Goal: Information Seeking & Learning: Learn about a topic

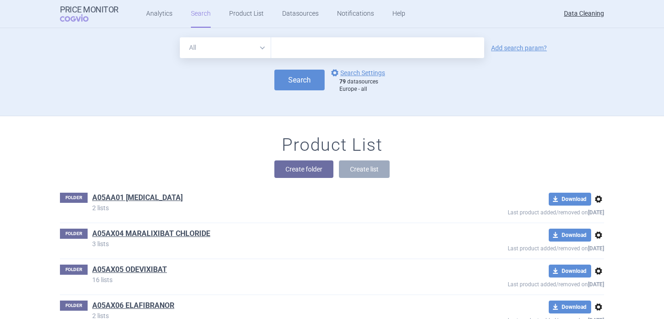
click at [251, 47] on select "All Brand Name ATC Company Active Substance Country Newer than" at bounding box center [225, 47] width 91 height 21
select select "brandName"
click at [299, 49] on input "text" at bounding box center [377, 47] width 213 height 21
paste input "Solymbic"
type input "Solymbic"
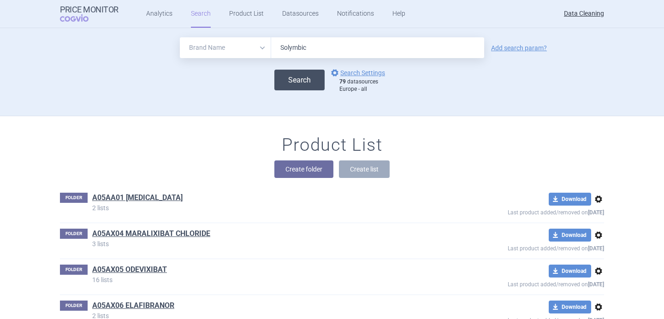
click at [309, 80] on button "Search" at bounding box center [299, 80] width 50 height 21
select select "brandName"
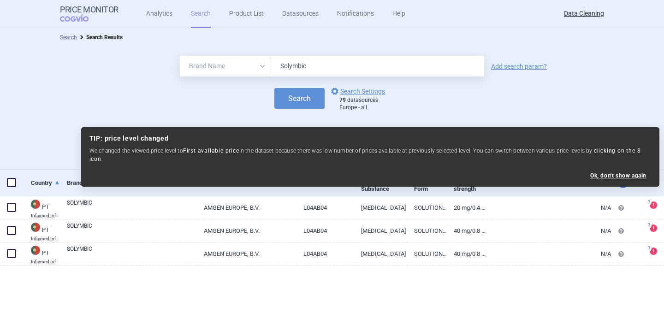
click at [297, 62] on input "Solymbic" at bounding box center [377, 66] width 213 height 21
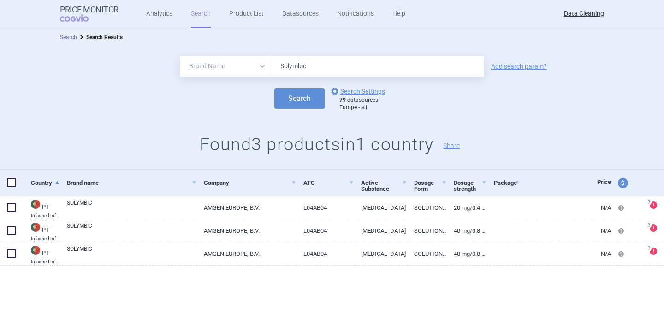
click at [297, 62] on input "Solymbic" at bounding box center [377, 66] width 213 height 21
paste input "Tadalafil Lilly"
type input "Tadalafil Lilly"
click at [300, 104] on button "Search" at bounding box center [299, 98] width 50 height 21
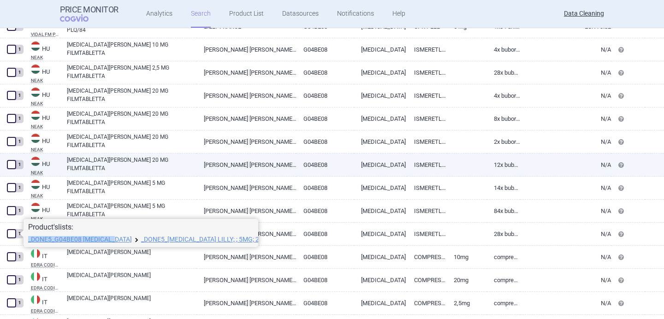
scroll to position [94, 0]
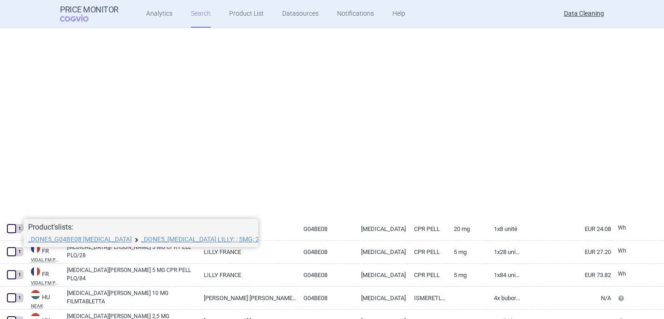
select select "brandName"
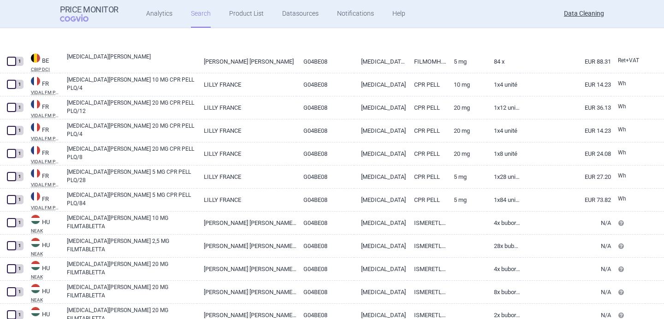
scroll to position [125, 0]
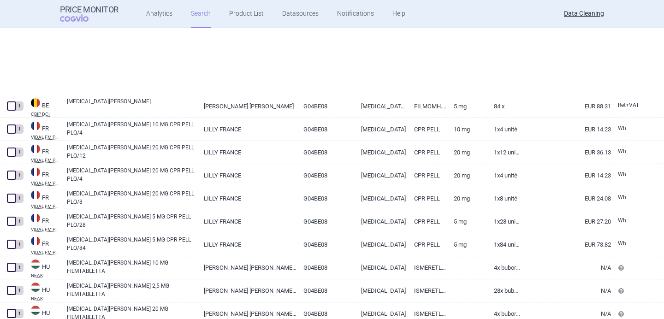
select select "brandName"
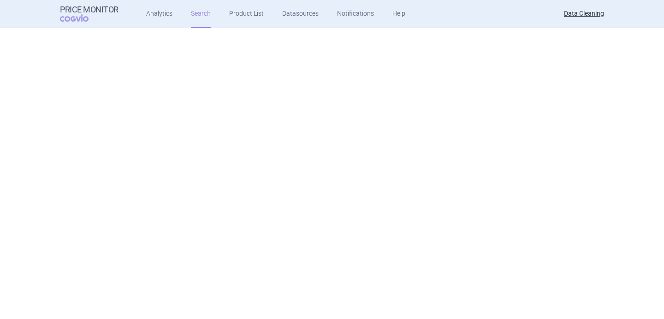
scroll to position [83, 0]
select select "brandName"
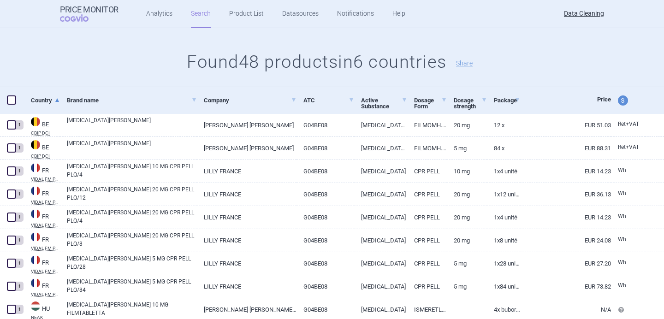
scroll to position [0, 0]
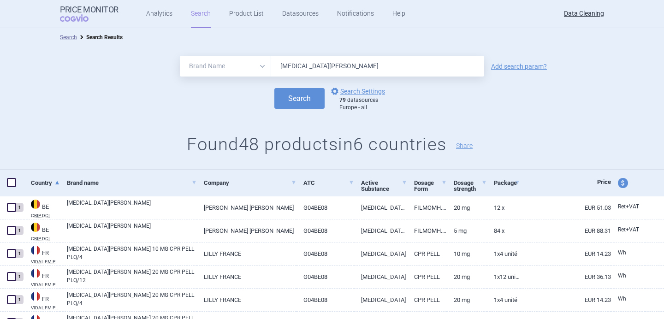
click at [301, 70] on input "Tadalafil Lilly" at bounding box center [377, 66] width 213 height 21
paste input "Amgevita"
type input "Amgevita"
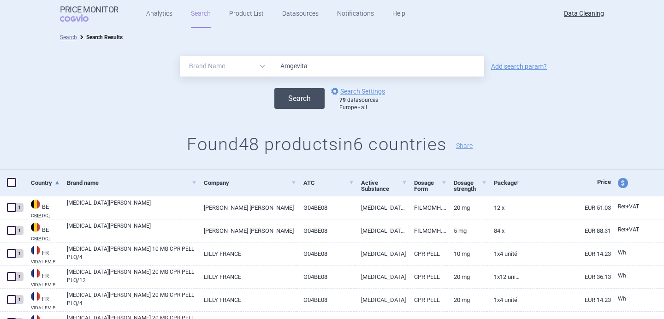
click at [299, 96] on button "Search" at bounding box center [299, 98] width 50 height 21
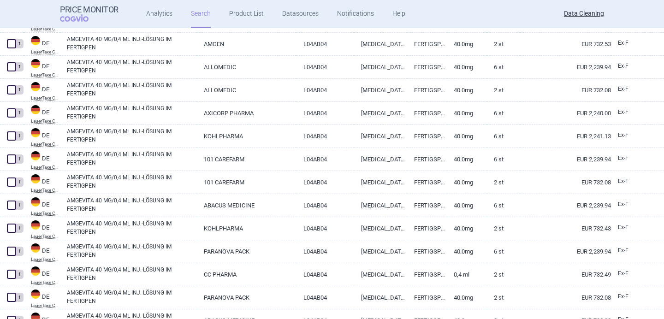
scroll to position [2213, 0]
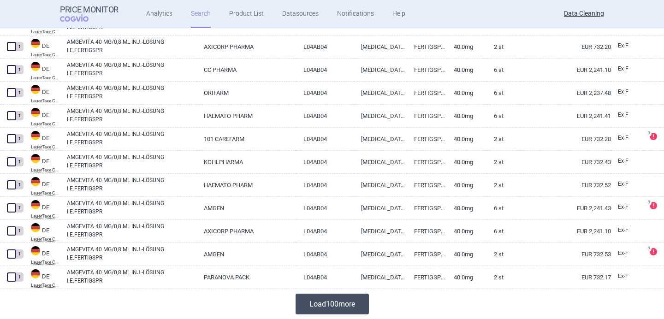
click at [322, 303] on button "Load 100 more" at bounding box center [332, 304] width 73 height 21
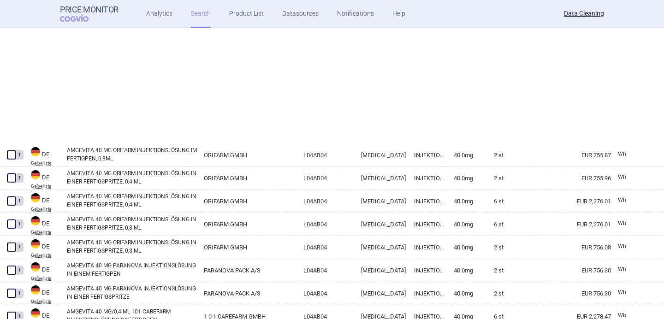
scroll to position [4519, 0]
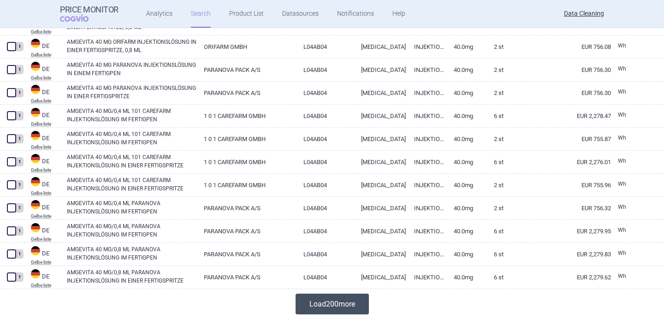
click at [345, 308] on button "Load 200 more" at bounding box center [332, 304] width 73 height 21
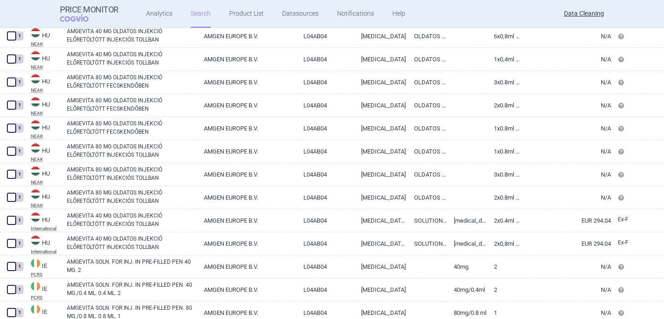
scroll to position [9130, 0]
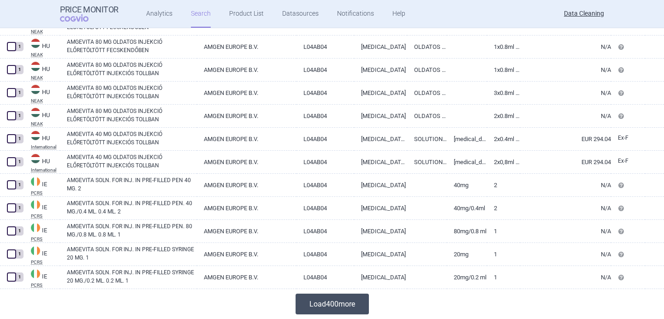
click at [326, 303] on button "Load 400 more" at bounding box center [332, 304] width 73 height 21
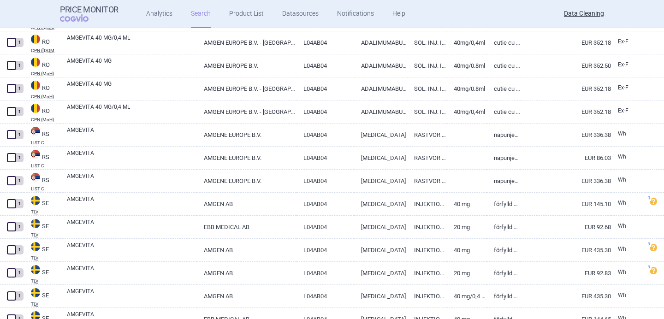
scroll to position [12200, 0]
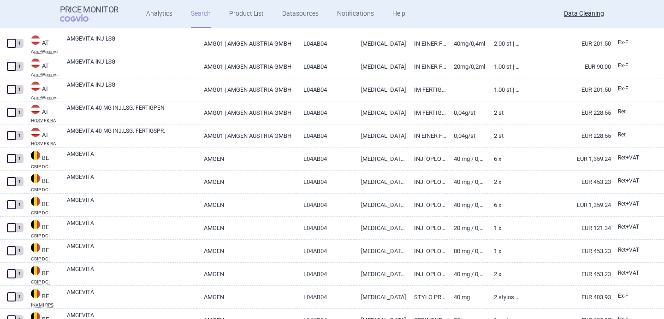
select select "brandName"
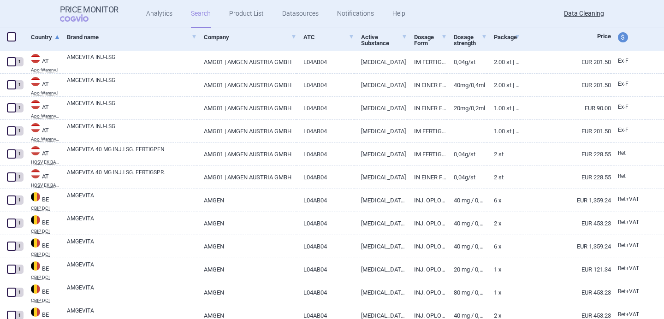
scroll to position [0, 0]
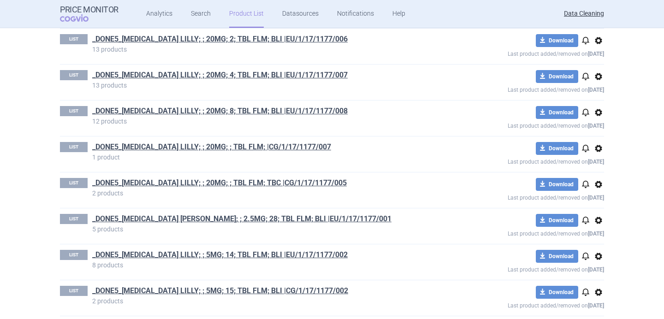
scroll to position [1666, 0]
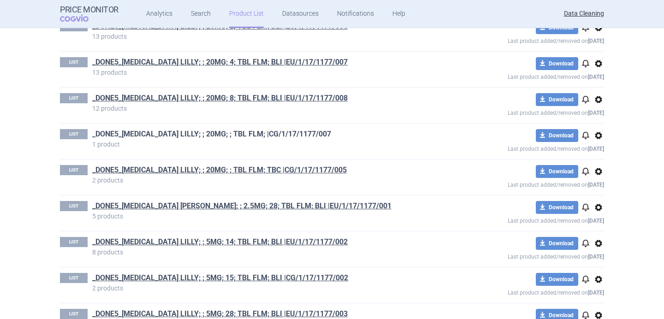
click at [261, 132] on link "_DONE5_TADALAFIL LILLY; ; 20MG; ; TBL FLM; |CG/1/17/1177/007" at bounding box center [211, 134] width 239 height 10
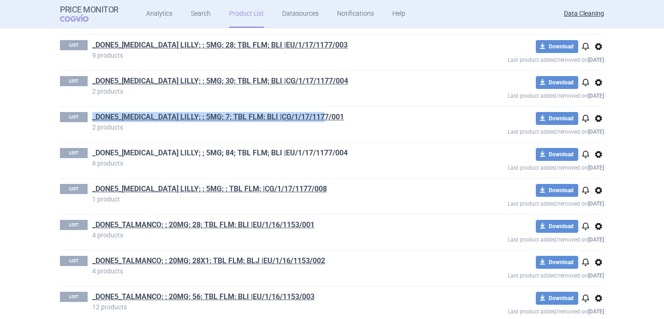
scroll to position [1937, 0]
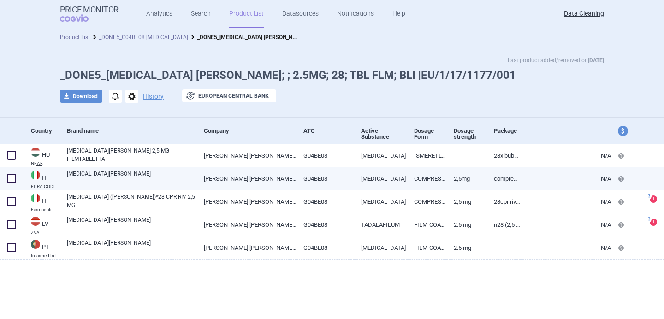
click at [179, 178] on link "[MEDICAL_DATA][PERSON_NAME]" at bounding box center [132, 178] width 130 height 17
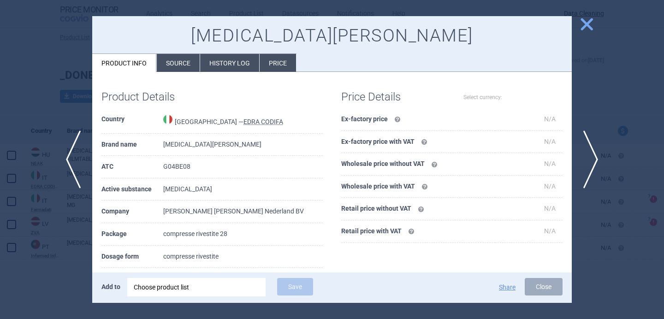
select select "EUR"
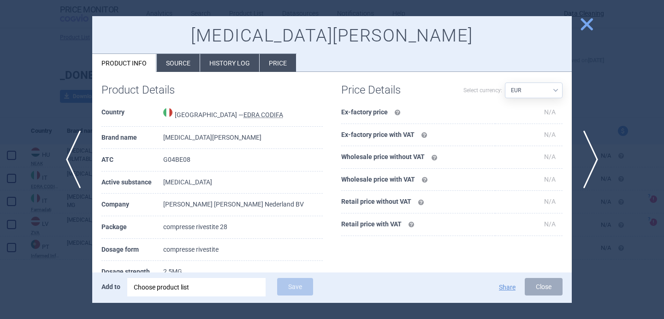
click at [65, 257] on div at bounding box center [332, 159] width 664 height 319
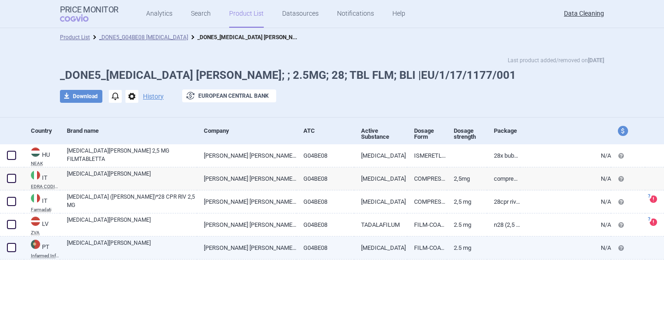
click at [158, 245] on link "[MEDICAL_DATA][PERSON_NAME]" at bounding box center [132, 247] width 130 height 17
select select "EUR"
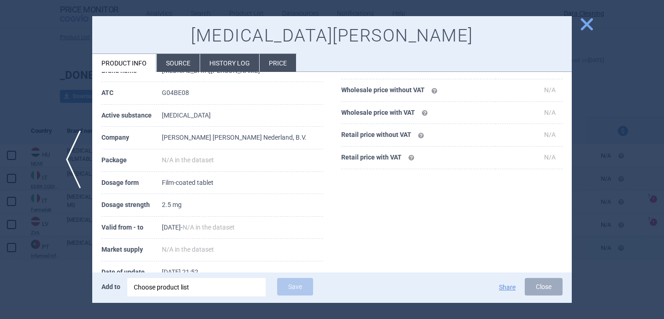
scroll to position [77, 0]
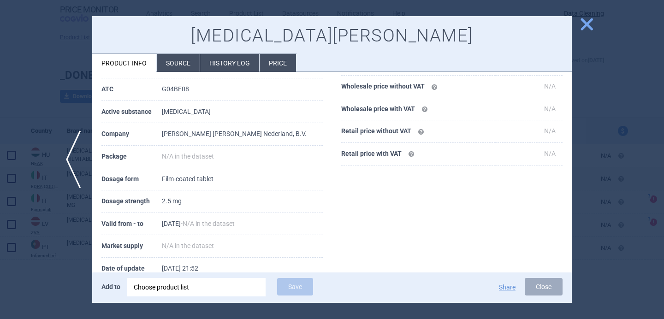
click at [187, 65] on li "Source" at bounding box center [178, 63] width 43 height 18
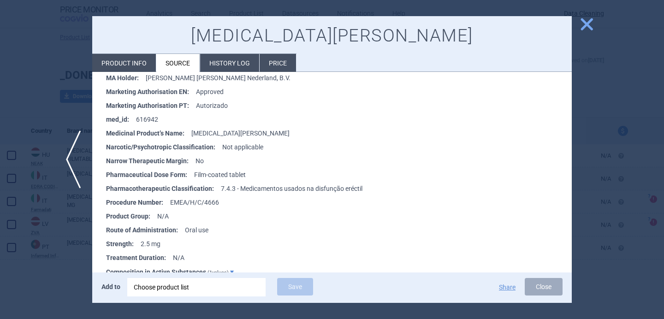
scroll to position [233, 0]
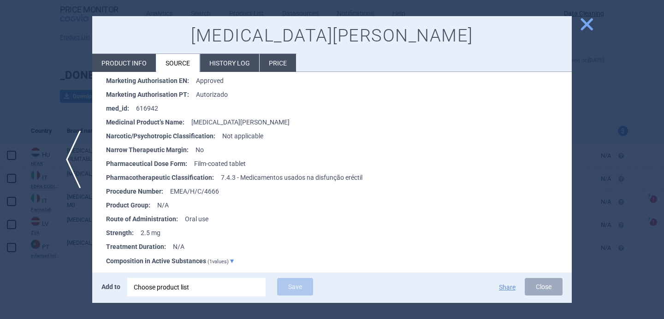
click at [63, 278] on div at bounding box center [332, 159] width 664 height 319
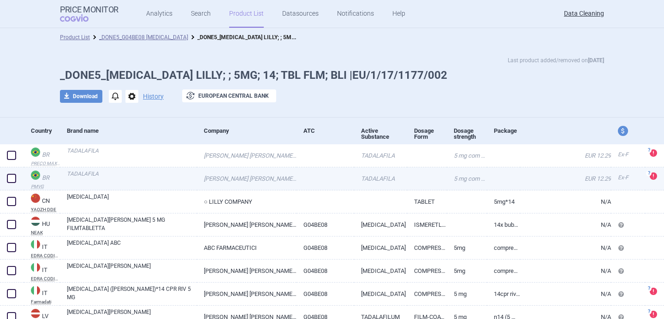
scroll to position [40, 0]
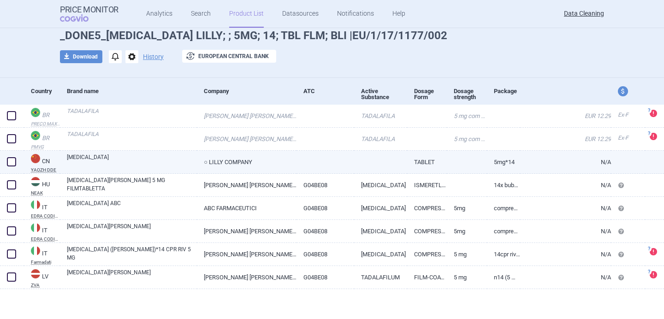
click at [162, 165] on link "[MEDICAL_DATA]" at bounding box center [132, 161] width 130 height 17
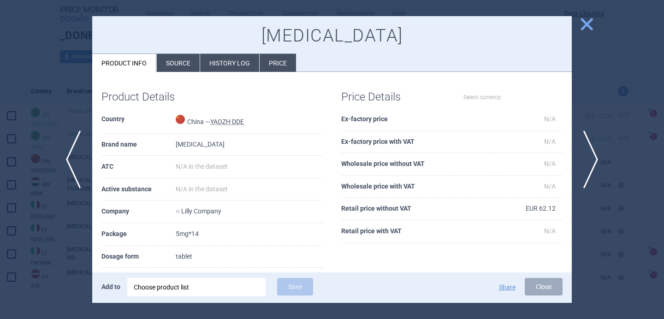
select select "EUR"
click at [40, 257] on div at bounding box center [332, 159] width 664 height 319
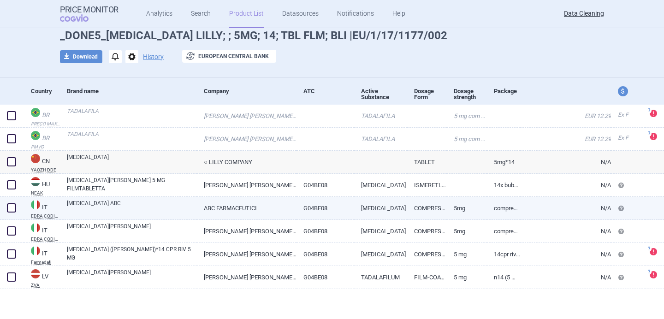
click at [134, 205] on link "TADALAFIL ABC" at bounding box center [132, 207] width 130 height 17
select select "EUR"
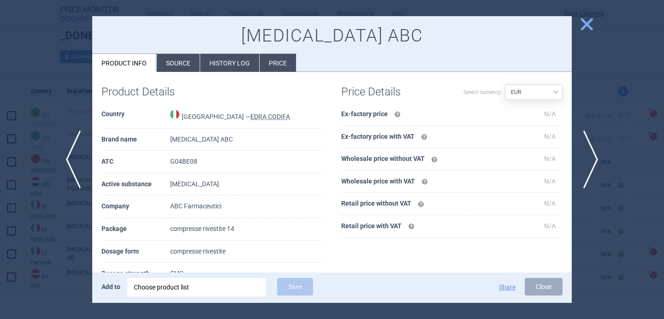
scroll to position [6, 0]
click at [46, 253] on div at bounding box center [332, 159] width 664 height 319
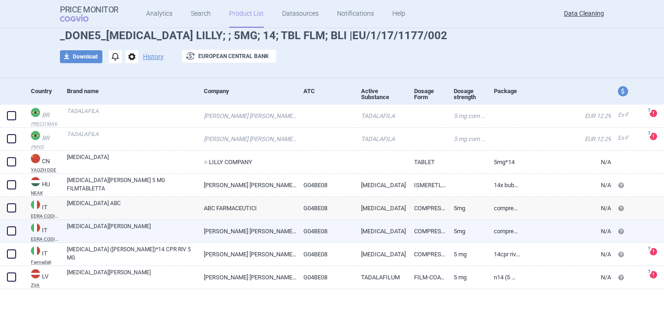
click at [128, 231] on link "[MEDICAL_DATA][PERSON_NAME]" at bounding box center [132, 230] width 130 height 17
select select "EUR"
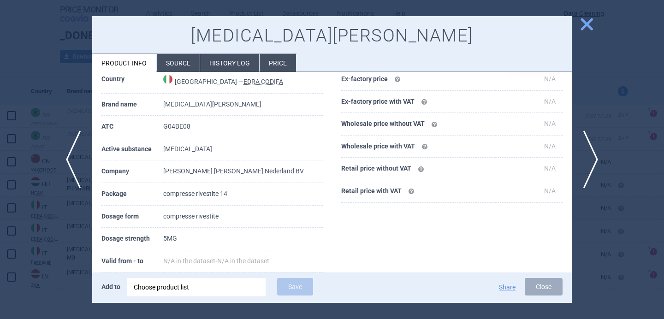
scroll to position [41, 0]
click at [51, 263] on div at bounding box center [332, 159] width 664 height 319
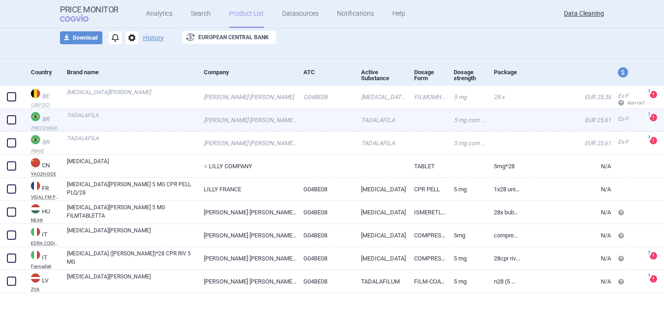
scroll to position [63, 0]
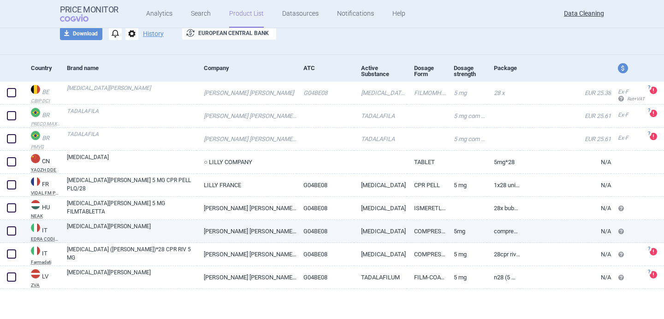
click at [208, 228] on link "[PERSON_NAME] [PERSON_NAME] NEDERLAND BV" at bounding box center [247, 231] width 100 height 23
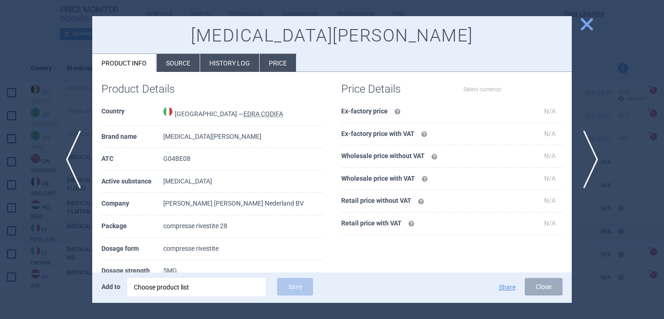
select select "EUR"
click at [47, 279] on div at bounding box center [332, 159] width 664 height 319
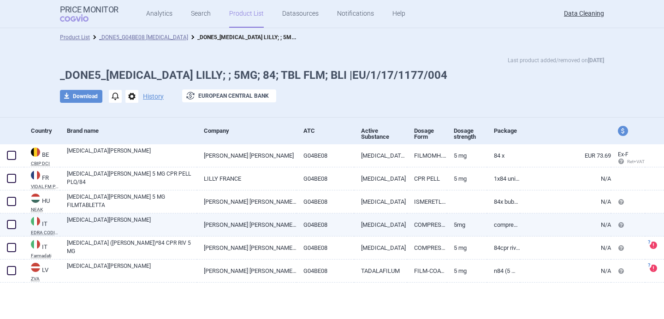
click at [153, 232] on link "[MEDICAL_DATA][PERSON_NAME]" at bounding box center [132, 224] width 130 height 17
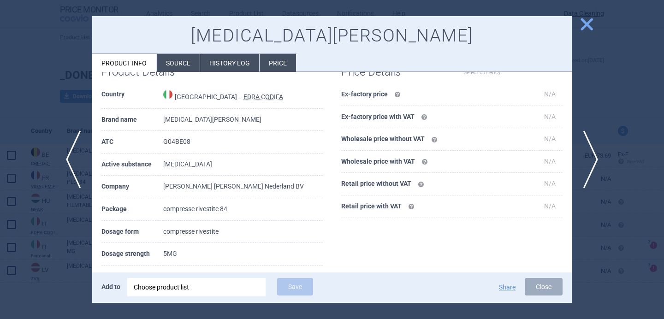
select select "EUR"
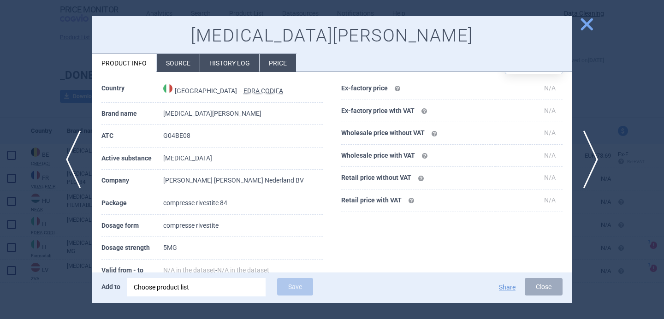
click at [50, 266] on div at bounding box center [332, 159] width 664 height 319
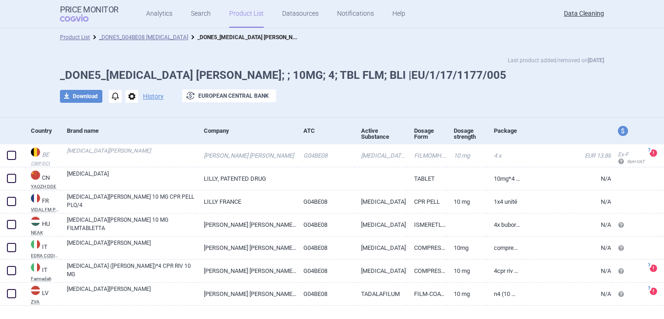
scroll to position [17, 0]
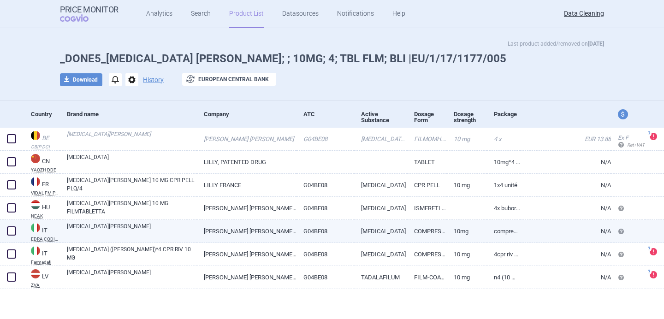
click at [198, 233] on link "[PERSON_NAME] [PERSON_NAME] NEDERLAND BV" at bounding box center [247, 231] width 100 height 23
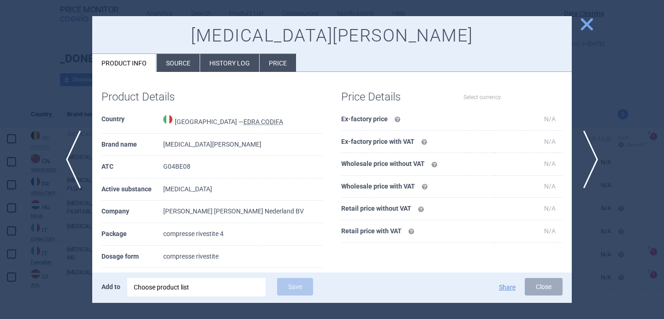
scroll to position [31, 0]
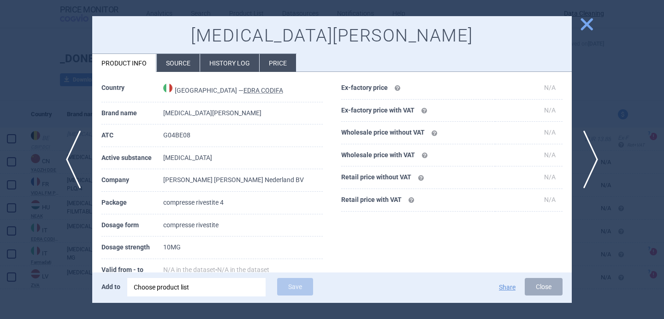
select select "EUR"
click at [76, 267] on div at bounding box center [332, 159] width 664 height 319
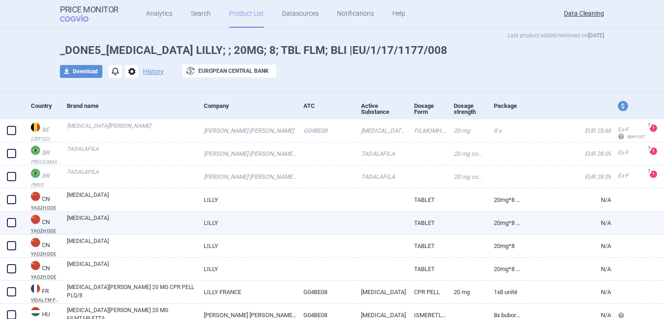
scroll to position [132, 0]
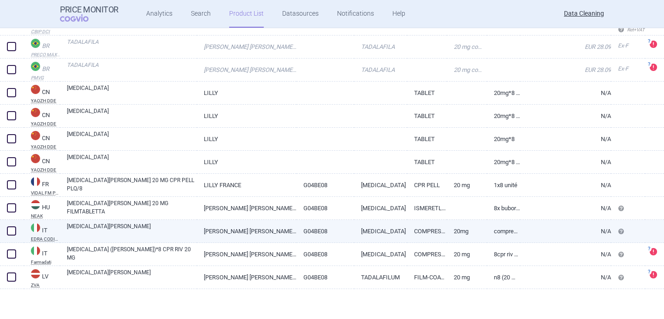
click at [269, 229] on link "[PERSON_NAME] [PERSON_NAME] NEDERLAND BV" at bounding box center [247, 231] width 100 height 23
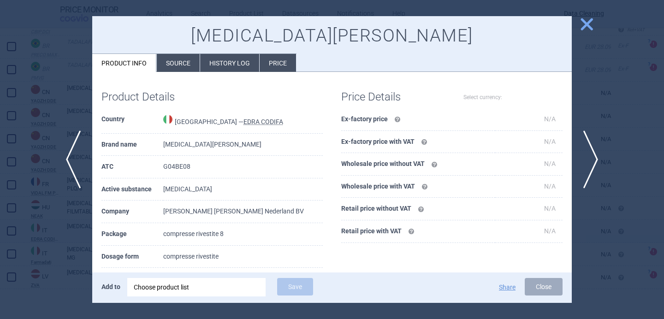
select select "EUR"
click at [32, 247] on div at bounding box center [332, 159] width 664 height 319
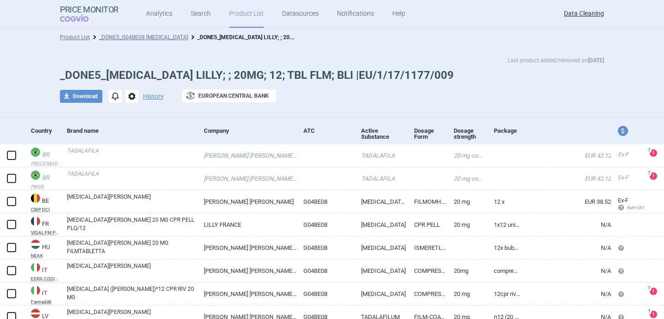
scroll to position [40, 0]
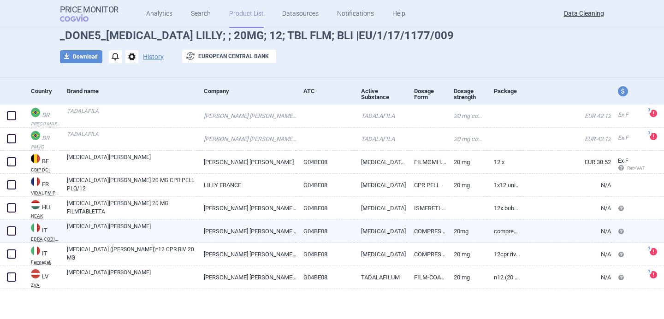
click at [201, 237] on link "ELI LILLY NEDERLAND BV" at bounding box center [247, 231] width 100 height 23
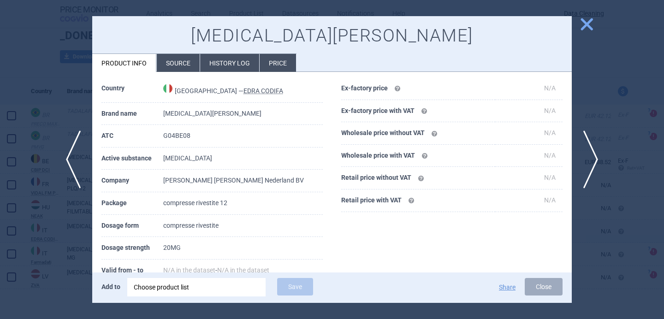
select select "EUR"
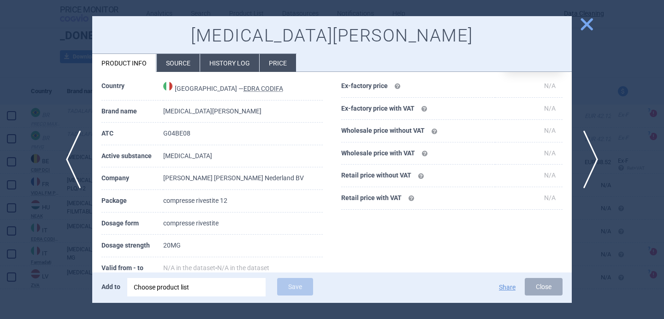
click at [73, 255] on div at bounding box center [332, 159] width 664 height 319
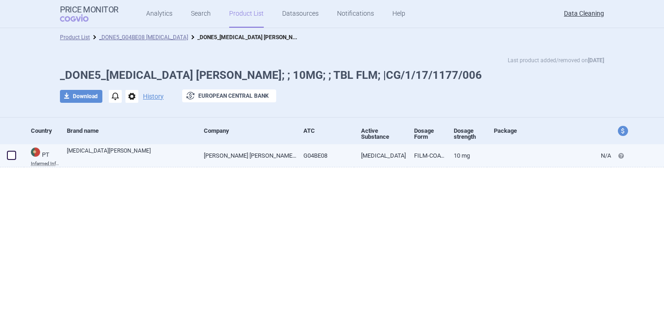
click at [139, 156] on link "[MEDICAL_DATA][PERSON_NAME]" at bounding box center [132, 155] width 130 height 17
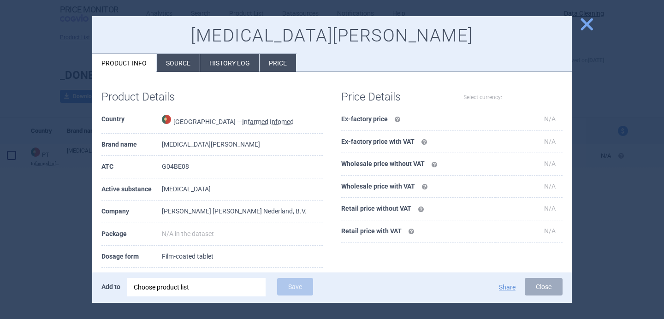
select select "EUR"
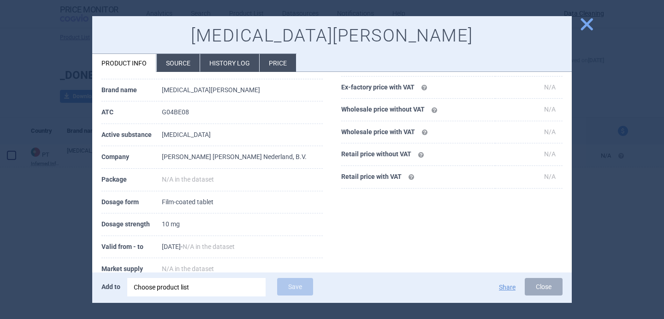
scroll to position [56, 0]
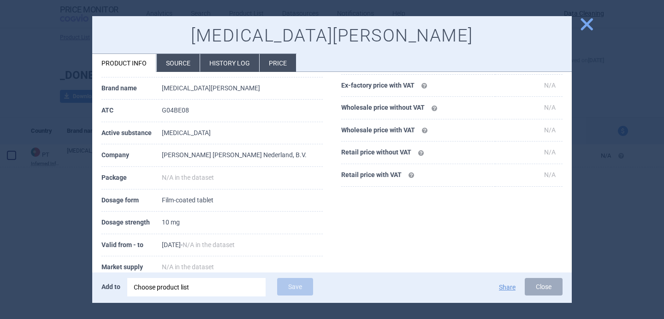
click at [71, 192] on div at bounding box center [332, 159] width 664 height 319
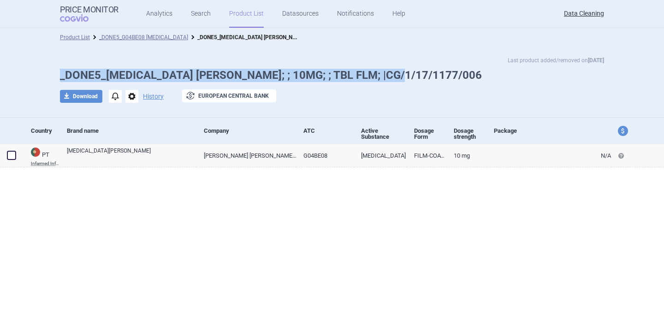
drag, startPoint x: 395, startPoint y: 73, endPoint x: 55, endPoint y: 82, distance: 340.0
click at [55, 82] on div "Last product added/removed on 25 Nov 2019 _DONE5_TADALAFIL LILLY; ; 10MG; ; TBL…" at bounding box center [332, 84] width 581 height 57
copy h1 "_DONE5_TADALAFIL LILLY; ; 10MG; ; TBL FLM; |CG/1/17/1177/006"
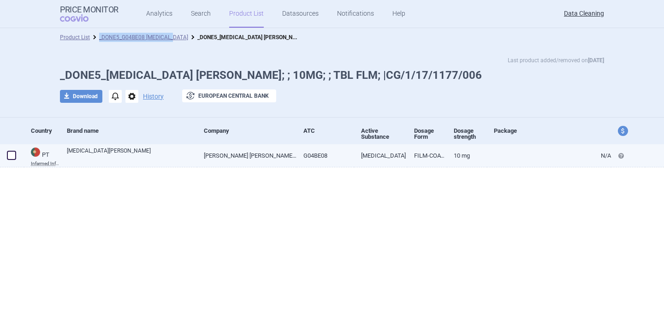
click at [14, 153] on span at bounding box center [11, 155] width 9 height 9
checkbox input "true"
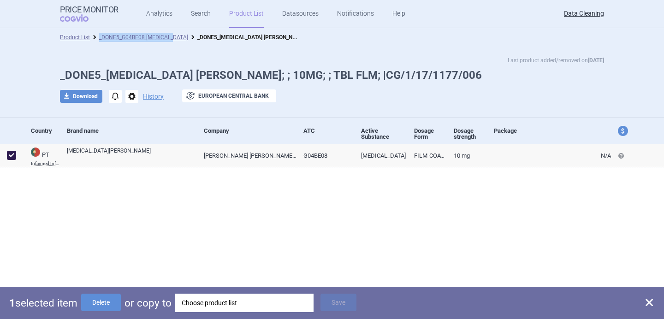
click at [259, 301] on div "Choose product list" at bounding box center [244, 303] width 125 height 18
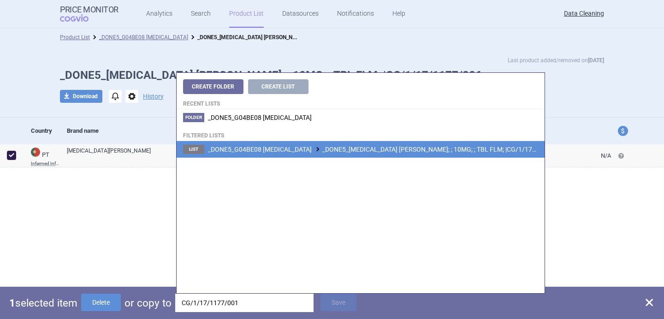
type input "CG/1/17/1177/001"
click at [350, 147] on span "_DONE5_G04BE08 TADALAFIL _DONE5_TADALAFIL LILLY; ; 10MG; ; TBL FLM; |CG/1/17/11…" at bounding box center [386, 149] width 356 height 7
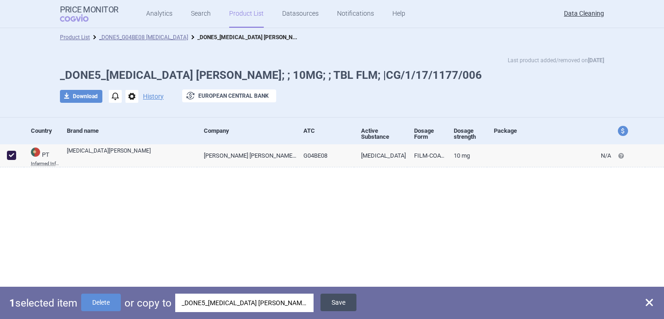
click at [339, 298] on button "Save" at bounding box center [339, 303] width 36 height 18
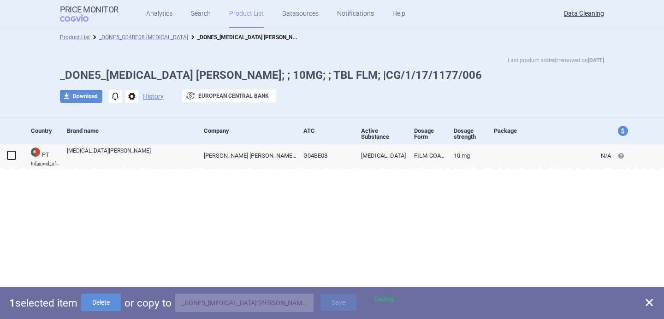
checkbox input "false"
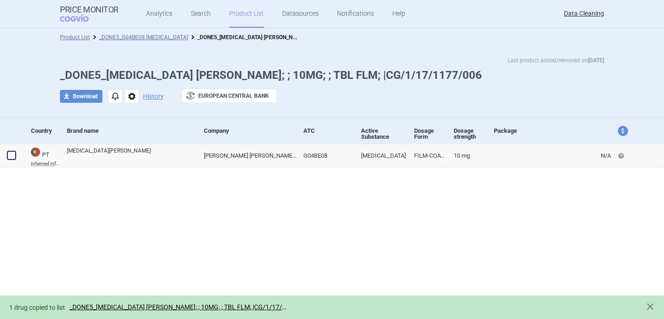
click at [133, 94] on span "options" at bounding box center [131, 96] width 13 height 13
click at [137, 151] on button "Delete" at bounding box center [132, 150] width 30 height 13
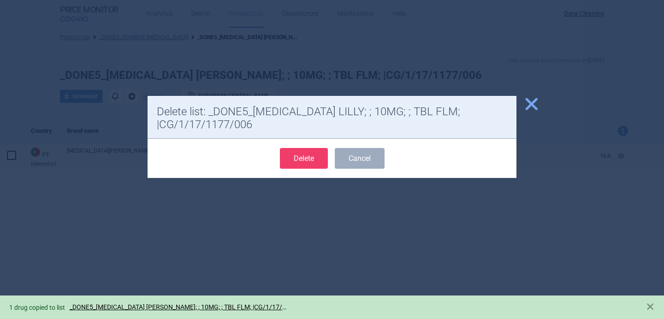
click at [308, 165] on button "Delete" at bounding box center [304, 158] width 48 height 21
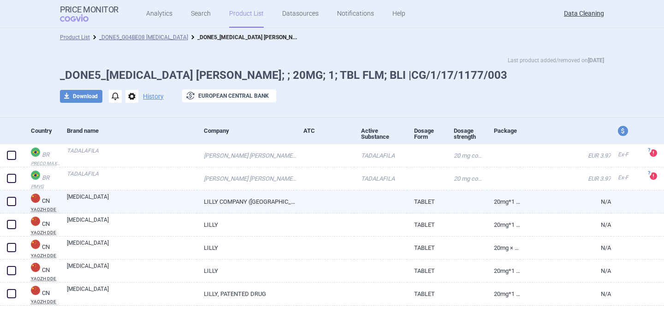
click at [97, 198] on link "[MEDICAL_DATA]" at bounding box center [132, 201] width 130 height 17
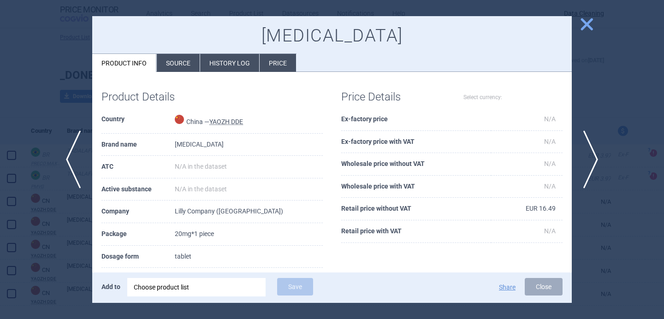
select select "EUR"
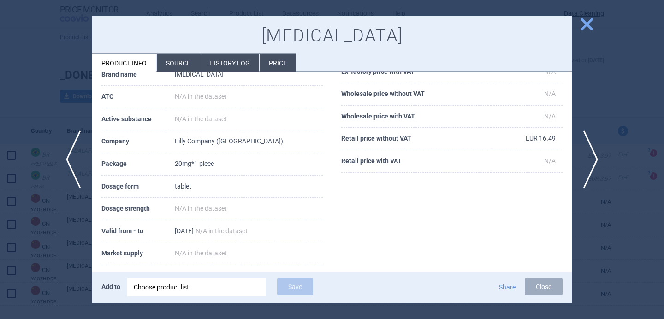
scroll to position [71, 0]
click at [174, 71] on li "Source" at bounding box center [178, 63] width 43 height 18
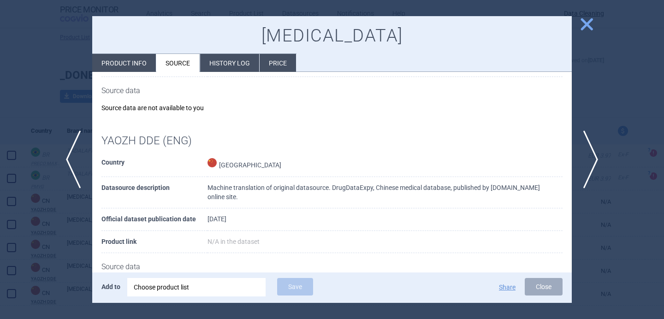
scroll to position [116, 0]
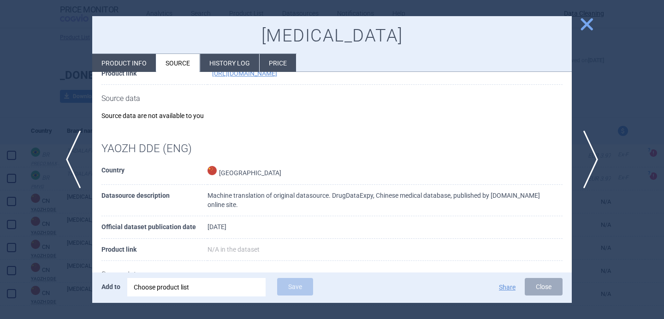
click at [93, 232] on div "YAOZH DDE Country [GEOGRAPHIC_DATA] Datasource description DrugDataExpy, Chines…" at bounding box center [332, 132] width 480 height 352
click at [73, 241] on div at bounding box center [332, 159] width 664 height 319
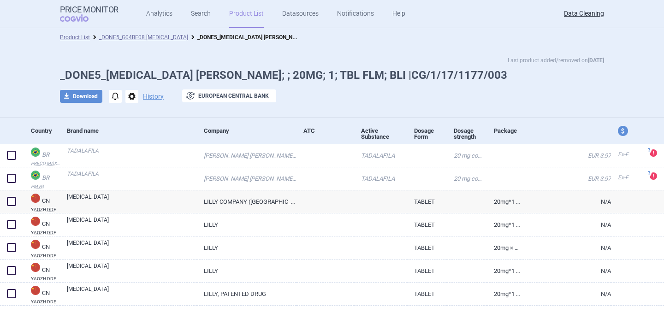
scroll to position [17, 0]
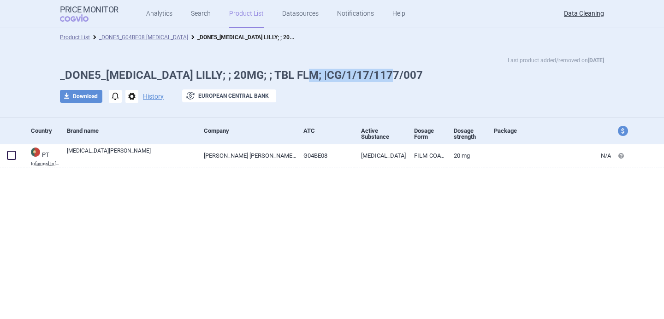
drag, startPoint x: 410, startPoint y: 73, endPoint x: 297, endPoint y: 74, distance: 113.4
click at [297, 74] on h1 "_DONE5_[MEDICAL_DATA] LILLY; ; 20MG; ; TBL FLM; |CG/1/17/1177/007" at bounding box center [332, 75] width 544 height 13
copy h1 "CG/1/17/1177/007"
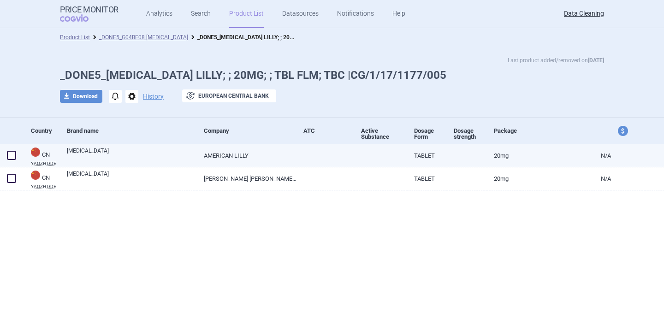
click at [151, 151] on link "TADALAFIL" at bounding box center [132, 155] width 130 height 17
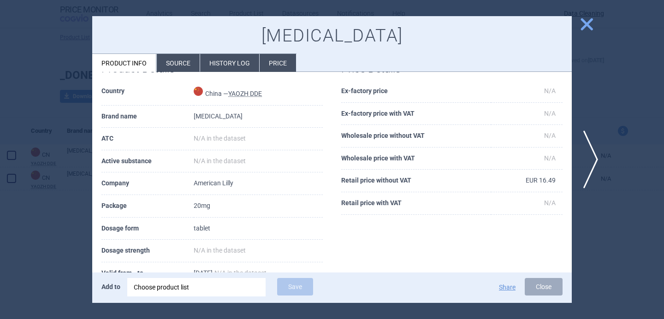
select select "EUR"
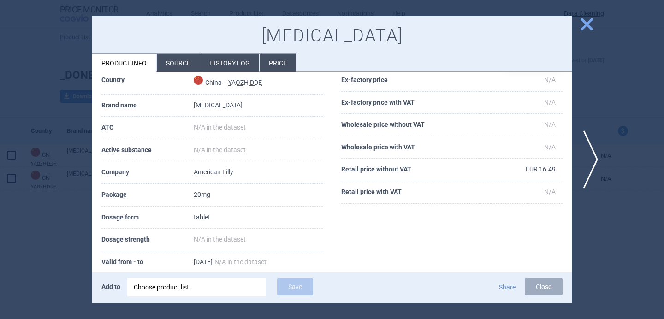
scroll to position [42, 0]
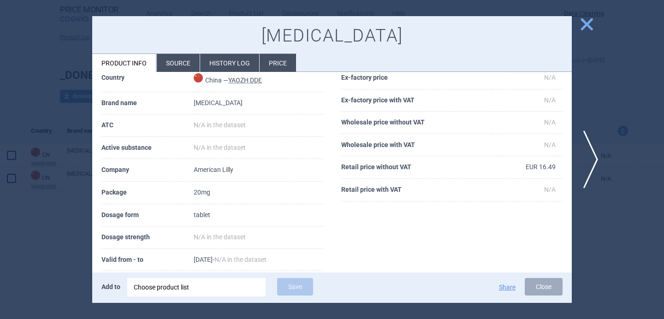
click at [187, 62] on li "Source" at bounding box center [178, 63] width 43 height 18
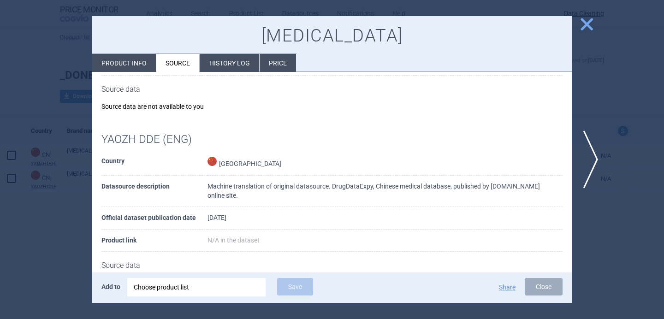
scroll to position [151, 0]
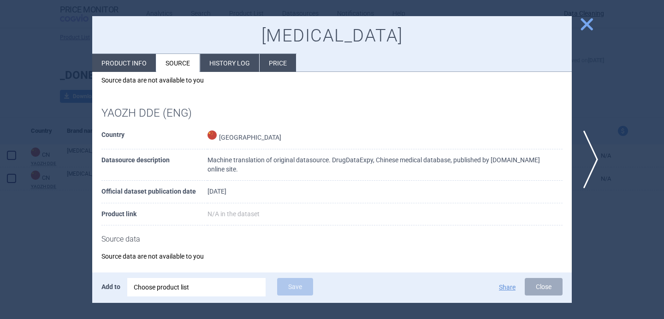
click at [55, 267] on div at bounding box center [332, 159] width 664 height 319
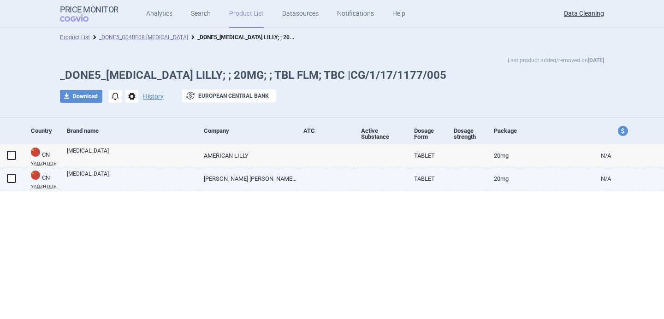
click at [118, 182] on link "TADALAFIL" at bounding box center [132, 178] width 130 height 17
select select "EUR"
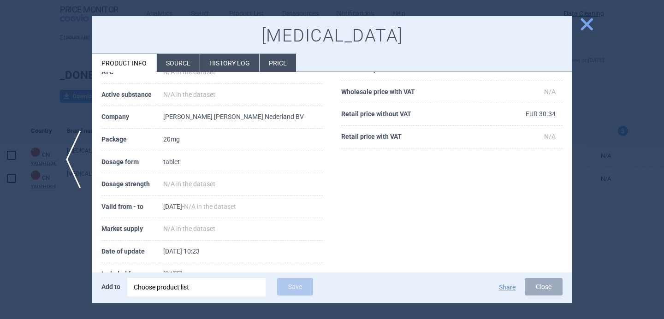
scroll to position [93, 0]
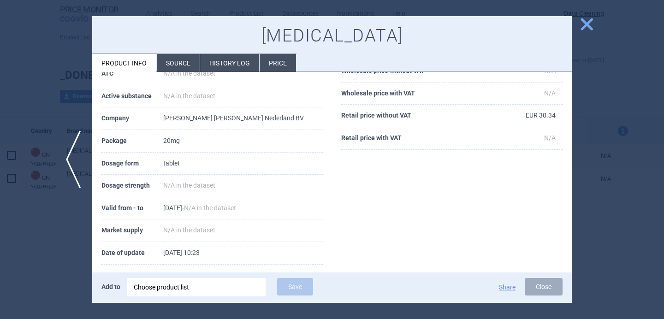
click at [40, 259] on div at bounding box center [332, 159] width 664 height 319
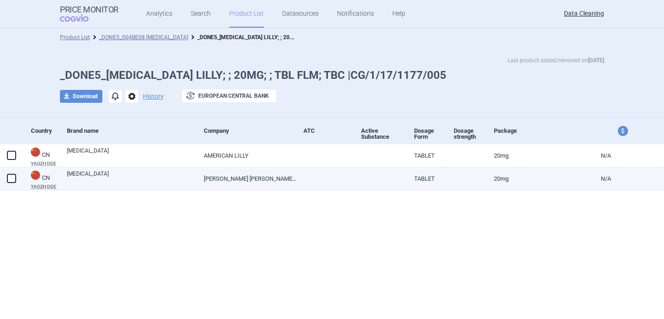
click at [113, 181] on link "[MEDICAL_DATA]" at bounding box center [132, 178] width 130 height 17
select select "EUR"
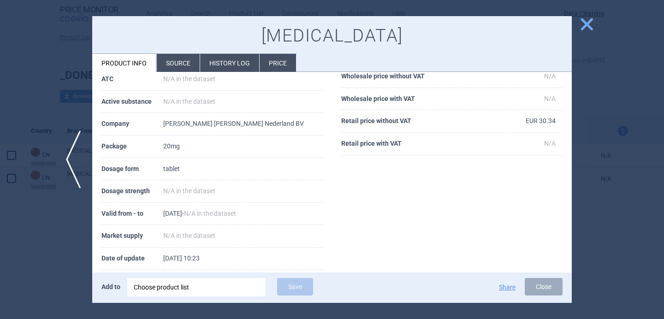
scroll to position [125, 0]
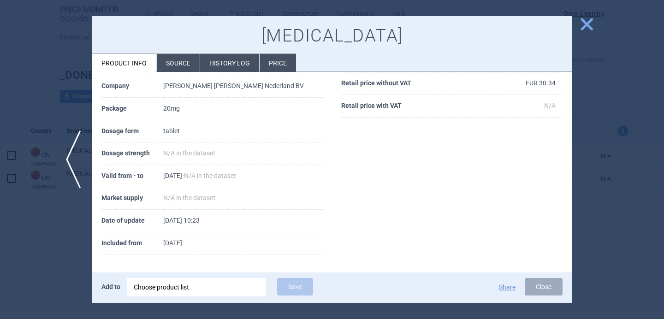
click at [192, 53] on div "Tadalafil Product info Source History log Price" at bounding box center [332, 44] width 480 height 56
click at [186, 63] on li "Source" at bounding box center [178, 63] width 43 height 18
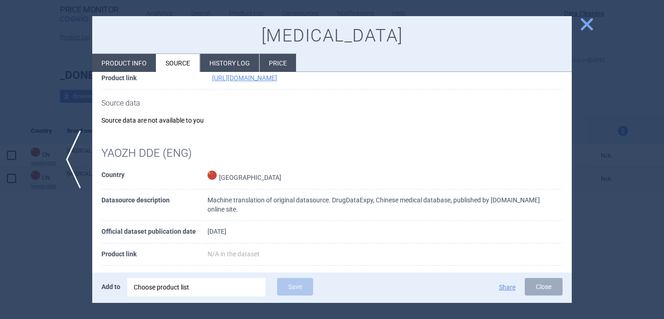
scroll to position [151, 0]
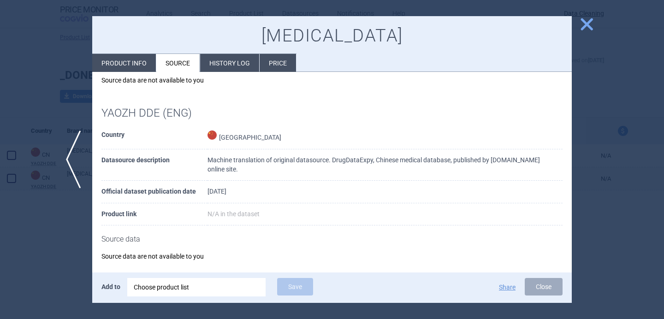
click at [57, 261] on div at bounding box center [332, 159] width 664 height 319
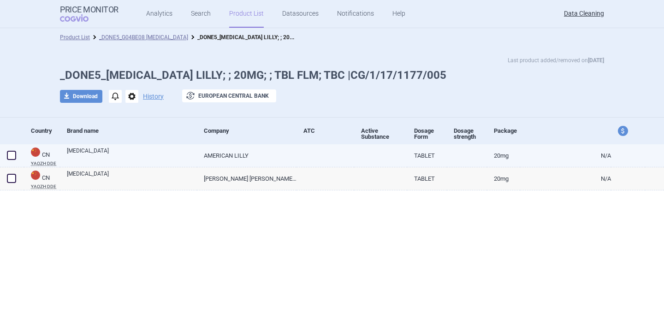
click at [14, 160] on span at bounding box center [11, 155] width 9 height 9
checkbox input "true"
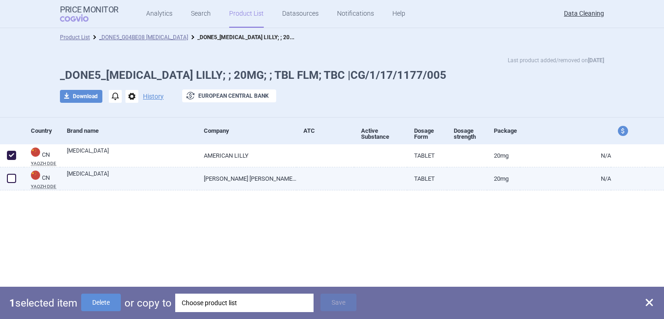
click at [14, 181] on span at bounding box center [11, 178] width 9 height 9
checkbox input "true"
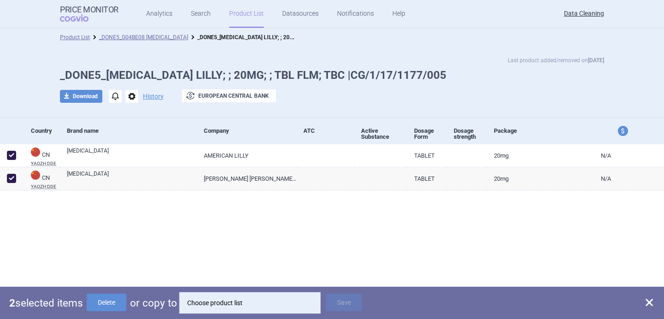
click at [217, 305] on div "Choose product list" at bounding box center [249, 303] width 125 height 18
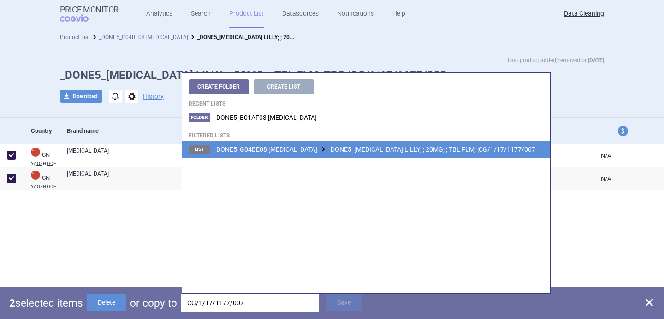
type input "CG/1/17/1177/007"
click at [293, 152] on span "_DONE5_G04BE08 TADALAFIL _DONE5_TADALAFIL LILLY; ; 20MG; ; TBL FLM; |CG/1/17/11…" at bounding box center [375, 149] width 322 height 7
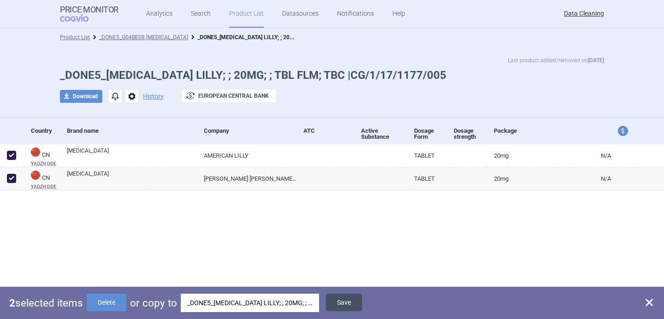
click at [343, 298] on button "Save" at bounding box center [344, 303] width 36 height 18
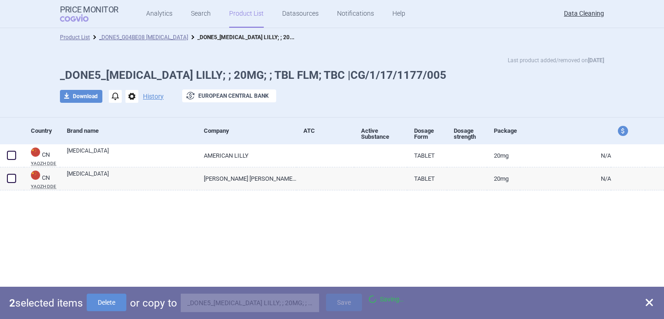
checkbox input "false"
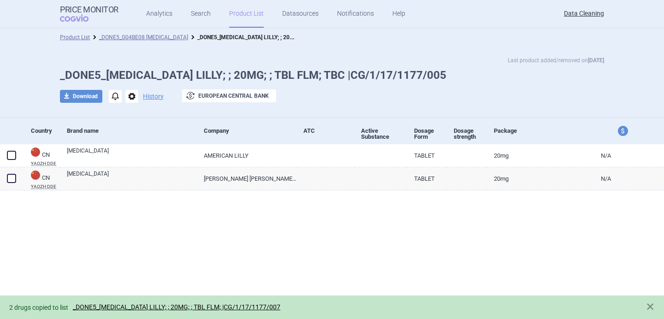
click at [134, 97] on span "options" at bounding box center [131, 96] width 13 height 13
click at [137, 154] on button "Delete" at bounding box center [132, 150] width 30 height 13
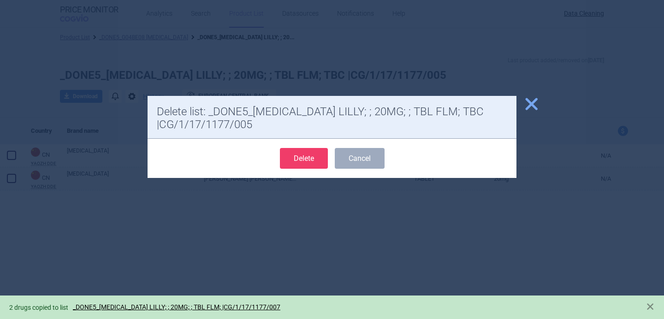
click at [301, 165] on button "Delete" at bounding box center [304, 158] width 48 height 21
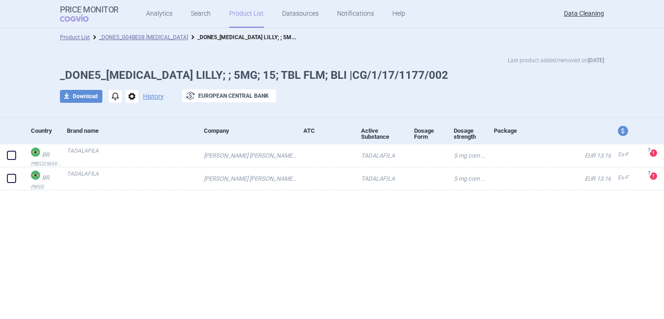
click at [131, 99] on span "options" at bounding box center [131, 96] width 13 height 13
click at [137, 151] on button "Delete" at bounding box center [132, 150] width 30 height 13
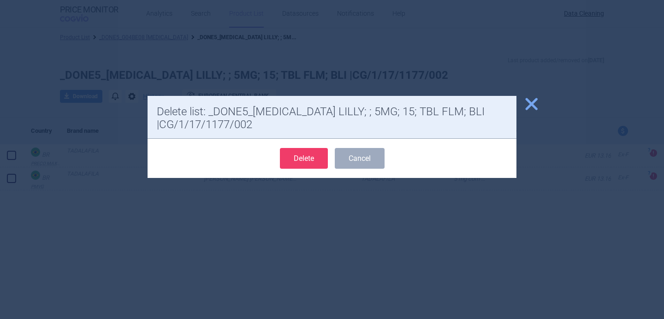
click at [313, 162] on button "Delete" at bounding box center [304, 158] width 48 height 21
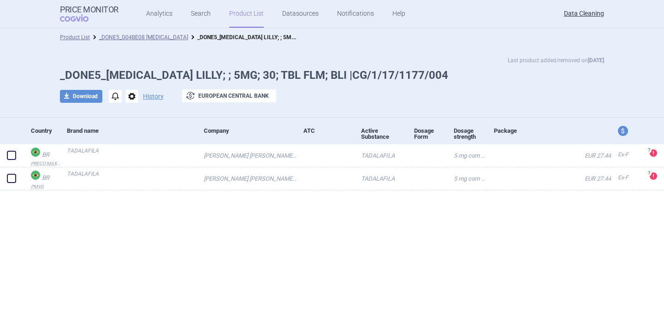
click at [129, 99] on span "options" at bounding box center [131, 96] width 13 height 13
click at [133, 148] on button "Delete" at bounding box center [132, 150] width 30 height 13
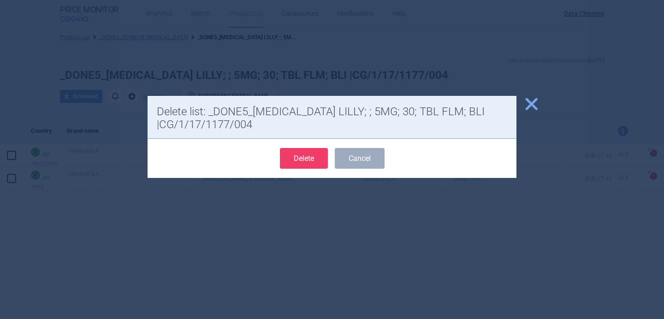
click at [314, 168] on button "Delete" at bounding box center [304, 158] width 48 height 21
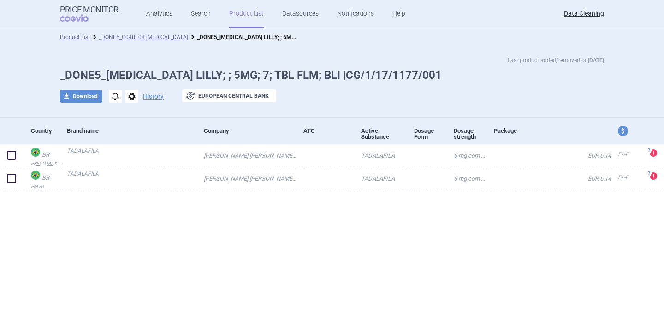
click at [130, 101] on span "options" at bounding box center [131, 96] width 13 height 13
click at [134, 154] on button "Delete" at bounding box center [132, 150] width 30 height 13
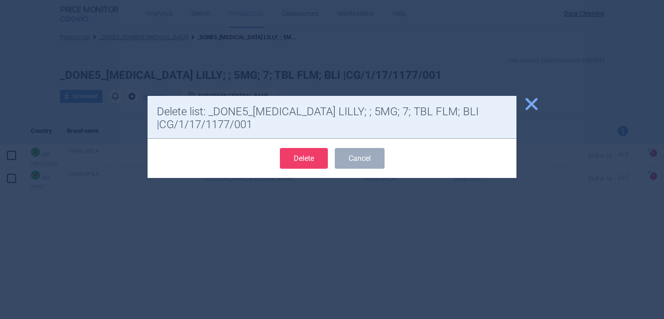
click at [293, 161] on button "Delete" at bounding box center [304, 158] width 48 height 21
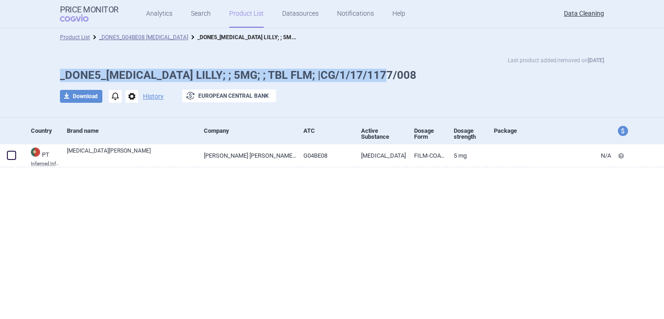
drag, startPoint x: 389, startPoint y: 74, endPoint x: 43, endPoint y: 73, distance: 345.4
click at [43, 73] on div "Last product added/removed on [DATE] _DONE5_[MEDICAL_DATA] LILLY; ; 5MG; ; TBL …" at bounding box center [332, 84] width 581 height 57
copy h1 "_DONE5_[MEDICAL_DATA] LILLY; ; 5MG; ; TBL FLM; |CG/1/17/1177/008"
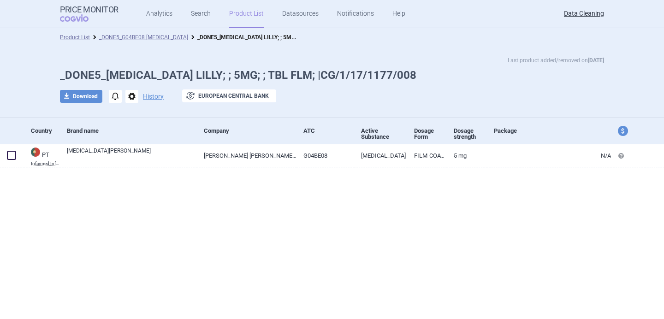
click at [358, 99] on div "download Download notifications options History exchange European Central Bank" at bounding box center [332, 96] width 544 height 14
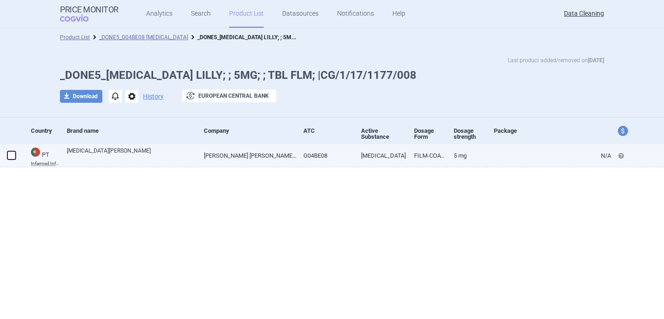
click at [12, 155] on span at bounding box center [11, 155] width 9 height 9
checkbox input "true"
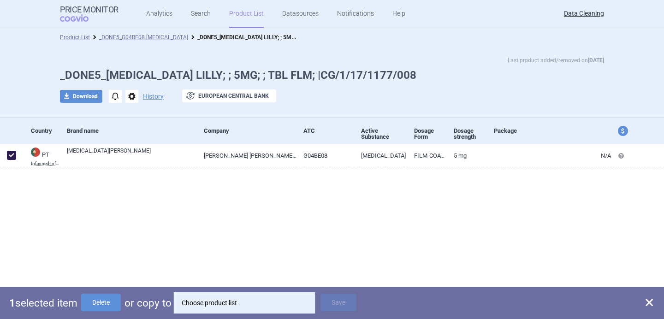
click at [211, 300] on div "Choose product list" at bounding box center [244, 303] width 125 height 18
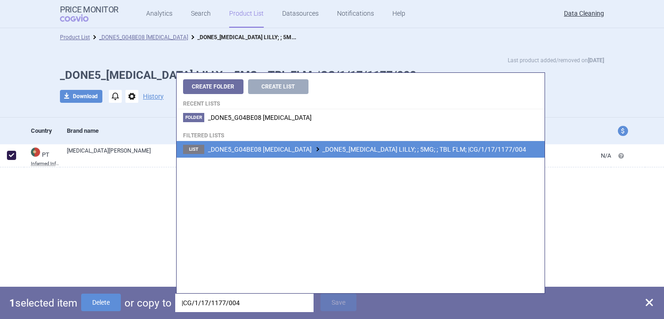
type input "|CG/1/17/1177/004"
click at [356, 148] on span "_DONE5_G04BE08 TADALAFIL _DONE5_TADALAFIL LILLY; ; 5MG; ; TBL FLM; |CG/1/17/117…" at bounding box center [367, 149] width 318 height 7
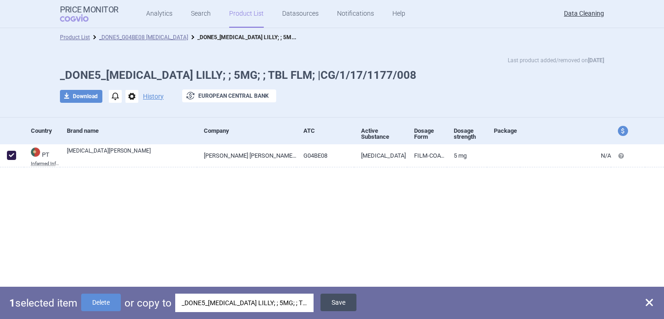
click at [344, 302] on button "Save" at bounding box center [339, 303] width 36 height 18
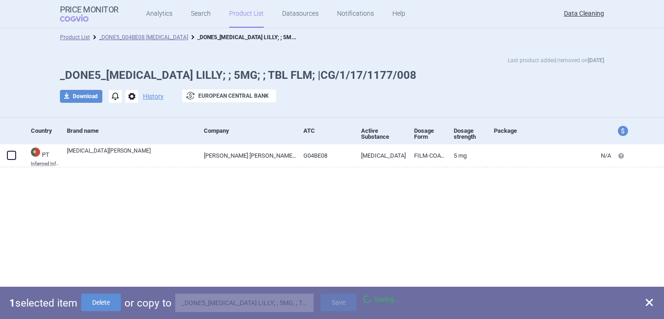
checkbox input "false"
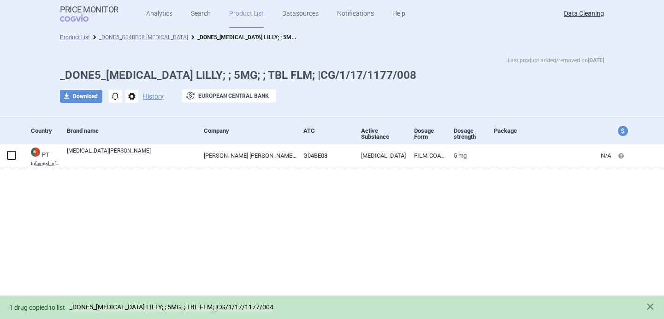
click at [130, 96] on span "options" at bounding box center [131, 96] width 13 height 13
click at [132, 150] on button "Delete" at bounding box center [132, 150] width 30 height 13
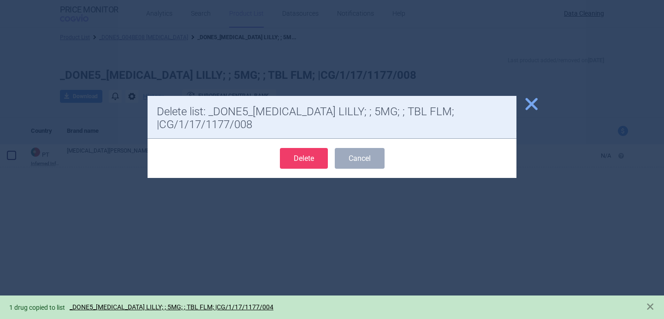
click at [303, 163] on button "Delete" at bounding box center [304, 158] width 48 height 21
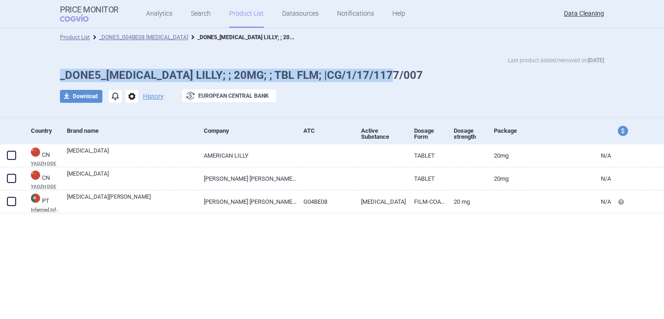
drag, startPoint x: 402, startPoint y: 73, endPoint x: 57, endPoint y: 77, distance: 345.4
click at [57, 77] on div "Last product added/removed on [DATE] _DONE5_[MEDICAL_DATA] LILLY; ; 20MG; ; TBL…" at bounding box center [332, 84] width 581 height 57
copy h1 "_DONE5_[MEDICAL_DATA] LILLY; ; 20MG; ; TBL FLM; |CG/1/17/1177/007"
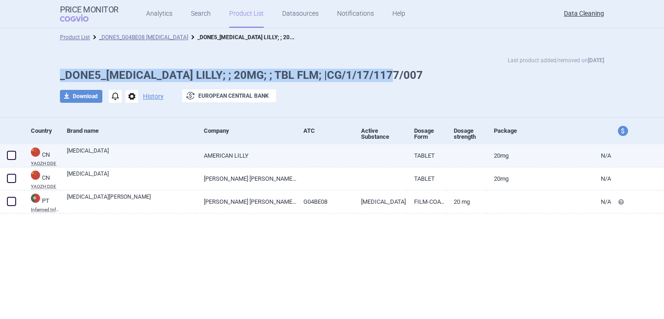
click at [14, 155] on span at bounding box center [11, 155] width 9 height 9
checkbox input "true"
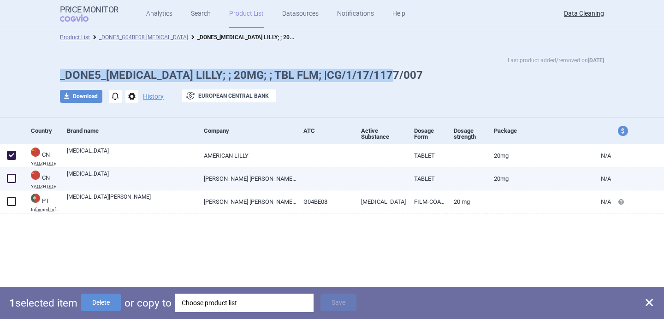
click at [14, 179] on span at bounding box center [11, 178] width 9 height 9
checkbox input "true"
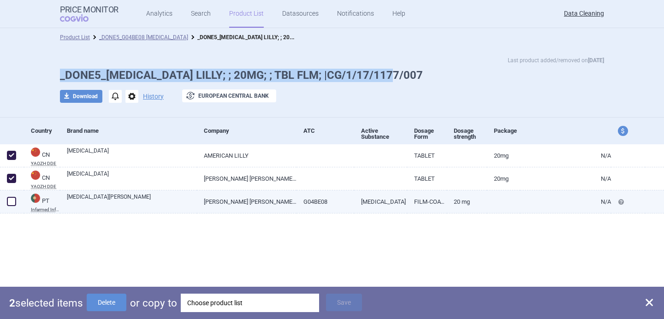
click at [14, 205] on span at bounding box center [11, 201] width 9 height 9
checkbox input "true"
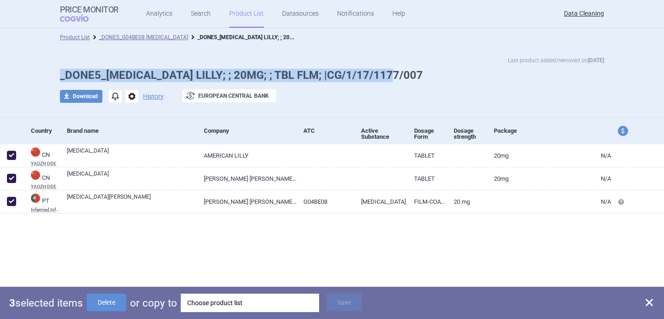
click at [216, 303] on div "Choose product list" at bounding box center [249, 303] width 125 height 18
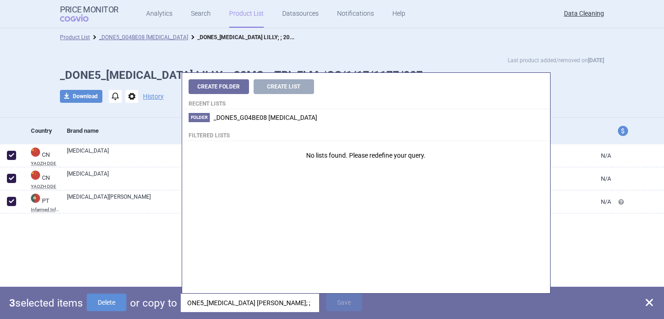
drag, startPoint x: 256, startPoint y: 302, endPoint x: 135, endPoint y: 302, distance: 121.3
click at [135, 302] on div "3 selected items Delete or copy to ONE5_[MEDICAL_DATA] LILLY; ; 20MG; ; TBL FLM…" at bounding box center [332, 303] width 664 height 32
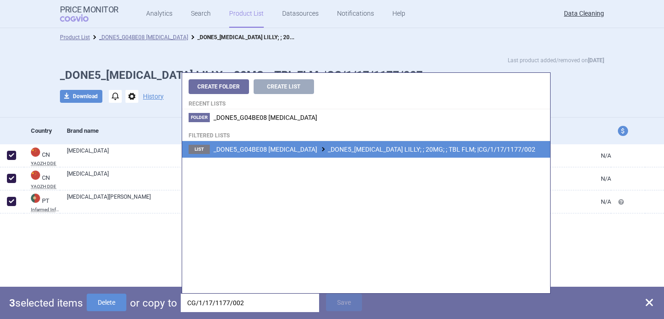
type input "CG/1/17/1177/002"
click at [356, 156] on li "List _DONE5_G04BE08 [MEDICAL_DATA] _DONE5_[MEDICAL_DATA] LILLY; ; 20MG; ; TBL F…" at bounding box center [366, 149] width 368 height 17
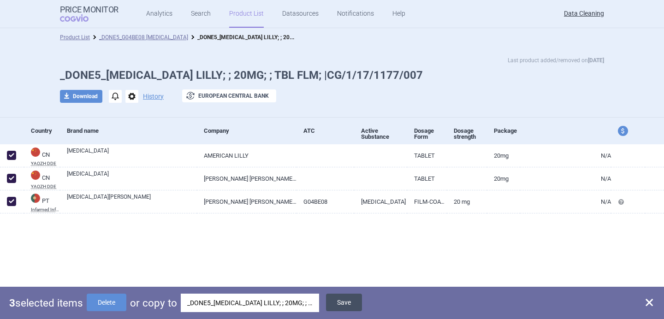
click at [348, 299] on button "Save" at bounding box center [344, 303] width 36 height 18
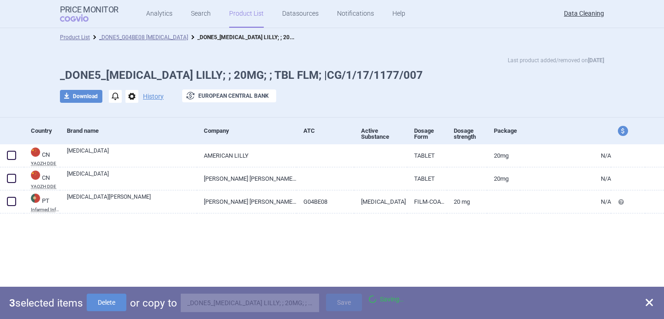
checkbox input "false"
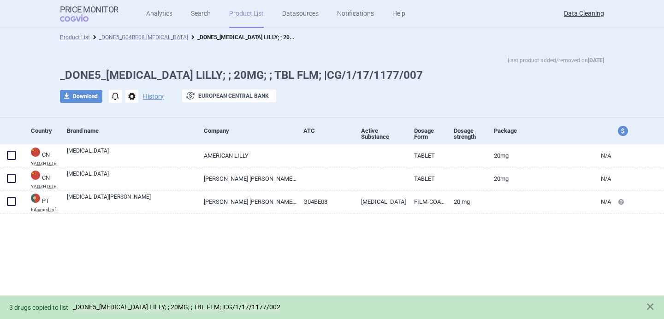
click at [131, 96] on span "options" at bounding box center [131, 96] width 13 height 13
click at [138, 154] on button "Delete" at bounding box center [132, 150] width 30 height 13
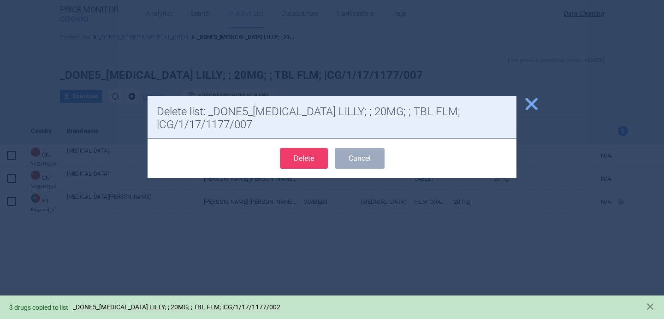
click at [299, 161] on button "Delete" at bounding box center [304, 158] width 48 height 21
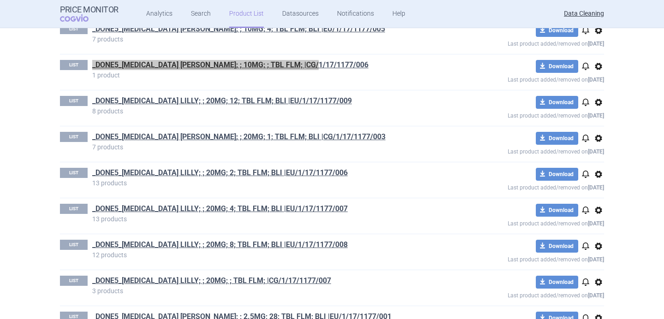
scroll to position [1531, 0]
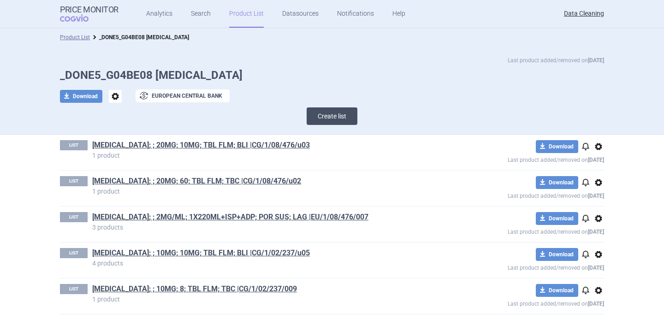
click at [327, 121] on button "Create list" at bounding box center [332, 116] width 51 height 18
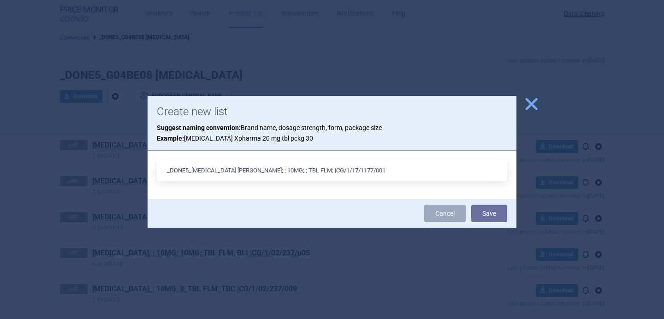
drag, startPoint x: 355, startPoint y: 175, endPoint x: 294, endPoint y: 170, distance: 61.0
click at [294, 170] on input "_DONE5_TADALAFIL LILLY; ; 10MG; ; TBL FLM; |CG/1/17/1177/001" at bounding box center [332, 170] width 350 height 21
type input "_DONE5_TADALAFIL LILLY; ; 10MG; ; TBL FLM; |CG/1/17/1177/001"
click at [491, 214] on button "Save" at bounding box center [489, 214] width 36 height 18
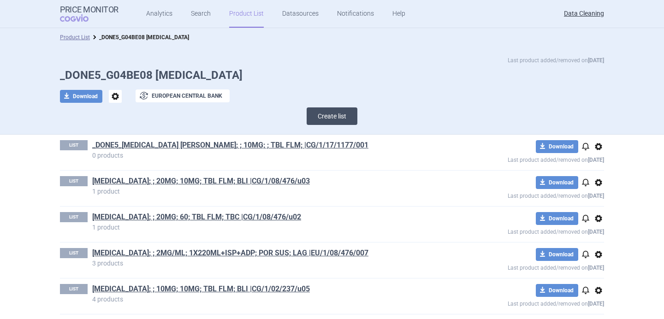
click at [342, 114] on button "Create list" at bounding box center [332, 116] width 51 height 18
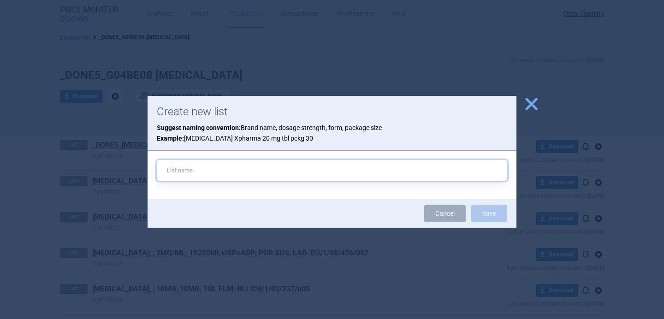
paste input "_DONE5_TADALAFIL LILLY; ; 20MG; ; TBL FLM; |CG/1/17/1177/007"
drag, startPoint x: 350, startPoint y: 168, endPoint x: 172, endPoint y: 172, distance: 178.0
click at [172, 172] on input "_DONE5_TADALAFIL LILLY; ; 20MG; ; TBL FLM; |CG/1/17/1177/002" at bounding box center [332, 170] width 350 height 21
type input "_DONE5_TADALAFIL LILLY; ; 20MG; ; TBL FLM; |CG/1/17/1177/002"
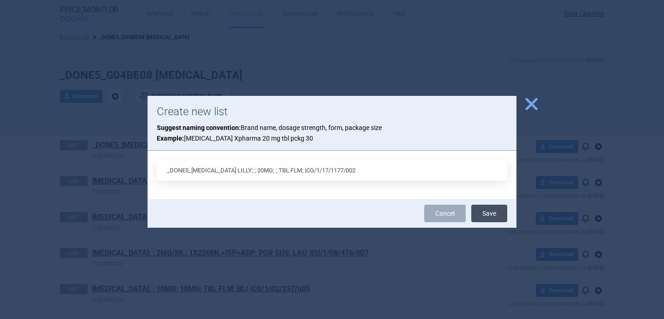
click at [485, 212] on button "Save" at bounding box center [489, 214] width 36 height 18
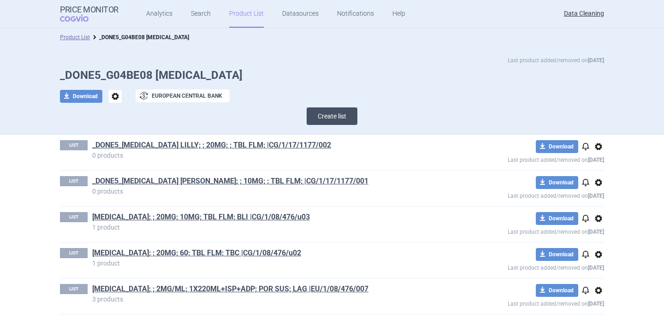
click at [337, 113] on button "Create list" at bounding box center [332, 116] width 51 height 18
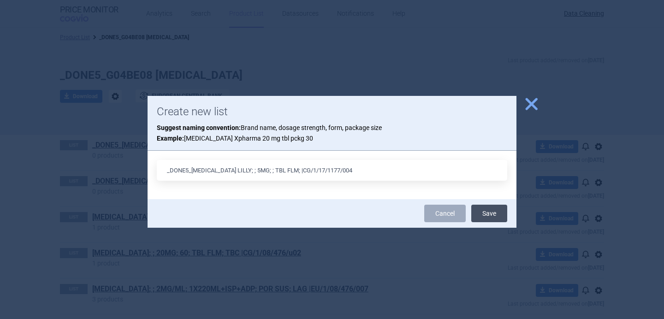
type input "_DONE5_TADALAFIL LILLY; ; 5MG; ; TBL FLM; |CG/1/17/1177/004"
click at [488, 215] on button "Save" at bounding box center [489, 214] width 36 height 18
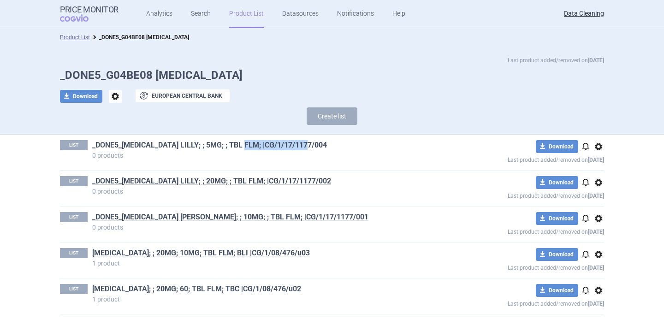
drag, startPoint x: 322, startPoint y: 145, endPoint x: 243, endPoint y: 145, distance: 78.9
click at [243, 145] on h1 "_DONE5_TADALAFIL LILLY; ; 5MG; ; TBL FLM; |CG/1/17/1177/004" at bounding box center [266, 146] width 349 height 12
copy link "|CG/1/17/1177/004"
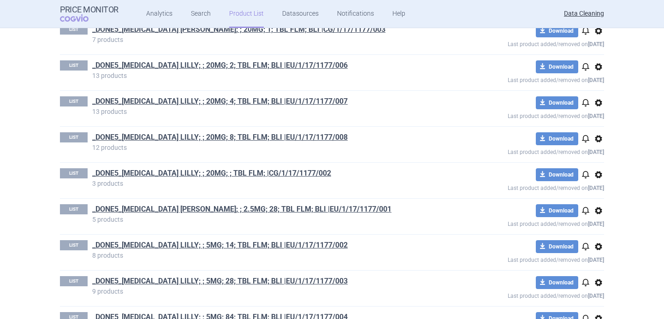
scroll to position [1806, 0]
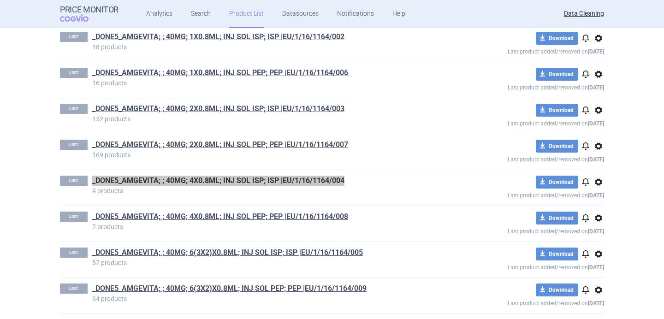
scroll to position [3152, 0]
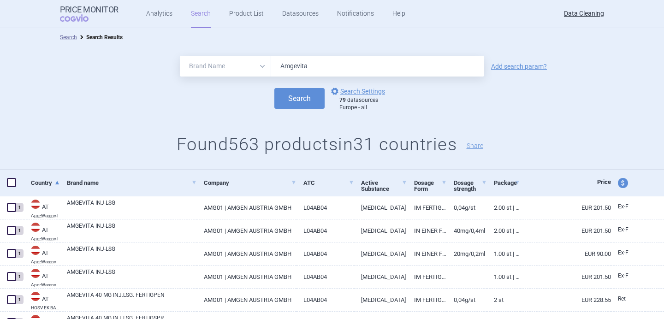
select select "brandName"
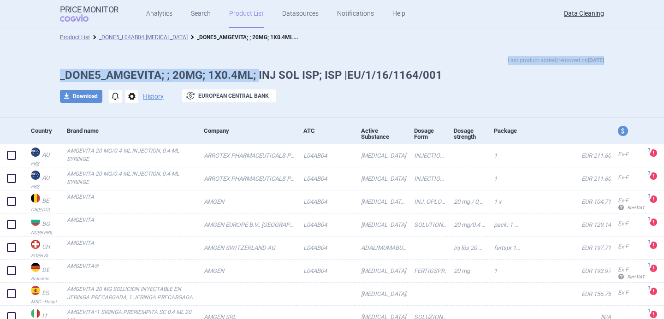
drag, startPoint x: 257, startPoint y: 71, endPoint x: 373, endPoint y: 58, distance: 116.4
click at [373, 58] on div "Last product added/removed on [DATE] _DONE5_AMGEVITA; ; 20MG; 1X0.4ML; INJ SOL …" at bounding box center [332, 84] width 581 height 57
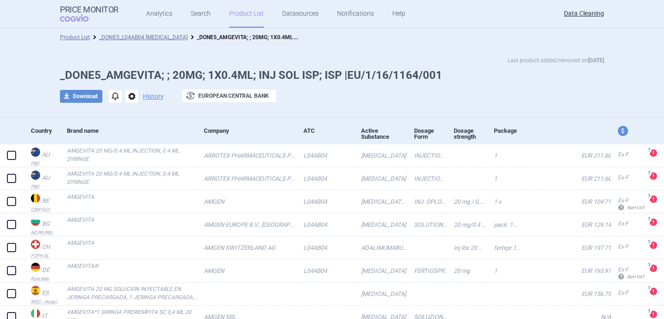
click at [370, 89] on div "Last product added/removed on [DATE] _DONE5_AMGEVITA; ; 20MG; 1X0.4ML; INJ SOL …" at bounding box center [332, 84] width 581 height 57
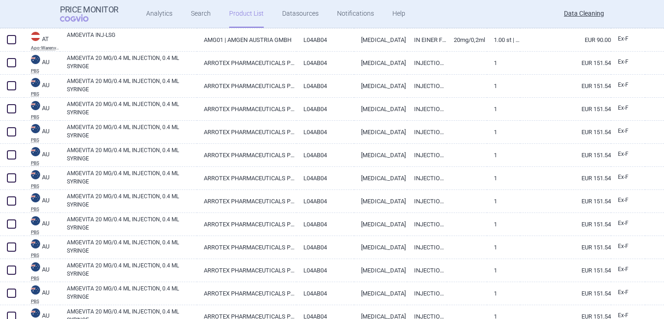
scroll to position [347, 0]
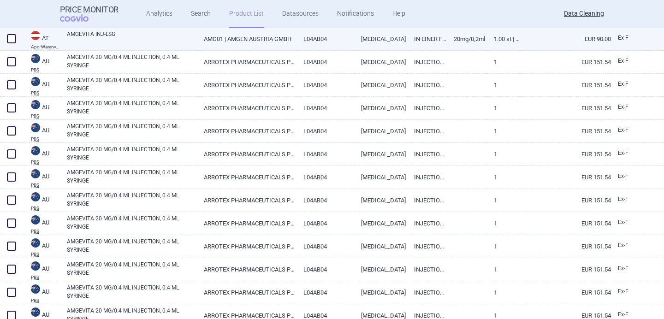
click at [150, 42] on link "AMGEVITA INJ-LSG" at bounding box center [132, 38] width 130 height 17
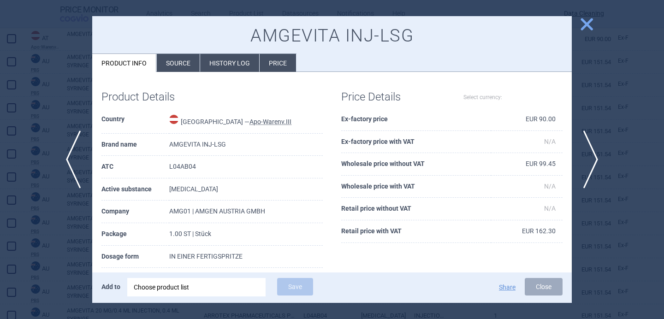
select select "EUR"
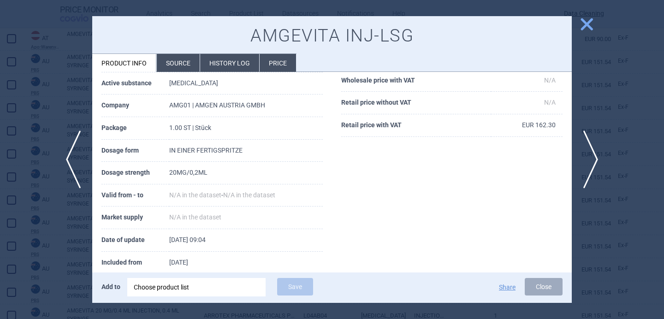
scroll to position [125, 0]
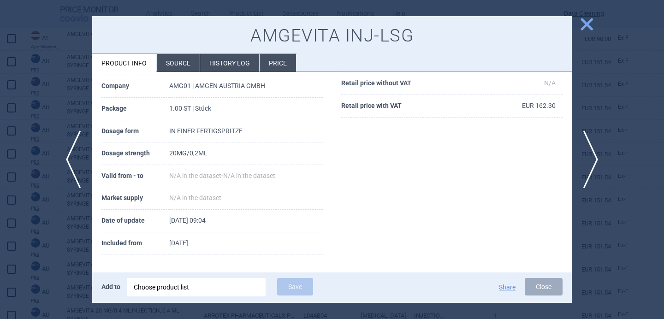
click at [201, 291] on div "Choose product list" at bounding box center [196, 287] width 125 height 18
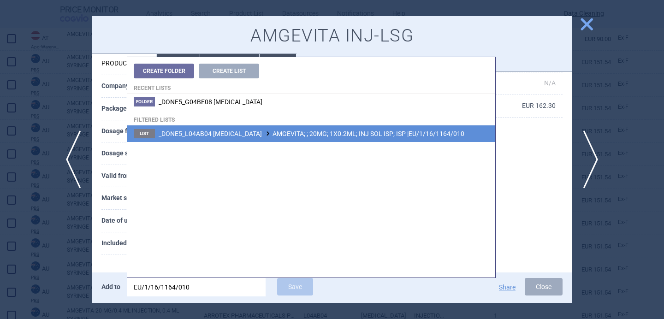
type input "EU/1/16/1164/010"
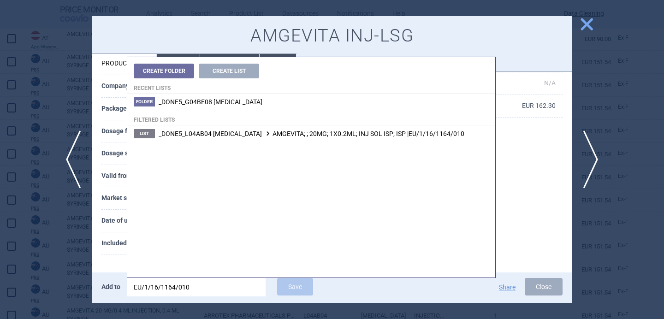
click at [320, 132] on span "_DONE5_L04AB04 ADALIMUMAB AMGEVITA; ; 20MG; 1X0.2ML; INJ SOL ISP; ISP |EU/1/16/…" at bounding box center [312, 133] width 306 height 7
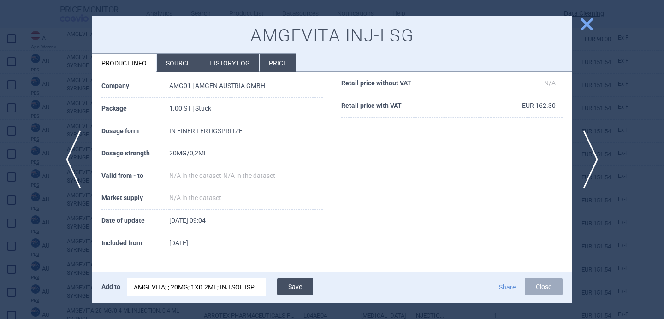
click at [302, 283] on button "Save" at bounding box center [295, 287] width 36 height 18
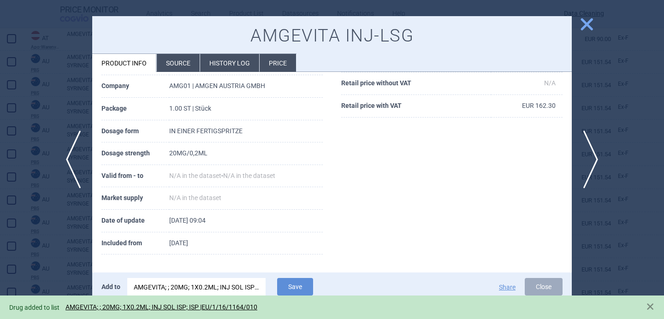
click at [49, 263] on div at bounding box center [332, 159] width 664 height 319
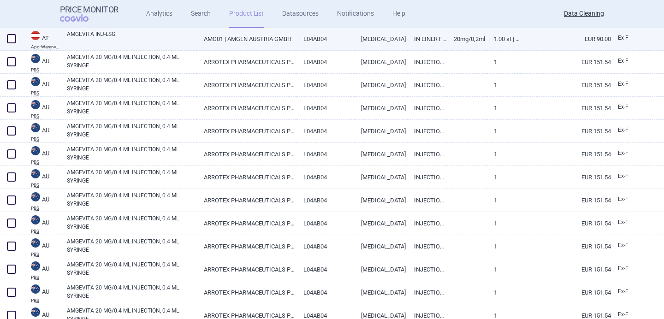
click at [12, 37] on span at bounding box center [11, 38] width 9 height 9
checkbox input "true"
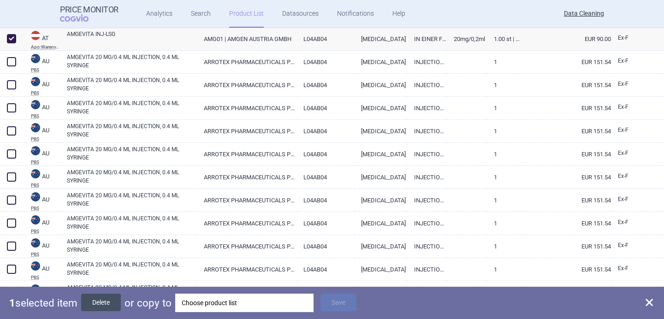
click at [115, 300] on button "Delete" at bounding box center [101, 303] width 40 height 18
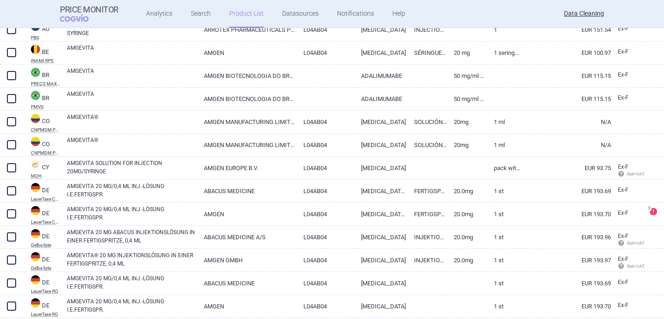
scroll to position [683, 0]
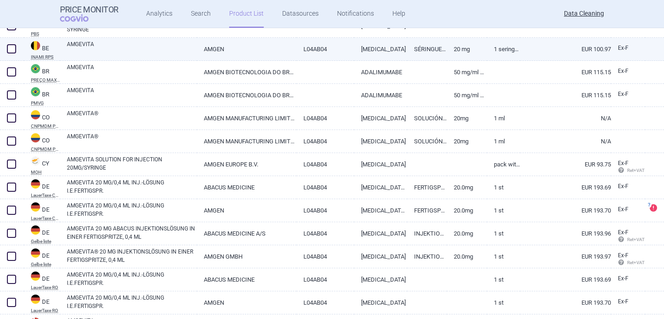
click at [148, 53] on link "AMGEVITA" at bounding box center [132, 48] width 130 height 17
select select "EUR"
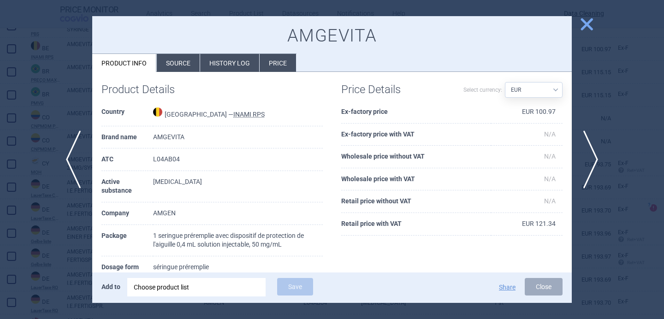
scroll to position [8, 0]
click at [76, 202] on div at bounding box center [332, 159] width 664 height 319
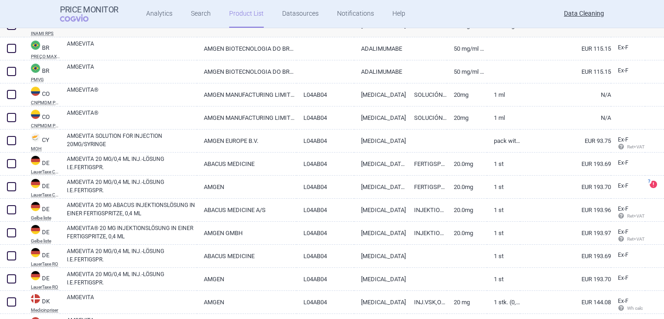
scroll to position [711, 0]
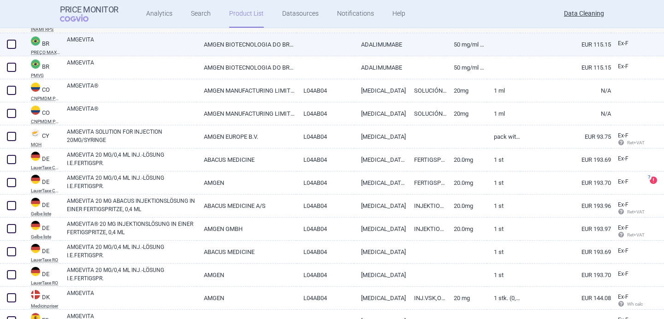
click at [123, 44] on link "AMGEVITA" at bounding box center [132, 44] width 130 height 17
select select "EUR"
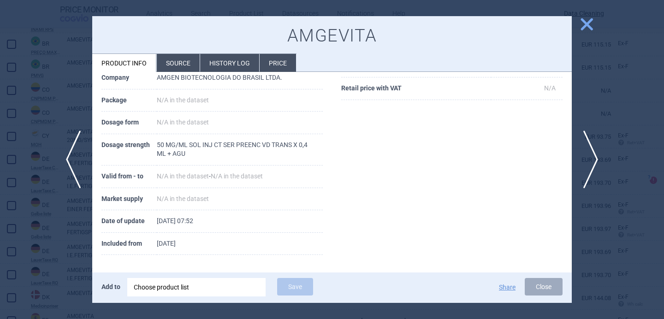
scroll to position [143, 0]
click at [166, 61] on li "Source" at bounding box center [178, 63] width 43 height 18
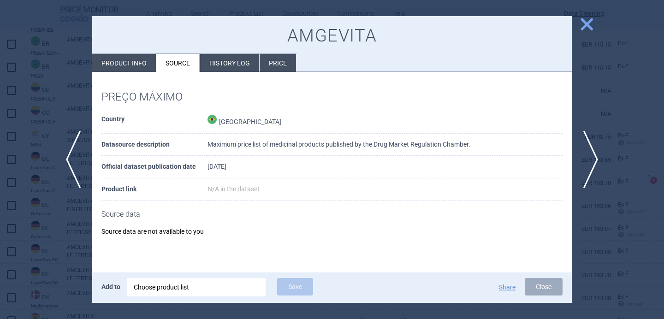
click at [149, 66] on li "Product info" at bounding box center [124, 63] width 64 height 18
select select "EUR"
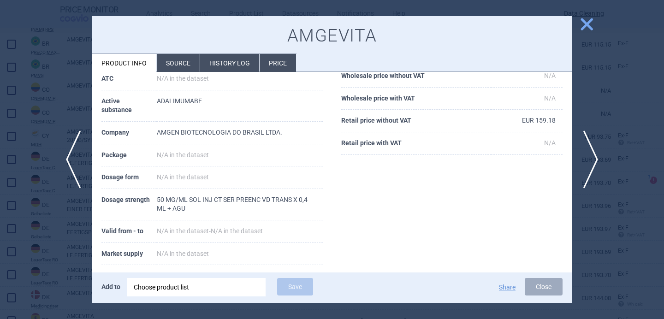
scroll to position [89, 0]
click at [596, 156] on span "next" at bounding box center [593, 160] width 21 height 58
click at [68, 164] on span "previous" at bounding box center [70, 160] width 21 height 58
click at [64, 232] on div at bounding box center [332, 159] width 664 height 319
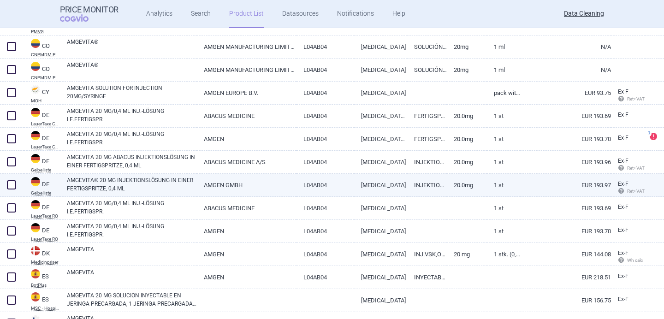
scroll to position [760, 0]
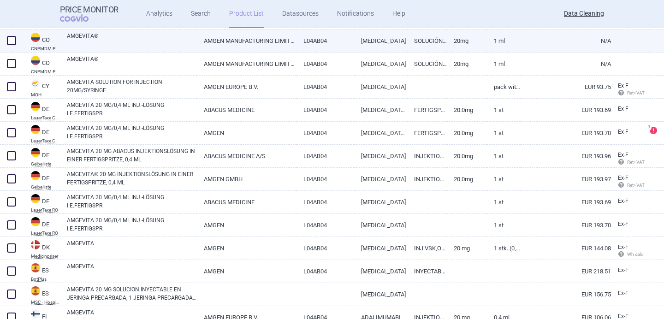
click at [115, 41] on link "AMGEVITA®" at bounding box center [132, 40] width 130 height 17
select select "EUR"
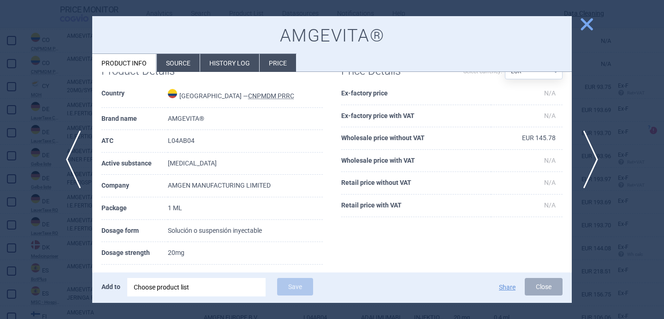
scroll to position [28, 0]
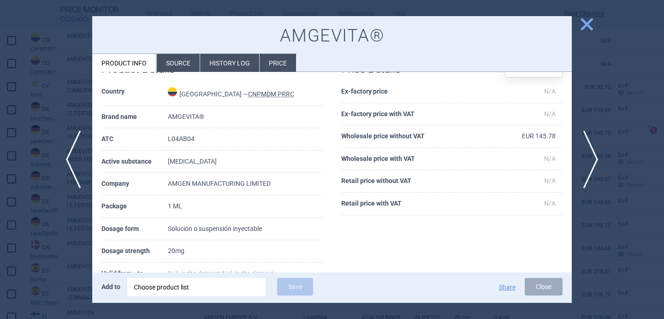
click at [173, 62] on li "Source" at bounding box center [178, 63] width 43 height 18
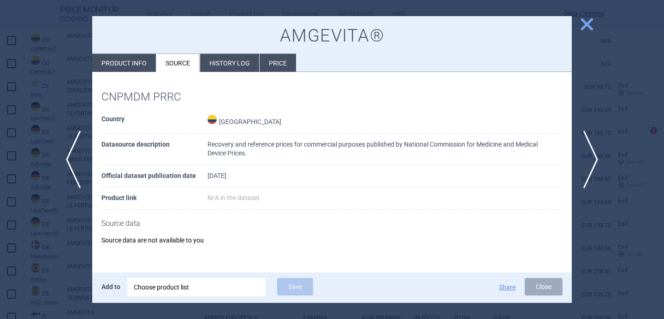
click at [132, 72] on div "CNPMDM PRRC Country Colombia Datasource description Recovery and reference pric…" at bounding box center [332, 164] width 480 height 185
click at [133, 67] on li "Product info" at bounding box center [124, 63] width 64 height 18
select select "EUR"
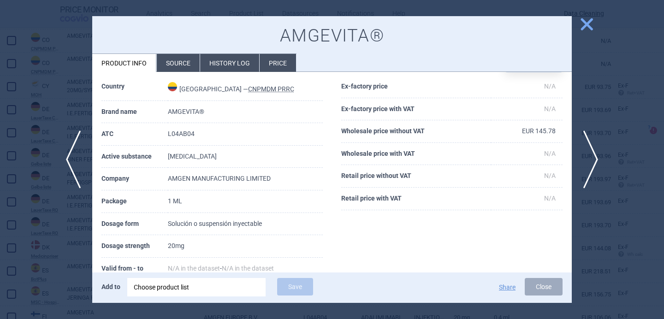
scroll to position [17, 0]
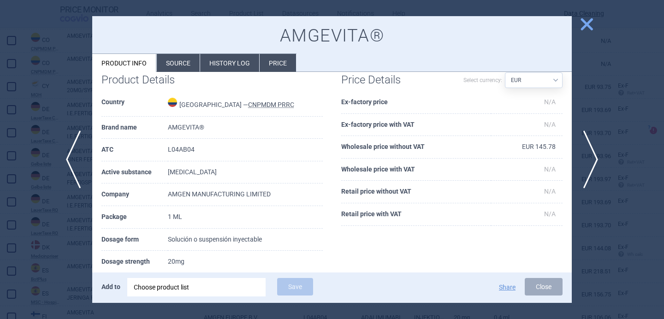
click at [51, 242] on div at bounding box center [332, 159] width 664 height 319
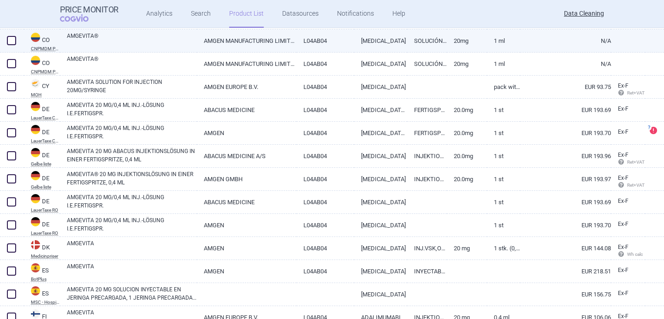
click at [9, 43] on span at bounding box center [11, 40] width 9 height 9
checkbox input "true"
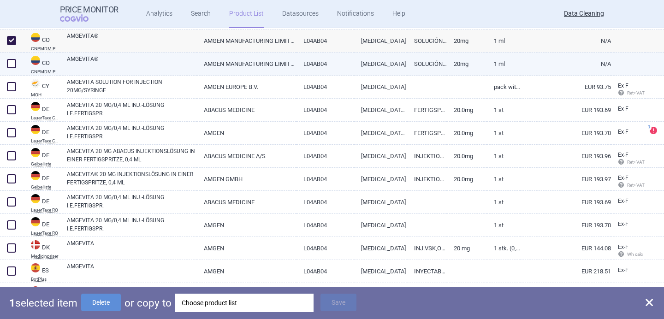
click at [10, 64] on span at bounding box center [11, 63] width 9 height 9
checkbox input "true"
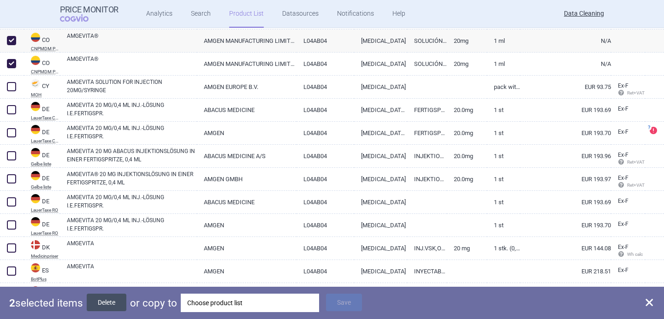
click at [116, 298] on button "Delete" at bounding box center [107, 303] width 40 height 18
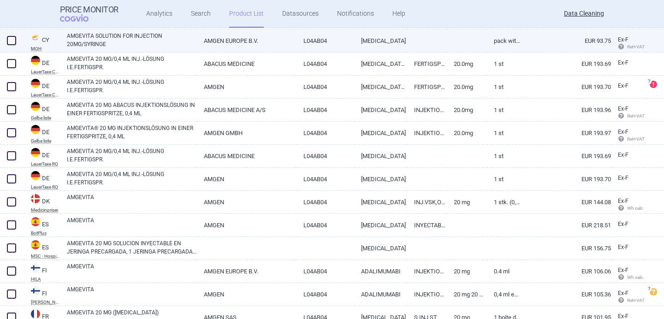
click at [138, 38] on link "AMGEVITA SOLUTION FOR INJECTION 20MG/SYRINGE" at bounding box center [132, 40] width 130 height 17
select select "EUR"
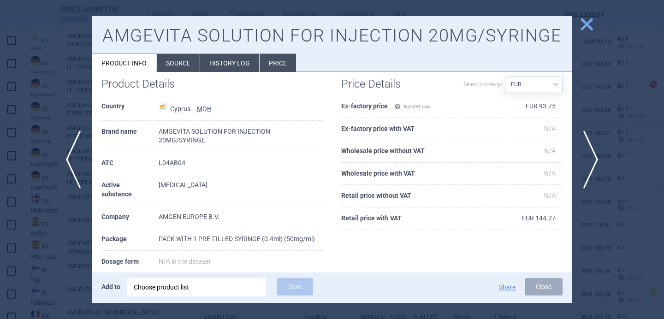
scroll to position [14, 0]
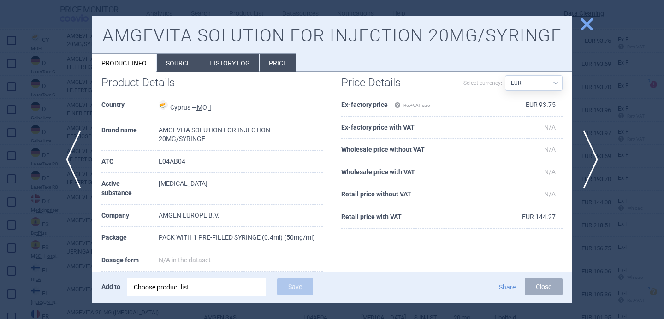
click at [55, 219] on div at bounding box center [332, 159] width 664 height 319
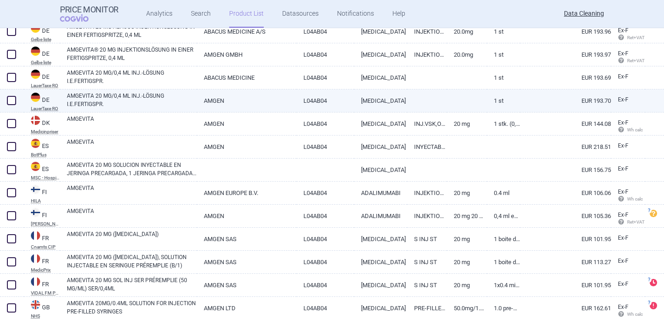
scroll to position [861, 0]
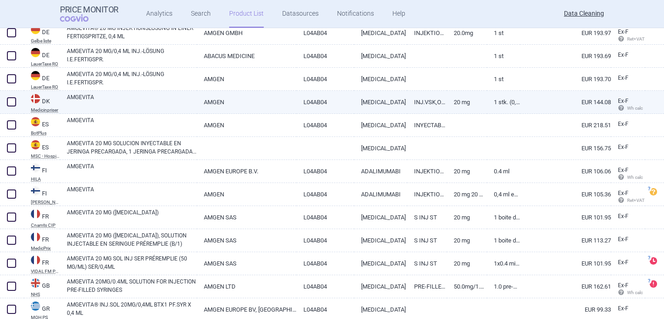
click at [166, 106] on link "AMGEVITA" at bounding box center [132, 101] width 130 height 17
select select "EUR"
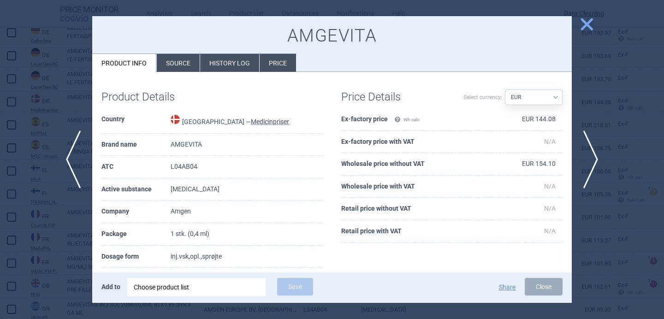
scroll to position [7, 0]
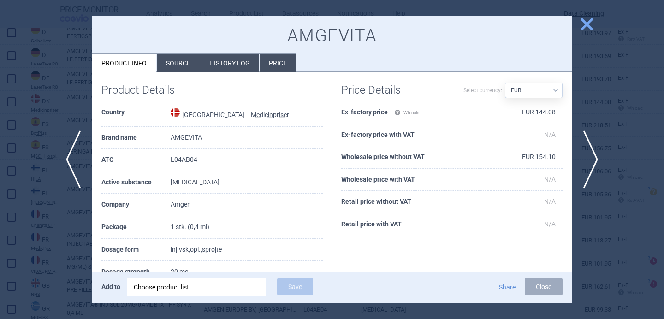
click at [37, 228] on div at bounding box center [332, 159] width 664 height 319
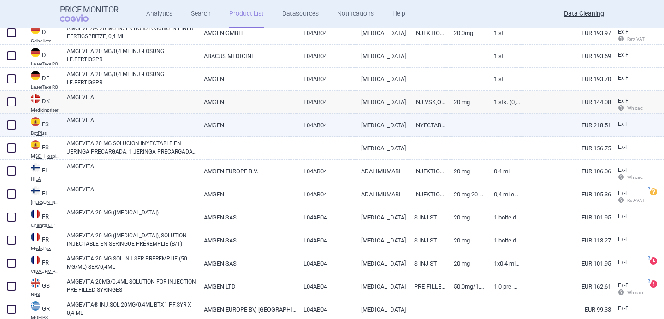
click at [119, 127] on link "AMGEVITA" at bounding box center [132, 124] width 130 height 17
select select "EUR"
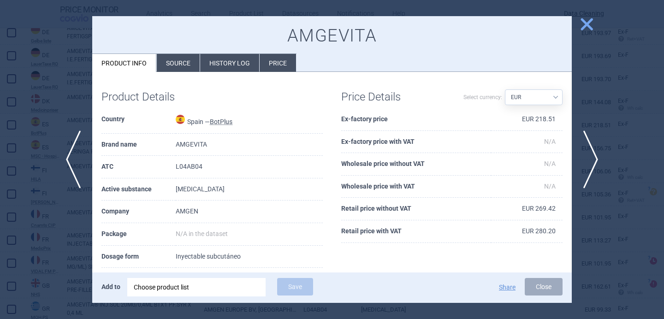
click at [187, 59] on li "Source" at bounding box center [178, 63] width 43 height 18
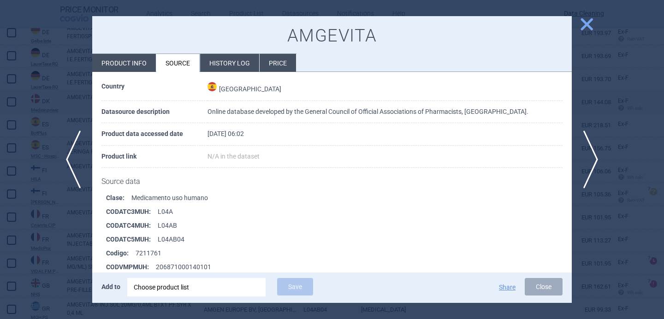
scroll to position [169, 0]
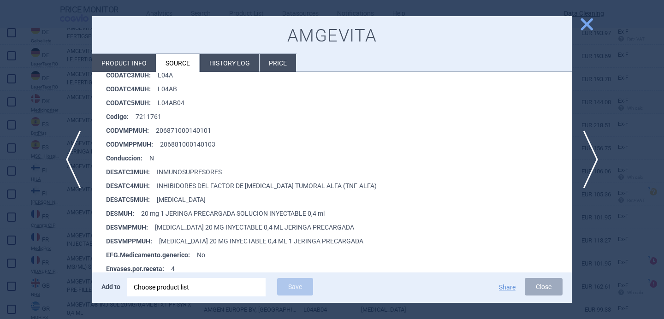
click at [142, 61] on li "Product info" at bounding box center [124, 63] width 64 height 18
select select "EUR"
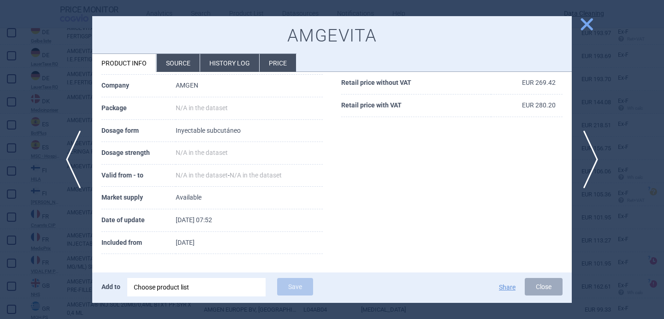
scroll to position [125, 0]
click at [594, 153] on span "next" at bounding box center [593, 160] width 21 height 58
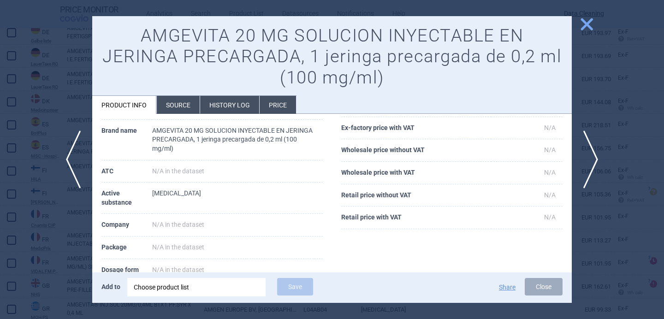
scroll to position [1, 0]
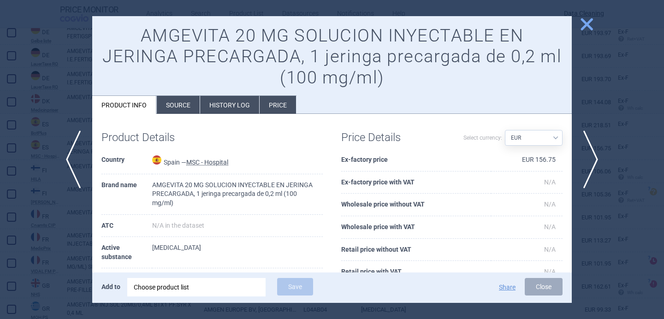
click at [171, 290] on div "Choose product list" at bounding box center [196, 287] width 125 height 18
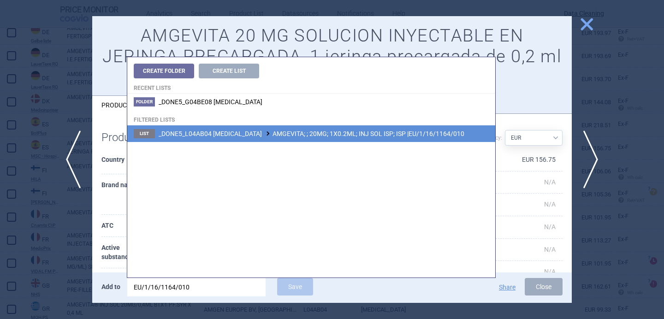
type input "EU/1/16/1164/010"
click at [322, 133] on span "_DONE5_L04AB04 ADALIMUMAB AMGEVITA; ; 20MG; 1X0.2ML; INJ SOL ISP; ISP |EU/1/16/…" at bounding box center [312, 133] width 306 height 7
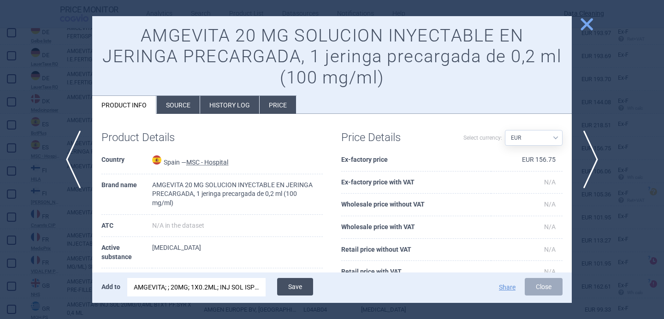
click at [289, 285] on button "Save" at bounding box center [295, 287] width 36 height 18
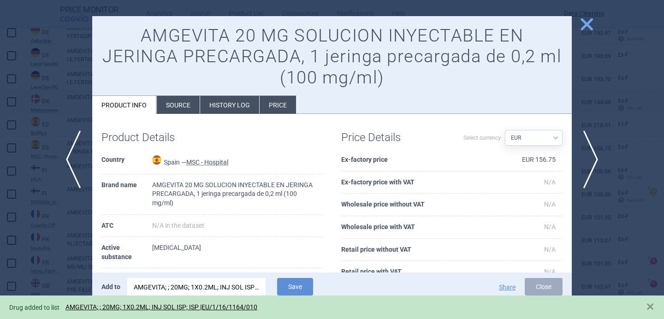
click at [28, 238] on div at bounding box center [332, 159] width 664 height 319
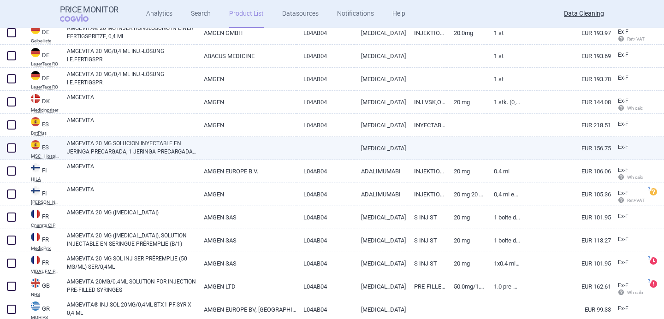
click at [14, 147] on span at bounding box center [11, 147] width 9 height 9
checkbox input "true"
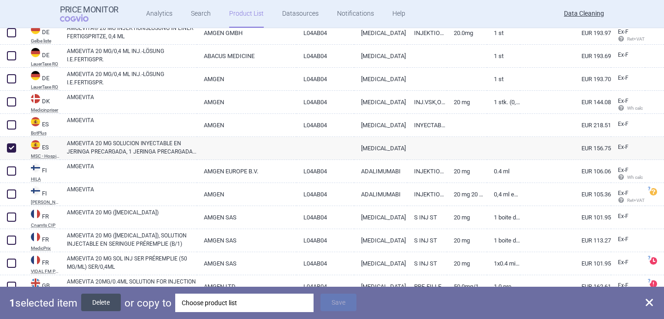
click at [107, 299] on button "Delete" at bounding box center [101, 303] width 40 height 18
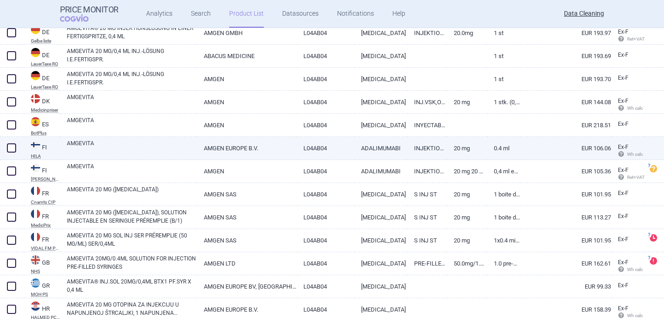
click at [133, 149] on link "AMGEVITA" at bounding box center [132, 147] width 130 height 17
select select "EUR"
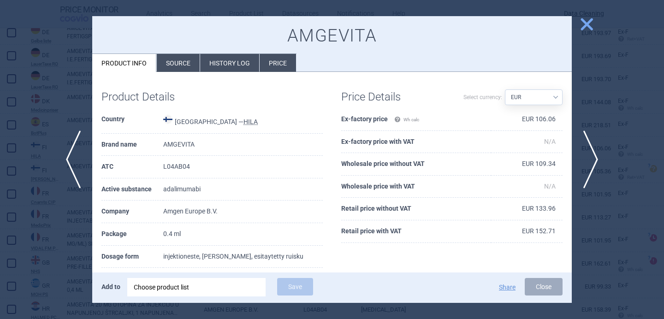
scroll to position [26, 0]
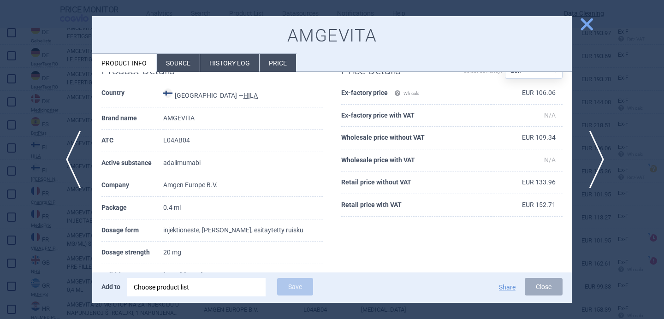
click at [601, 155] on span "next" at bounding box center [593, 160] width 21 height 58
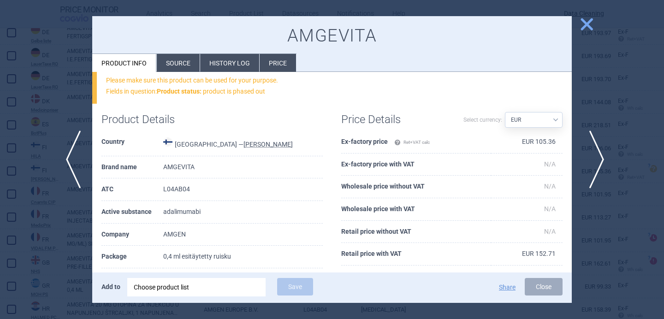
scroll to position [75, 0]
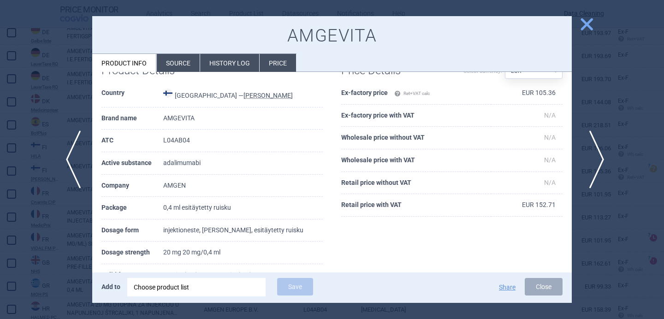
click at [601, 155] on span "next" at bounding box center [593, 160] width 21 height 58
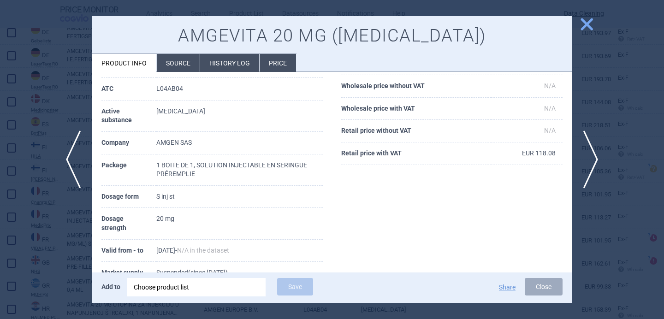
scroll to position [80, 0]
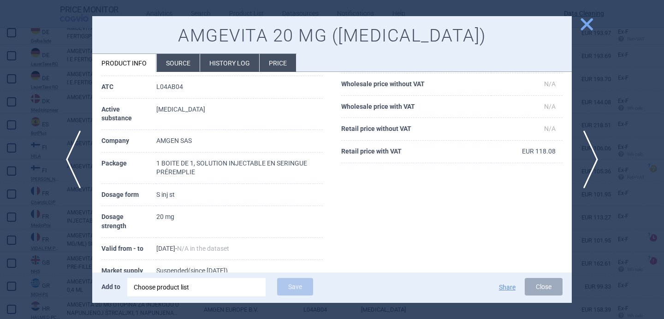
click at [180, 73] on td "AMGEVITA 20 MG ([MEDICAL_DATA])" at bounding box center [239, 65] width 166 height 23
click at [182, 66] on li "Source" at bounding box center [178, 63] width 43 height 18
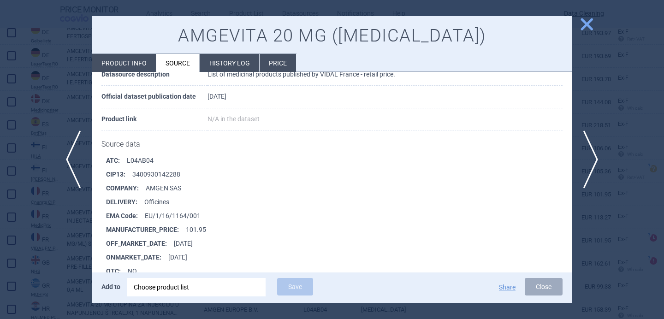
scroll to position [2120, 0]
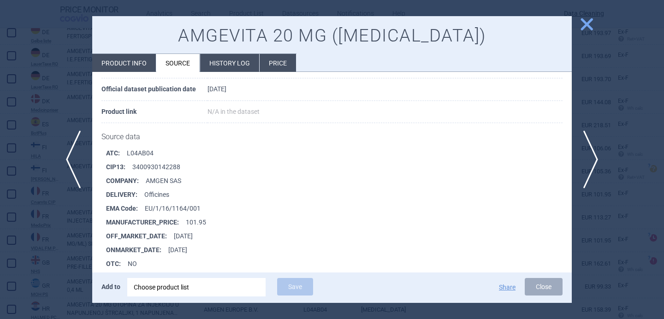
click at [55, 262] on div at bounding box center [332, 159] width 664 height 319
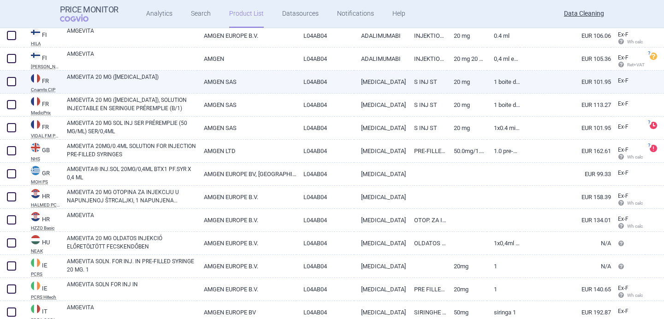
scroll to position [975, 0]
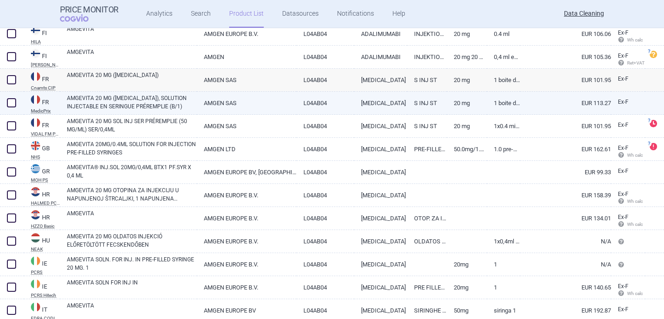
click at [154, 98] on link "AMGEVITA 20 MG ([MEDICAL_DATA]), SOLUTION INJECTABLE EN SERINGUE PRÉREMPLIE (B/…" at bounding box center [132, 102] width 130 height 17
select select "EUR"
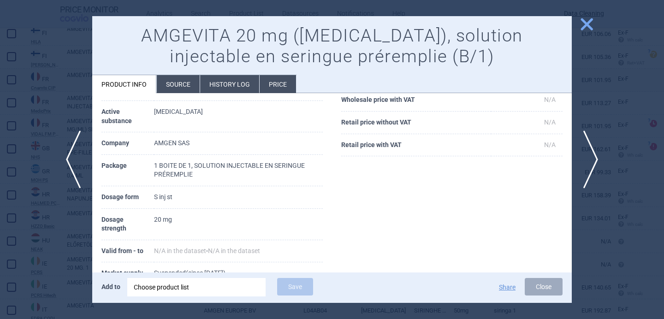
scroll to position [108, 0]
click at [175, 88] on li "Source" at bounding box center [178, 84] width 43 height 18
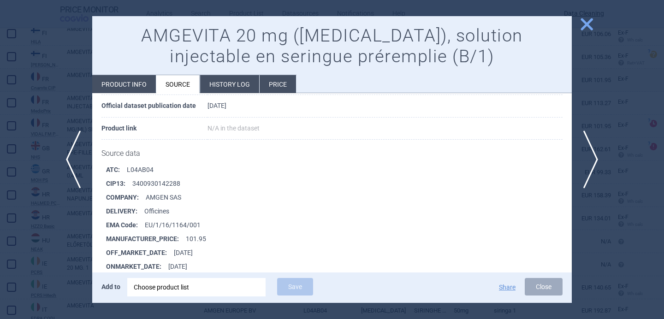
scroll to position [309, 0]
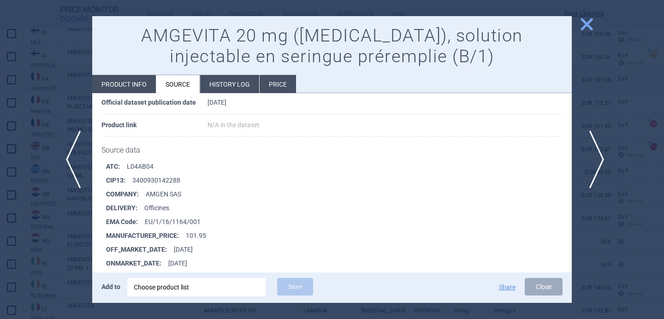
click at [596, 155] on span "next" at bounding box center [593, 160] width 21 height 58
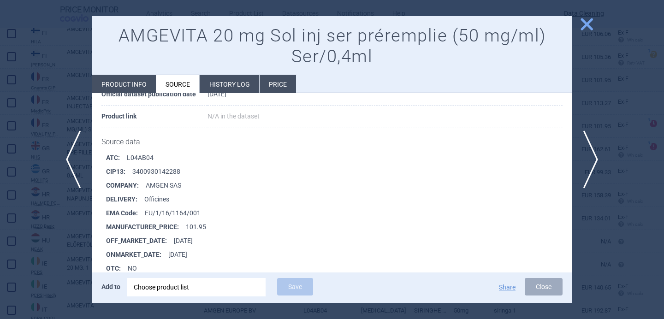
scroll to position [110, 0]
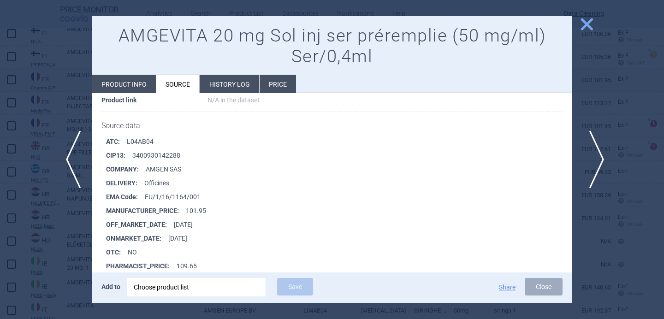
click at [597, 166] on span "next" at bounding box center [593, 160] width 21 height 58
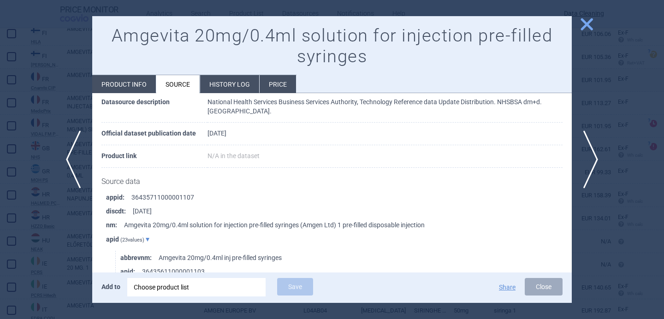
scroll to position [65, 0]
click at [596, 156] on span "next" at bounding box center [593, 160] width 21 height 58
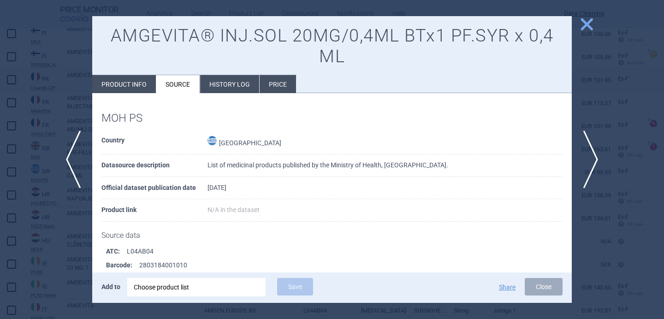
click at [135, 85] on li "Product info" at bounding box center [124, 84] width 64 height 18
select select "EUR"
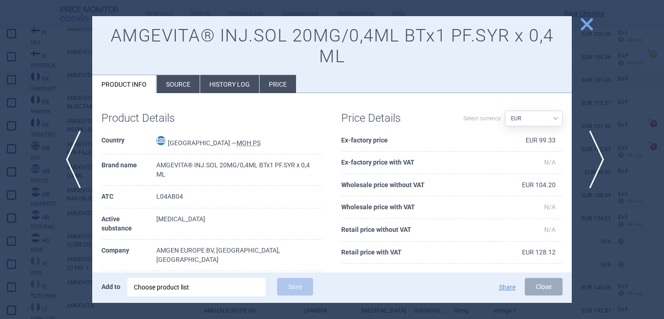
click at [594, 147] on span "next" at bounding box center [593, 160] width 21 height 58
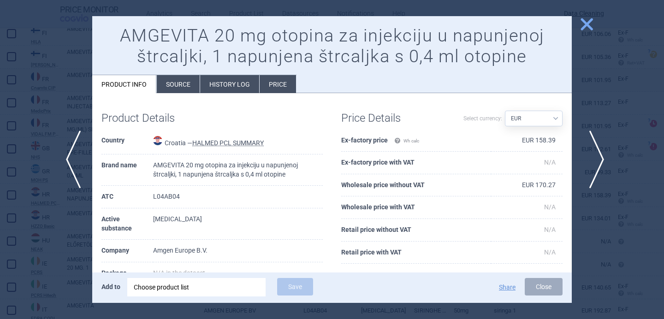
click at [594, 147] on span "next" at bounding box center [593, 160] width 21 height 58
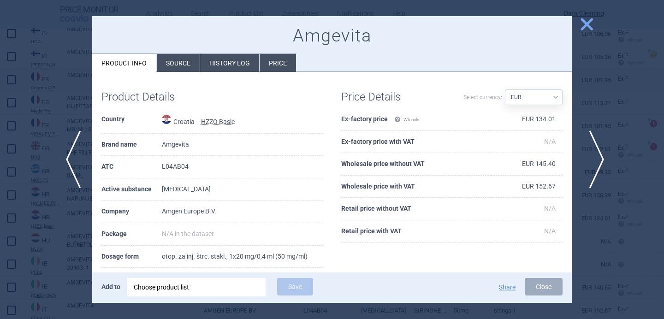
click at [594, 147] on span "next" at bounding box center [593, 160] width 21 height 58
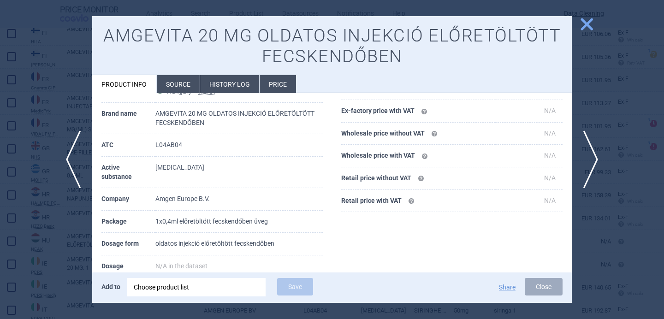
scroll to position [53, 0]
click at [596, 159] on span "next" at bounding box center [593, 160] width 21 height 58
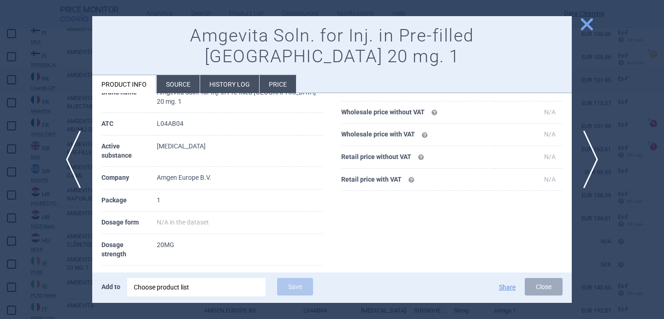
scroll to position [28, 0]
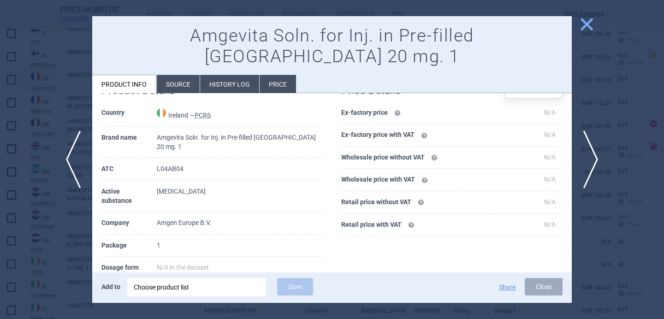
click at [181, 75] on li "Source" at bounding box center [178, 84] width 43 height 18
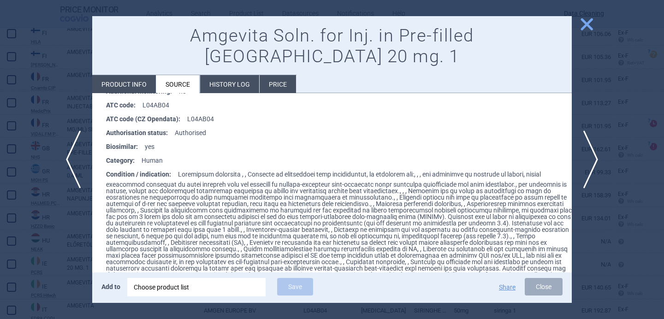
scroll to position [564, 0]
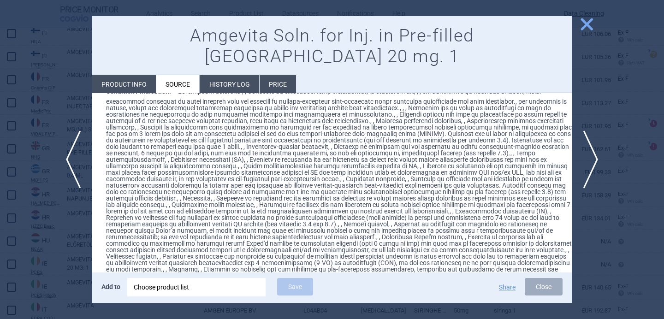
click at [53, 267] on div at bounding box center [332, 159] width 664 height 319
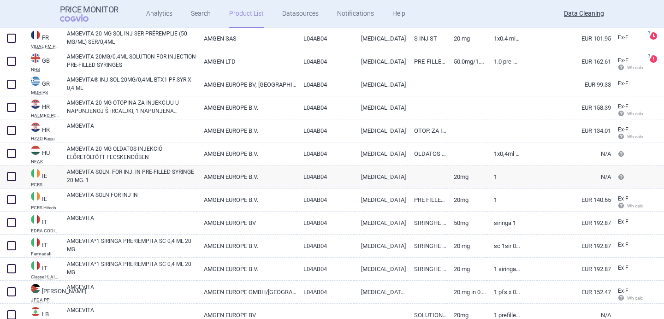
scroll to position [1063, 0]
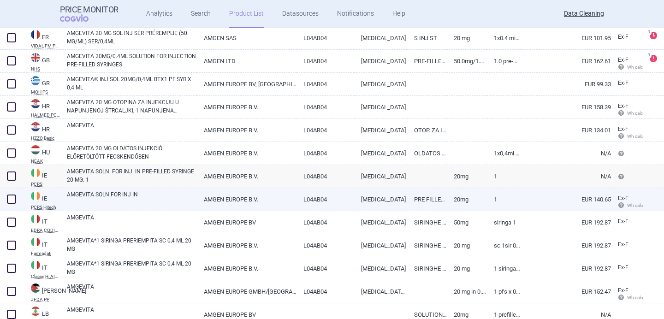
click at [113, 204] on link "AMGEVITA SOLN FOR INJ IN" at bounding box center [132, 198] width 130 height 17
select select "EUR"
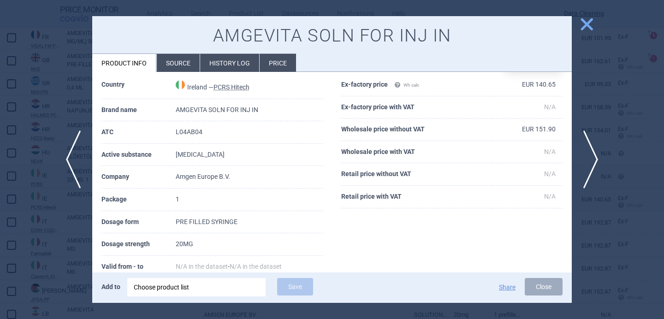
scroll to position [53, 0]
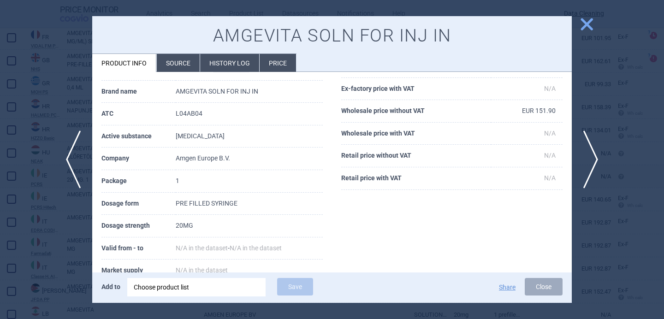
click at [174, 58] on li "Source" at bounding box center [178, 63] width 43 height 18
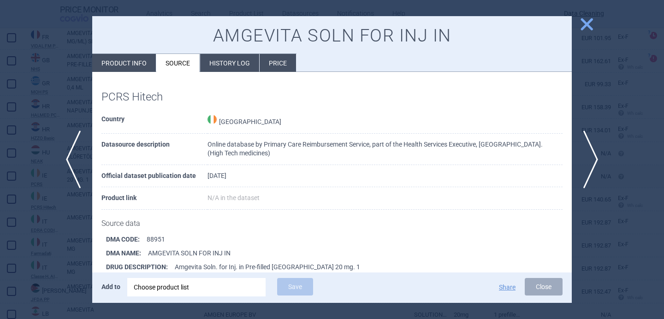
click at [71, 224] on div at bounding box center [332, 159] width 664 height 319
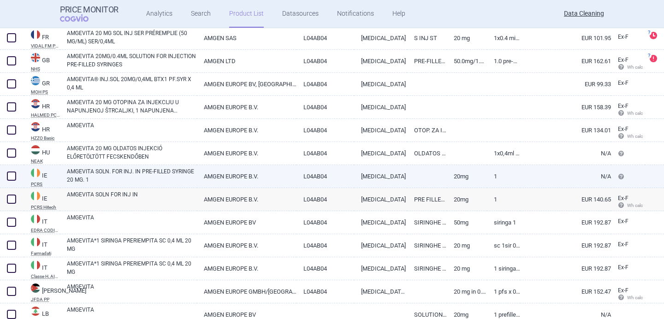
click at [81, 174] on link "AMGEVITA SOLN. FOR INJ. IN PRE-FILLED SYRINGE 20 MG. 1" at bounding box center [132, 175] width 130 height 17
select select "EUR"
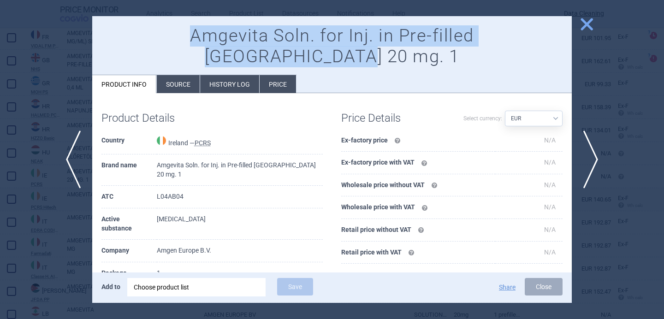
drag, startPoint x: 121, startPoint y: 37, endPoint x: 542, endPoint y: 38, distance: 421.5
click at [542, 38] on h1 "Amgevita Soln. for Inj. in Pre-filled Syringe 20 mg. 1" at bounding box center [331, 46] width 461 height 42
copy h1 "Amgevita Soln. for Inj. in Pre-filled Syringe 20 mg. 1"
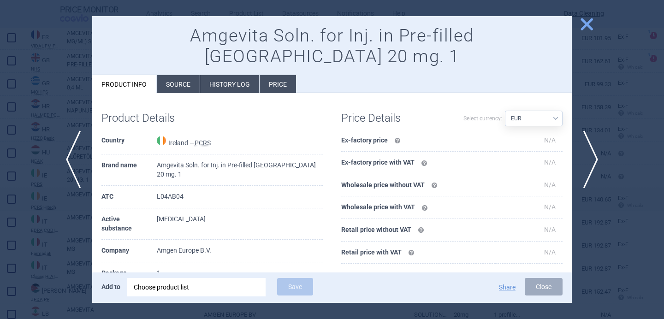
click at [26, 146] on div at bounding box center [332, 159] width 664 height 319
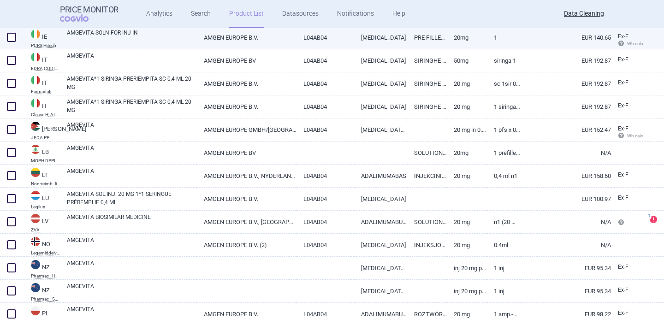
scroll to position [1243, 0]
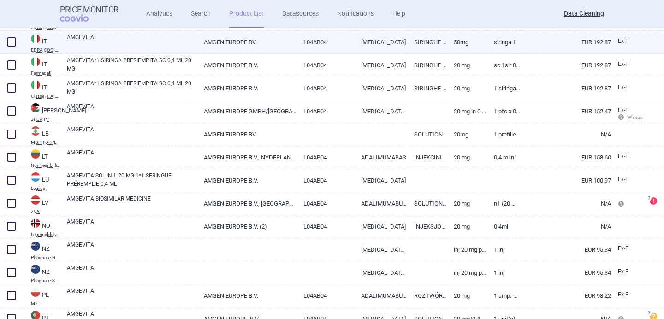
click at [133, 46] on link "AMGEVITA" at bounding box center [132, 41] width 130 height 17
select select "EUR"
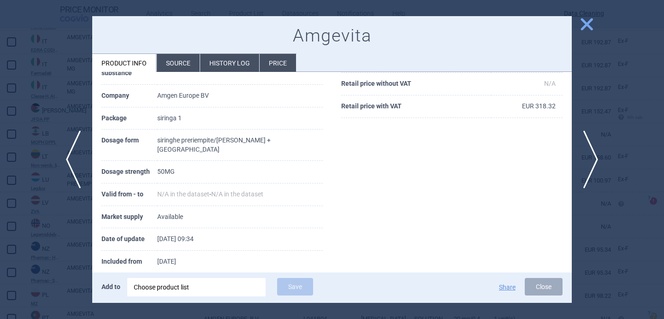
scroll to position [125, 0]
click at [186, 66] on li "Source" at bounding box center [178, 63] width 43 height 18
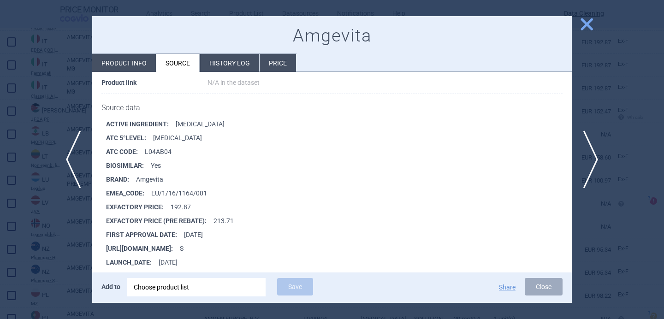
scroll to position [113, 0]
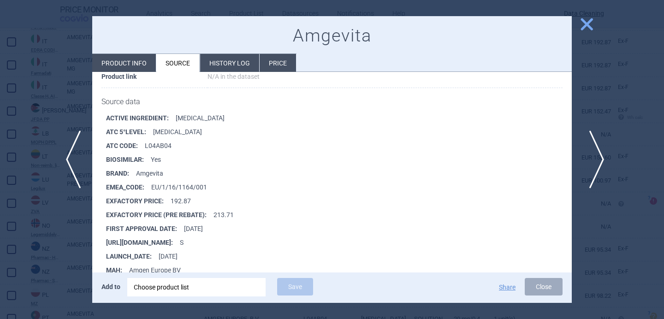
click at [597, 161] on span "next" at bounding box center [593, 160] width 21 height 58
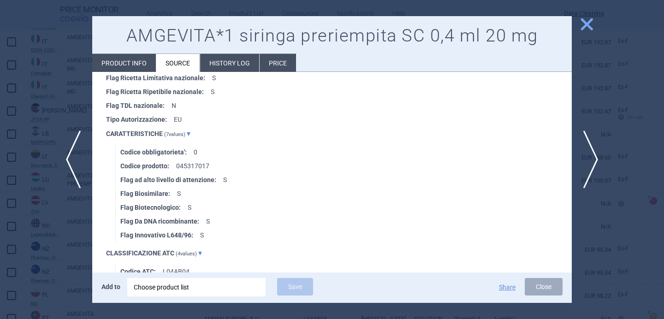
scroll to position [587, 0]
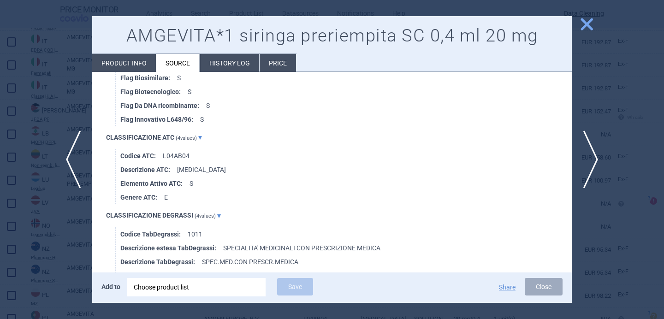
click at [59, 212] on div at bounding box center [332, 159] width 664 height 319
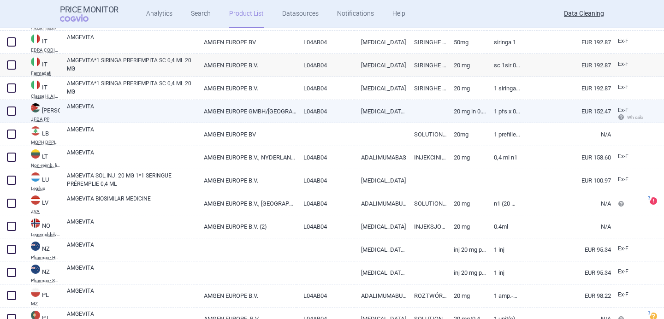
click at [113, 115] on link "AMGEVITA" at bounding box center [132, 110] width 130 height 17
select select "EUR"
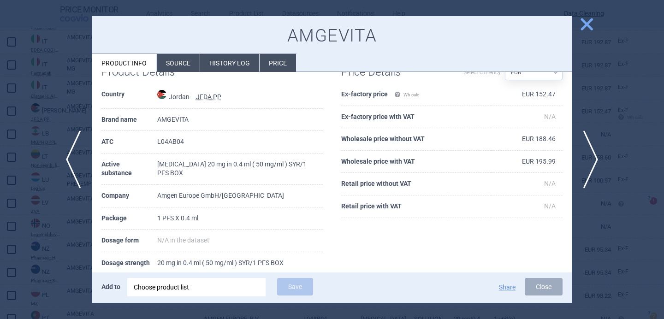
scroll to position [30, 0]
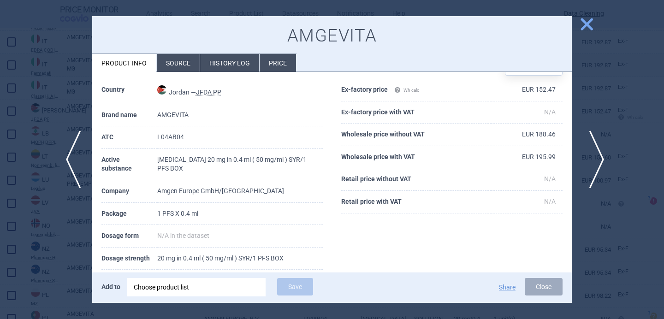
click at [595, 157] on span "next" at bounding box center [593, 160] width 21 height 58
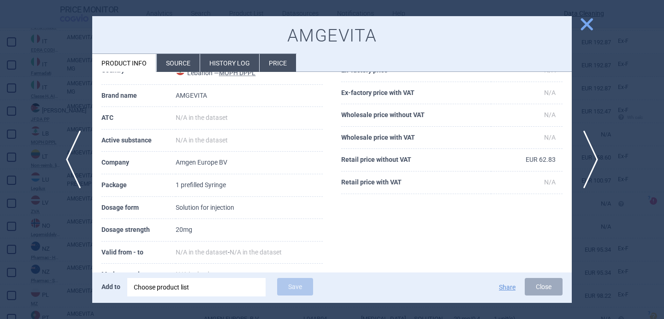
scroll to position [36, 0]
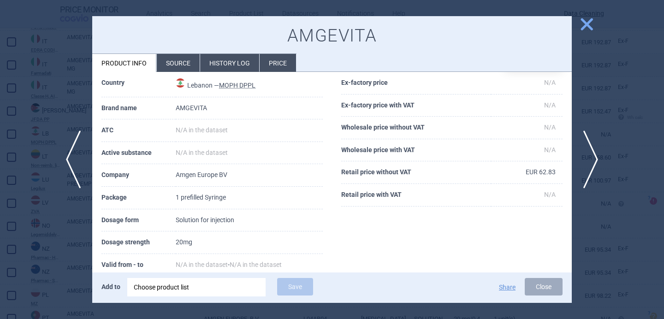
click at [183, 65] on li "Source" at bounding box center [178, 63] width 43 height 18
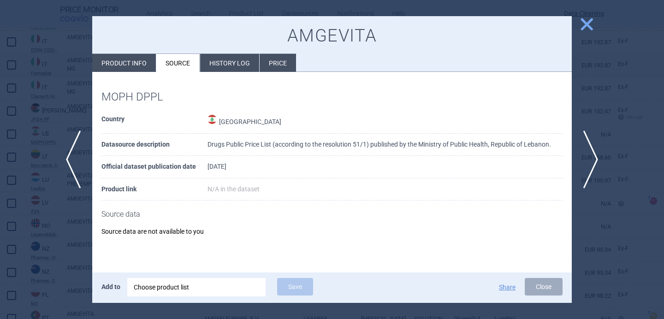
click at [137, 65] on li "Product info" at bounding box center [124, 63] width 64 height 18
select select "EUR"
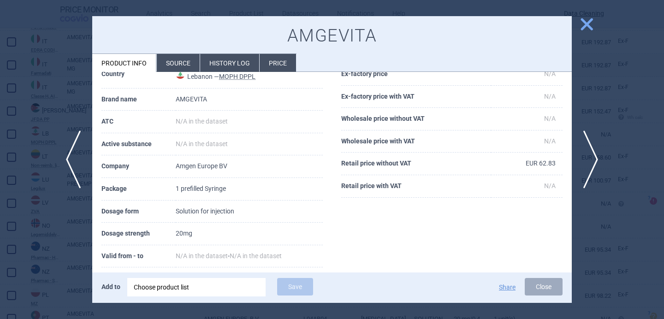
scroll to position [77, 0]
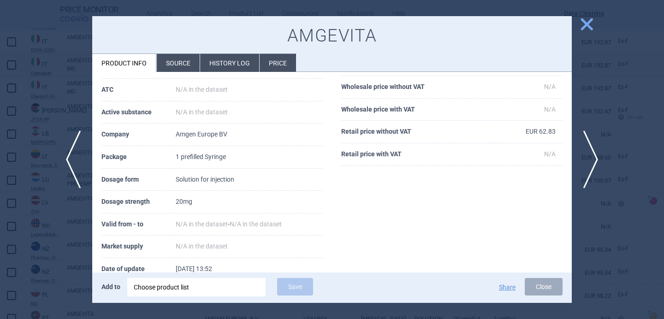
click at [21, 237] on div at bounding box center [332, 159] width 664 height 319
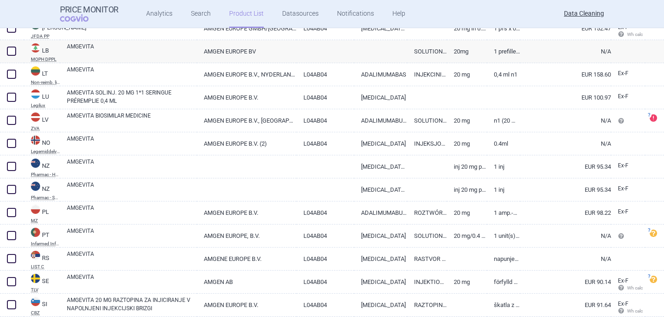
scroll to position [1330, 0]
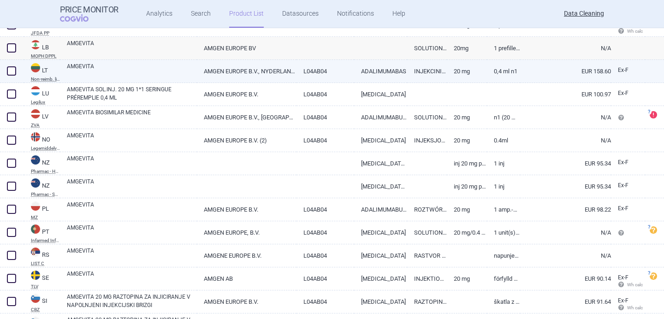
click at [105, 72] on link "AMGEVITA" at bounding box center [132, 70] width 130 height 17
select select "EUR"
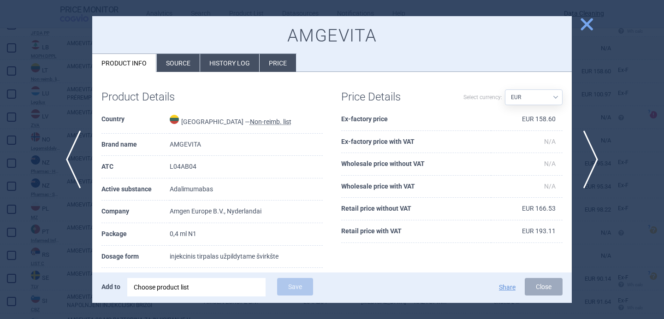
click at [18, 233] on div at bounding box center [332, 159] width 664 height 319
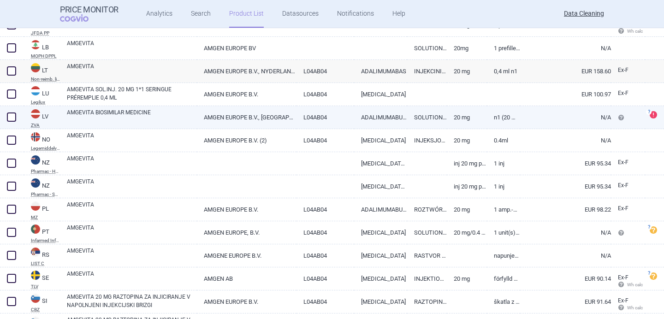
click at [128, 116] on link "AMGEVITA BIOSIMILAR MEDICINE" at bounding box center [132, 116] width 130 height 17
select select "EUR"
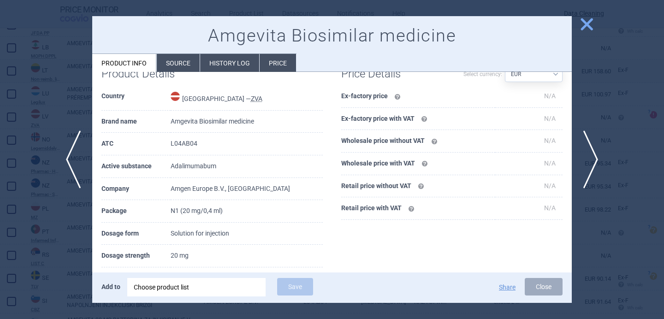
scroll to position [93, 0]
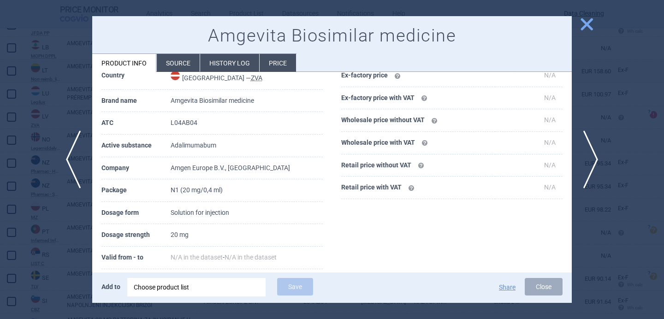
click at [70, 263] on div at bounding box center [332, 159] width 664 height 319
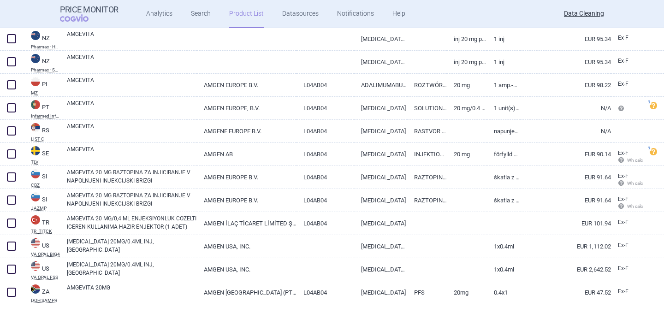
scroll to position [1453, 0]
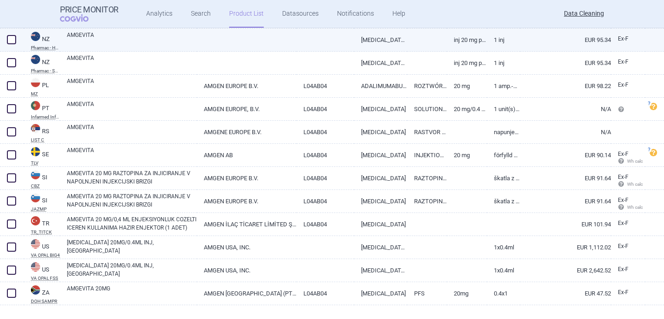
click at [157, 36] on link "AMGEVITA" at bounding box center [132, 39] width 130 height 17
select select "EUR"
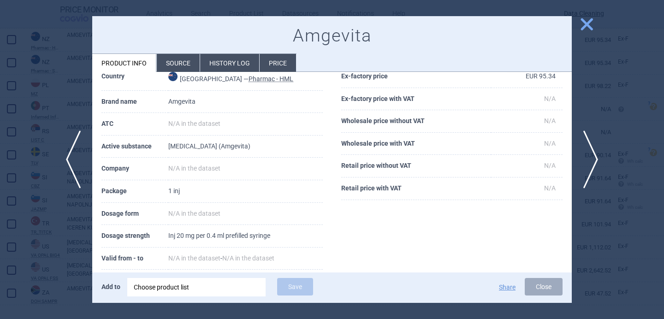
scroll to position [43, 0]
click at [182, 61] on li "Source" at bounding box center [178, 63] width 43 height 18
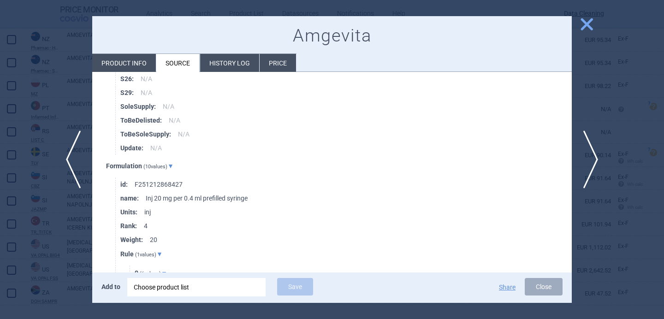
scroll to position [281, 0]
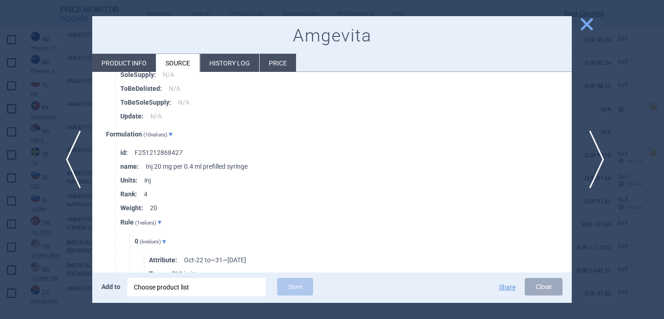
click at [588, 162] on span "next" at bounding box center [593, 160] width 21 height 58
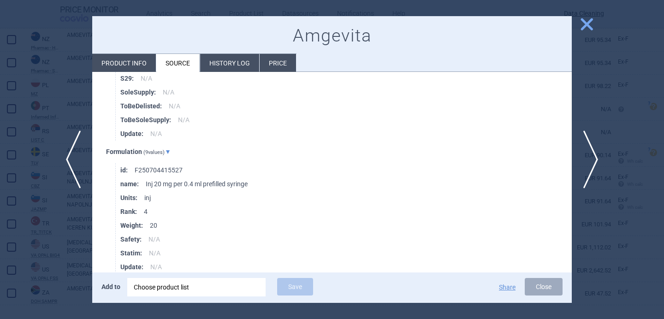
scroll to position [265, 0]
click at [591, 155] on span "next" at bounding box center [593, 160] width 21 height 58
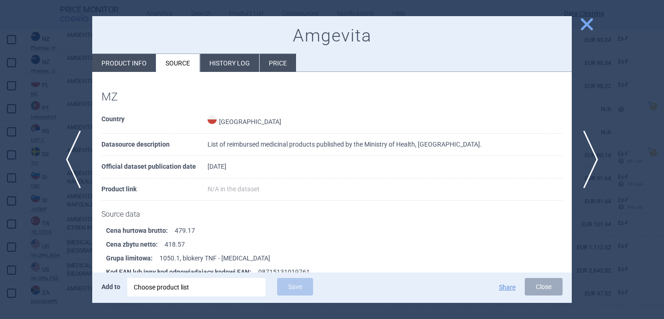
click at [130, 67] on li "Product info" at bounding box center [124, 63] width 64 height 18
select select "EUR"
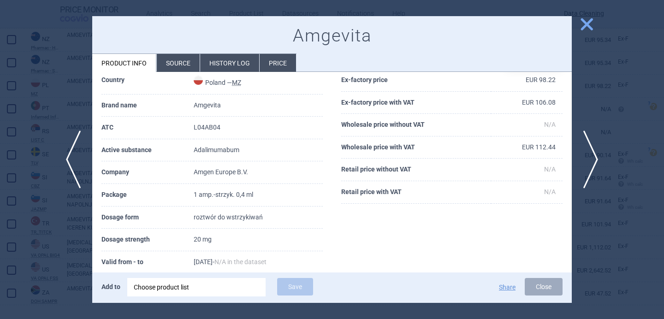
scroll to position [42, 0]
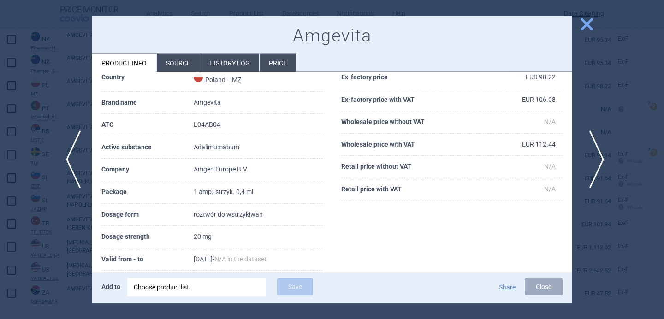
click at [594, 152] on span "next" at bounding box center [593, 160] width 21 height 58
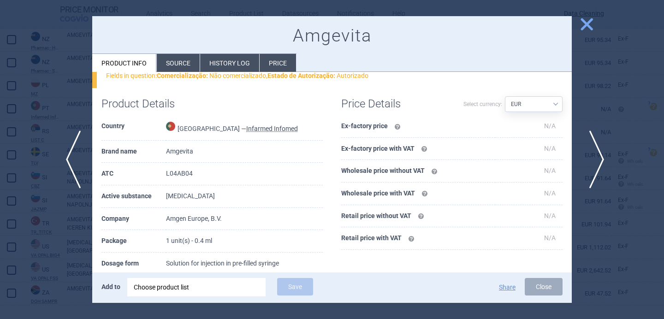
scroll to position [91, 0]
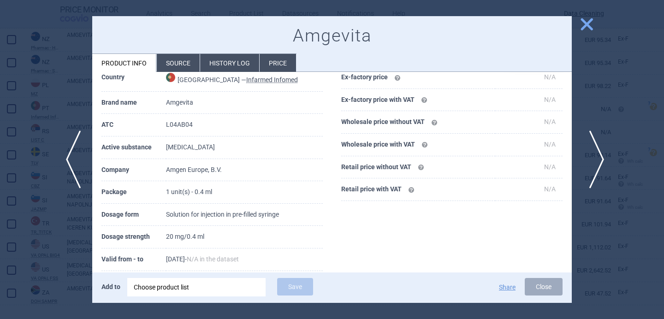
click at [593, 152] on span "next" at bounding box center [593, 160] width 21 height 58
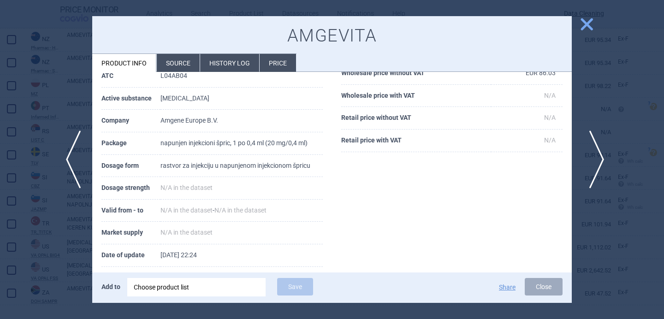
scroll to position [42, 0]
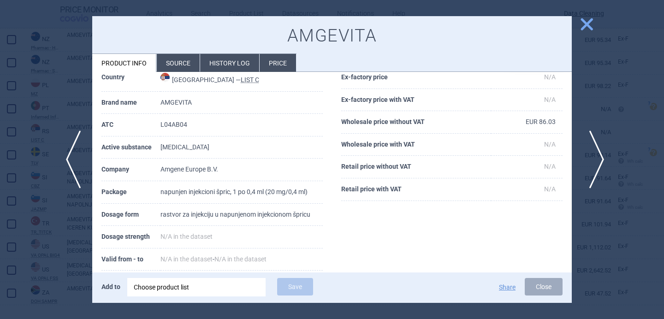
click at [593, 152] on span "next" at bounding box center [593, 160] width 21 height 58
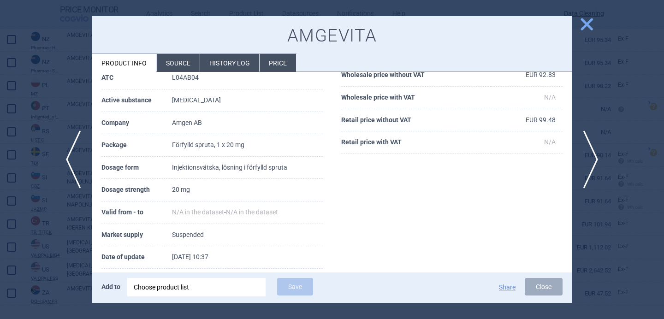
scroll to position [138, 0]
click at [174, 60] on li "Source" at bounding box center [178, 63] width 43 height 18
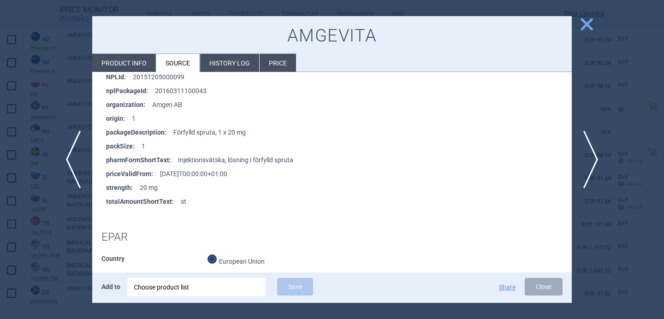
click at [140, 63] on li "Product info" at bounding box center [124, 63] width 64 height 18
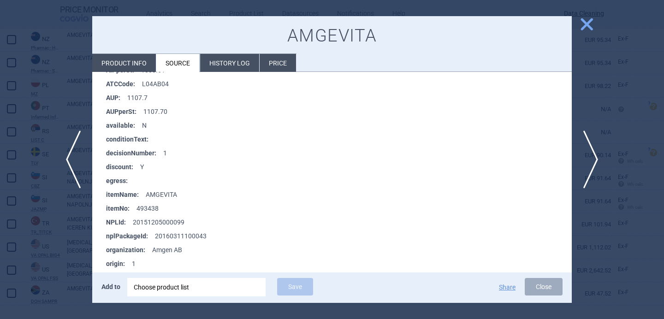
select select "EUR"
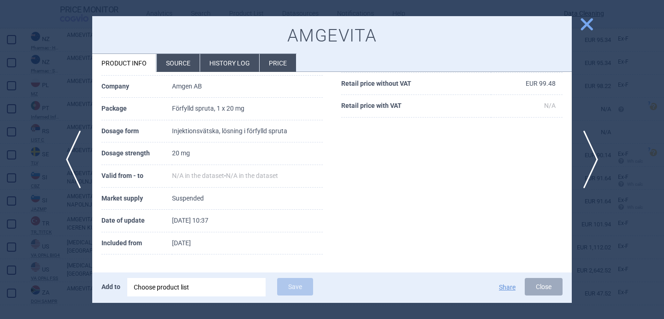
click at [73, 103] on div at bounding box center [332, 159] width 664 height 319
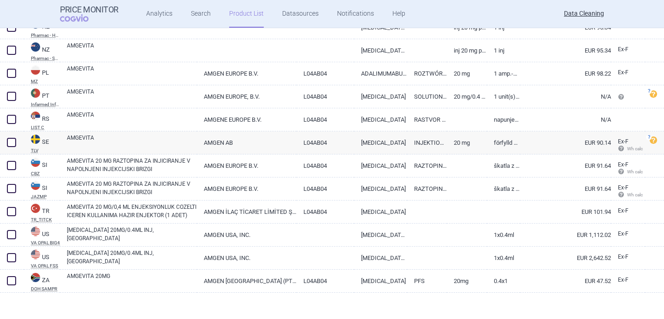
scroll to position [1469, 0]
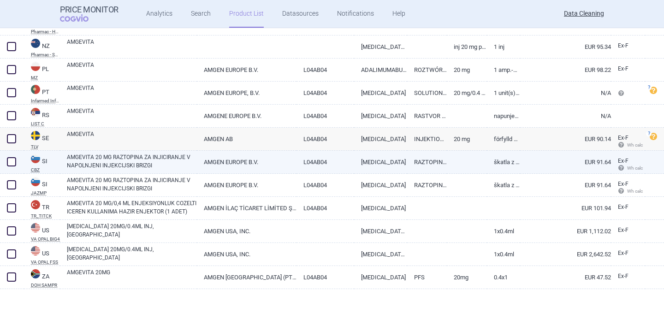
click at [142, 162] on link "AMGEVITA 20 MG RAZTOPINA ZA INJICIRANJE V NAPOLNJENI INJEKCIJSKI BRIZGI" at bounding box center [132, 161] width 130 height 17
select select "EUR"
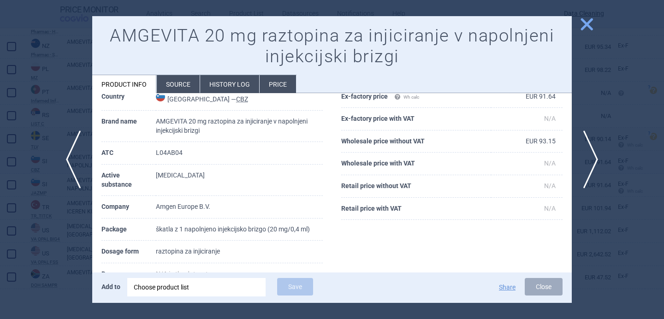
scroll to position [51, 0]
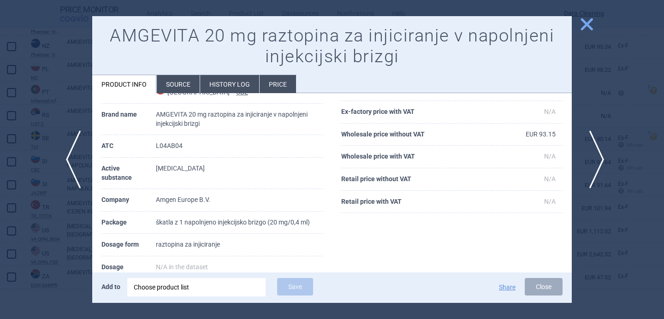
click at [594, 150] on span "next" at bounding box center [593, 160] width 21 height 58
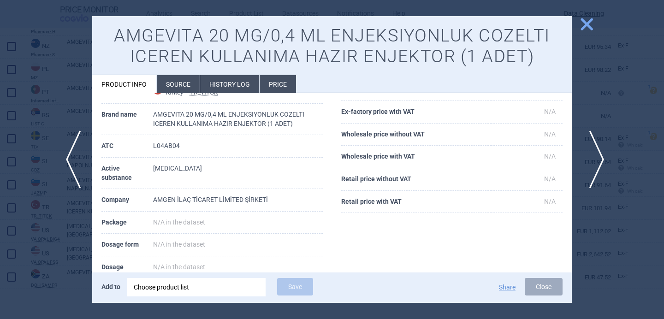
click at [594, 150] on span "next" at bounding box center [593, 160] width 21 height 58
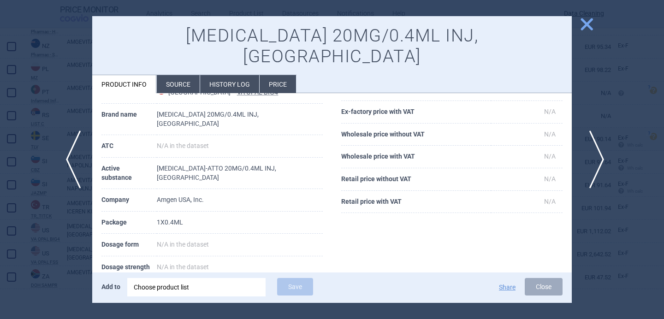
click at [594, 150] on span "next" at bounding box center [593, 160] width 21 height 58
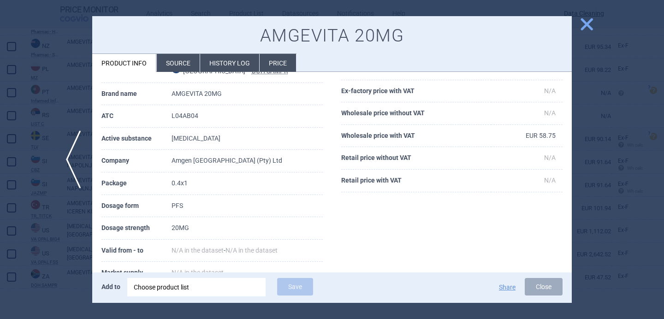
click at [594, 150] on div at bounding box center [332, 159] width 664 height 319
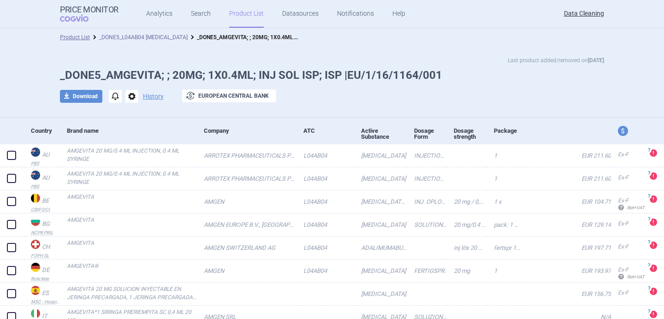
click at [163, 38] on link "_DONE5_L04AB04 [MEDICAL_DATA]" at bounding box center [143, 37] width 89 height 6
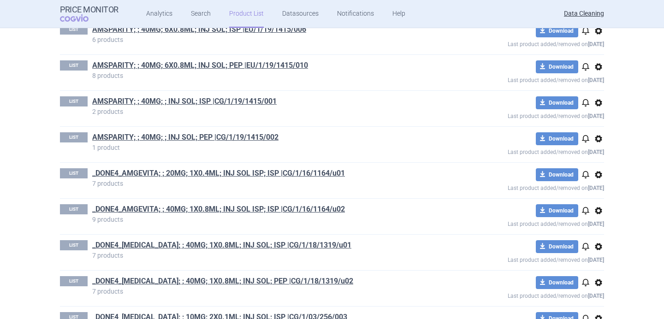
scroll to position [2962, 0]
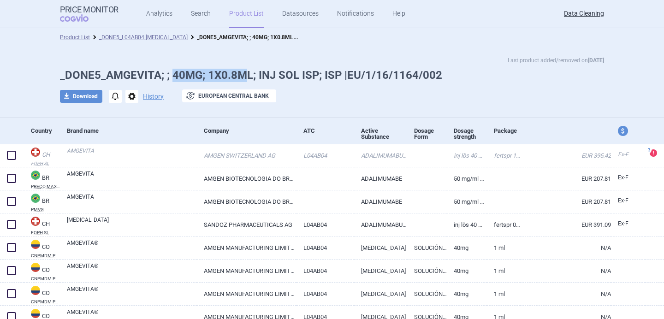
drag, startPoint x: 172, startPoint y: 72, endPoint x: 248, endPoint y: 77, distance: 75.4
click at [248, 77] on h1 "_DONE5_AMGEVITA; ; 40MG; 1X0.8ML; INJ SOL ISP; ISP |EU/1/16/1164/002" at bounding box center [332, 75] width 544 height 13
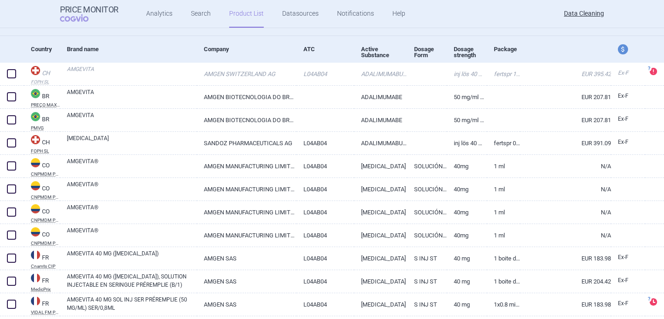
scroll to position [83, 0]
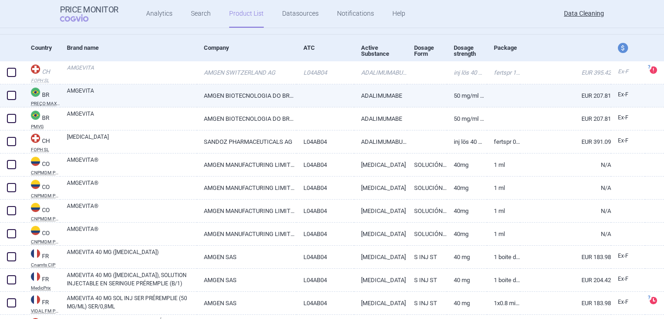
click at [130, 95] on link "AMGEVITA" at bounding box center [132, 95] width 130 height 17
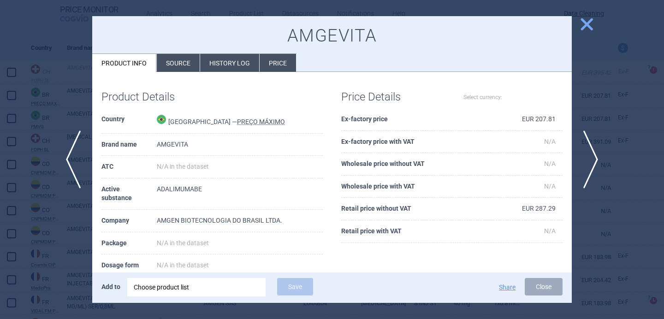
select select "EUR"
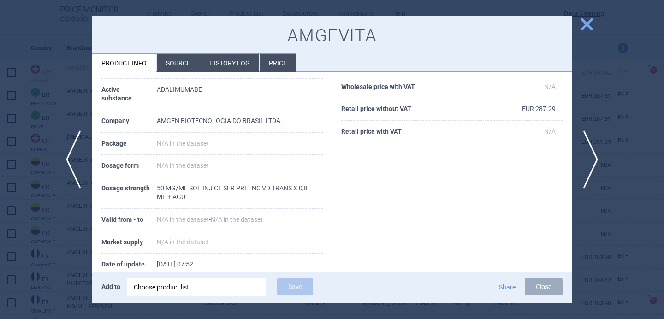
scroll to position [105, 0]
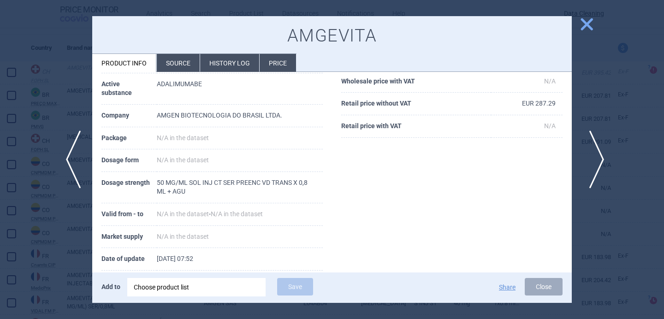
click at [595, 152] on span "next" at bounding box center [593, 160] width 21 height 58
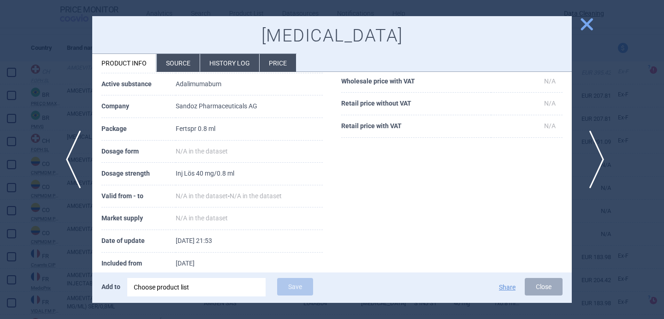
click at [598, 153] on span "next" at bounding box center [593, 160] width 21 height 58
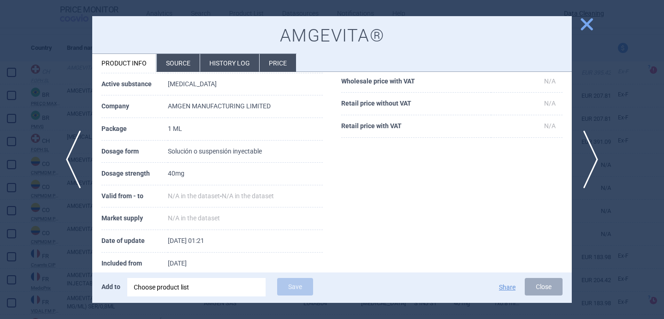
scroll to position [17, 0]
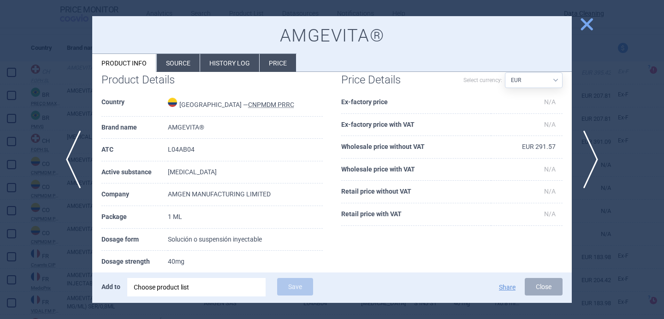
click at [182, 66] on li "Source" at bounding box center [178, 63] width 43 height 18
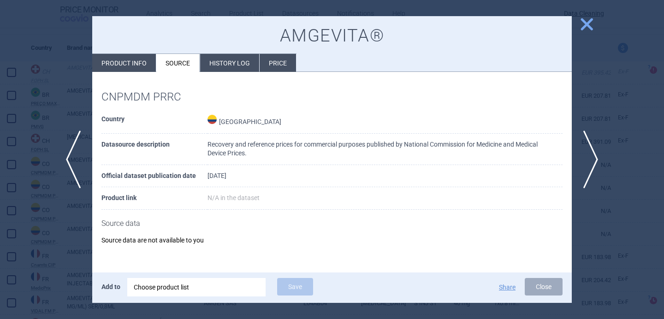
click at [130, 63] on li "Product info" at bounding box center [124, 63] width 64 height 18
select select "EUR"
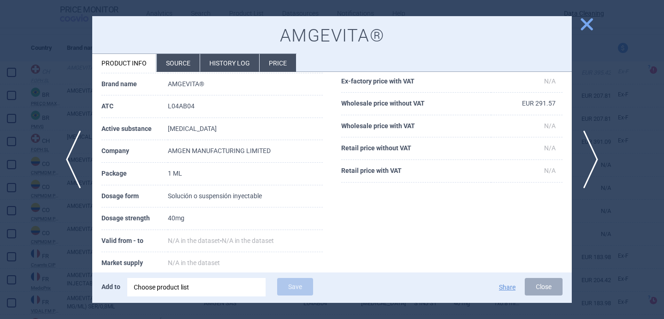
scroll to position [49, 0]
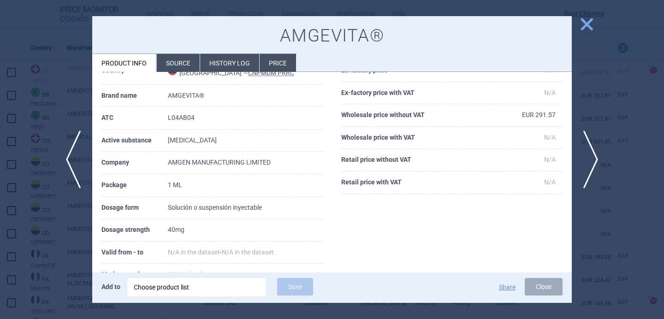
click at [69, 238] on div at bounding box center [332, 159] width 664 height 319
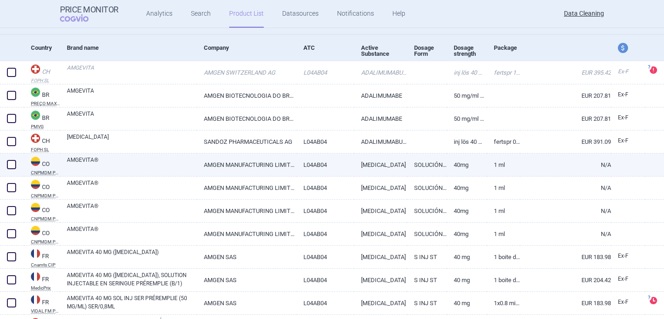
click at [9, 164] on span at bounding box center [11, 164] width 9 height 9
checkbox input "true"
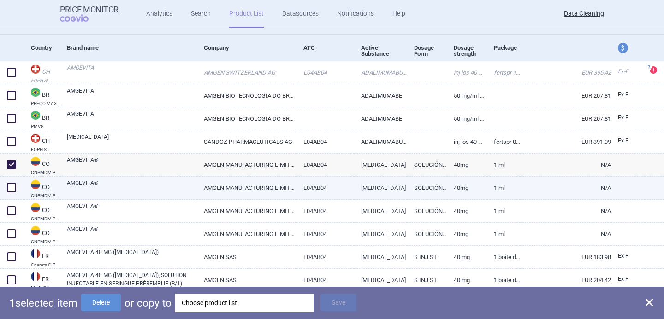
click at [9, 192] on span at bounding box center [11, 187] width 9 height 9
checkbox input "true"
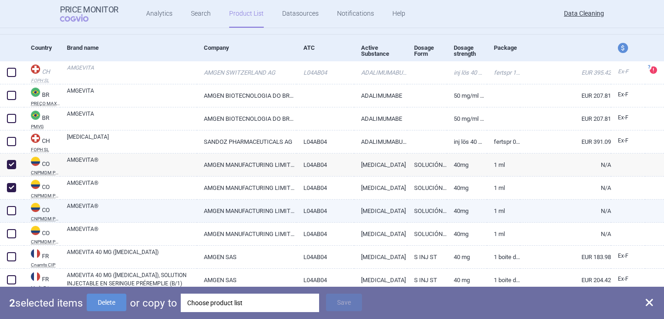
click at [12, 212] on span at bounding box center [11, 210] width 9 height 9
checkbox input "true"
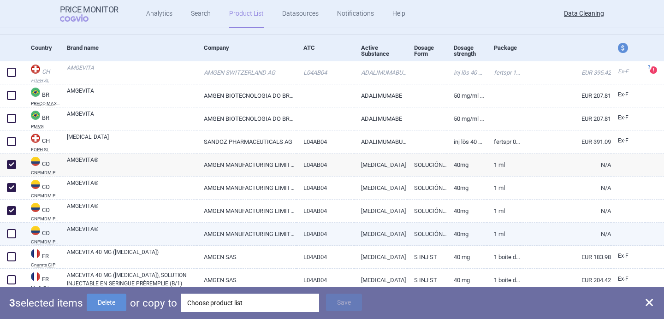
click at [11, 235] on span at bounding box center [11, 233] width 9 height 9
checkbox input "true"
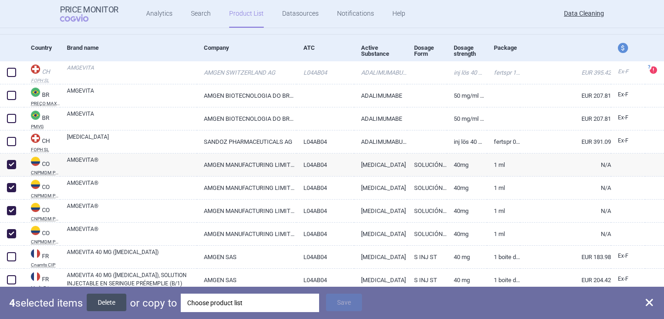
click at [119, 303] on button "Delete" at bounding box center [107, 303] width 40 height 18
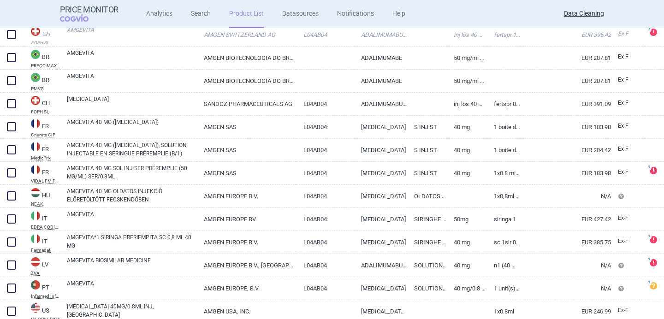
scroll to position [121, 0]
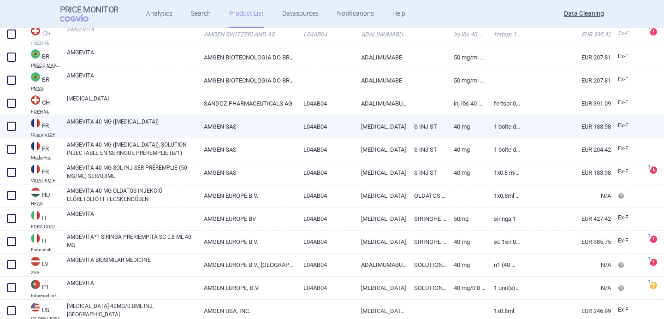
click at [142, 118] on link "AMGEVITA 40 MG ([MEDICAL_DATA])" at bounding box center [132, 126] width 130 height 17
select select "EUR"
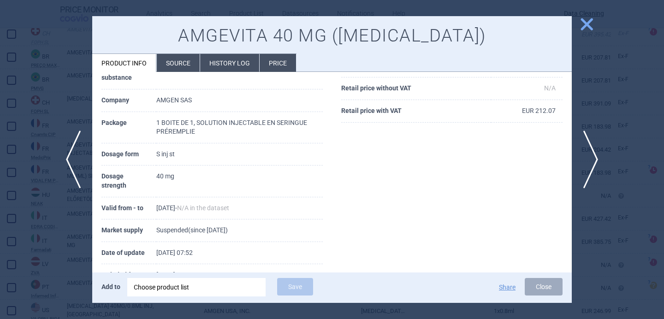
scroll to position [124, 0]
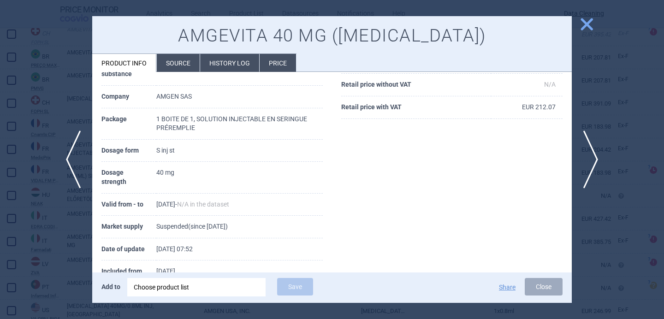
click at [176, 60] on li "Source" at bounding box center [178, 63] width 43 height 18
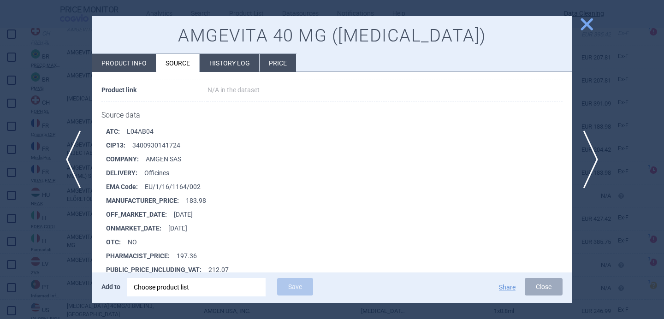
scroll to position [3265, 0]
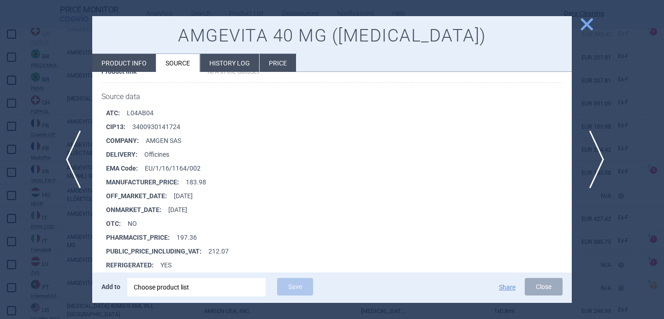
click at [593, 153] on span "next" at bounding box center [593, 160] width 21 height 58
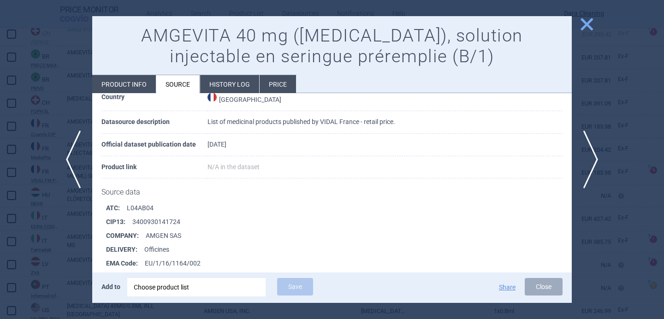
scroll to position [1152, 0]
click at [594, 157] on span "next" at bounding box center [593, 160] width 21 height 58
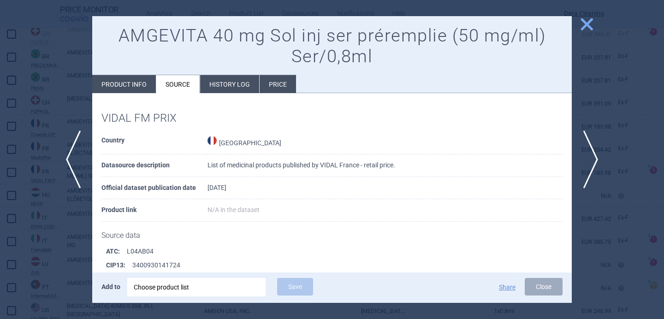
click at [115, 86] on li "Product info" at bounding box center [124, 84] width 64 height 18
select select "EUR"
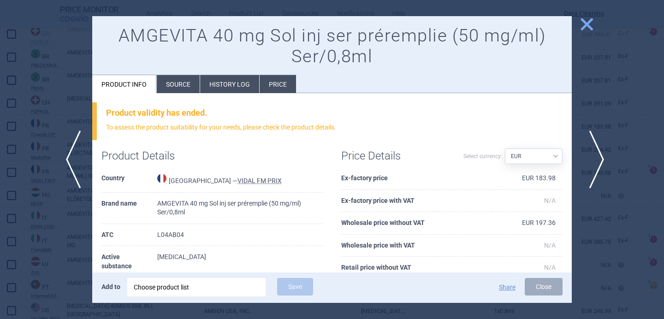
click at [596, 162] on span "next" at bounding box center [593, 160] width 21 height 58
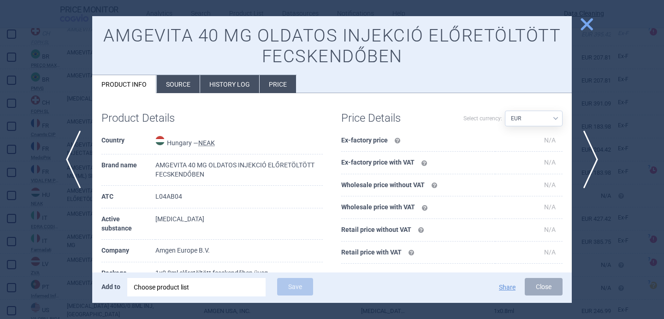
scroll to position [33, 0]
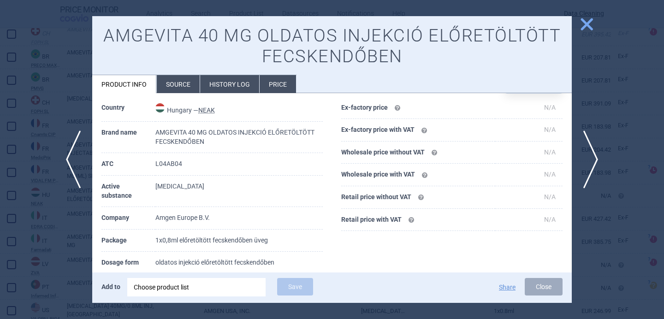
click at [183, 75] on li "Source" at bounding box center [178, 84] width 43 height 18
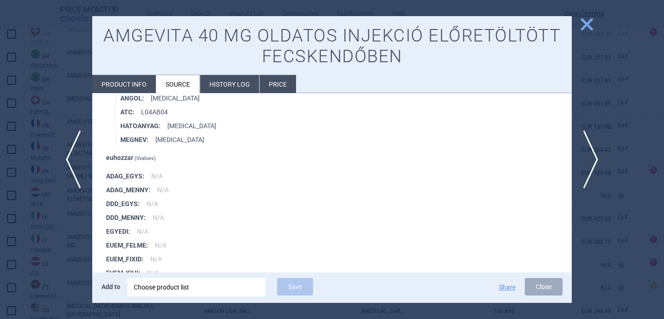
scroll to position [786, 0]
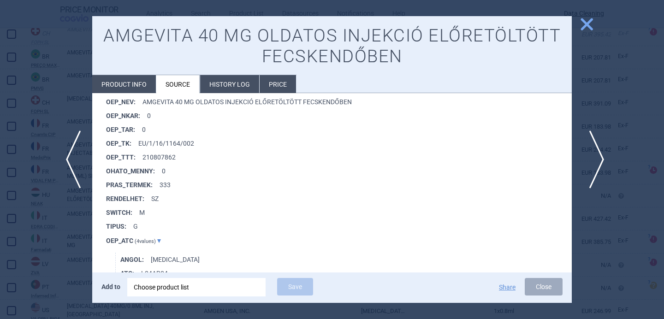
click at [603, 165] on span "next" at bounding box center [593, 160] width 21 height 58
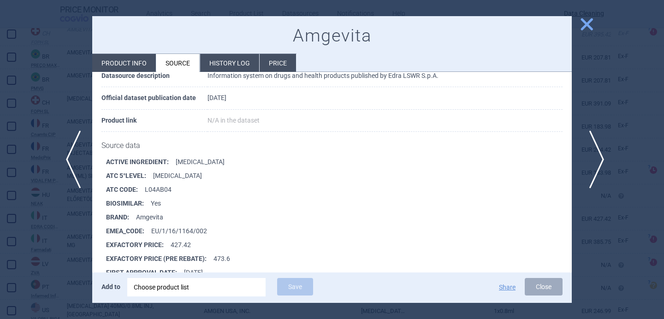
scroll to position [179, 0]
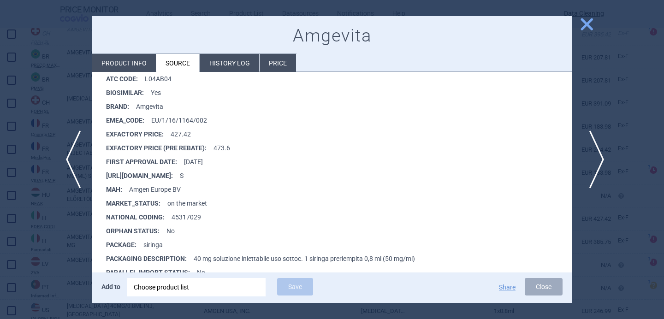
click at [598, 156] on span "next" at bounding box center [593, 160] width 21 height 58
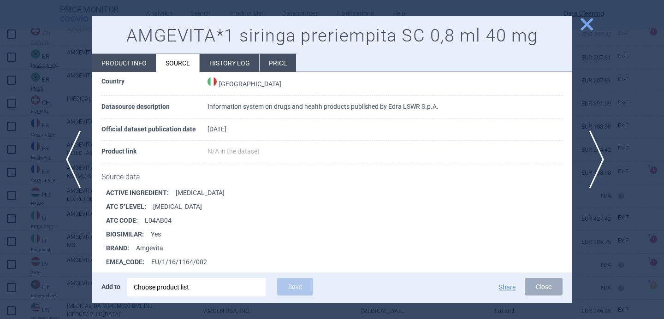
scroll to position [3335, 0]
click at [594, 151] on span "next" at bounding box center [593, 160] width 21 height 58
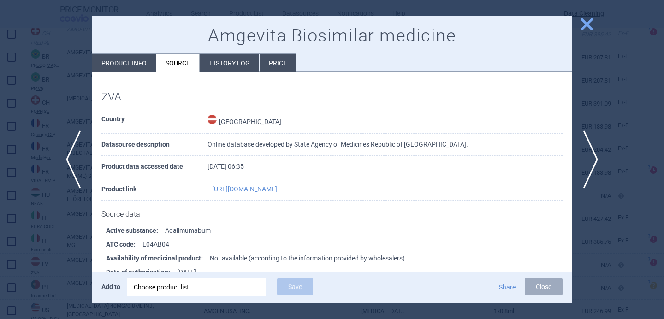
scroll to position [107, 0]
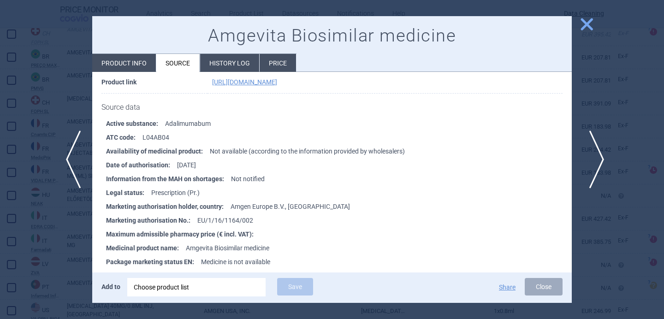
click at [598, 155] on span "next" at bounding box center [593, 160] width 21 height 58
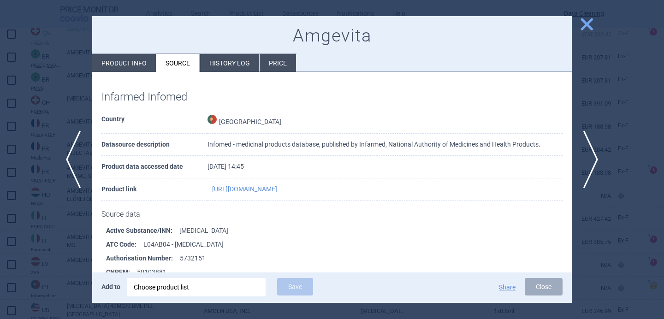
scroll to position [153, 0]
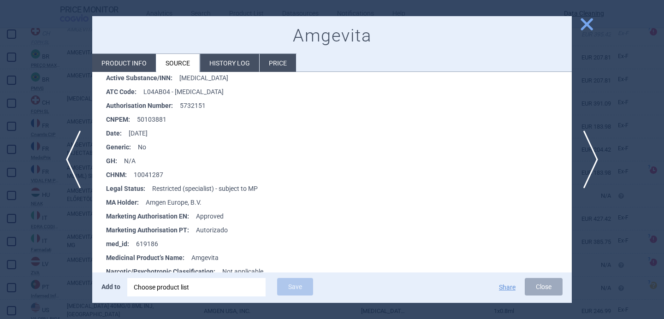
click at [142, 63] on li "Product info" at bounding box center [124, 63] width 64 height 18
select select "EUR"
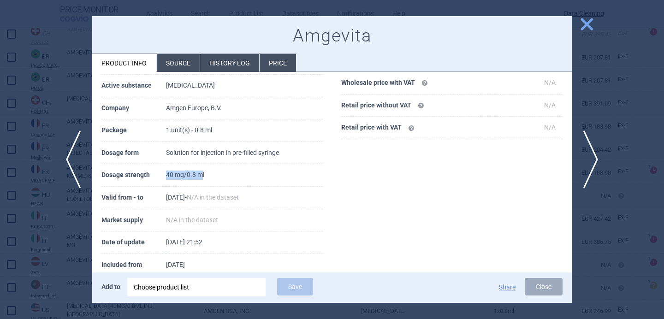
drag, startPoint x: 172, startPoint y: 173, endPoint x: 210, endPoint y: 173, distance: 38.3
click at [210, 173] on td "40 mg/0.8 ml" at bounding box center [244, 175] width 157 height 23
drag, startPoint x: 202, startPoint y: 149, endPoint x: 272, endPoint y: 149, distance: 70.1
click at [272, 149] on td "Solution for injection in pre-filled syringe" at bounding box center [244, 153] width 157 height 23
click at [598, 152] on span "next" at bounding box center [593, 160] width 21 height 58
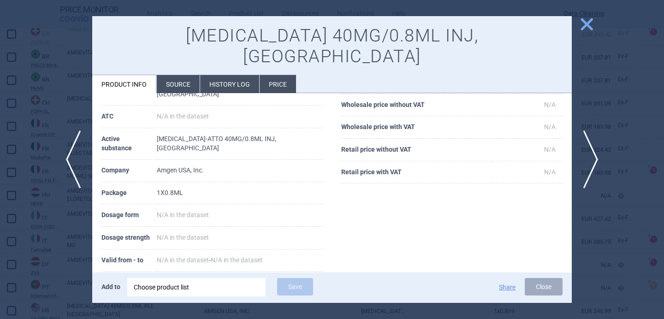
scroll to position [80, 0]
click at [594, 148] on span "next" at bounding box center [593, 160] width 21 height 58
click at [590, 162] on div at bounding box center [332, 159] width 664 height 319
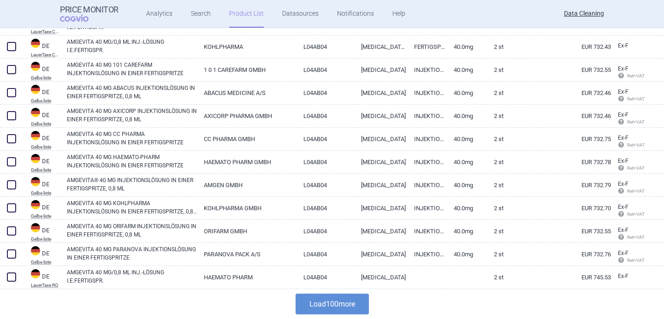
scroll to position [2156, 0]
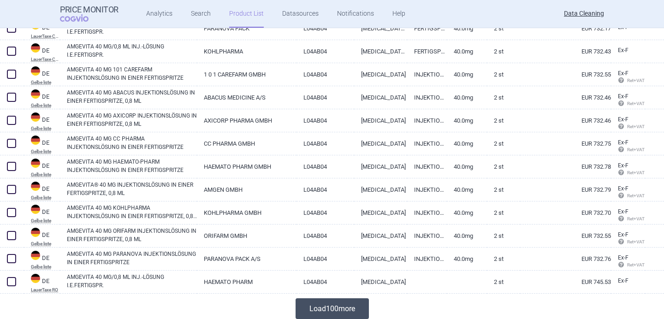
click at [338, 305] on button "Load 100 more" at bounding box center [332, 308] width 73 height 21
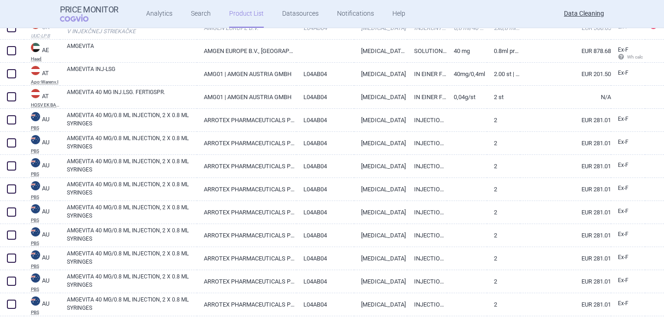
scroll to position [525, 0]
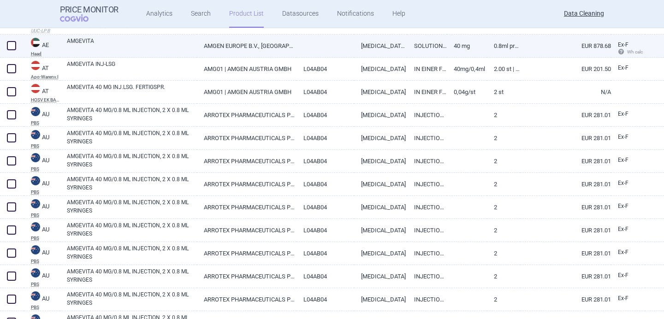
click at [158, 48] on link "AMGEVITA" at bounding box center [132, 45] width 130 height 17
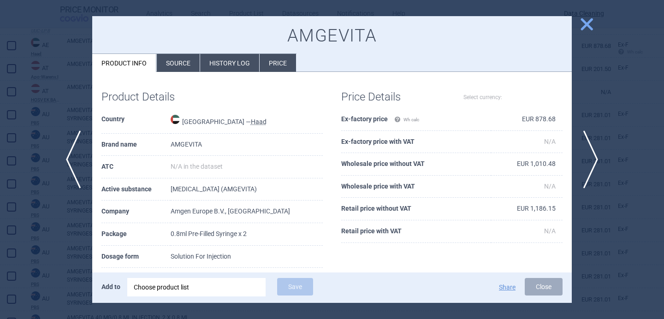
select select "EUR"
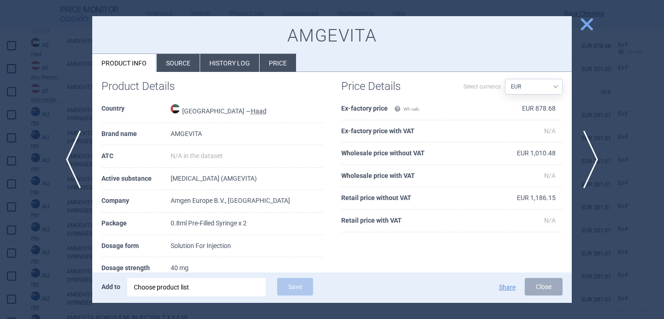
scroll to position [11, 0]
click at [601, 157] on span "next" at bounding box center [593, 160] width 21 height 58
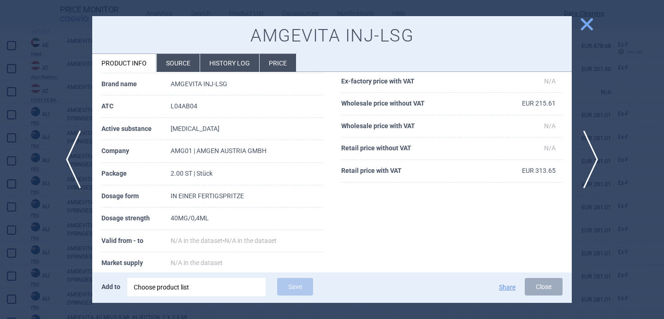
scroll to position [38, 0]
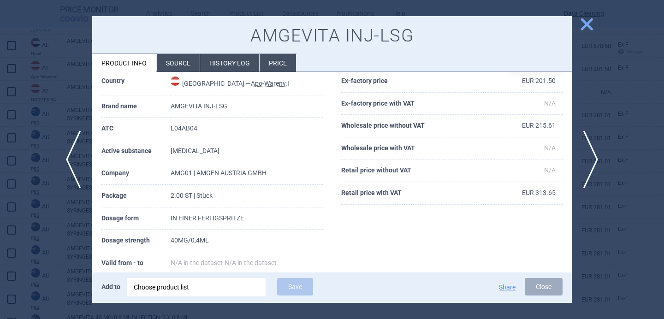
click at [191, 289] on div "Choose product list" at bounding box center [196, 287] width 125 height 18
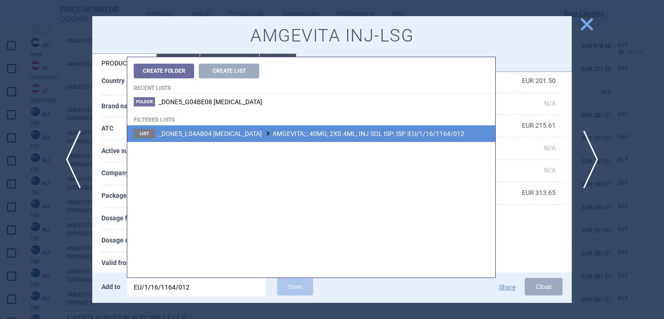
type input "EU/1/16/1164/012"
click at [315, 137] on li "List _DONE5_L04AB04 [MEDICAL_DATA] AMGEVITA; ; 40MG; 2X0.4ML; INJ SOL ISP; ISP …" at bounding box center [311, 133] width 368 height 17
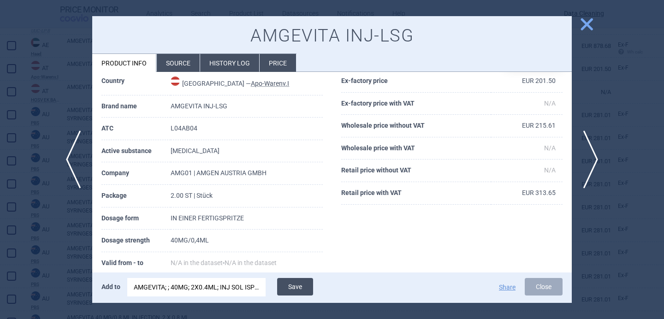
click at [299, 287] on button "Save" at bounding box center [295, 287] width 36 height 18
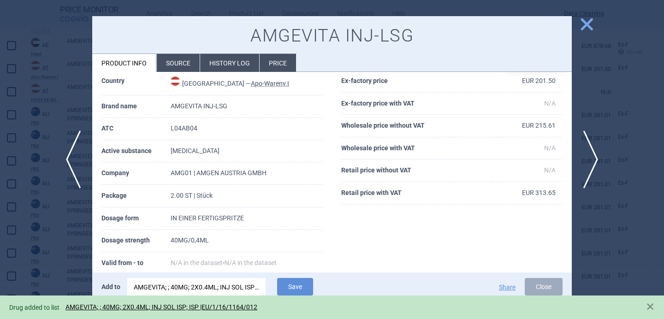
click at [36, 251] on div at bounding box center [332, 159] width 664 height 319
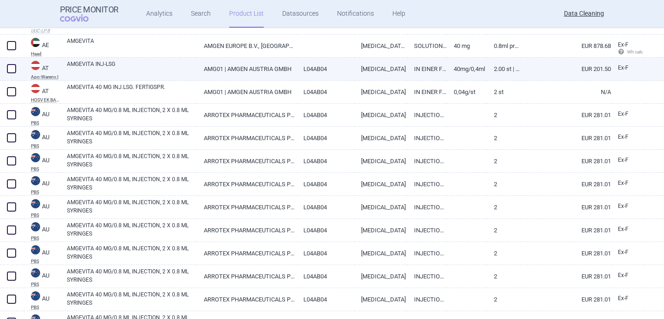
click at [14, 65] on span at bounding box center [11, 68] width 9 height 9
checkbox input "true"
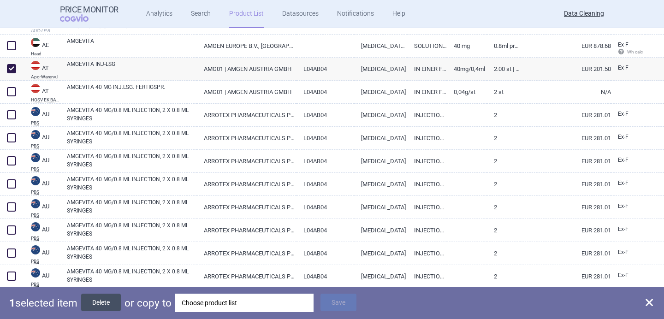
click at [100, 301] on button "Delete" at bounding box center [101, 303] width 40 height 18
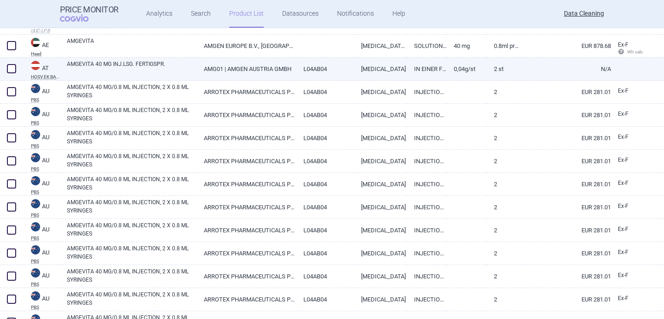
click at [152, 68] on link "AMGEVITA 40 MG INJ.LSG. FERTIGSPR." at bounding box center [132, 68] width 130 height 17
select select "EUR"
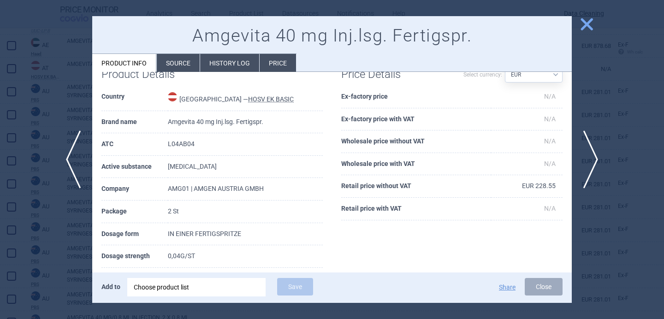
scroll to position [23, 0]
click at [184, 64] on li "Source" at bounding box center [178, 63] width 43 height 18
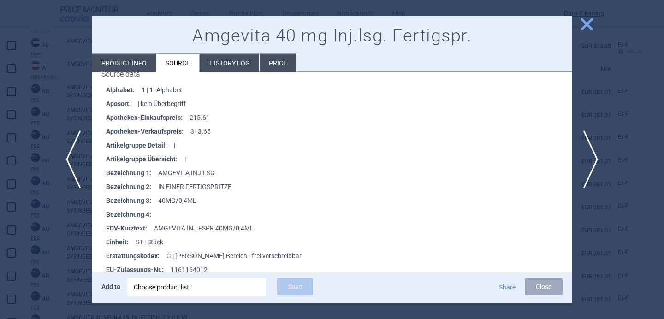
scroll to position [4363, 0]
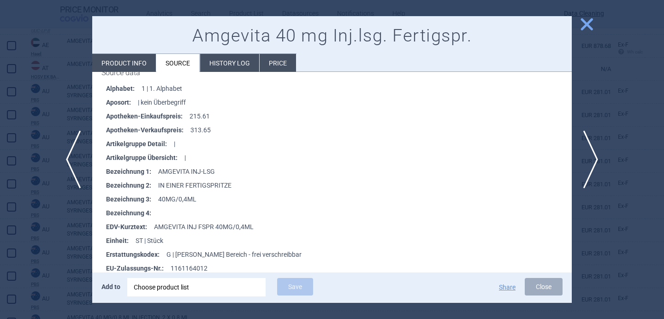
click at [200, 283] on div "Choose product list" at bounding box center [196, 287] width 125 height 18
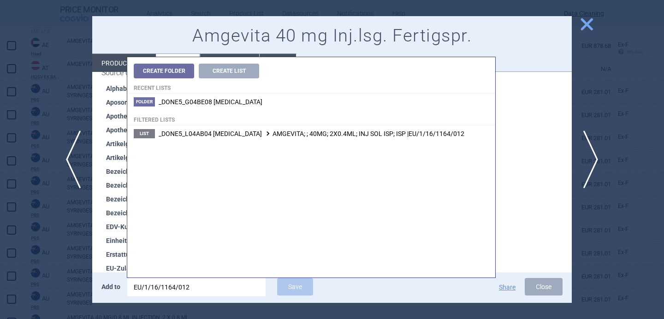
type input "EU/1/16/1164/012"
click at [315, 142] on div "Create Folder Create List Recent lists Folder _DONE5_G04BE08 TADALAFIL Filtered…" at bounding box center [311, 167] width 368 height 220
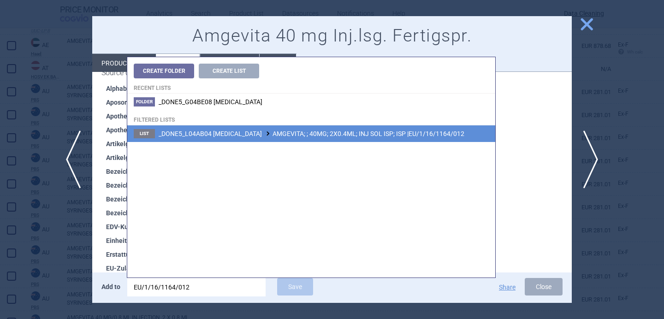
click at [313, 133] on span "_DONE5_L04AB04 ADALIMUMAB AMGEVITA; ; 40MG; 2X0.4ML; INJ SOL ISP; ISP |EU/1/16/…" at bounding box center [312, 133] width 306 height 7
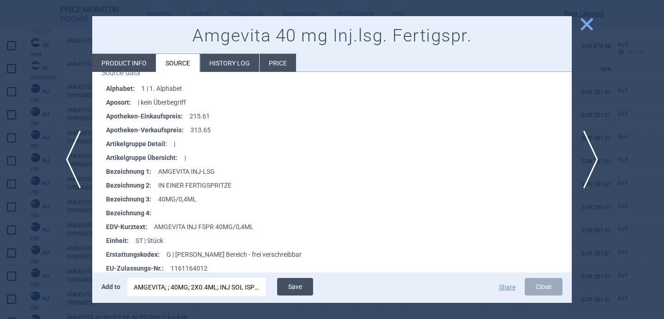
click at [296, 281] on button "Save" at bounding box center [295, 287] width 36 height 18
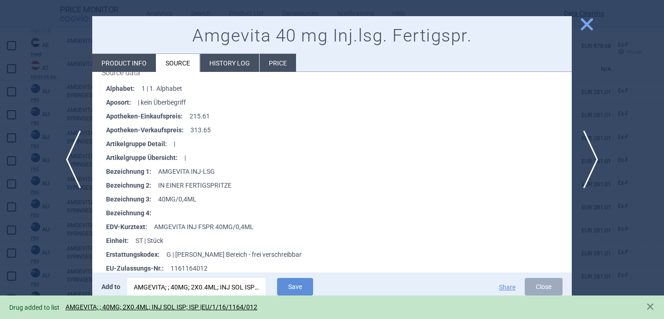
click at [131, 60] on li "Product info" at bounding box center [124, 63] width 64 height 18
select select "EUR"
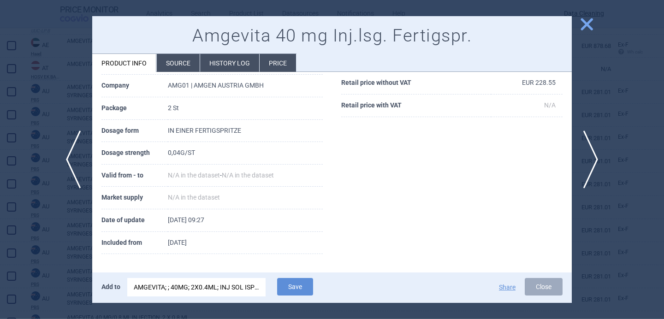
scroll to position [125, 0]
click at [67, 116] on div at bounding box center [332, 159] width 664 height 319
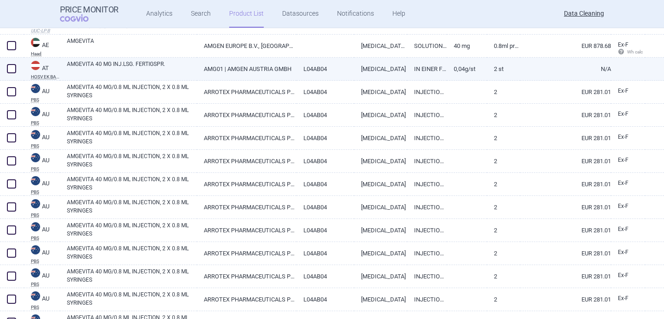
click at [8, 65] on span at bounding box center [11, 68] width 9 height 9
checkbox input "true"
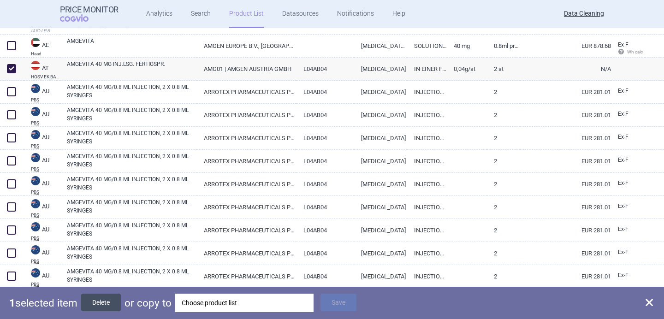
click at [105, 296] on button "Delete" at bounding box center [101, 303] width 40 height 18
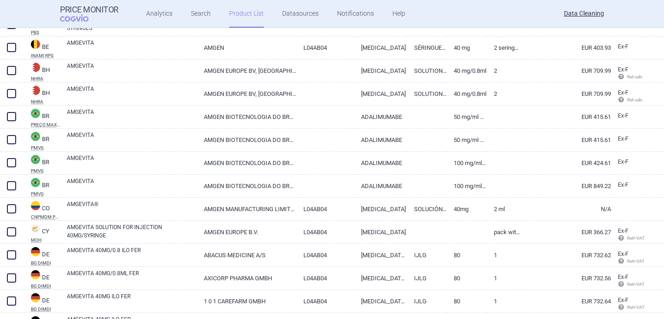
scroll to position [1538, 0]
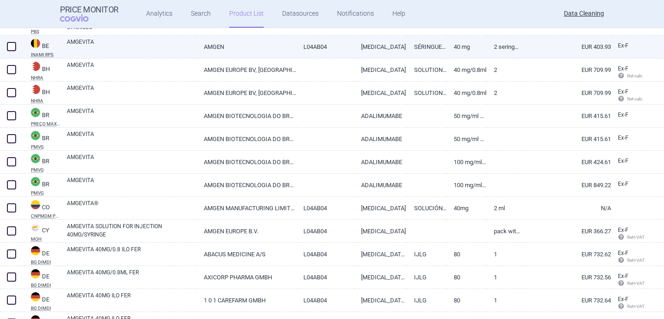
click at [125, 46] on link "AMGEVITA" at bounding box center [132, 46] width 130 height 17
select select "EUR"
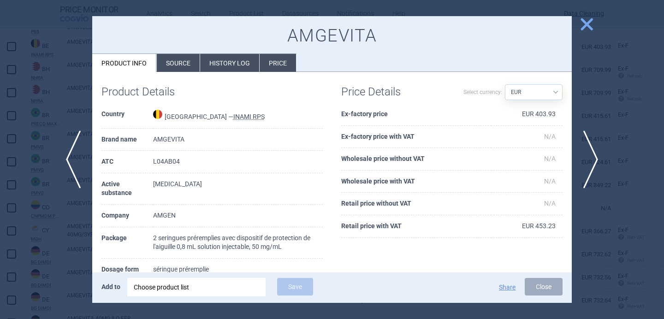
scroll to position [7, 0]
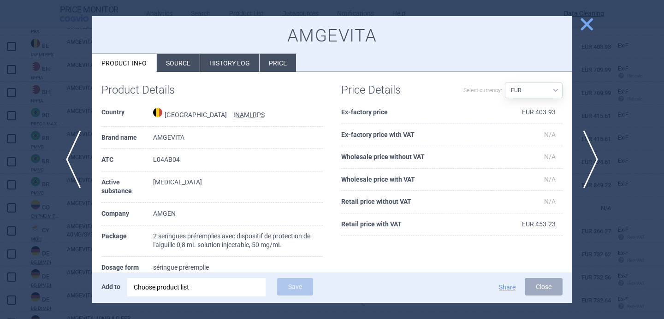
click at [78, 240] on div at bounding box center [332, 159] width 664 height 319
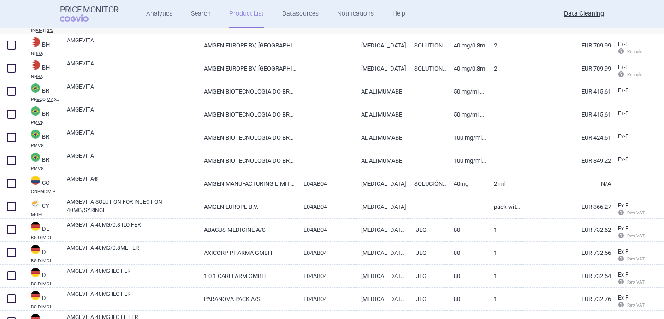
scroll to position [1565, 0]
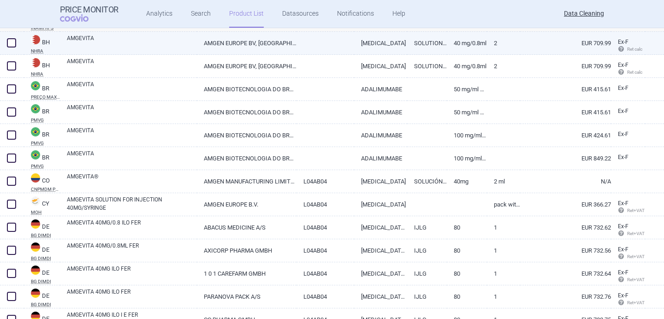
click at [125, 46] on link "AMGEVITA" at bounding box center [132, 42] width 130 height 17
select select "EUR"
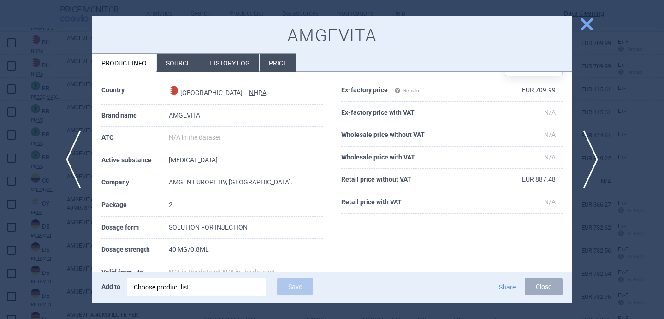
scroll to position [31, 0]
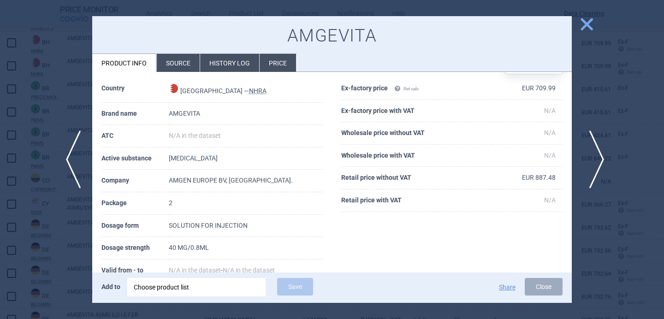
click at [593, 153] on span "next" at bounding box center [593, 160] width 21 height 58
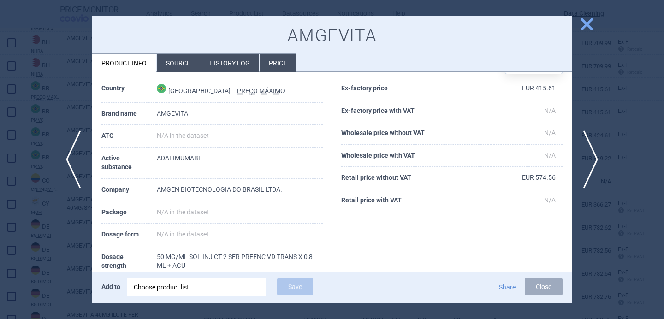
scroll to position [61, 0]
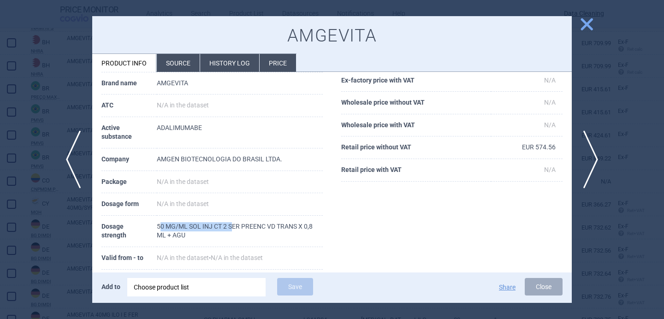
drag, startPoint x: 160, startPoint y: 222, endPoint x: 231, endPoint y: 230, distance: 71.4
click at [230, 230] on td "50 MG/ML SOL INJ CT 2 SER PREENC VD TRANS X 0,8 ML + AGU" at bounding box center [240, 231] width 166 height 31
click at [299, 232] on td "50 MG/ML SOL INJ CT 2 SER PREENC VD TRANS X 0,8 ML + AGU" at bounding box center [240, 231] width 166 height 31
click at [594, 148] on span "next" at bounding box center [593, 160] width 21 height 58
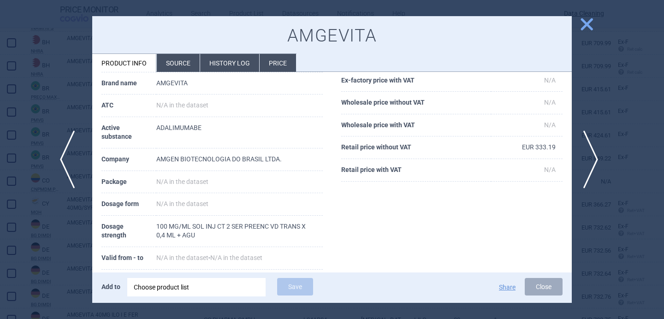
click at [70, 160] on span "previous" at bounding box center [70, 160] width 21 height 58
click at [597, 153] on span "next" at bounding box center [593, 160] width 21 height 58
click at [238, 285] on div "Choose product list" at bounding box center [196, 287] width 125 height 18
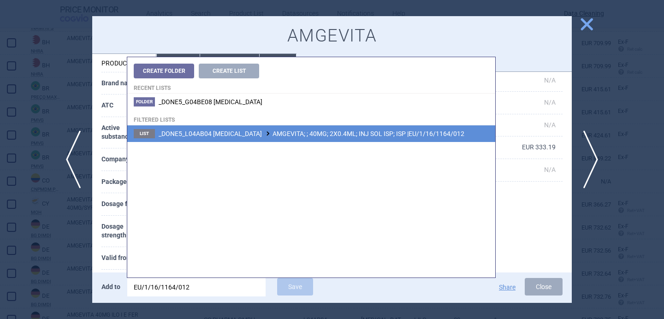
type input "EU/1/16/1164/012"
click at [358, 130] on span "_DONE5_L04AB04 ADALIMUMAB AMGEVITA; ; 40MG; 2X0.4ML; INJ SOL ISP; ISP |EU/1/16/…" at bounding box center [312, 133] width 306 height 7
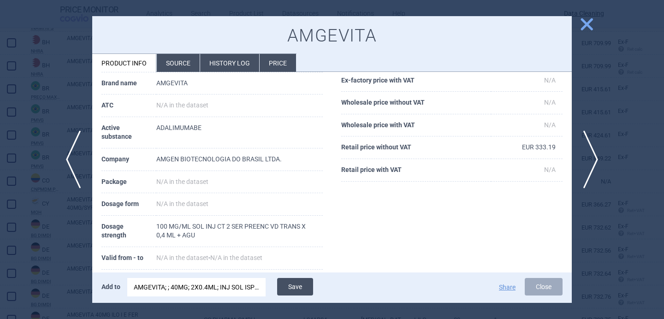
click at [298, 289] on button "Save" at bounding box center [295, 287] width 36 height 18
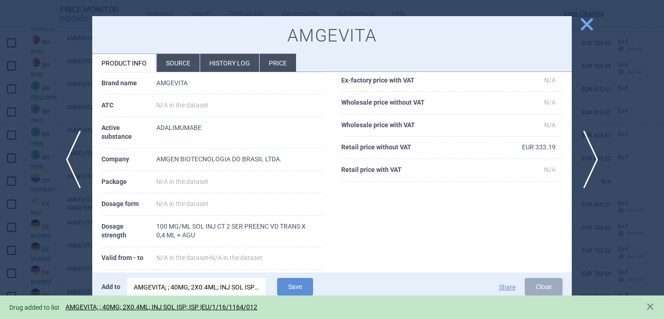
click at [59, 248] on div at bounding box center [332, 159] width 664 height 319
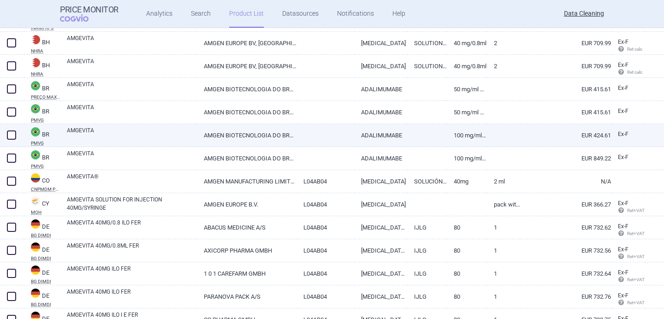
click at [8, 134] on span at bounding box center [11, 135] width 9 height 9
checkbox input "true"
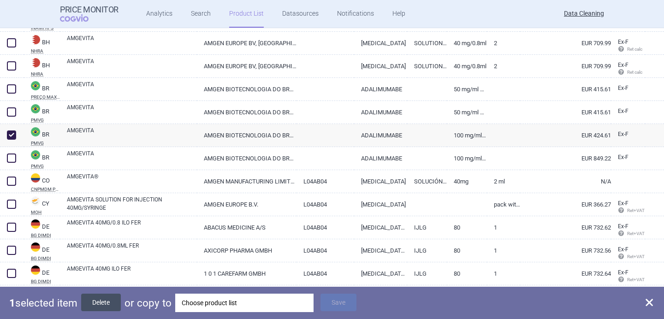
click at [105, 305] on button "Delete" at bounding box center [101, 303] width 40 height 18
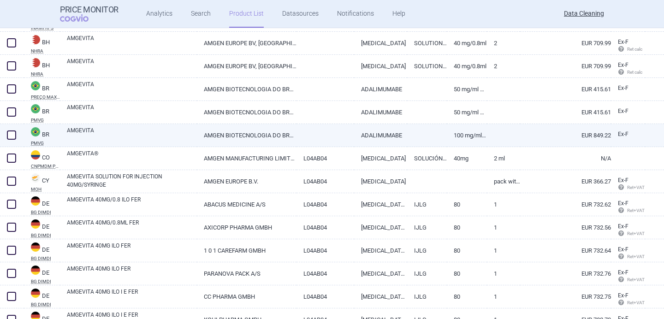
click at [135, 134] on link "AMGEVITA" at bounding box center [132, 134] width 130 height 17
select select "EUR"
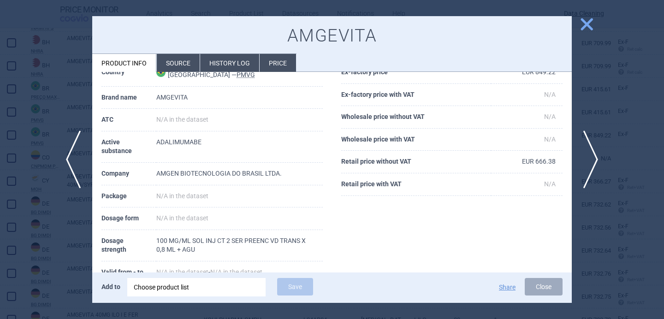
scroll to position [48, 0]
click at [72, 159] on span "previous" at bounding box center [70, 160] width 21 height 58
click at [594, 163] on span "next" at bounding box center [593, 160] width 21 height 58
click at [66, 150] on span "previous" at bounding box center [70, 160] width 21 height 58
click at [593, 155] on span "next" at bounding box center [593, 160] width 21 height 58
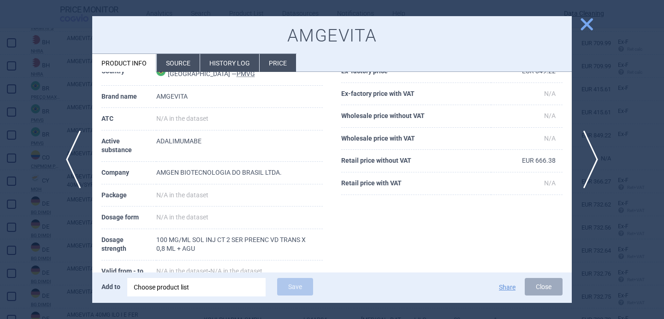
click at [592, 118] on div at bounding box center [332, 159] width 664 height 319
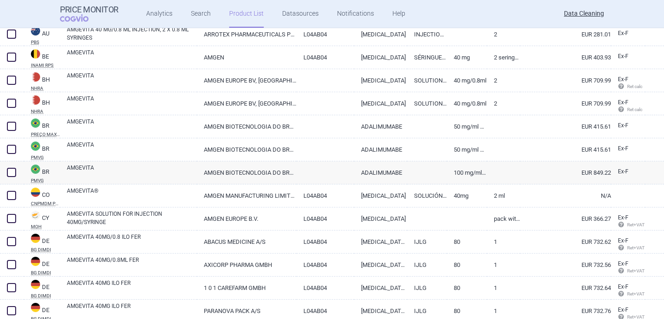
scroll to position [1531, 0]
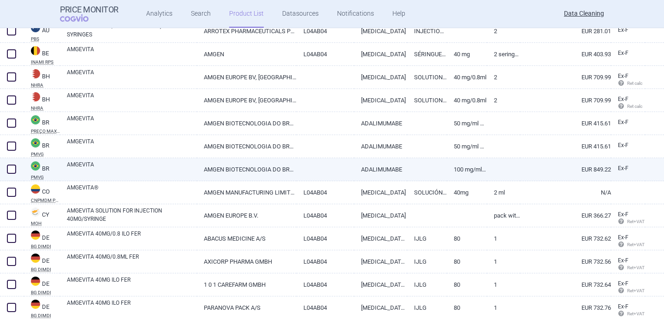
click at [119, 167] on link "AMGEVITA" at bounding box center [132, 168] width 130 height 17
select select "EUR"
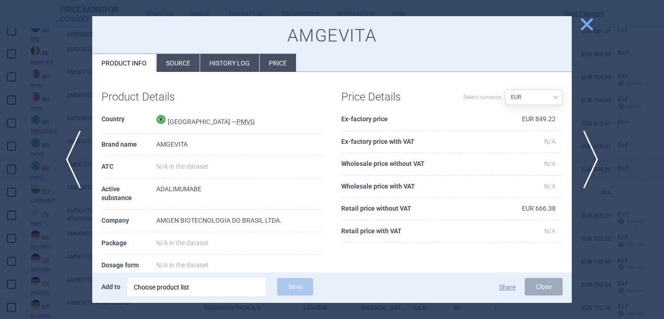
click at [46, 207] on div at bounding box center [332, 159] width 664 height 319
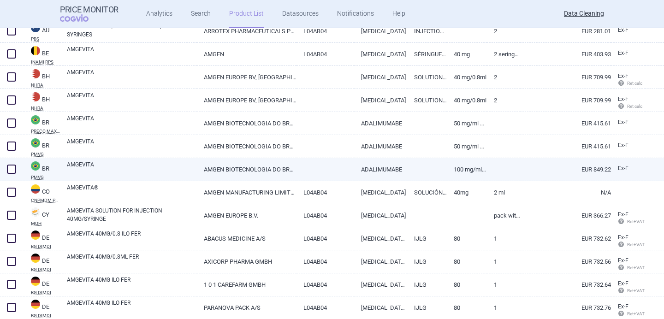
click at [10, 169] on span at bounding box center [11, 169] width 9 height 9
checkbox input "true"
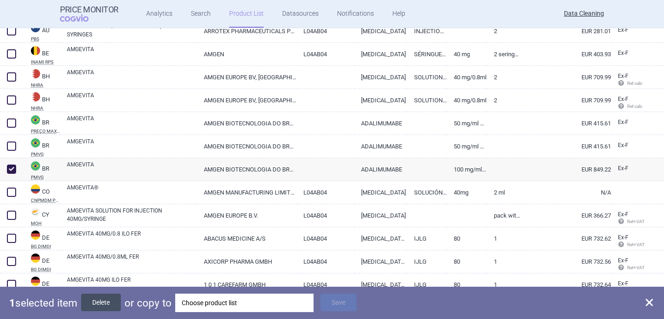
click at [109, 302] on button "Delete" at bounding box center [101, 303] width 40 height 18
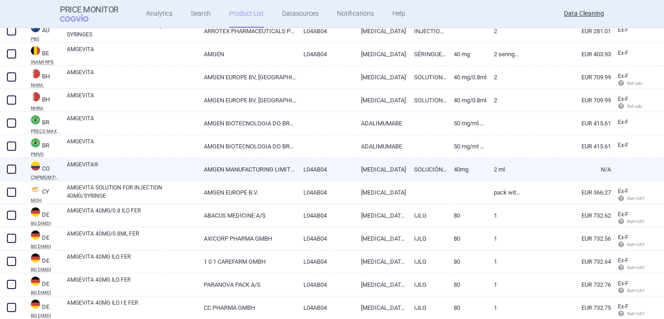
click at [172, 166] on link "AMGEVITA®" at bounding box center [132, 168] width 130 height 17
select select "EUR"
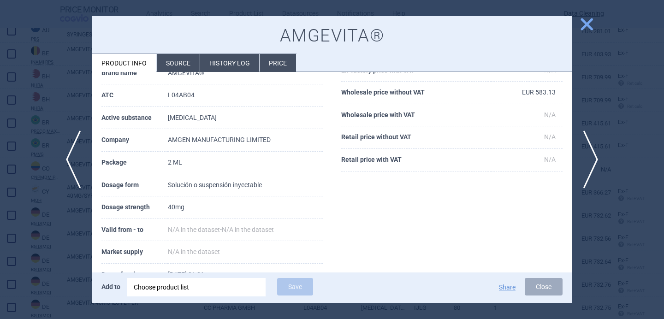
scroll to position [80, 0]
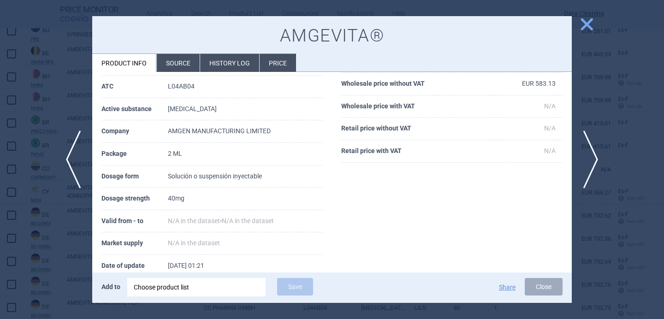
click at [173, 61] on li "Source" at bounding box center [178, 63] width 43 height 18
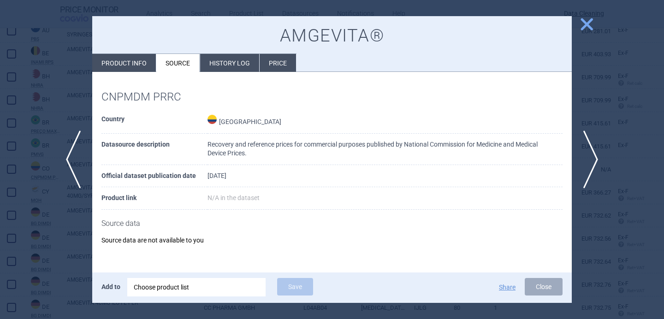
click at [36, 269] on div at bounding box center [332, 159] width 664 height 319
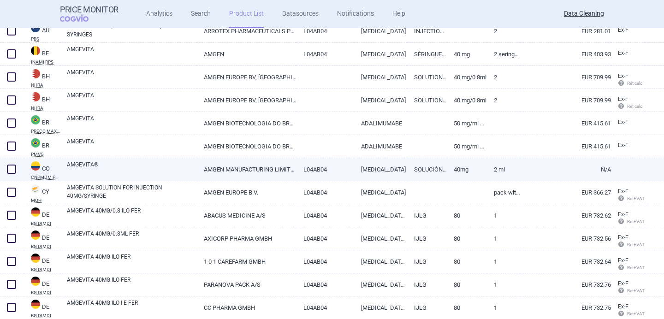
click at [9, 169] on span at bounding box center [11, 169] width 9 height 9
checkbox input "true"
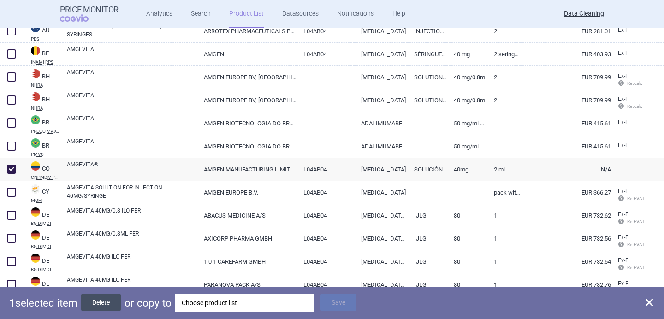
click at [97, 300] on button "Delete" at bounding box center [101, 303] width 40 height 18
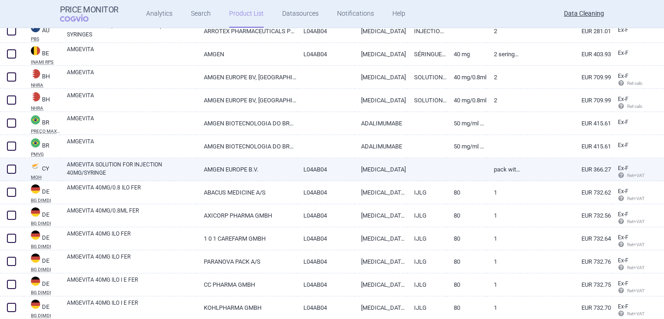
click at [106, 169] on link "AMGEVITA SOLUTION FOR INJECTION 40MG/SYRINGE" at bounding box center [132, 168] width 130 height 17
select select "EUR"
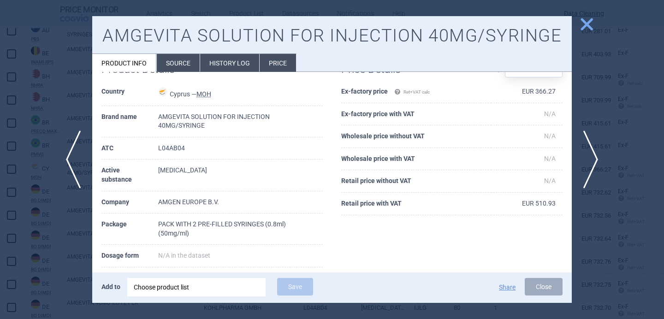
scroll to position [30, 0]
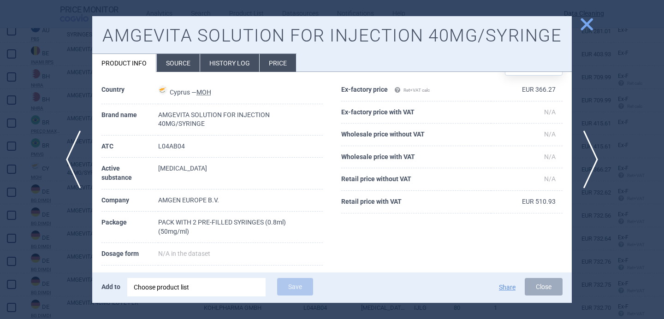
click at [60, 249] on div at bounding box center [332, 159] width 664 height 319
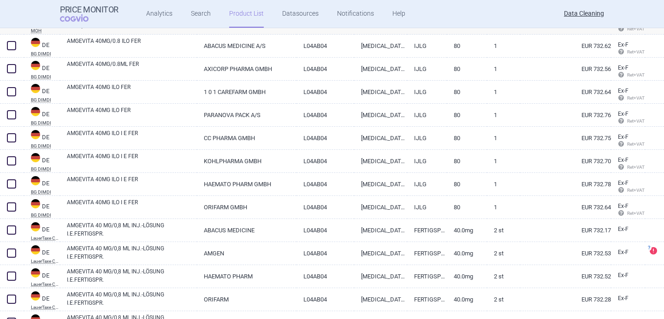
scroll to position [1679, 0]
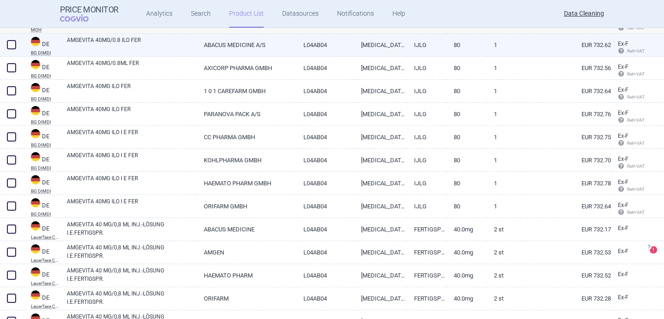
click at [155, 39] on link "AMGEVITA 40MG/0.8 ILO FER" at bounding box center [132, 44] width 130 height 17
select select "EUR"
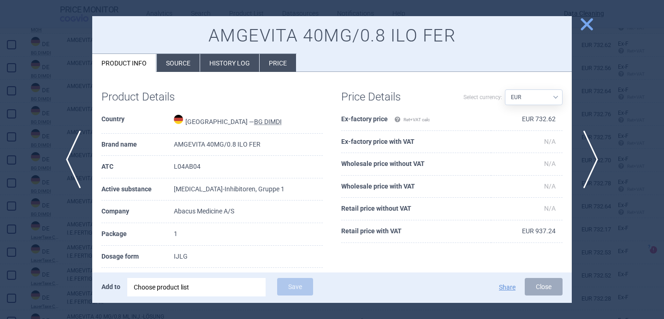
click at [183, 56] on li "Source" at bounding box center [178, 63] width 43 height 18
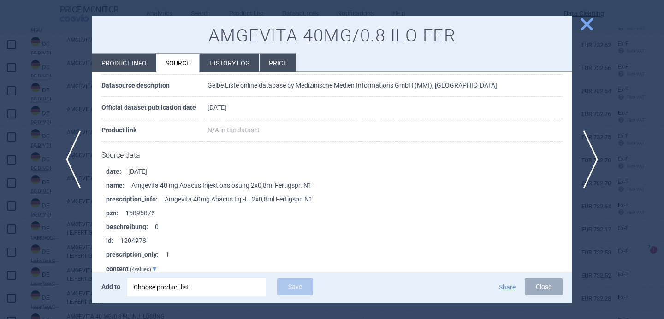
scroll to position [1852, 0]
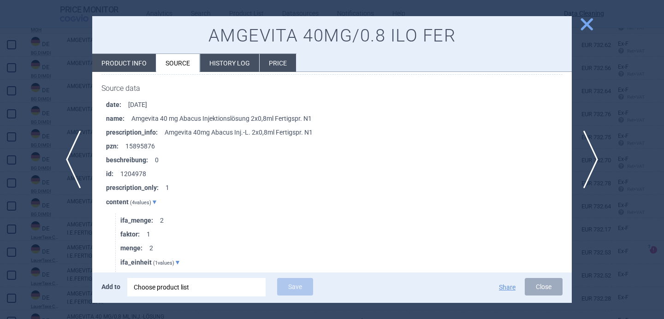
click at [17, 246] on div at bounding box center [332, 159] width 664 height 319
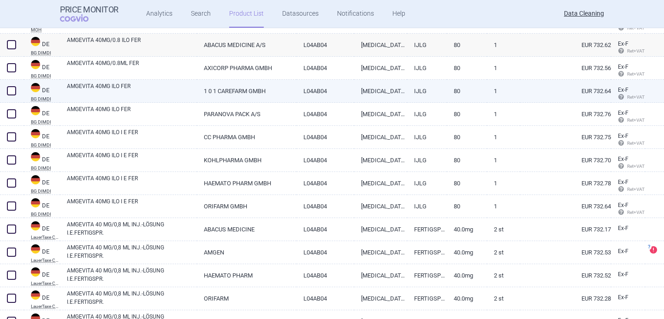
click at [131, 94] on link "AMGEVITA 40MG ILO FER" at bounding box center [132, 90] width 130 height 17
select select "EUR"
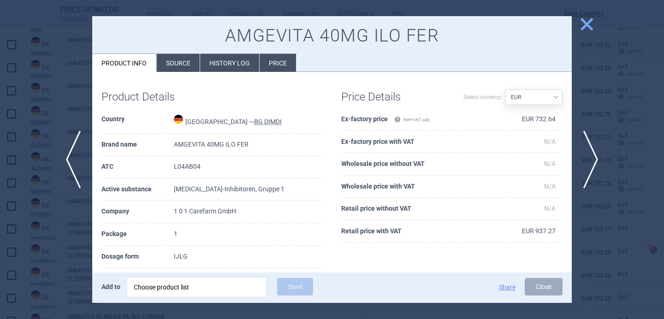
click at [178, 66] on li "Source" at bounding box center [178, 63] width 43 height 18
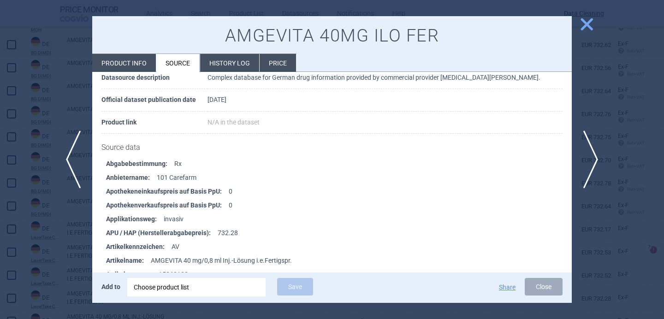
scroll to position [285, 0]
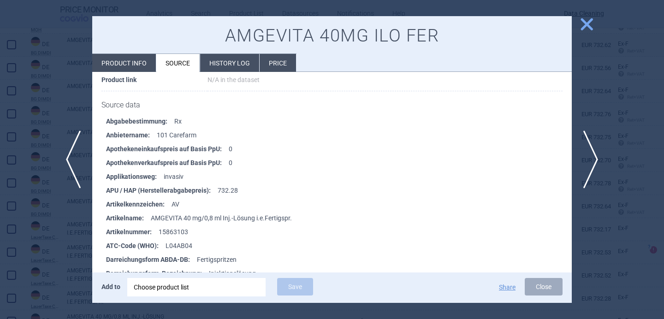
click at [49, 239] on div at bounding box center [332, 159] width 664 height 319
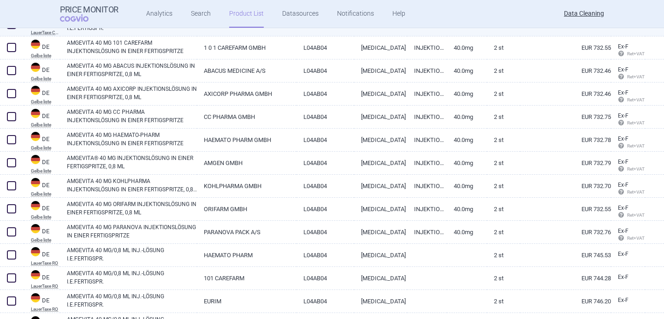
scroll to position [2071, 0]
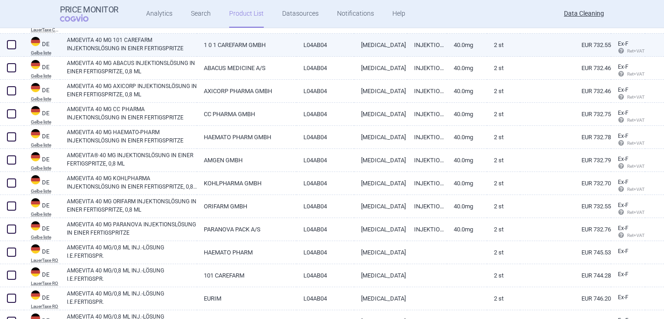
click at [150, 40] on link "AMGEVITA 40 MG 101 CAREFARM INJEKTIONSLÖSUNG IN EINER FERTIGSPRITZE" at bounding box center [132, 44] width 130 height 17
select select "EUR"
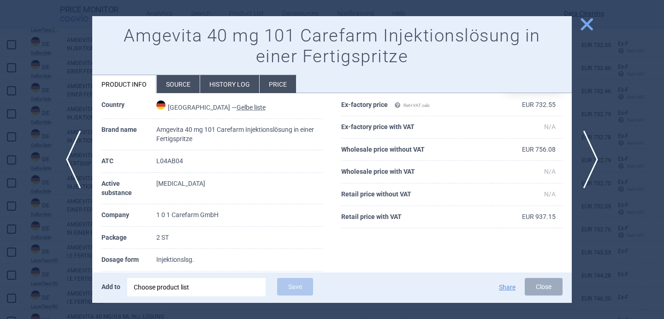
scroll to position [38, 0]
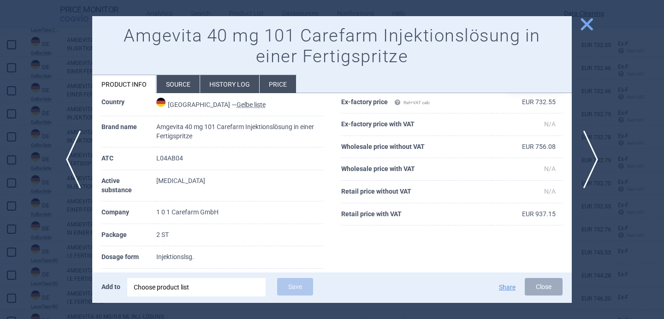
click at [179, 92] on li "Source" at bounding box center [178, 84] width 43 height 18
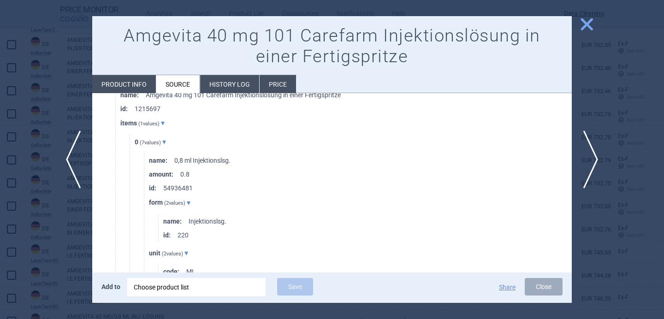
scroll to position [624, 0]
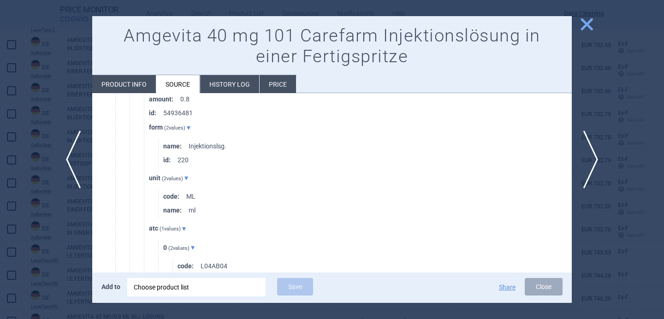
click at [73, 264] on div at bounding box center [332, 159] width 664 height 319
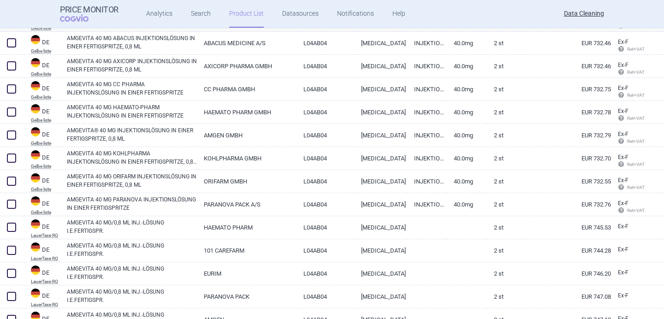
scroll to position [2097, 0]
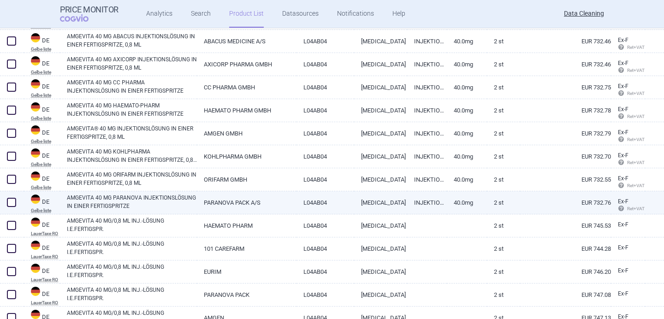
click at [143, 203] on link "AMGEVITA 40 MG PARANOVA INJEKTIONSLÖSUNG IN EINER FERTIGSPRITZE" at bounding box center [132, 202] width 130 height 17
select select "EUR"
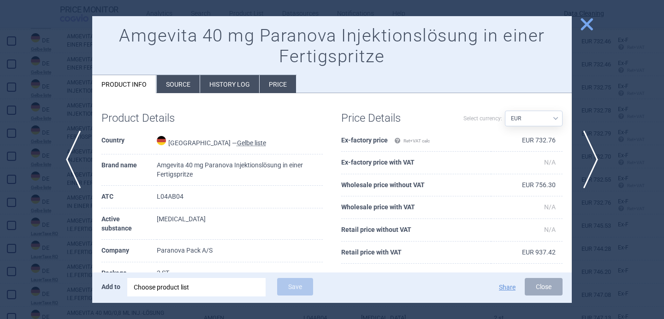
click at [188, 86] on li "Source" at bounding box center [178, 84] width 43 height 18
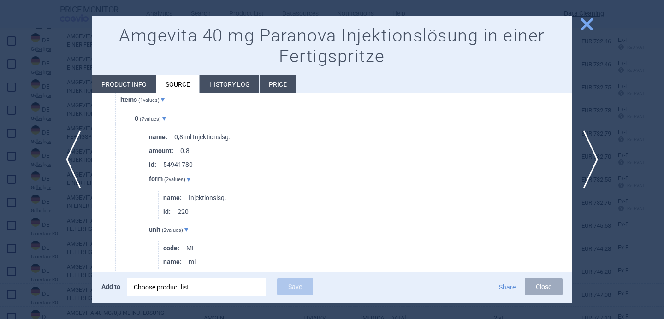
scroll to position [588, 0]
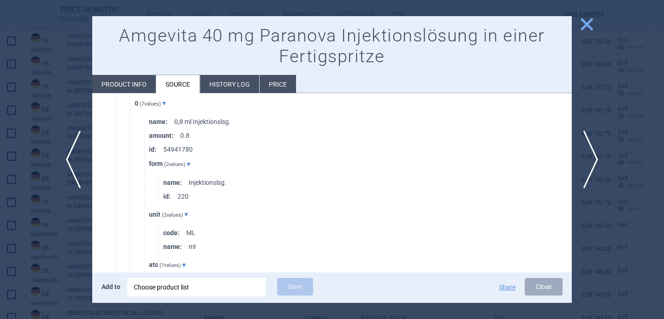
click at [76, 231] on div at bounding box center [332, 159] width 664 height 319
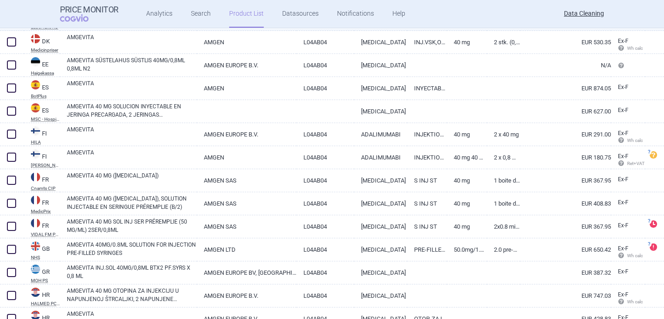
scroll to position [2514, 0]
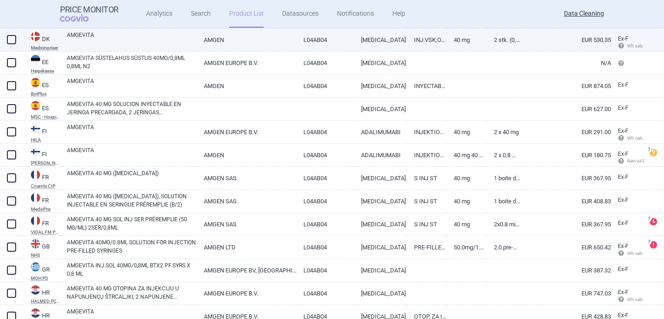
click at [147, 47] on link "AMGEVITA" at bounding box center [132, 39] width 130 height 17
select select "EUR"
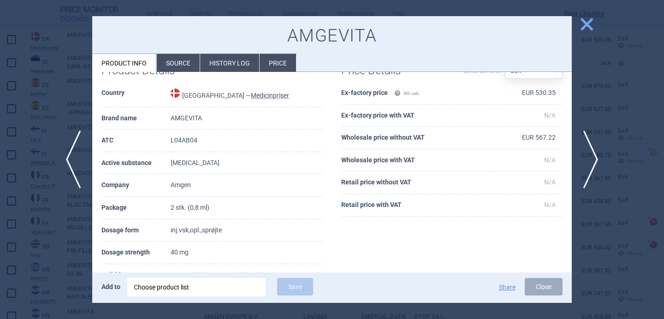
scroll to position [27, 0]
click at [54, 236] on div at bounding box center [332, 159] width 664 height 319
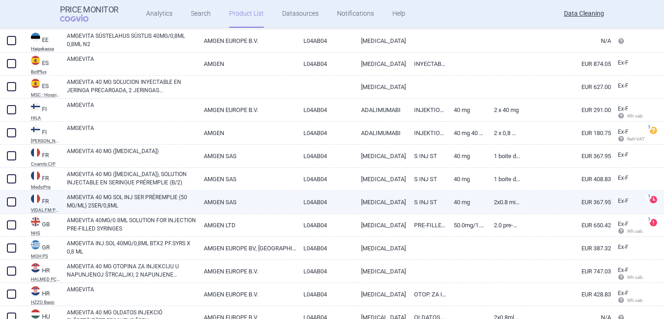
scroll to position [2537, 0]
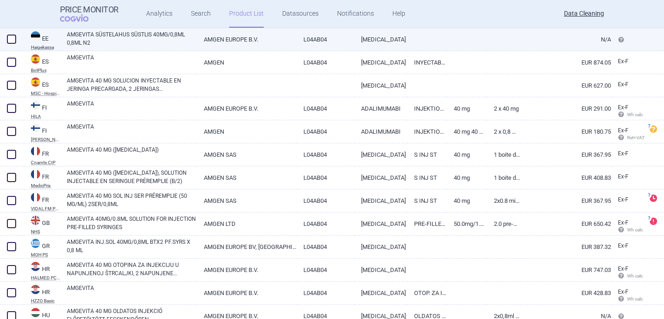
click at [140, 42] on link "AMGEVITA SÜSTELAHUS SÜSTLIS 40MG/0,8ML 0,8ML N2" at bounding box center [132, 38] width 130 height 17
select select "EUR"
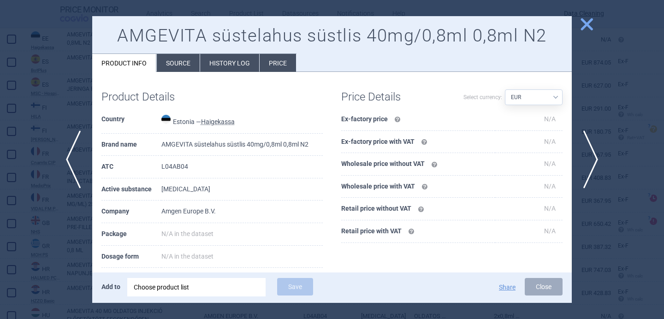
scroll to position [125, 0]
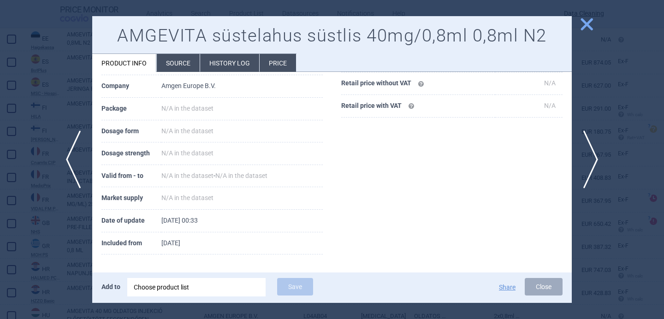
click at [45, 250] on div at bounding box center [332, 159] width 664 height 319
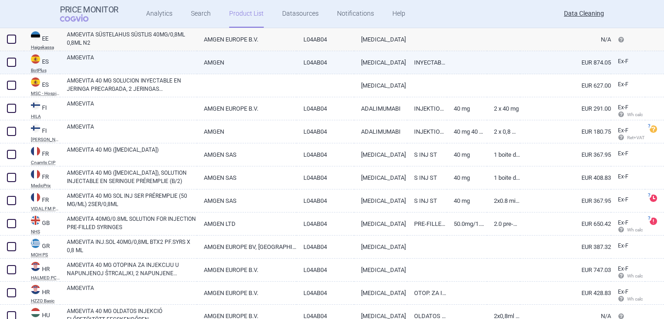
click at [115, 66] on link "AMGEVITA" at bounding box center [132, 61] width 130 height 17
select select "EUR"
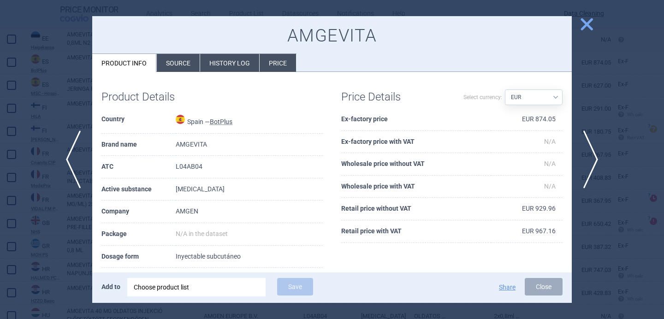
click at [172, 64] on li "Source" at bounding box center [178, 63] width 43 height 18
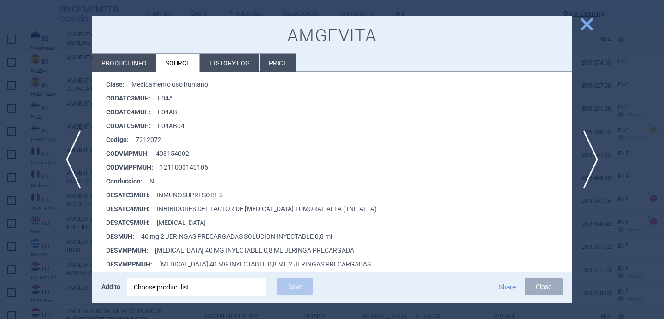
scroll to position [201, 0]
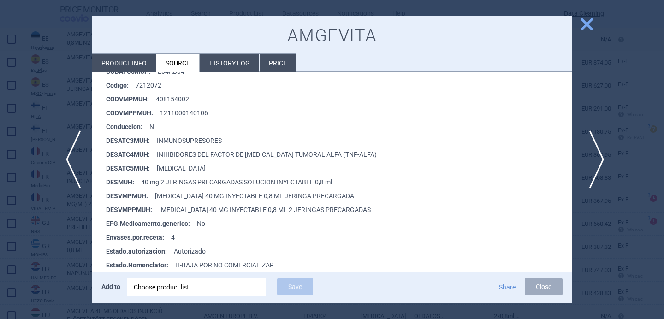
click at [593, 159] on span "next" at bounding box center [593, 160] width 21 height 58
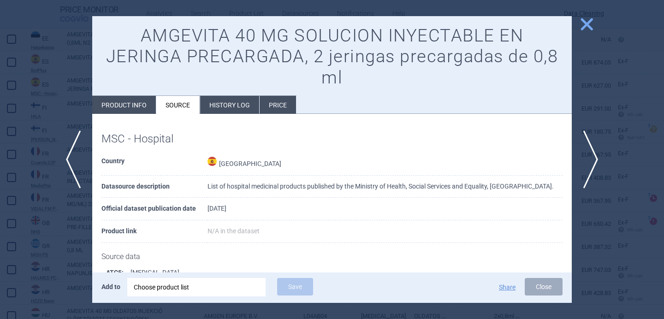
click at [611, 92] on div at bounding box center [332, 159] width 664 height 319
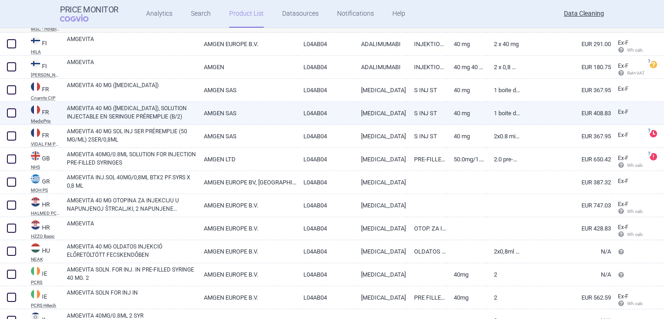
scroll to position [2604, 0]
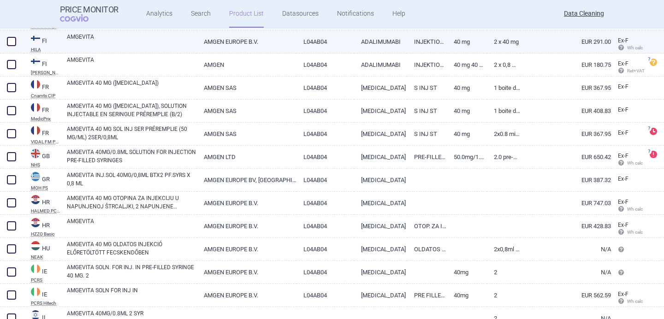
click at [150, 43] on link "AMGEVITA" at bounding box center [132, 41] width 130 height 17
select select "EUR"
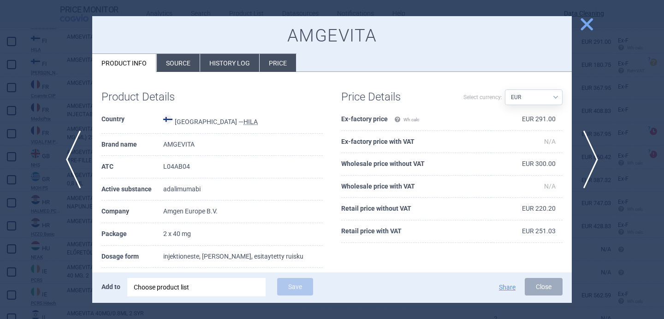
scroll to position [36, 0]
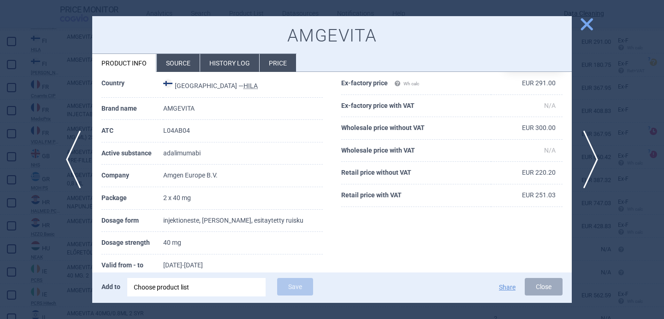
click at [172, 62] on li "Source" at bounding box center [178, 63] width 43 height 18
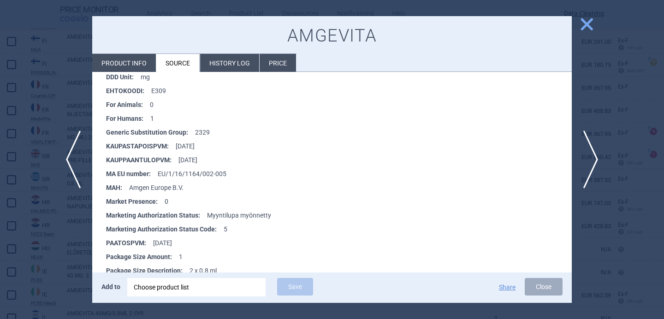
scroll to position [1508, 0]
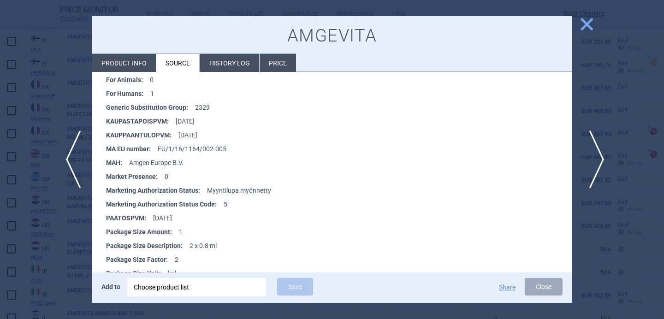
click at [593, 152] on span "next" at bounding box center [593, 160] width 21 height 58
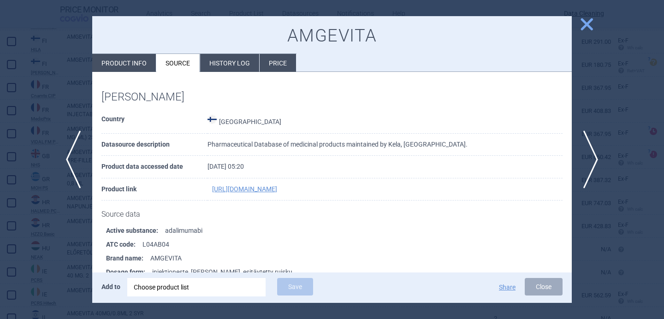
click at [131, 71] on li "Product info" at bounding box center [124, 63] width 64 height 18
select select "EUR"
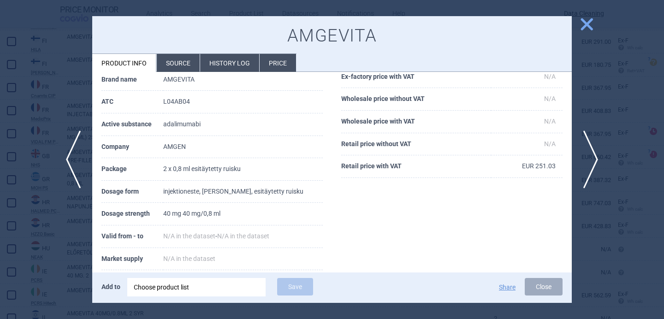
scroll to position [115, 0]
click at [52, 223] on div at bounding box center [332, 159] width 664 height 319
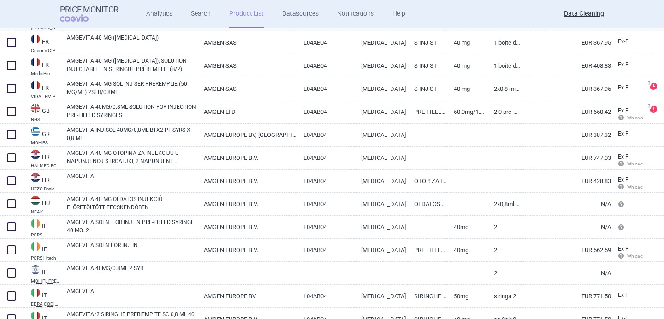
scroll to position [2651, 0]
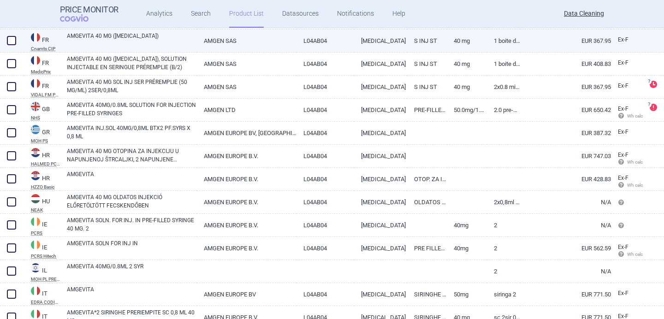
click at [147, 38] on link "AMGEVITA 40 MG (ADALIMUMAB)" at bounding box center [132, 40] width 130 height 17
select select "EUR"
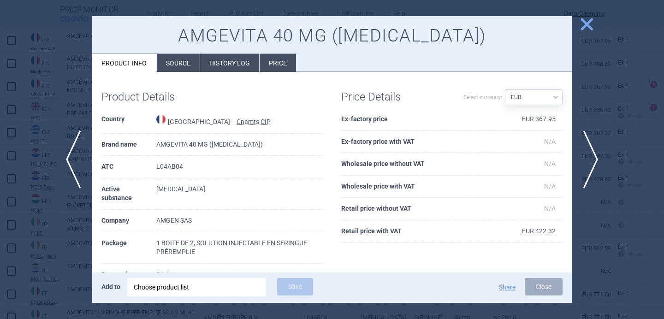
click at [181, 63] on li "Source" at bounding box center [178, 63] width 43 height 18
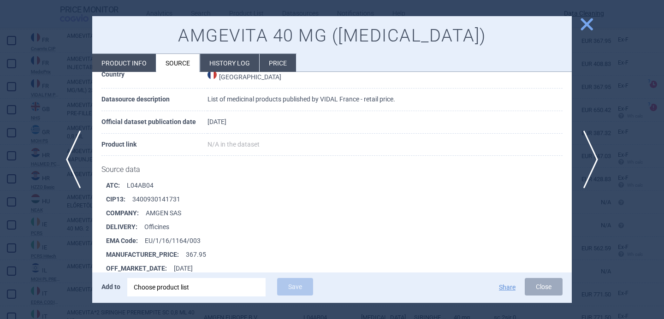
scroll to position [4327, 0]
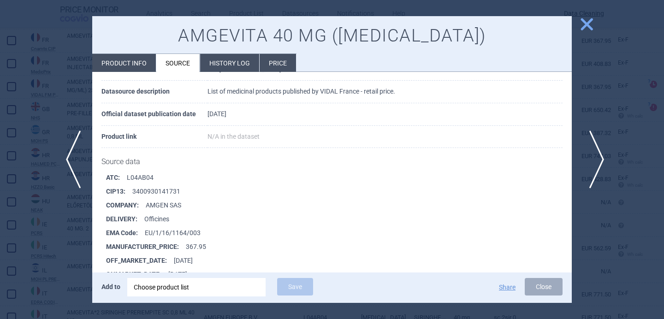
click at [589, 154] on span "next" at bounding box center [593, 160] width 21 height 58
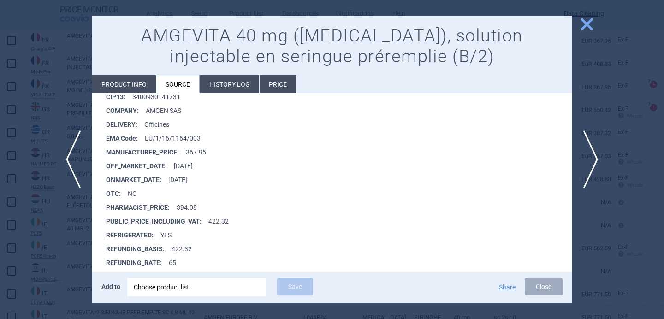
scroll to position [4353, 0]
click at [71, 255] on div at bounding box center [332, 159] width 664 height 319
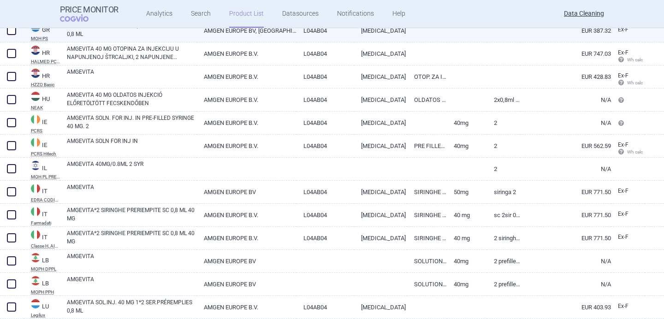
scroll to position [2766, 0]
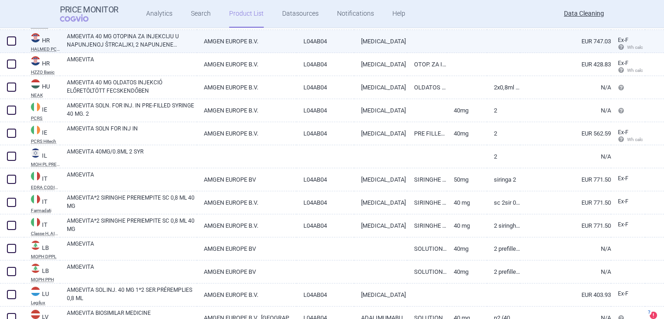
click at [160, 45] on link "AMGEVITA 40 MG OTOPINA ZA INJEKCIJU U NAPUNJENOJ ŠTRCALJKI, 2 NAPUNJENE ŠTRCALJ…" at bounding box center [132, 40] width 130 height 17
select select "EUR"
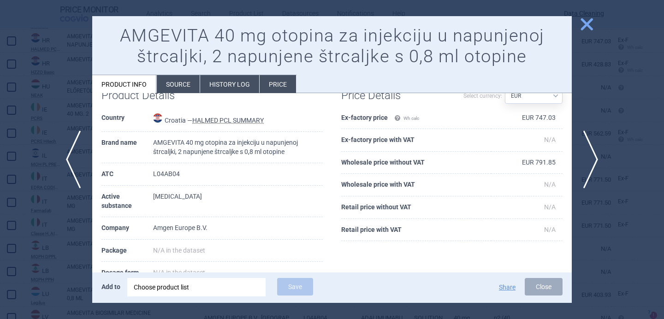
scroll to position [37, 0]
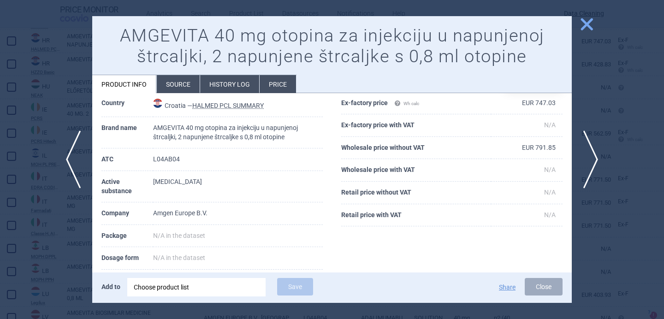
click at [36, 246] on div at bounding box center [332, 159] width 664 height 319
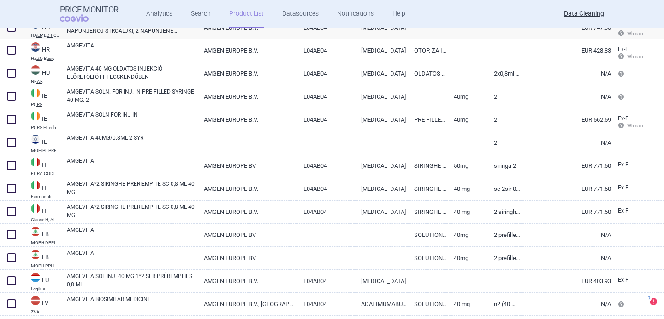
scroll to position [2784, 0]
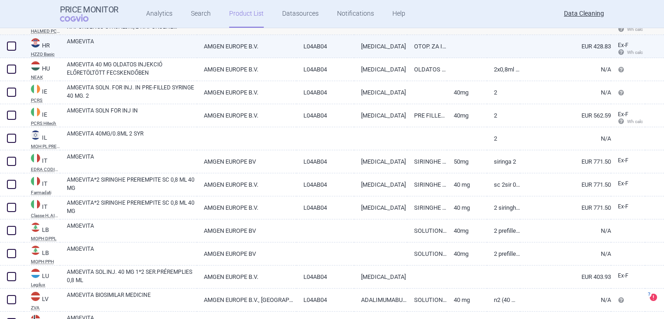
click at [131, 50] on link "AMGEVITA" at bounding box center [132, 45] width 130 height 17
select select "EUR"
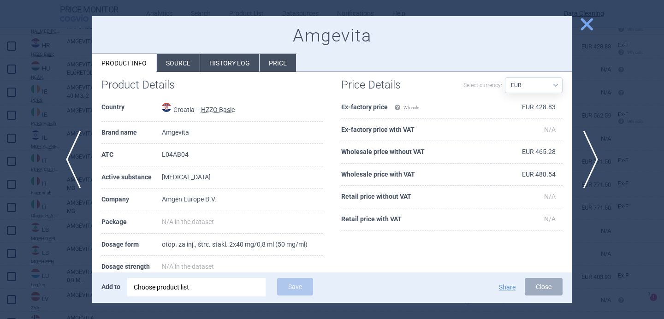
scroll to position [14, 0]
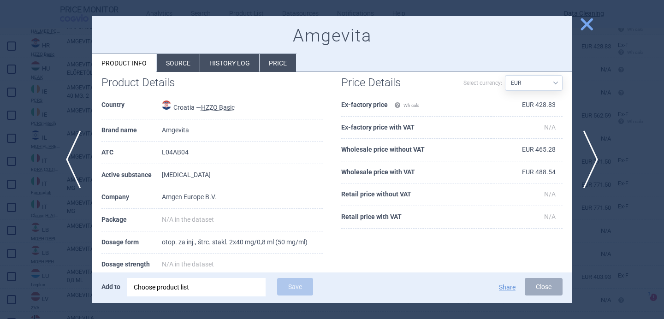
click at [41, 252] on div at bounding box center [332, 159] width 664 height 319
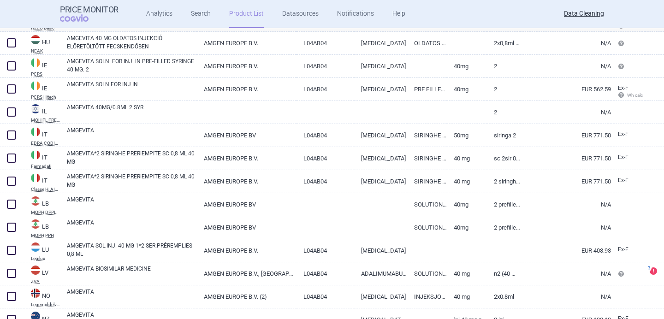
scroll to position [2811, 0]
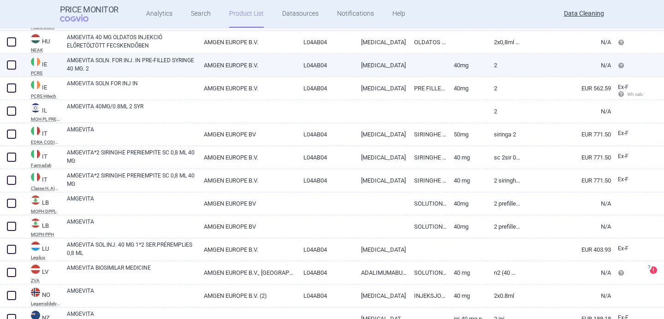
click at [148, 65] on link "AMGEVITA SOLN. FOR INJ. IN PRE-FILLED SYRINGE 40 MG. 2" at bounding box center [132, 64] width 130 height 17
select select "EUR"
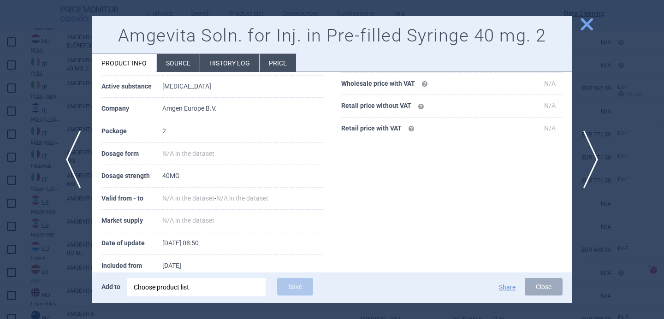
scroll to position [125, 0]
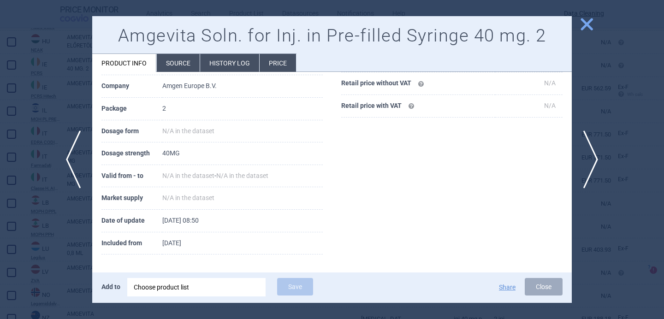
click at [175, 67] on li "Source" at bounding box center [178, 63] width 43 height 18
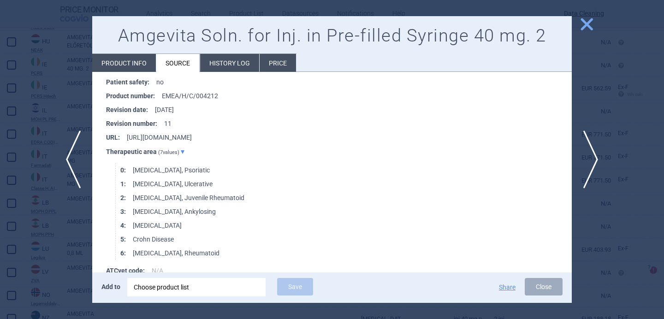
scroll to position [985, 0]
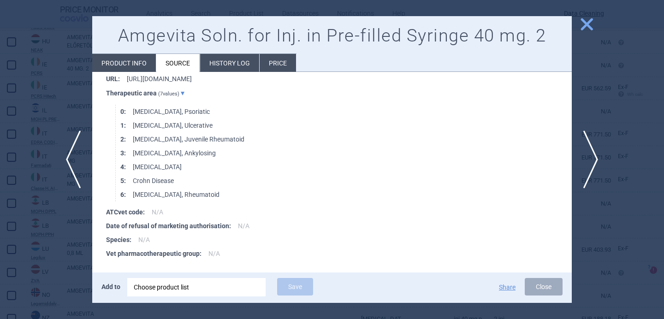
click at [51, 271] on div at bounding box center [332, 159] width 664 height 319
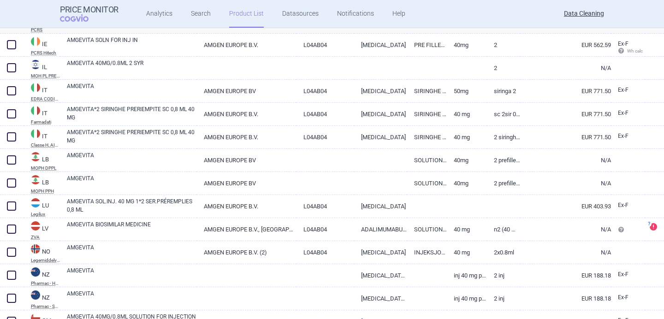
scroll to position [2855, 0]
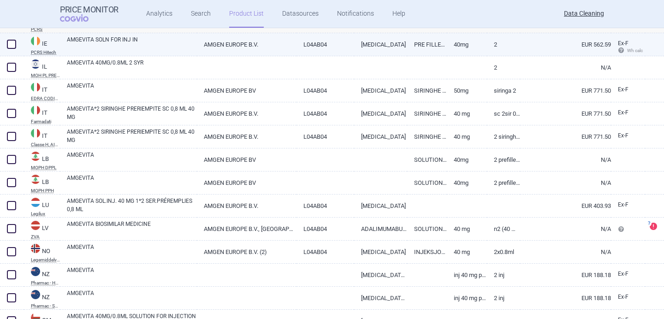
click at [149, 46] on link "AMGEVITA SOLN FOR INJ IN" at bounding box center [132, 44] width 130 height 17
select select "EUR"
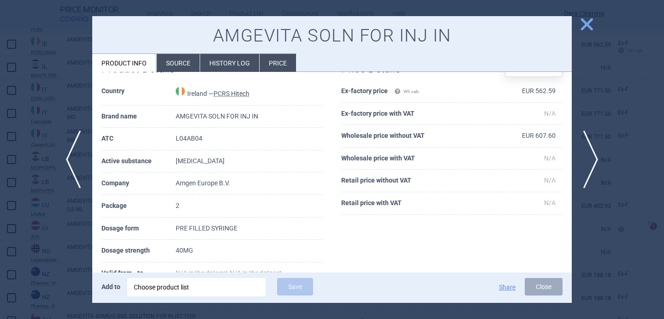
scroll to position [64, 0]
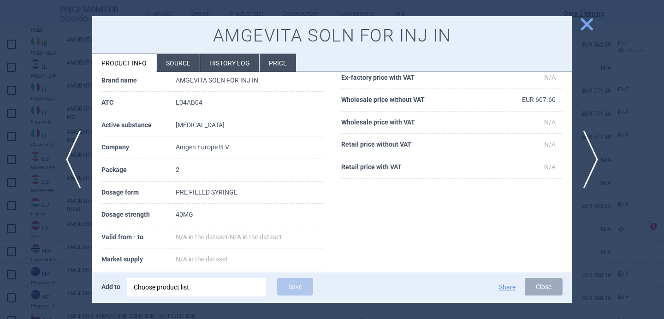
click at [177, 62] on li "Source" at bounding box center [178, 63] width 43 height 18
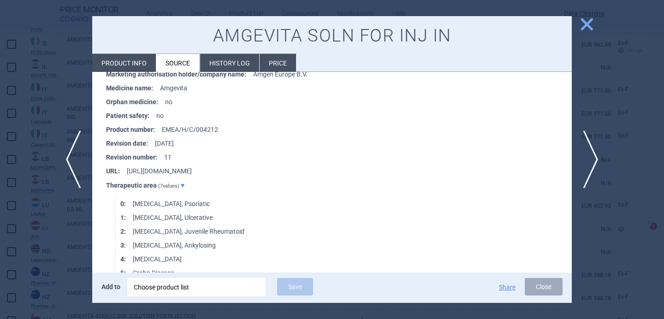
scroll to position [1035, 0]
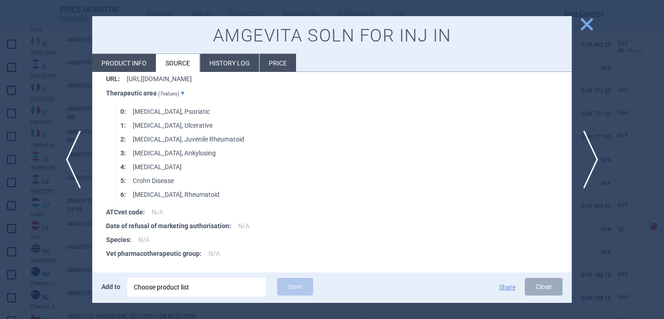
click at [66, 233] on div at bounding box center [332, 159] width 664 height 319
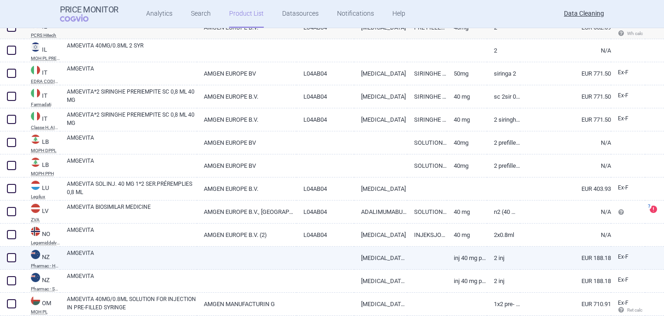
scroll to position [2874, 0]
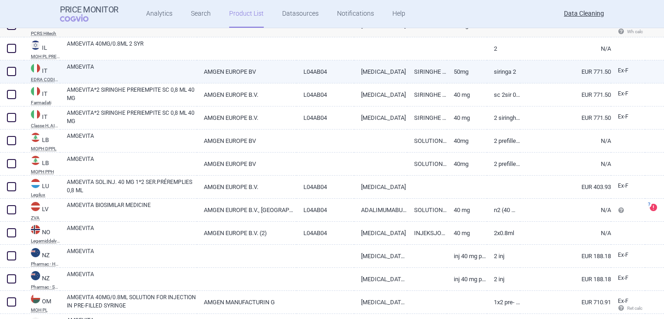
click at [133, 76] on link "AMGEVITA" at bounding box center [132, 71] width 130 height 17
select select "EUR"
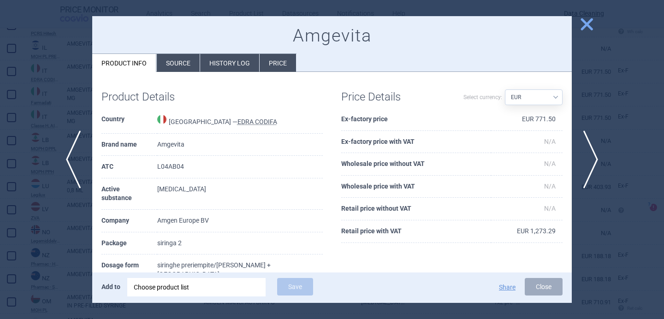
scroll to position [36, 0]
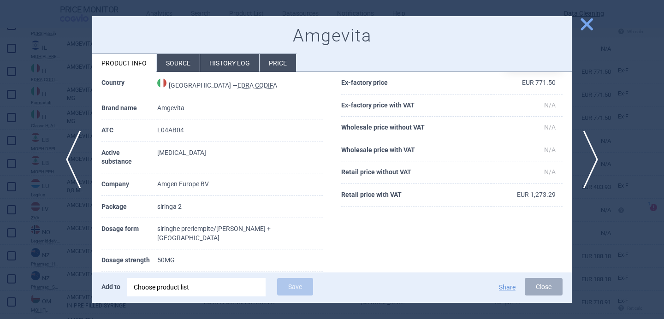
click at [181, 64] on li "Source" at bounding box center [178, 63] width 43 height 18
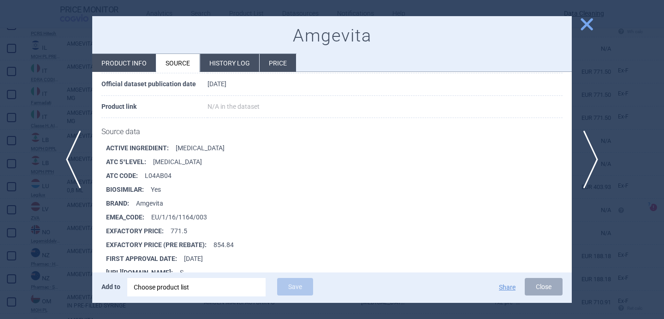
scroll to position [91, 0]
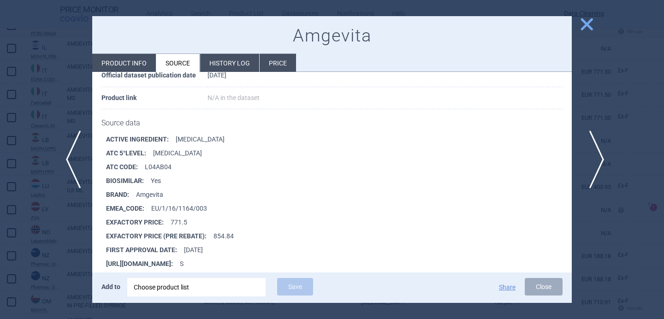
click at [592, 150] on span "next" at bounding box center [593, 160] width 21 height 58
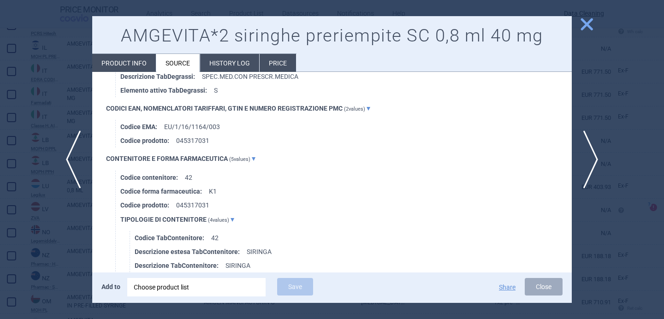
scroll to position [774, 0]
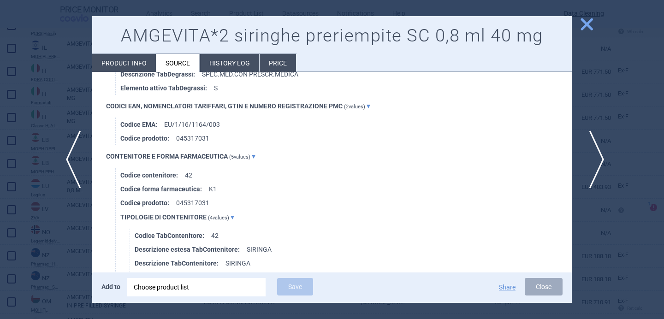
click at [594, 158] on span "next" at bounding box center [593, 160] width 21 height 58
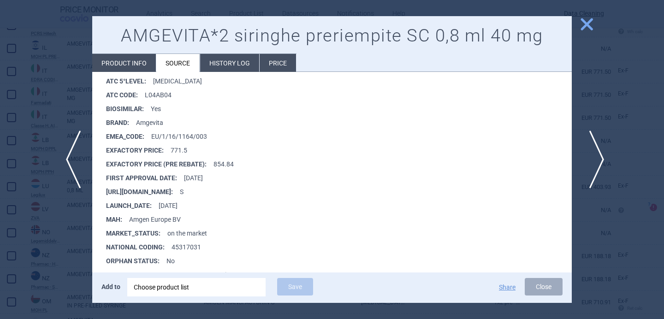
scroll to position [457, 0]
click at [60, 255] on div at bounding box center [332, 159] width 664 height 319
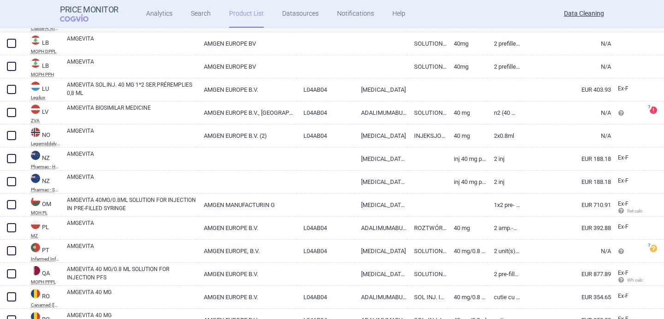
scroll to position [2976, 0]
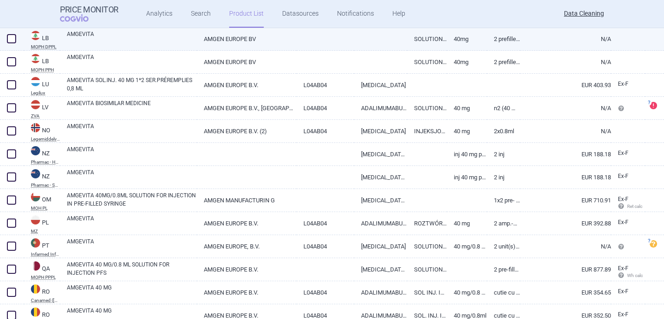
click at [136, 31] on link "AMGEVITA" at bounding box center [132, 38] width 130 height 17
select select "EUR"
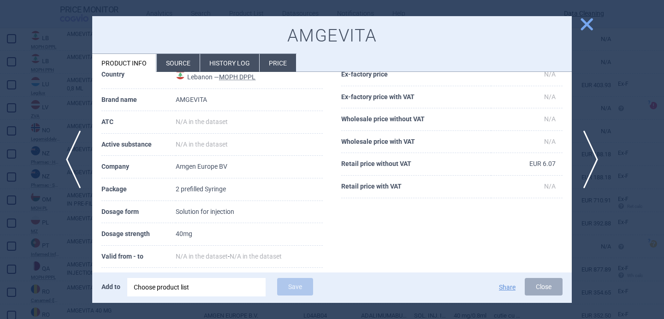
scroll to position [46, 0]
click at [180, 61] on li "Source" at bounding box center [178, 63] width 43 height 18
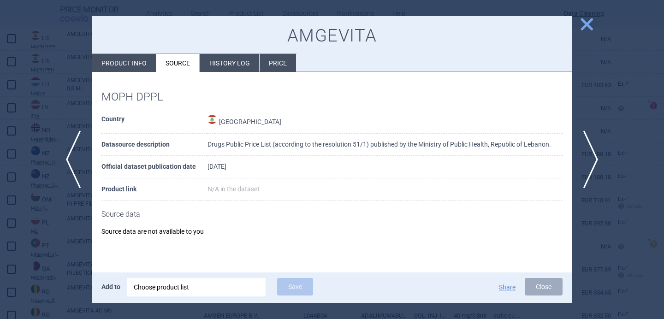
click at [52, 236] on div at bounding box center [332, 159] width 664 height 319
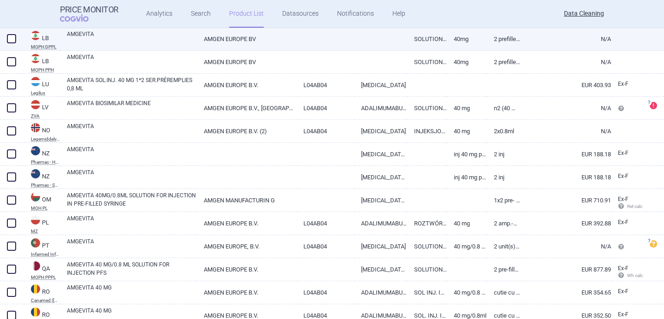
click at [13, 39] on span at bounding box center [11, 38] width 9 height 9
checkbox input "true"
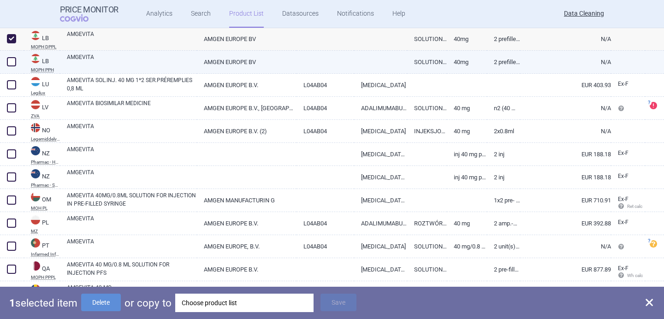
click at [5, 57] on div at bounding box center [12, 62] width 24 height 23
click at [10, 66] on span at bounding box center [12, 62] width 14 height 14
checkbox input "true"
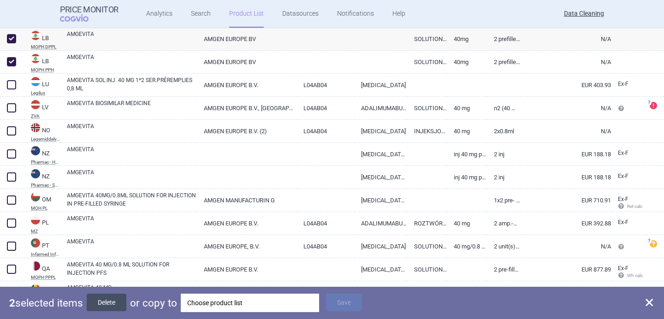
click at [108, 301] on button "Delete" at bounding box center [107, 303] width 40 height 18
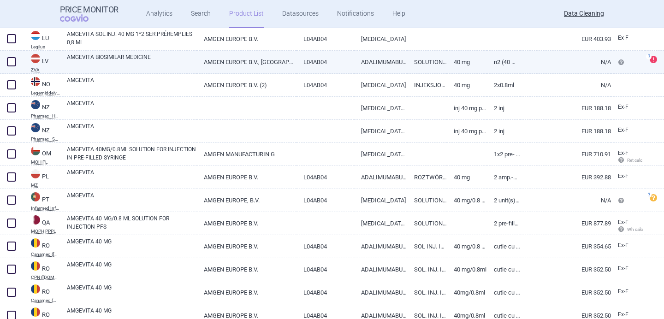
click at [113, 62] on link "AMGEVITA BIOSIMILAR MEDICINE" at bounding box center [132, 61] width 130 height 17
select select "EUR"
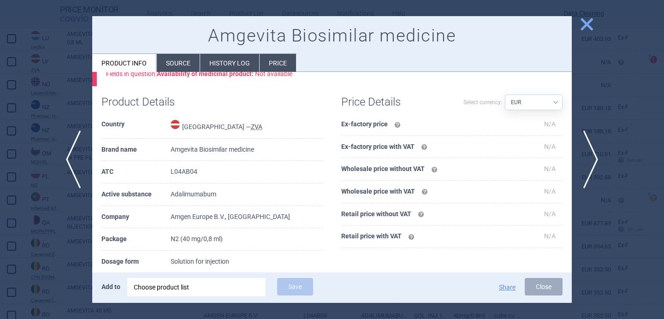
scroll to position [45, 0]
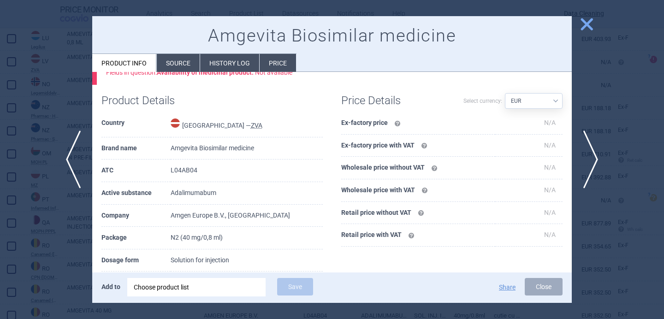
click at [50, 199] on div at bounding box center [332, 159] width 664 height 319
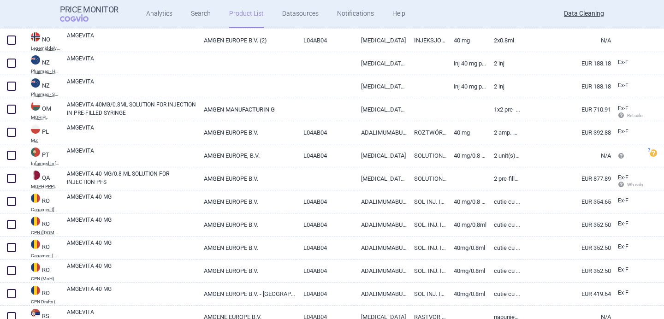
scroll to position [3021, 0]
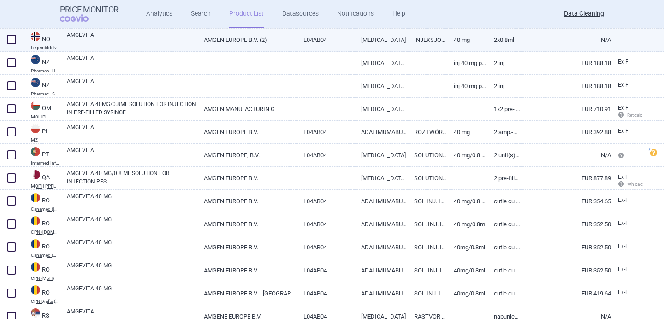
click at [127, 39] on link "AMGEVITA" at bounding box center [132, 39] width 130 height 17
select select "EUR"
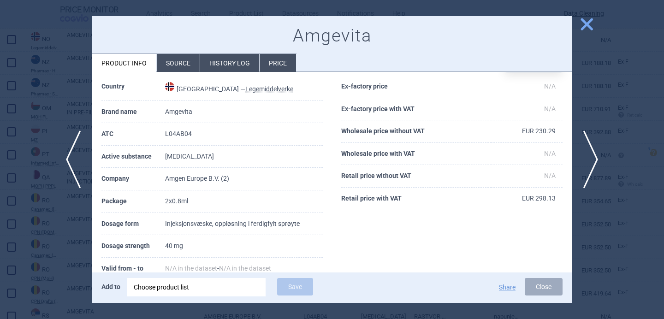
scroll to position [34, 0]
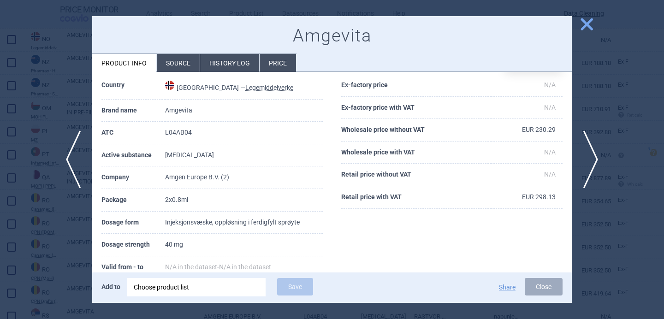
click at [59, 217] on div at bounding box center [332, 159] width 664 height 319
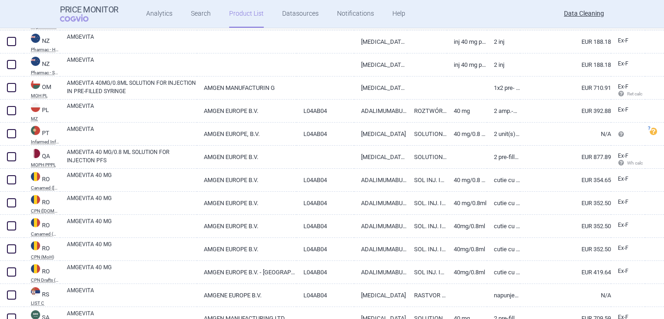
scroll to position [3043, 0]
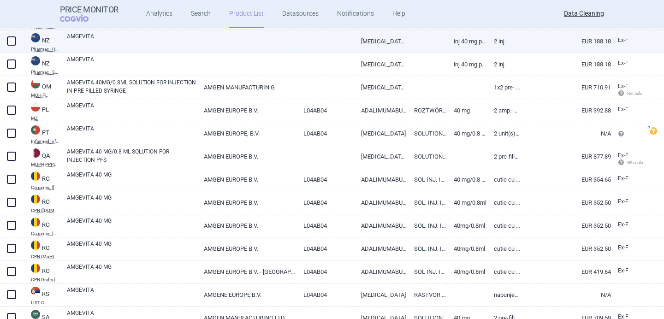
click at [100, 43] on link "AMGEVITA" at bounding box center [132, 40] width 130 height 17
select select "EUR"
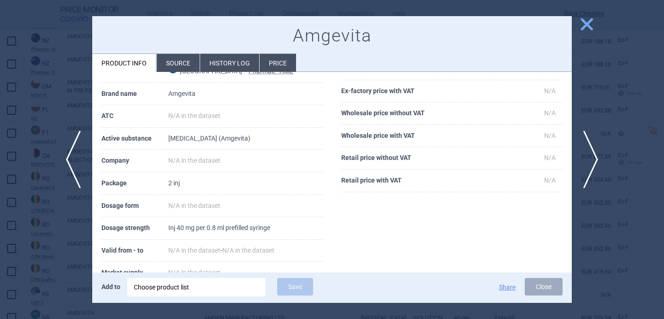
scroll to position [56, 0]
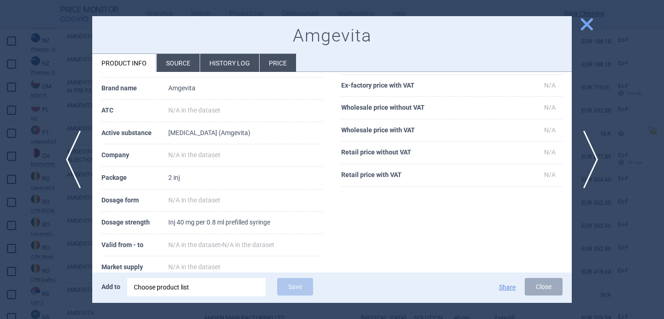
click at [180, 68] on li "Source" at bounding box center [178, 63] width 43 height 18
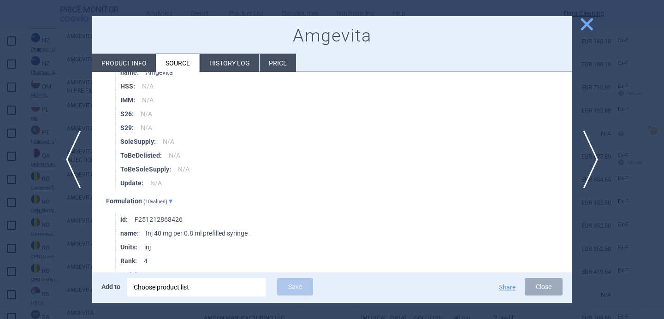
scroll to position [331, 0]
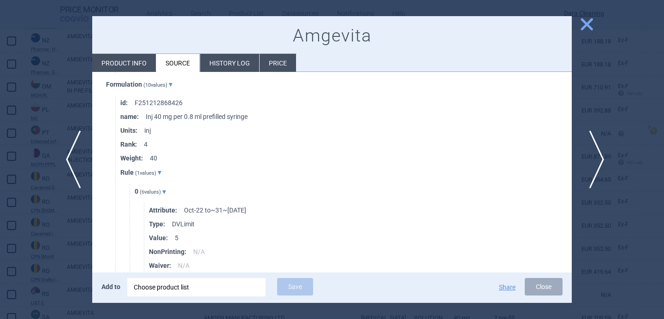
click at [596, 150] on span "next" at bounding box center [593, 160] width 21 height 58
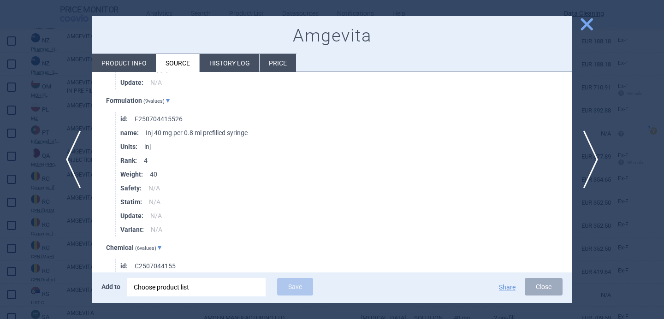
scroll to position [322, 0]
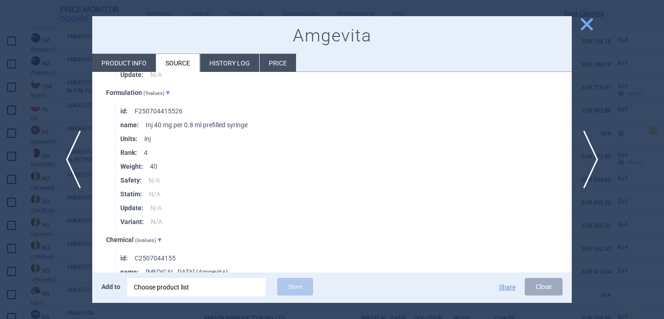
click at [54, 250] on div at bounding box center [332, 159] width 664 height 319
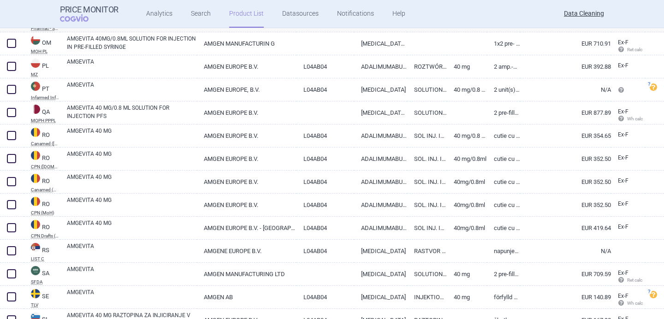
scroll to position [3089, 0]
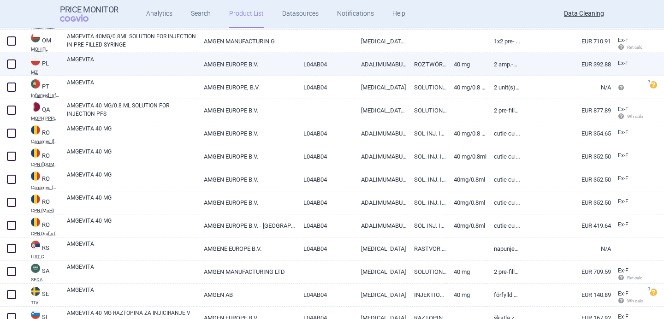
click at [160, 59] on link "AMGEVITA" at bounding box center [132, 63] width 130 height 17
select select "EUR"
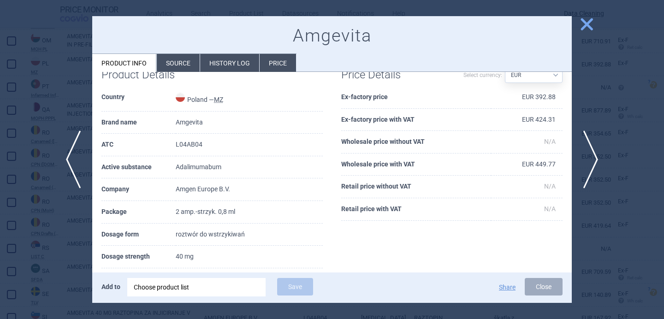
scroll to position [24, 0]
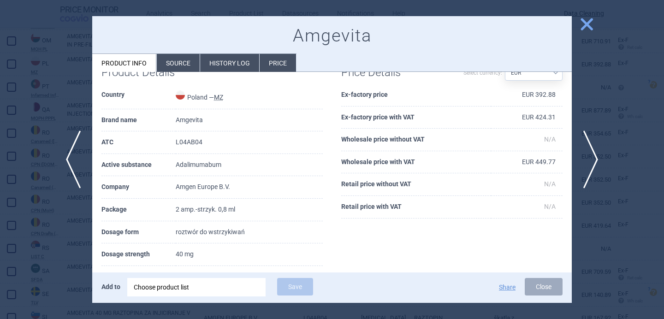
click at [47, 238] on div at bounding box center [332, 159] width 664 height 319
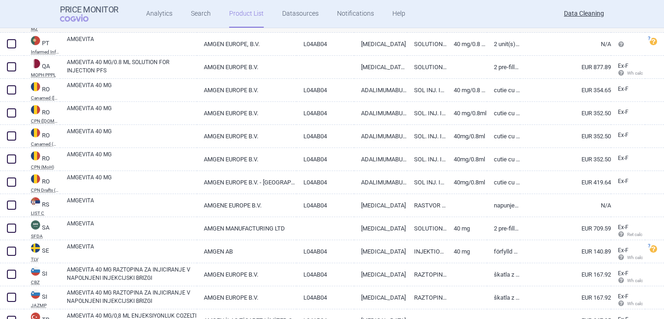
scroll to position [3133, 0]
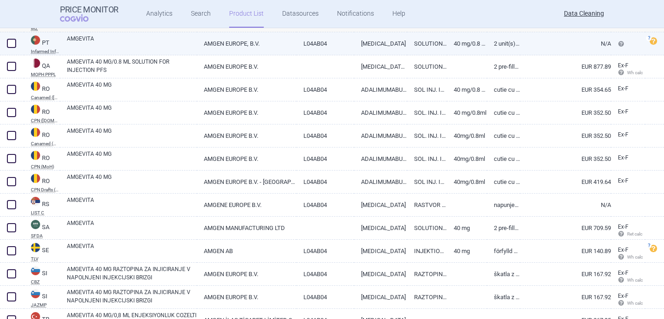
click at [123, 44] on link "AMGEVITA" at bounding box center [132, 43] width 130 height 17
select select "EUR"
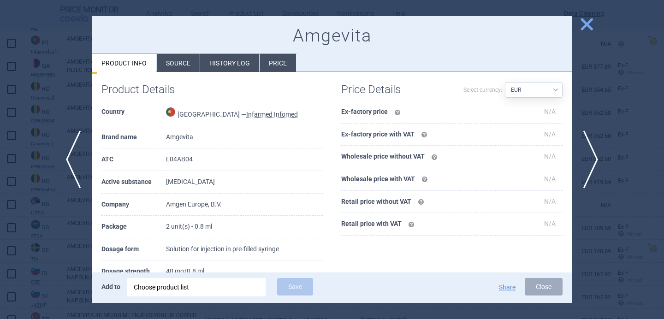
scroll to position [63, 0]
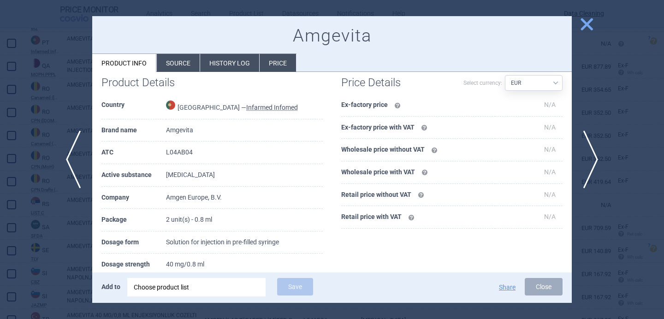
click at [49, 237] on div at bounding box center [332, 159] width 664 height 319
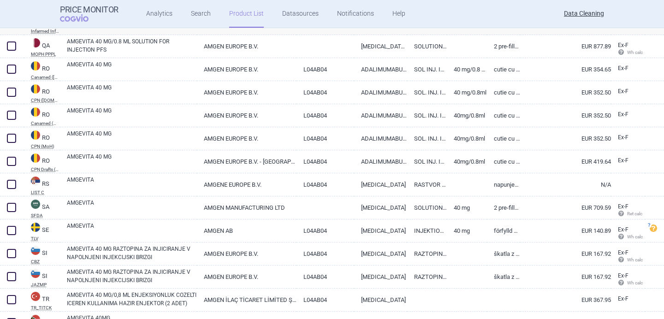
scroll to position [3156, 0]
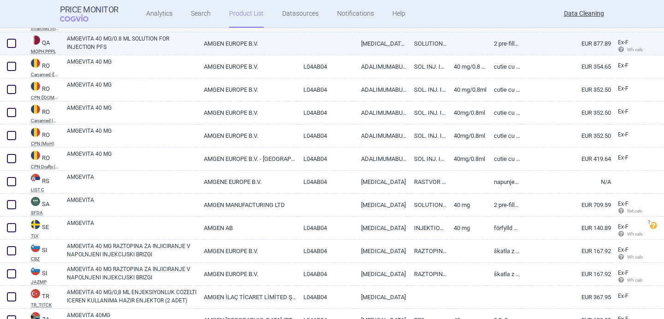
click at [147, 43] on link "AMGEVITA 40 MG/0.8 ML SOLUTION FOR INJECTION PFS" at bounding box center [132, 43] width 130 height 17
select select "EUR"
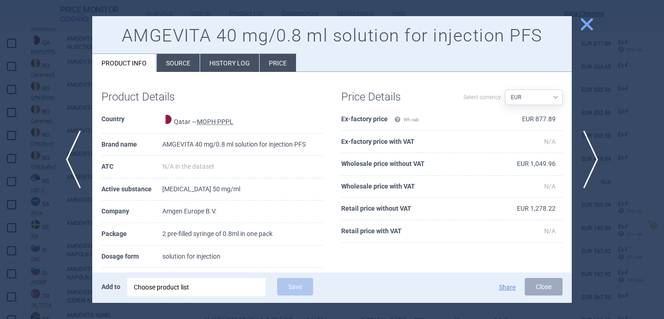
scroll to position [30, 0]
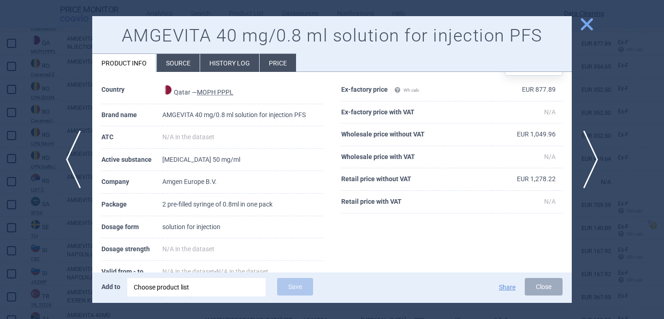
click at [57, 255] on div at bounding box center [332, 159] width 664 height 319
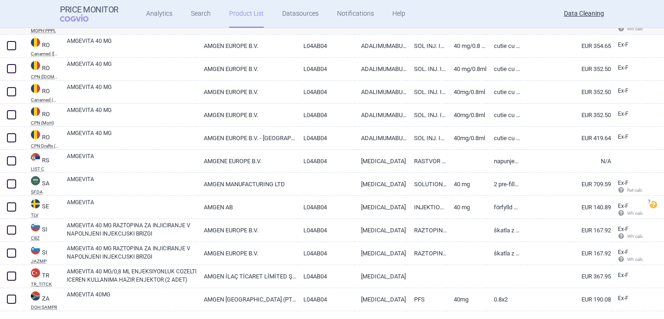
scroll to position [3179, 0]
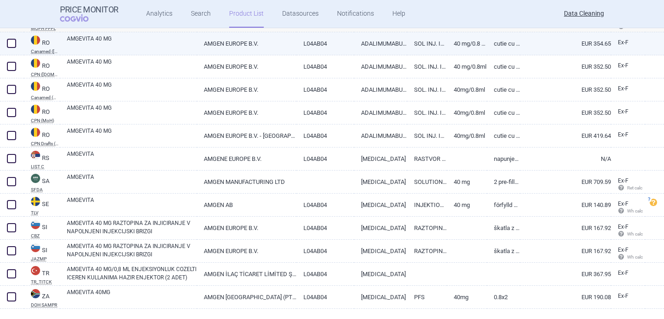
click at [157, 42] on link "AMGEVITA 40 MG" at bounding box center [132, 43] width 130 height 17
select select "EUR"
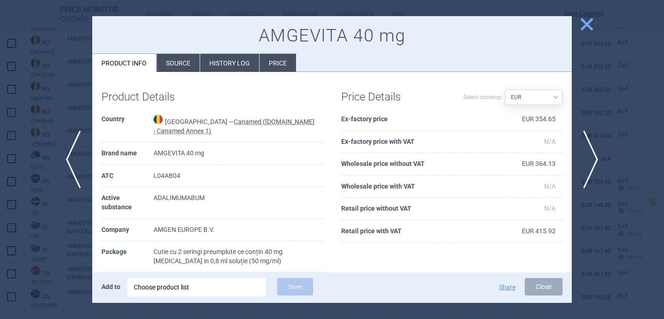
scroll to position [10, 0]
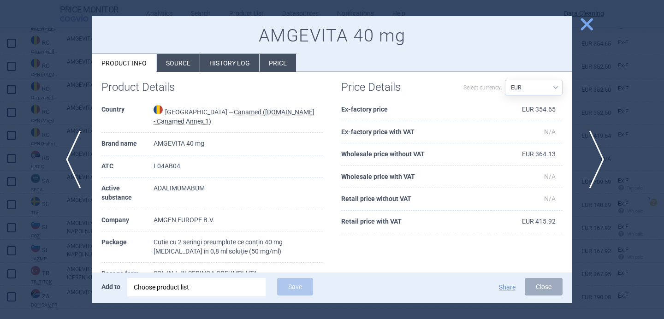
click at [599, 155] on span "next" at bounding box center [593, 160] width 21 height 58
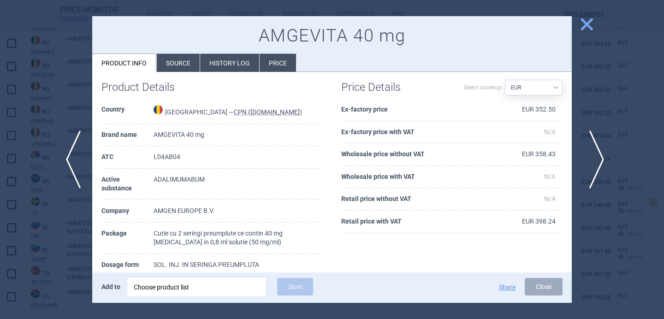
click at [599, 155] on span "next" at bounding box center [593, 160] width 21 height 58
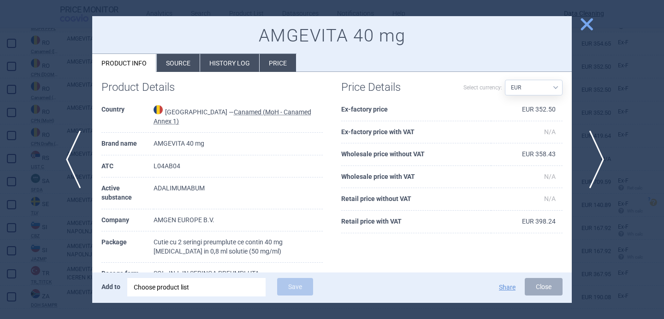
click at [599, 155] on span "next" at bounding box center [593, 160] width 21 height 58
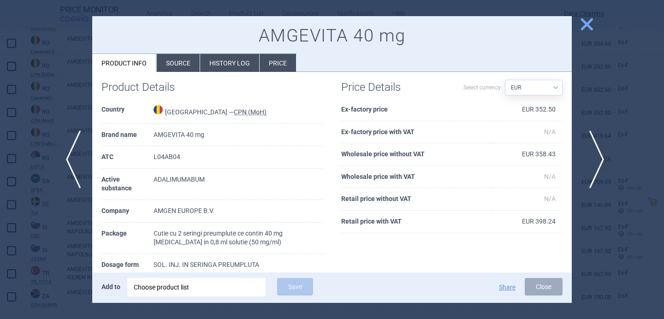
click at [599, 155] on span "next" at bounding box center [593, 160] width 21 height 58
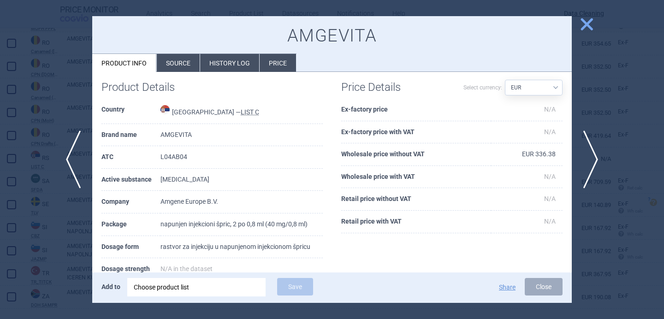
click at [53, 239] on div at bounding box center [332, 159] width 664 height 319
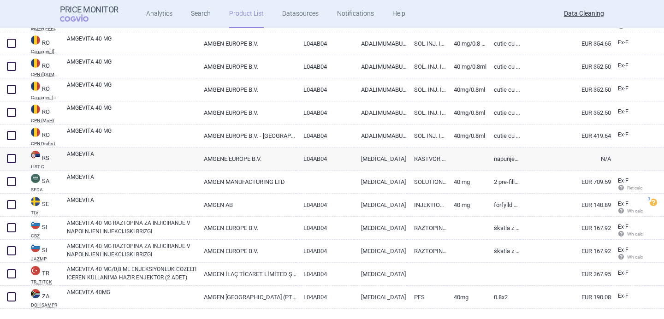
scroll to position [3192, 0]
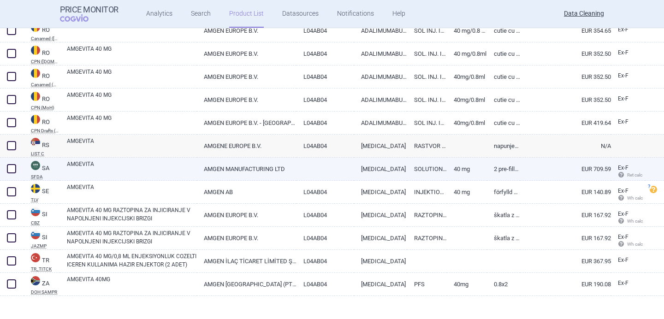
click at [129, 171] on link "AMGEVITA" at bounding box center [132, 168] width 130 height 17
select select "EUR"
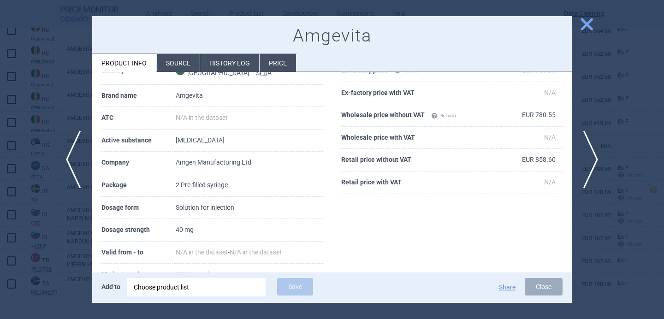
scroll to position [59, 0]
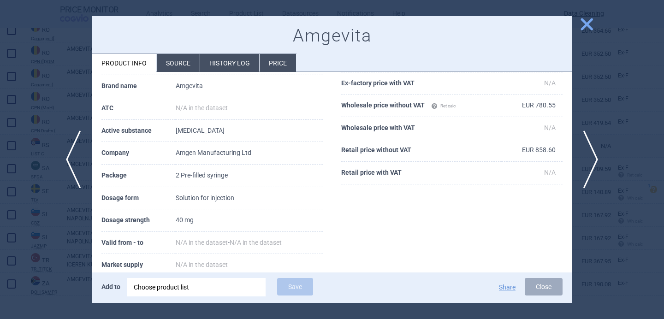
click at [179, 59] on li "Source" at bounding box center [178, 63] width 43 height 18
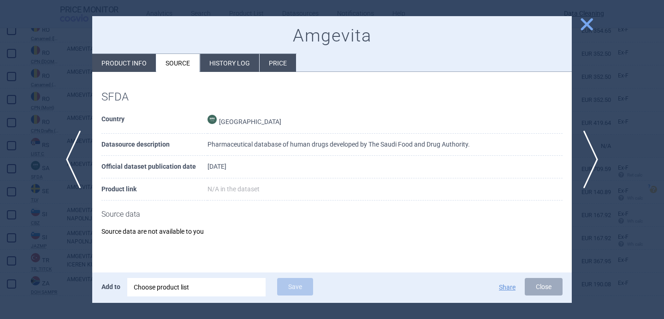
click at [76, 237] on div at bounding box center [332, 159] width 664 height 319
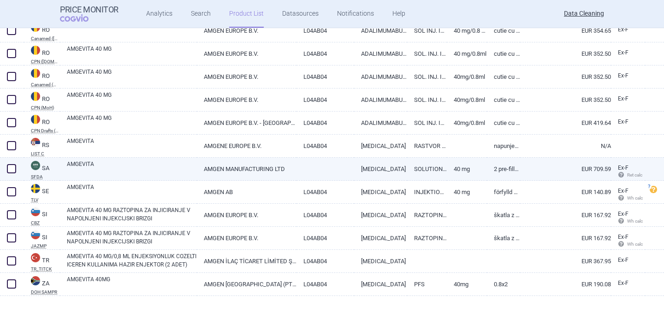
click at [12, 165] on span at bounding box center [11, 168] width 9 height 9
checkbox input "true"
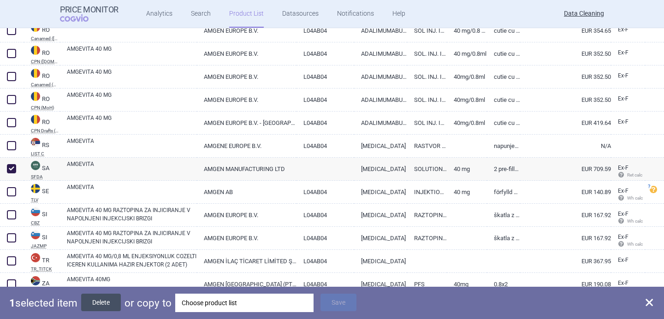
click at [99, 302] on button "Delete" at bounding box center [101, 303] width 40 height 18
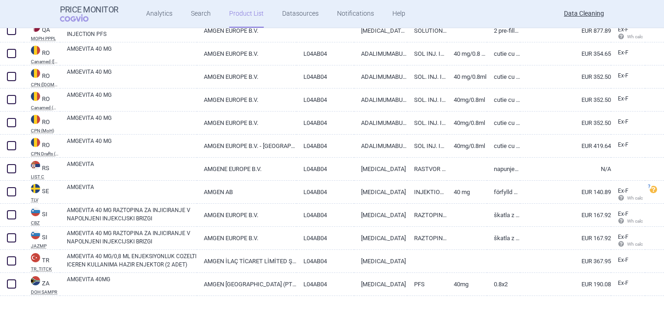
scroll to position [3169, 0]
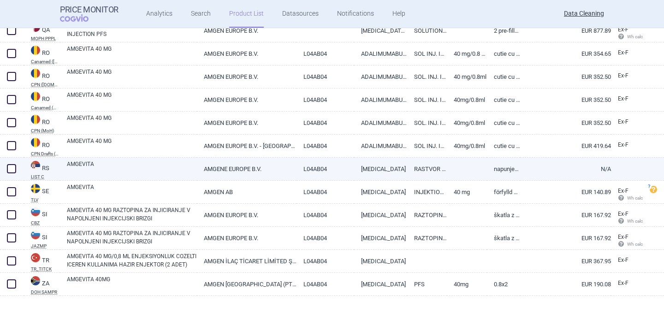
click at [129, 167] on link "AMGEVITA" at bounding box center [132, 168] width 130 height 17
select select "EUR"
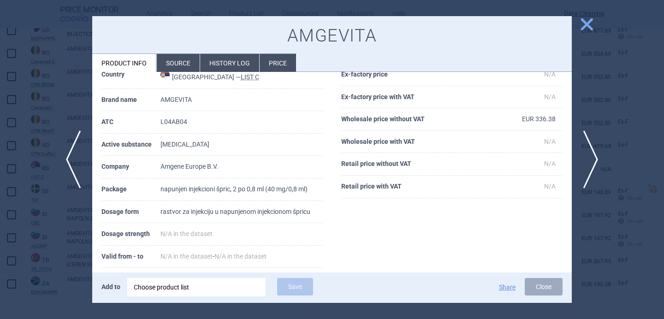
scroll to position [46, 0]
click at [590, 159] on span "next" at bounding box center [593, 160] width 21 height 58
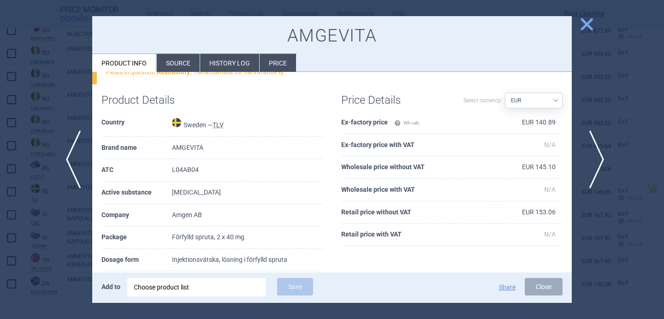
scroll to position [95, 0]
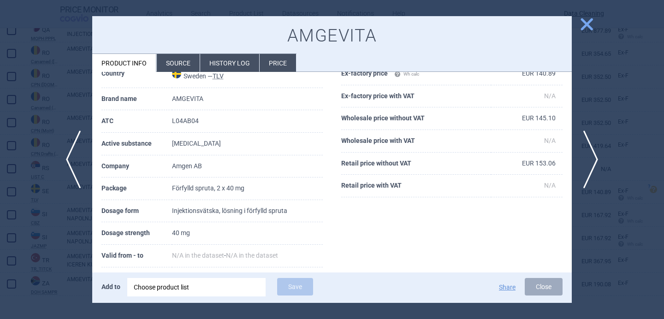
click at [183, 56] on li "Source" at bounding box center [178, 63] width 43 height 18
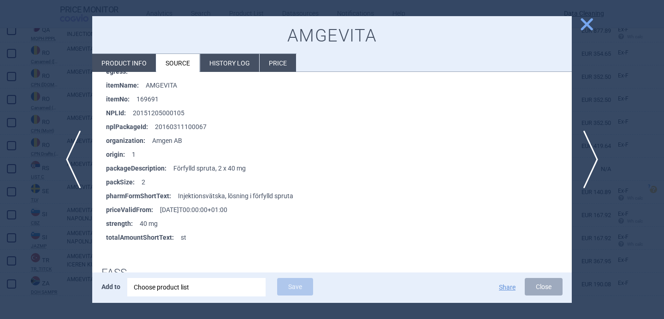
scroll to position [273, 0]
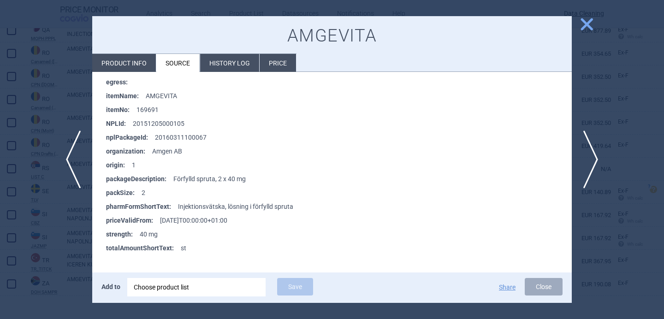
click at [320, 36] on h1 "AMGEVITA" at bounding box center [331, 35] width 461 height 21
copy h1 "AMGEVITA"
click at [131, 51] on div "AMGEVITA Product info Source History log Price" at bounding box center [332, 44] width 480 height 56
click at [131, 65] on li "Product info" at bounding box center [124, 63] width 64 height 18
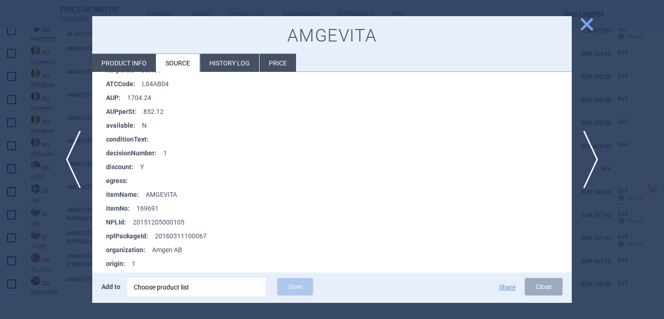
select select "EUR"
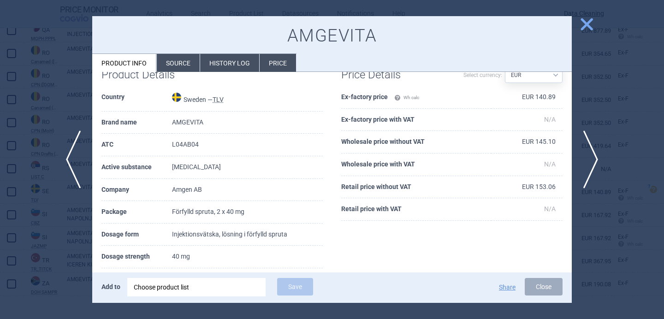
scroll to position [70, 0]
click at [55, 248] on div at bounding box center [332, 159] width 664 height 319
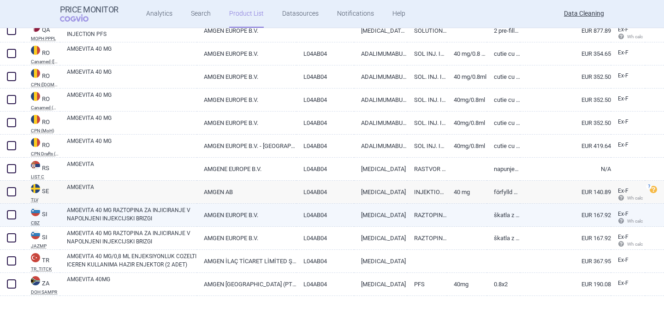
click at [121, 216] on link "AMGEVITA 40 MG RAZTOPINA ZA INJICIRANJE V NAPOLNJENI INJEKCIJSKI BRIZGI" at bounding box center [132, 214] width 130 height 17
select select "EUR"
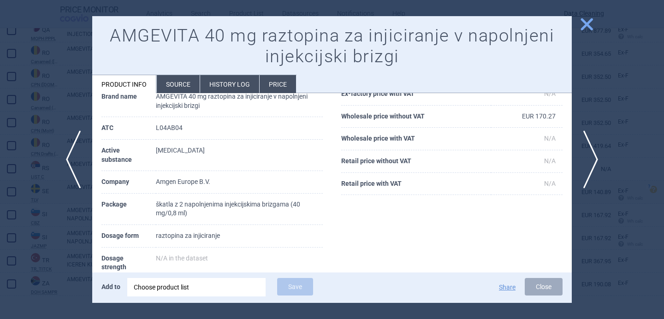
scroll to position [72, 0]
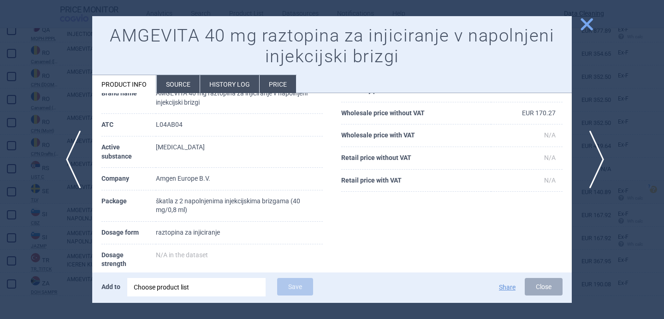
click at [598, 154] on span "next" at bounding box center [593, 160] width 21 height 58
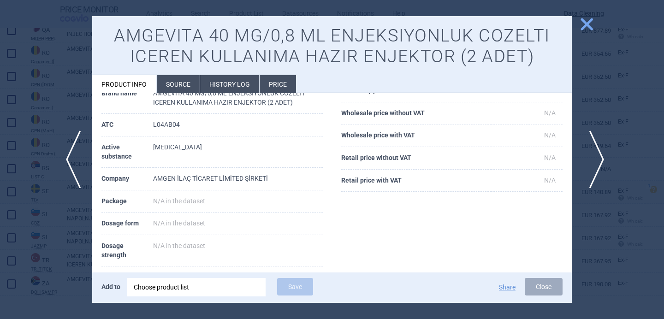
click at [598, 154] on span "next" at bounding box center [593, 160] width 21 height 58
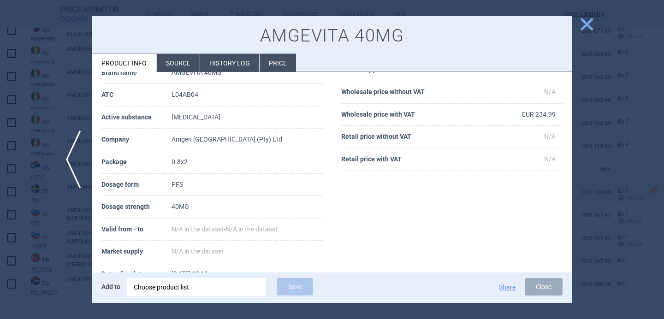
click at [94, 241] on div "Product Details Country South Africa — DOH SAMPR Brand name AMGEVITA 40MG ATC L…" at bounding box center [212, 163] width 240 height 308
click at [53, 255] on div at bounding box center [332, 159] width 664 height 319
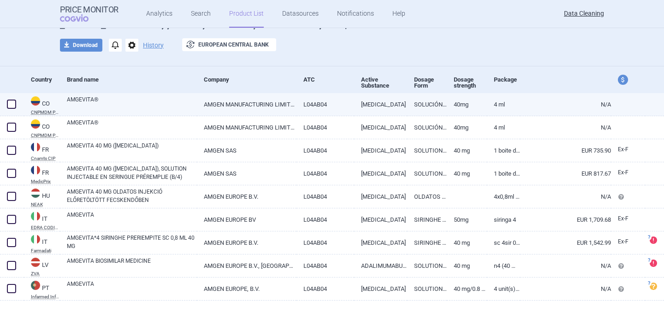
scroll to position [63, 0]
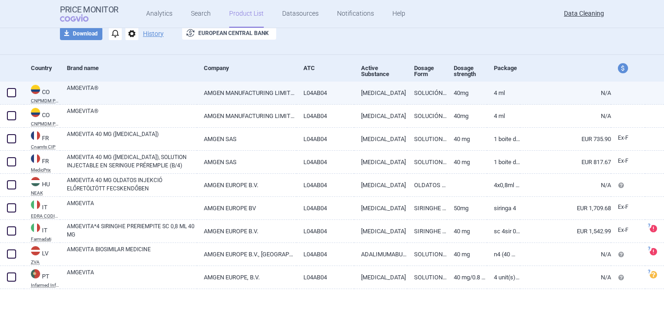
click at [9, 92] on span at bounding box center [11, 92] width 9 height 9
checkbox input "true"
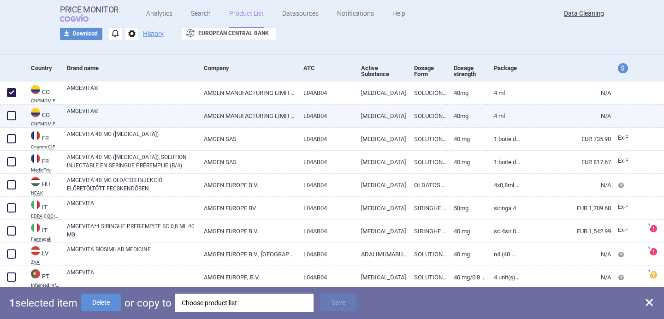
click at [9, 116] on span at bounding box center [11, 115] width 9 height 9
checkbox input "true"
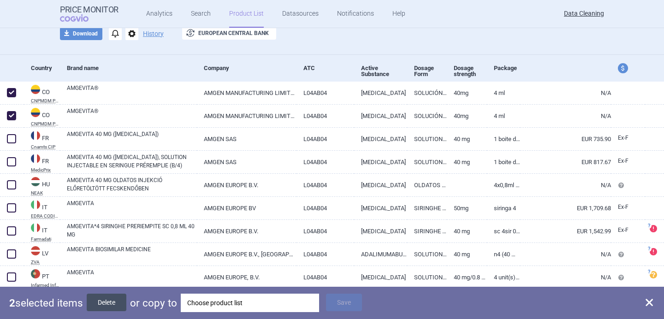
click at [116, 297] on button "Delete" at bounding box center [107, 303] width 40 height 18
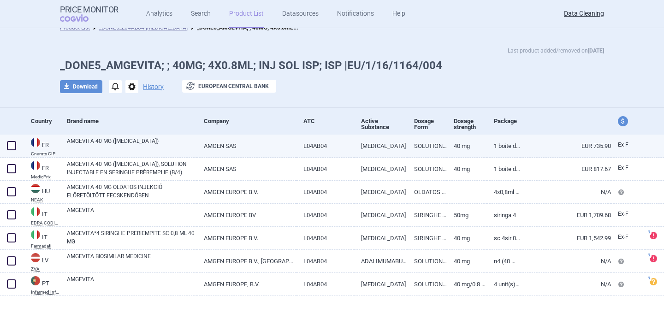
click at [143, 147] on link "AMGEVITA 40 MG ([MEDICAL_DATA])" at bounding box center [132, 145] width 130 height 17
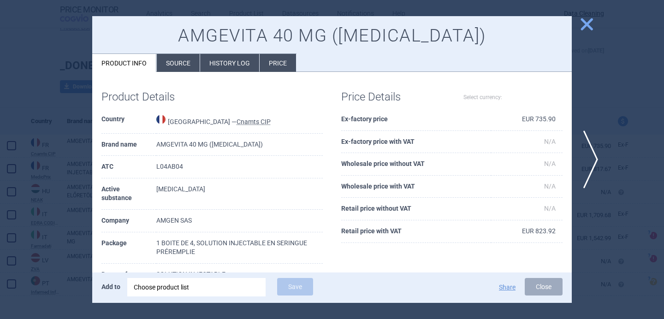
select select "EUR"
click at [182, 64] on li "Source" at bounding box center [178, 63] width 43 height 18
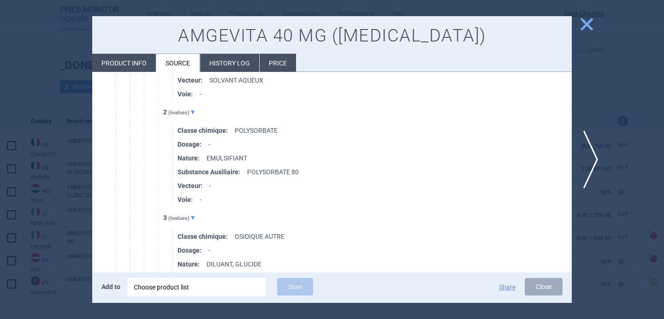
scroll to position [3316, 0]
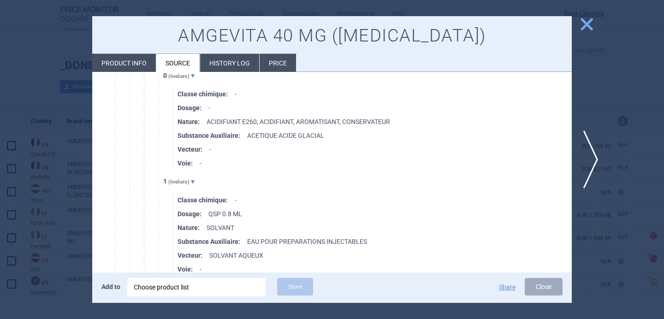
click at [133, 59] on li "Product info" at bounding box center [124, 63] width 64 height 18
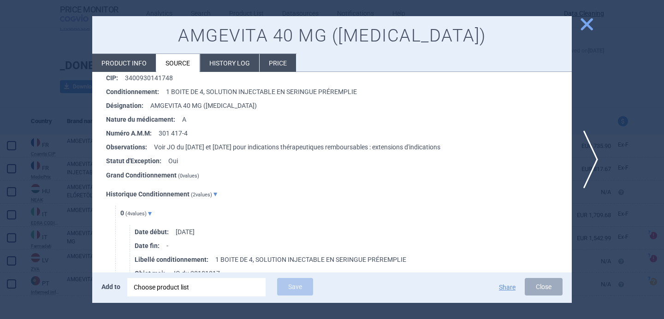
select select "EUR"
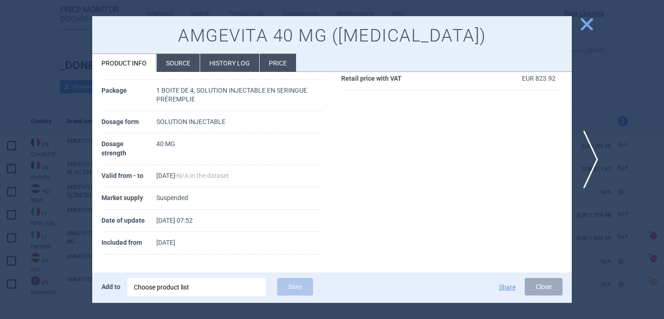
scroll to position [127, 0]
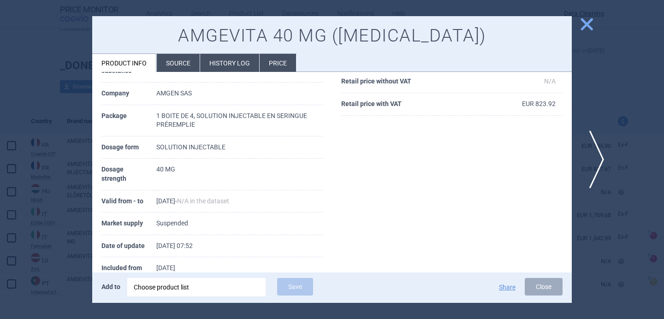
click at [593, 155] on span "next" at bounding box center [593, 160] width 21 height 58
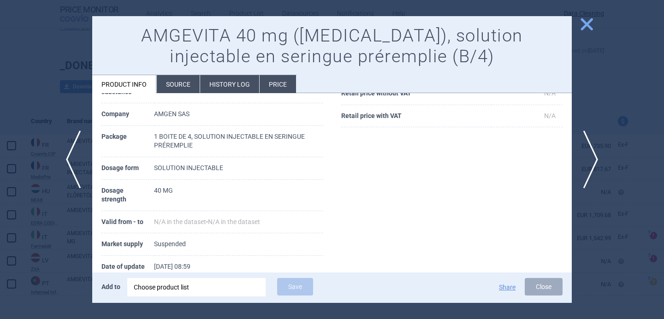
scroll to position [183, 0]
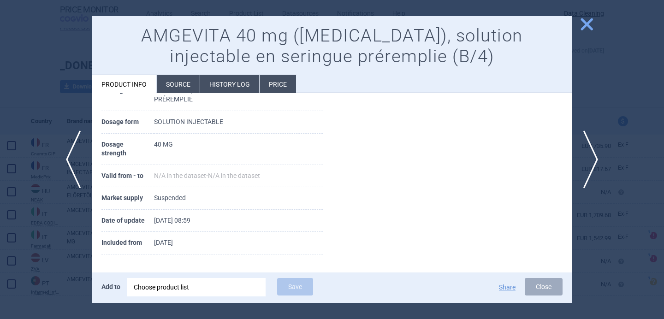
click at [171, 83] on li "Source" at bounding box center [178, 84] width 43 height 18
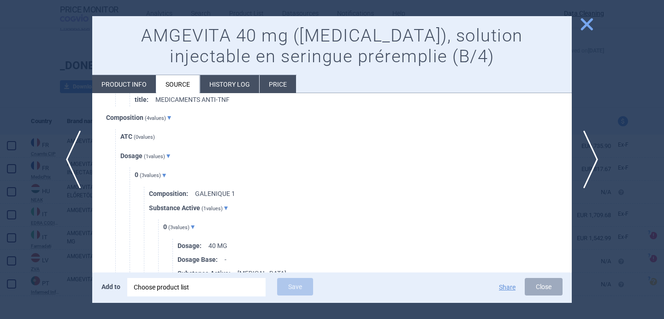
scroll to position [3393, 0]
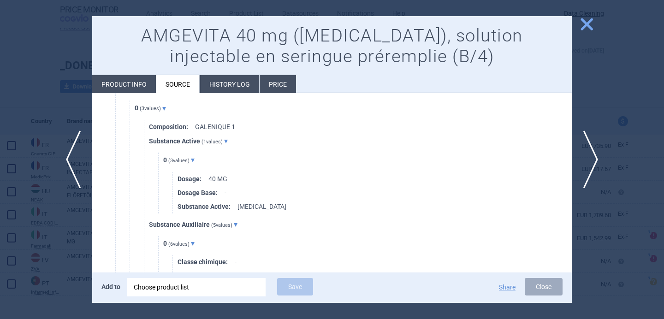
click at [129, 86] on li "Product info" at bounding box center [124, 84] width 64 height 18
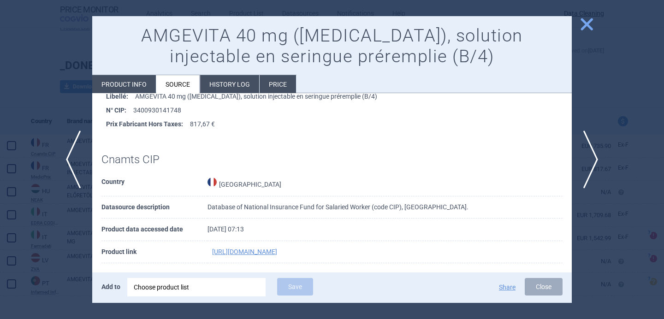
select select "EUR"
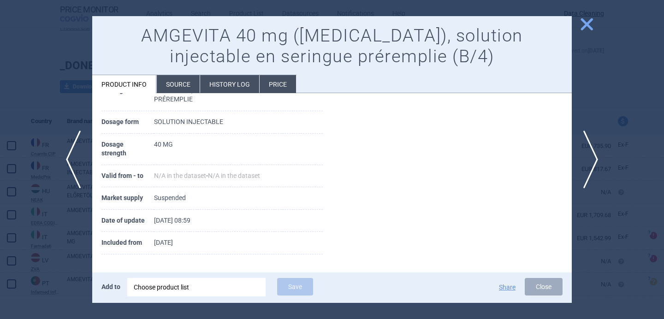
click at [60, 250] on div at bounding box center [332, 159] width 664 height 319
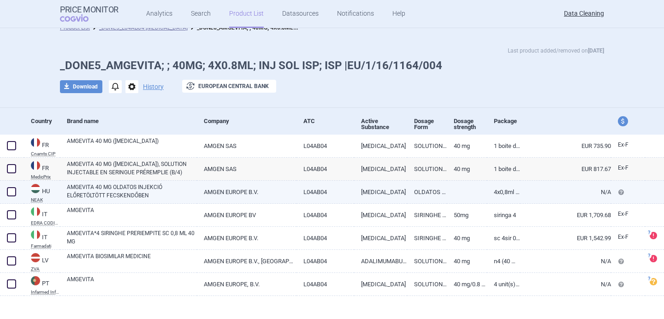
click at [106, 191] on link "AMGEVITA 40 MG OLDATOS INJEKCIÓ ELŐRETÖLTÖTT FECSKENDŐBEN" at bounding box center [132, 191] width 130 height 17
select select "EUR"
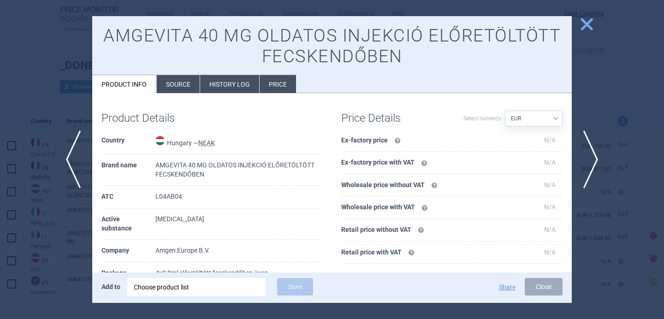
click at [186, 92] on li "Source" at bounding box center [178, 84] width 43 height 18
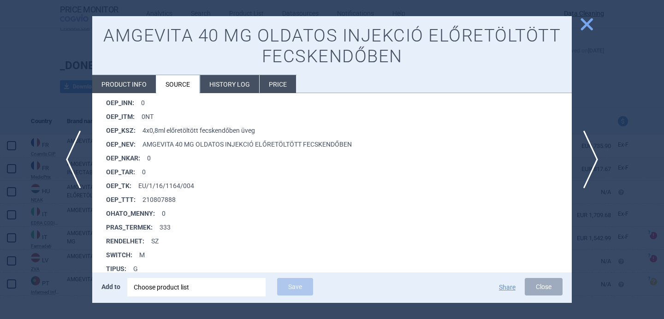
scroll to position [745, 0]
click at [71, 242] on div at bounding box center [332, 159] width 664 height 319
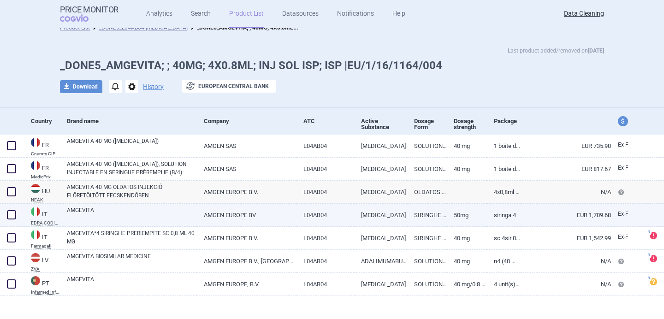
click at [114, 219] on link "AMGEVITA" at bounding box center [132, 214] width 130 height 17
select select "EUR"
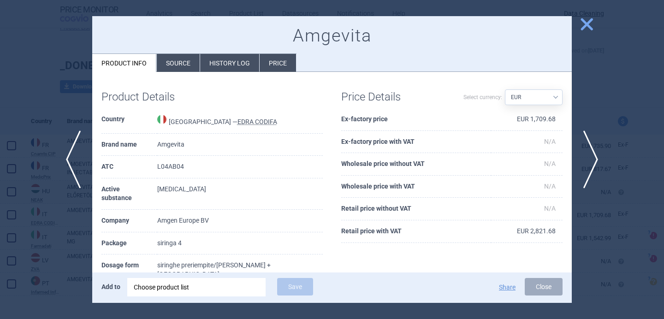
click at [190, 67] on li "Source" at bounding box center [178, 63] width 43 height 18
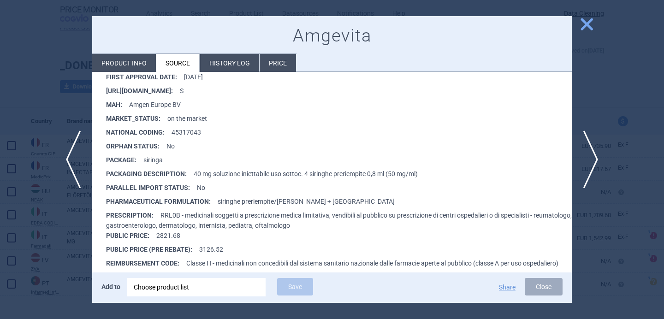
scroll to position [194, 0]
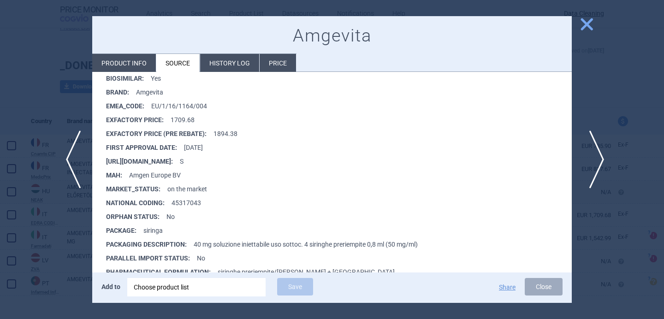
click at [595, 160] on span "next" at bounding box center [593, 160] width 21 height 58
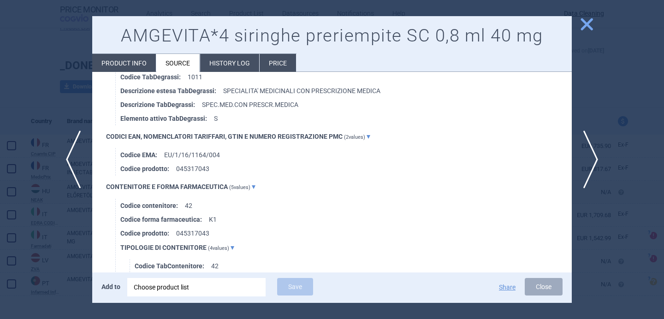
scroll to position [719, 0]
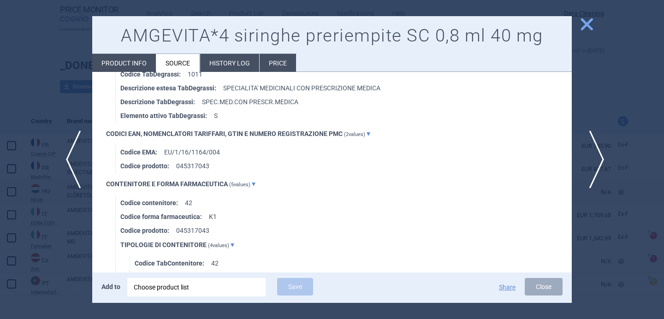
click at [597, 162] on span "next" at bounding box center [593, 160] width 21 height 58
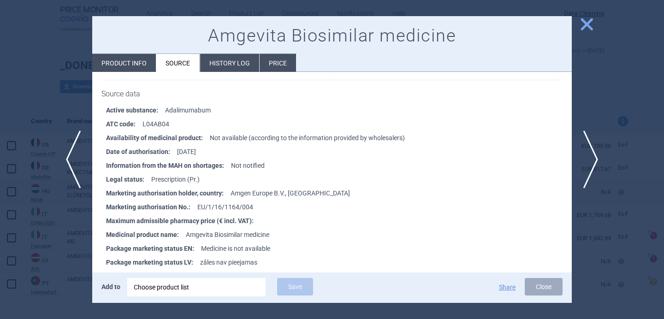
scroll to position [122, 0]
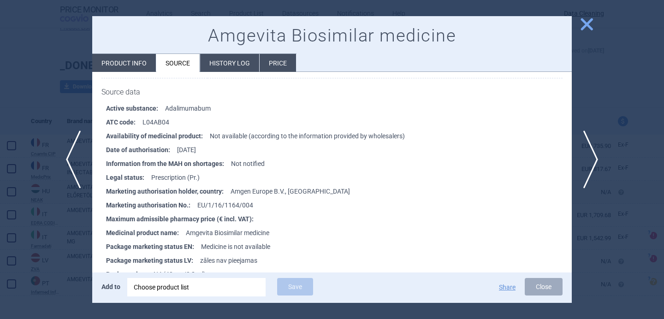
click at [141, 69] on li "Product info" at bounding box center [124, 63] width 64 height 18
select select "EUR"
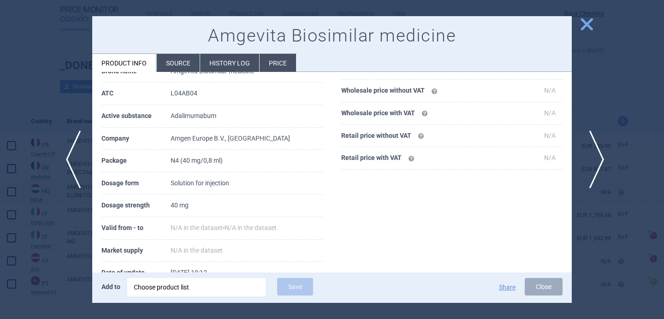
click at [599, 162] on span "next" at bounding box center [593, 160] width 21 height 58
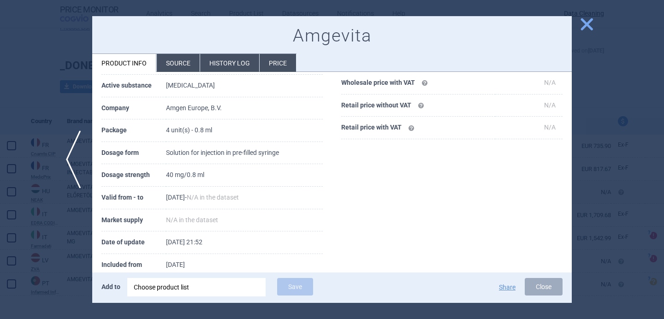
scroll to position [153, 0]
click at [72, 228] on div at bounding box center [332, 159] width 664 height 319
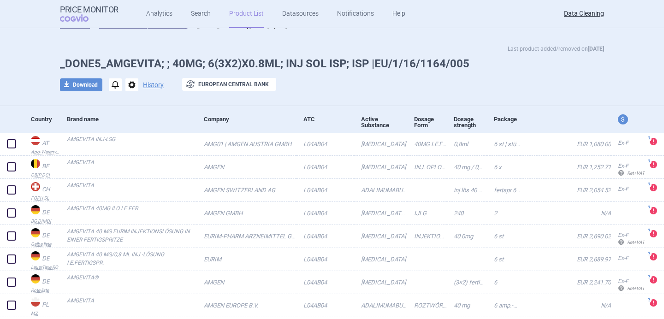
scroll to position [11, 0]
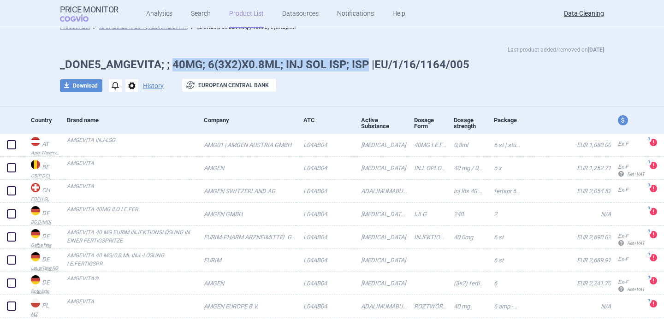
drag, startPoint x: 170, startPoint y: 62, endPoint x: 367, endPoint y: 59, distance: 196.5
click at [367, 59] on h1 "_DONE5_AMGEVITA; ; 40MG; 6(3X2)X0.8ML; INJ SOL ISP; ISP |EU/1/16/1164/005" at bounding box center [332, 64] width 544 height 13
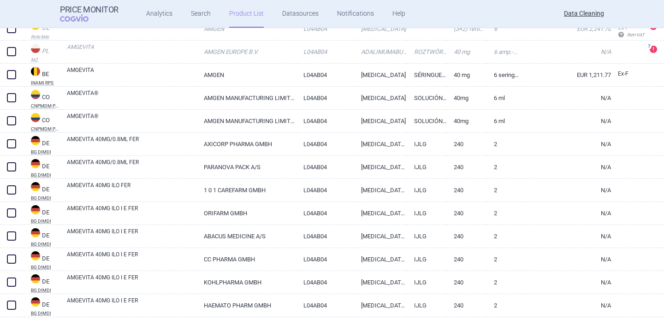
scroll to position [279, 0]
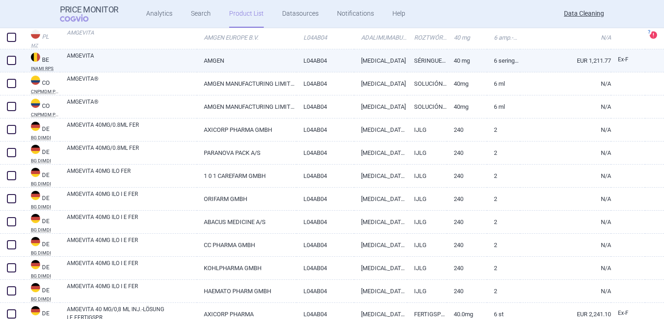
click at [146, 56] on link "AMGEVITA" at bounding box center [132, 60] width 130 height 17
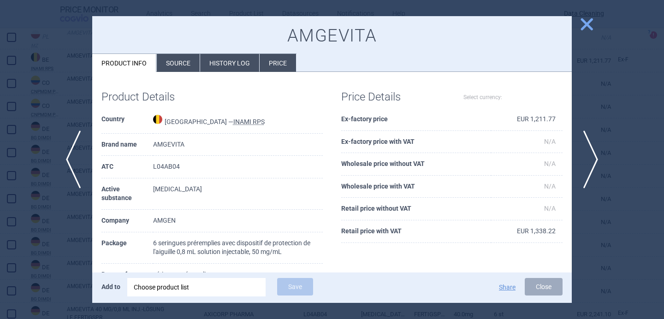
select select "EUR"
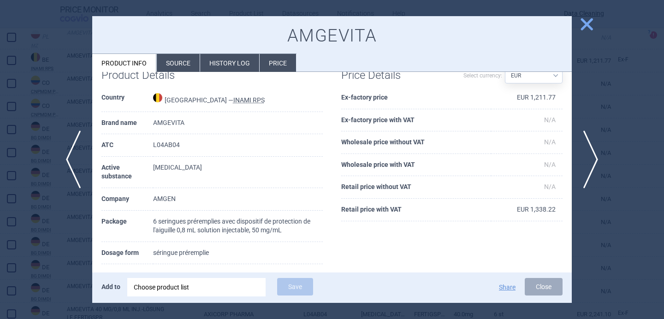
scroll to position [24, 0]
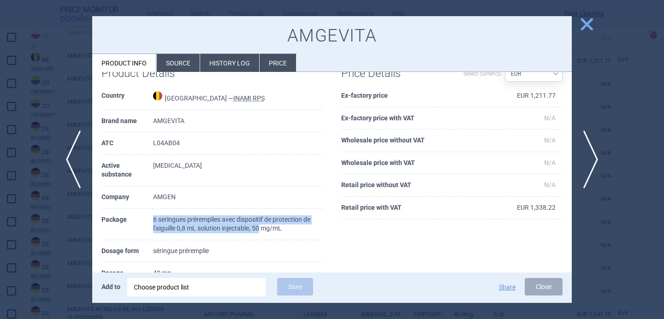
drag, startPoint x: 150, startPoint y: 221, endPoint x: 258, endPoint y: 228, distance: 108.2
click at [259, 228] on tr "Package 6 seringues préremplies avec dispositif de protection de l'aiguille 0,8…" at bounding box center [211, 224] width 221 height 31
click at [321, 236] on td "6 seringues préremplies avec dispositif de protection de l'aiguille 0,8 mL solu…" at bounding box center [238, 224] width 170 height 31
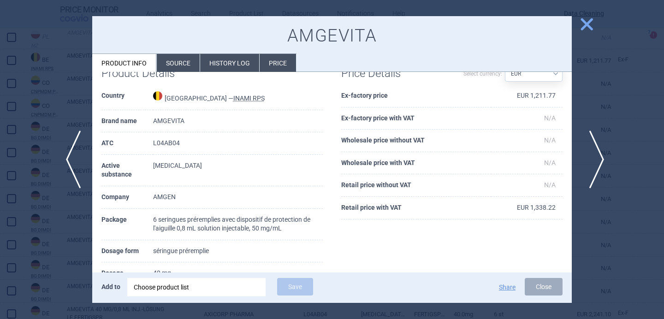
click at [594, 154] on span "next" at bounding box center [593, 160] width 21 height 58
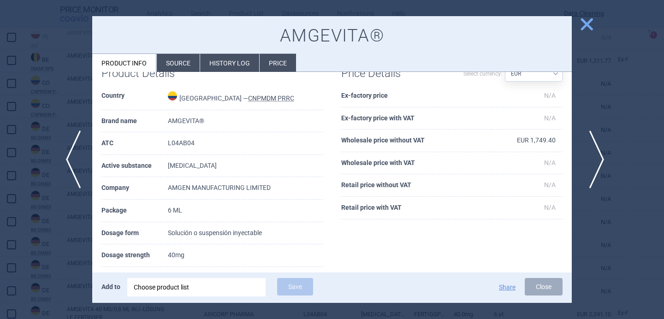
click at [598, 161] on span "next" at bounding box center [593, 160] width 21 height 58
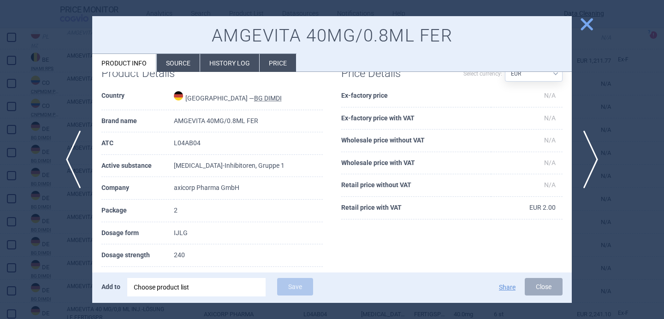
click at [172, 54] on li "Source" at bounding box center [178, 63] width 43 height 18
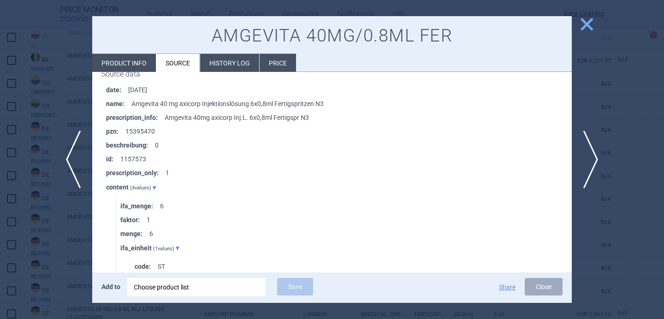
scroll to position [1181, 0]
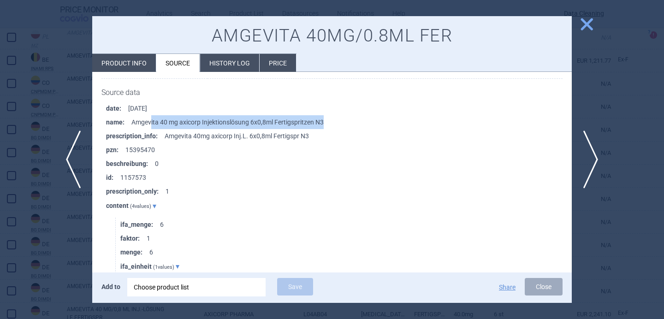
drag, startPoint x: 151, startPoint y: 119, endPoint x: 332, endPoint y: 121, distance: 180.8
click at [332, 121] on li "name : Amgevita 40 mg axicorp Injektionslösung 6x0,8ml Fertigspritzen N3" at bounding box center [339, 122] width 466 height 14
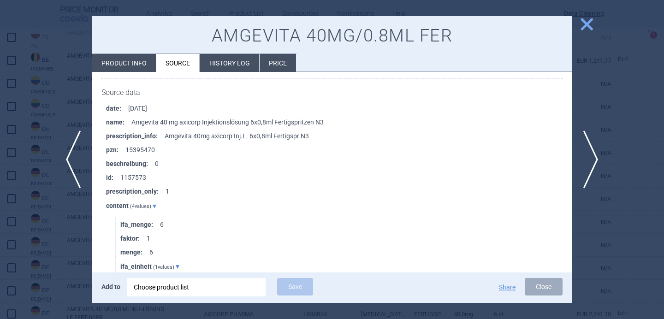
click at [332, 129] on li "prescription_info : Amgevita 40mg axicorp Inj.L. 6x0,8ml Fertigspr N3" at bounding box center [339, 136] width 466 height 14
click at [40, 254] on div at bounding box center [332, 159] width 664 height 319
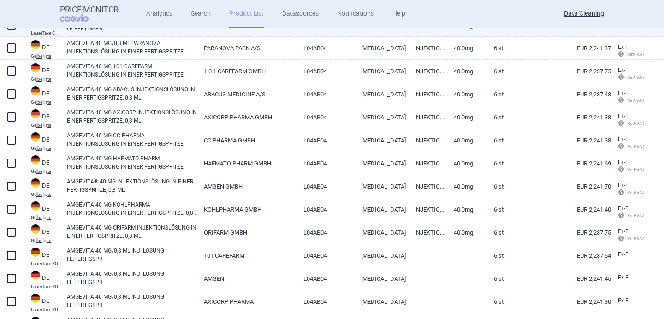
scroll to position [759, 0]
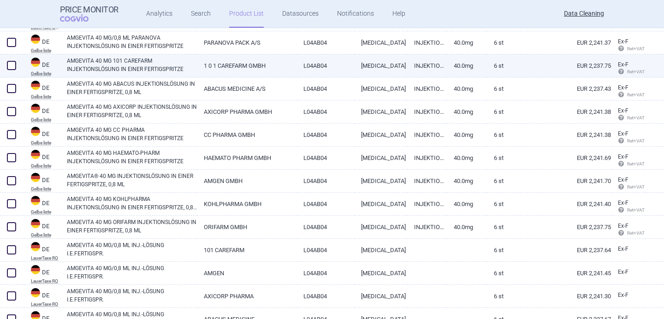
click at [155, 63] on link "AMGEVITA 40 MG 101 CAREFARM INJEKTIONSLÖSUNG IN EINER FERTIGSPRITZE" at bounding box center [132, 65] width 130 height 17
select select "EUR"
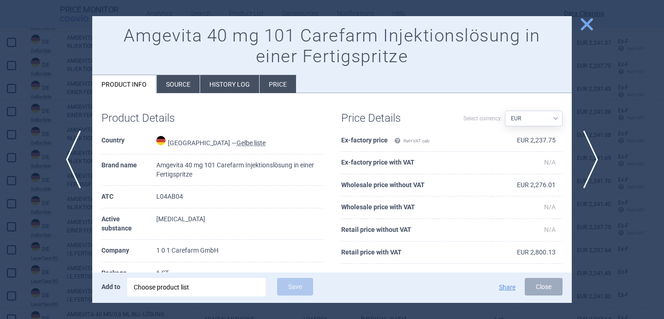
click at [187, 83] on li "Source" at bounding box center [178, 84] width 43 height 18
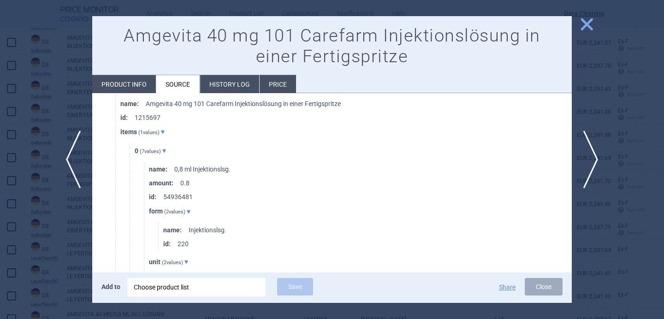
scroll to position [549, 0]
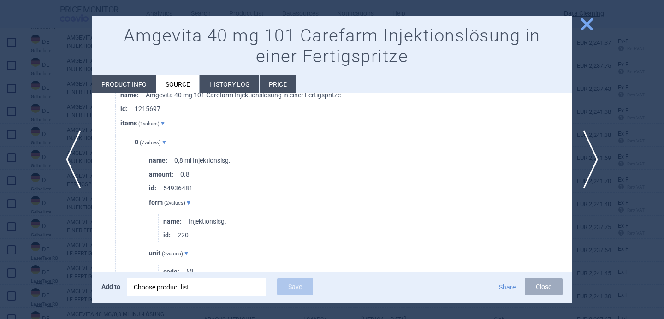
click at [64, 241] on div at bounding box center [332, 159] width 664 height 319
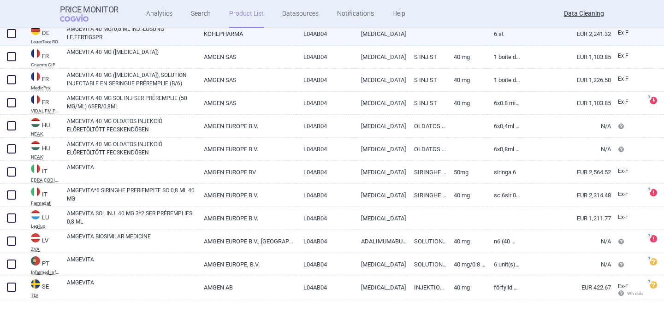
scroll to position [1169, 0]
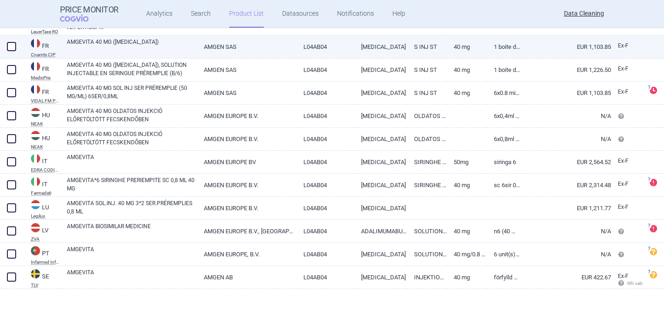
click at [145, 44] on link "AMGEVITA 40 MG (ADALIMUMAB)" at bounding box center [132, 46] width 130 height 17
select select "EUR"
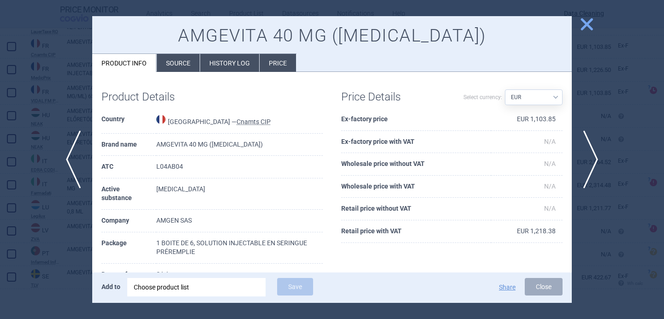
click at [173, 66] on li "Source" at bounding box center [178, 63] width 43 height 18
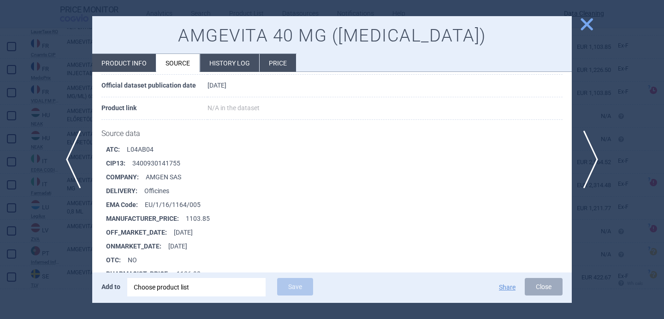
scroll to position [2918, 0]
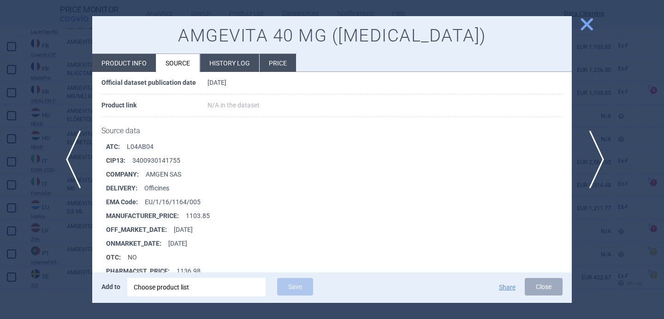
click at [597, 146] on span "next" at bounding box center [593, 160] width 21 height 58
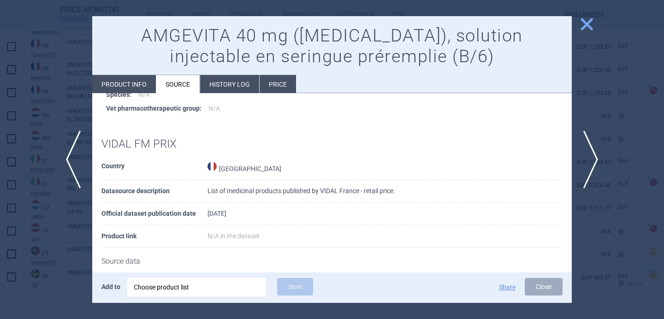
scroll to position [1246, 0]
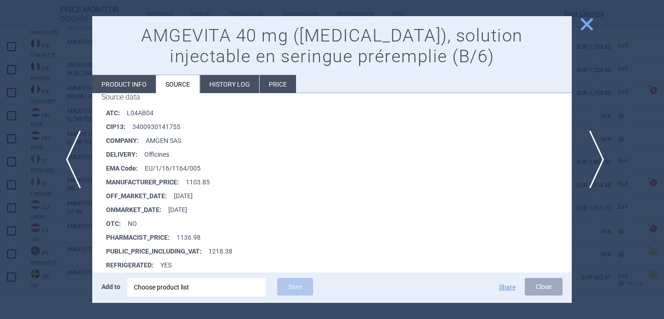
click at [597, 157] on span "next" at bounding box center [593, 160] width 21 height 58
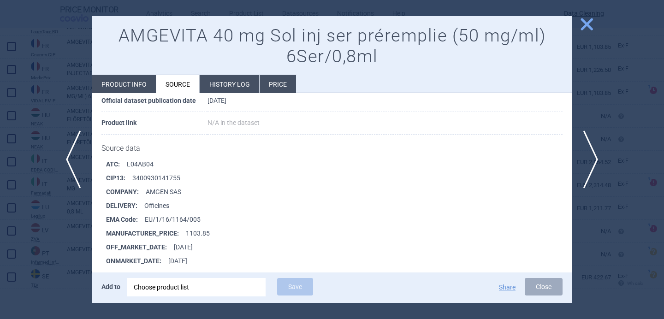
scroll to position [90, 0]
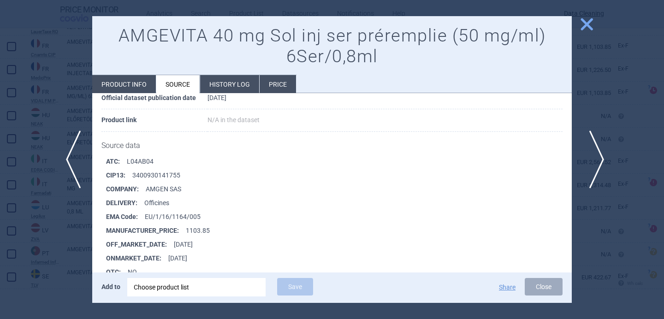
click at [600, 152] on span "next" at bounding box center [593, 160] width 21 height 58
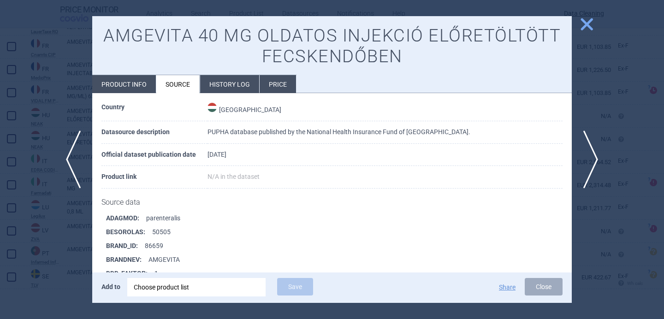
scroll to position [35, 0]
click at [133, 84] on li "Product info" at bounding box center [124, 84] width 64 height 18
select select "EUR"
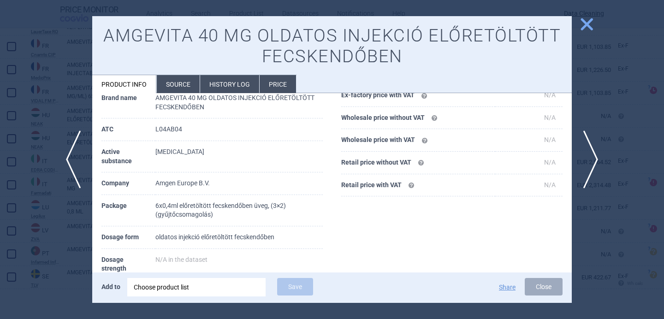
scroll to position [83, 0]
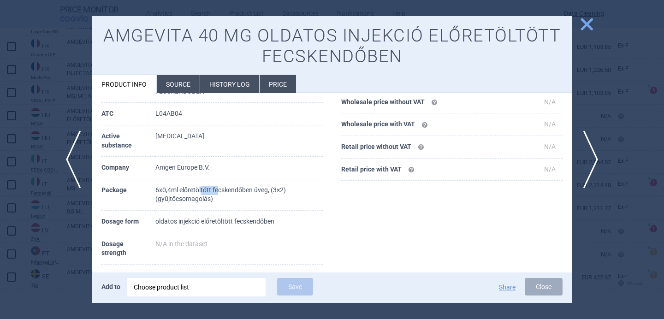
drag, startPoint x: 219, startPoint y: 193, endPoint x: 200, endPoint y: 192, distance: 18.9
click at [200, 192] on td "6x0,4ml előretöltött fecskendőben üveg, (3×2) (gyűjtőcsomagolás)" at bounding box center [238, 194] width 167 height 31
drag, startPoint x: 282, startPoint y: 220, endPoint x: 155, endPoint y: 225, distance: 126.9
click at [155, 225] on td "oldatos injekció előretöltött fecskendőben" at bounding box center [238, 222] width 167 height 23
copy td "oldatos injekció előretöltött fecskendőben"
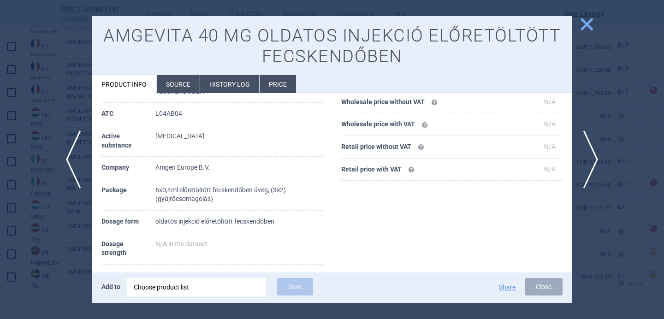
click at [184, 80] on li "Source" at bounding box center [178, 84] width 43 height 18
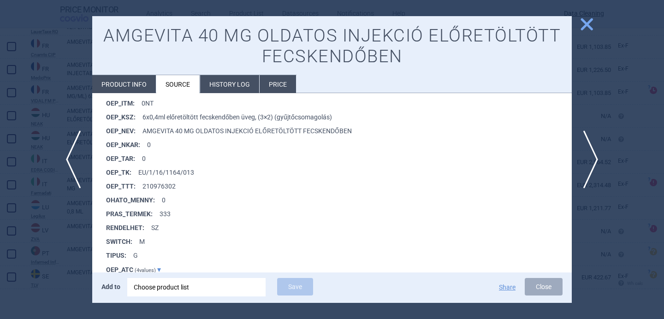
scroll to position [761, 0]
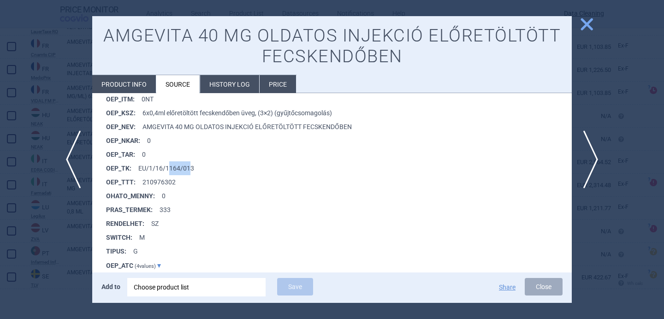
drag, startPoint x: 190, startPoint y: 167, endPoint x: 167, endPoint y: 165, distance: 23.6
click at [167, 165] on li "OEP_TK : EU/1/16/1164/013" at bounding box center [339, 168] width 466 height 14
drag, startPoint x: 137, startPoint y: 166, endPoint x: 197, endPoint y: 170, distance: 60.6
click at [197, 170] on li "OEP_TK : EU/1/16/1164/013" at bounding box center [339, 168] width 466 height 14
copy li "EU/1/16/1164/013"
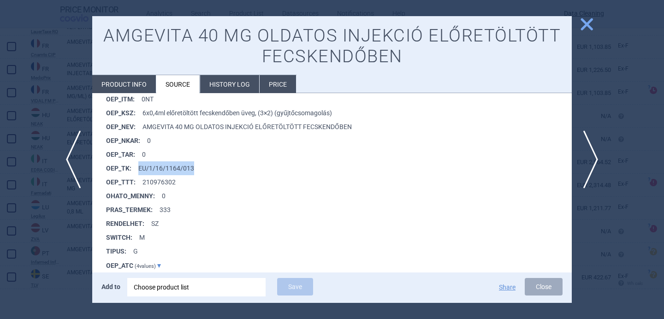
click at [187, 287] on div "Choose product list" at bounding box center [196, 287] width 125 height 18
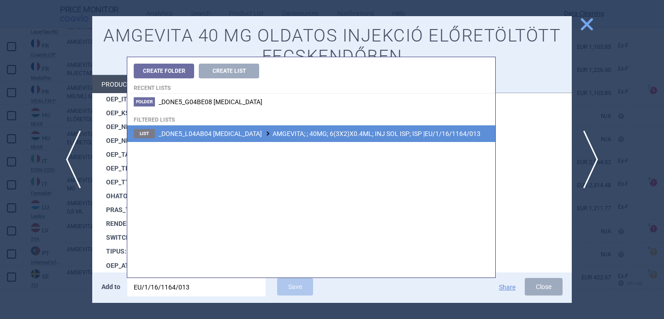
type input "EU/1/16/1164/013"
click at [308, 134] on span "_DONE5_L04AB04 ADALIMUMAB AMGEVITA; ; 40MG; 6(3X2)X0.4ML; INJ SOL ISP; ISP |EU/…" at bounding box center [320, 133] width 322 height 7
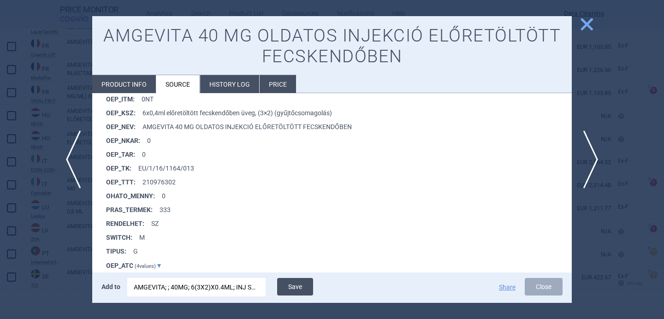
click at [307, 284] on button "Save" at bounding box center [295, 287] width 36 height 18
click at [70, 246] on div at bounding box center [332, 159] width 664 height 319
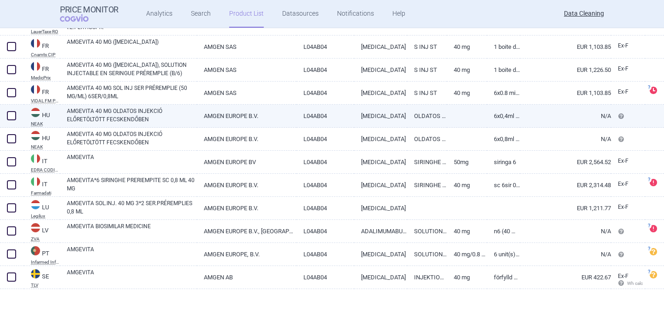
click at [15, 114] on span at bounding box center [11, 115] width 9 height 9
checkbox input "true"
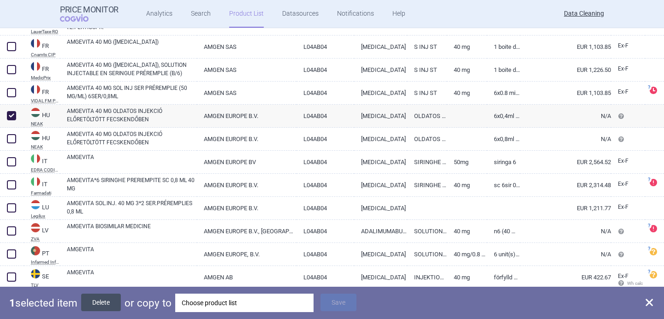
click at [107, 304] on button "Delete" at bounding box center [101, 303] width 40 height 18
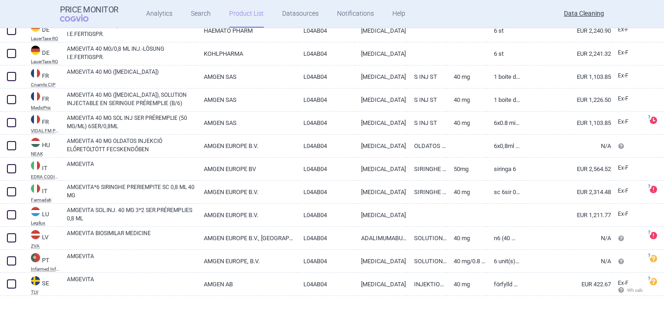
scroll to position [1140, 0]
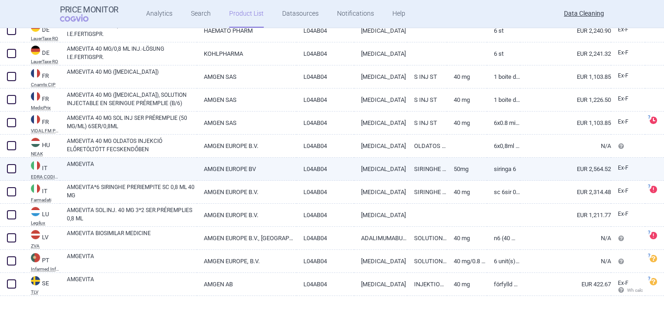
click at [143, 168] on link "AMGEVITA" at bounding box center [132, 168] width 130 height 17
select select "EUR"
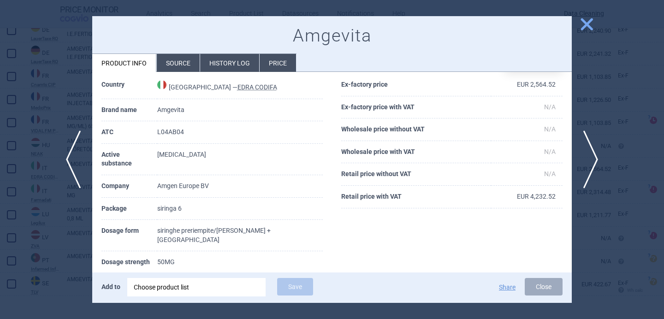
scroll to position [35, 0]
click at [182, 65] on li "Source" at bounding box center [178, 63] width 43 height 18
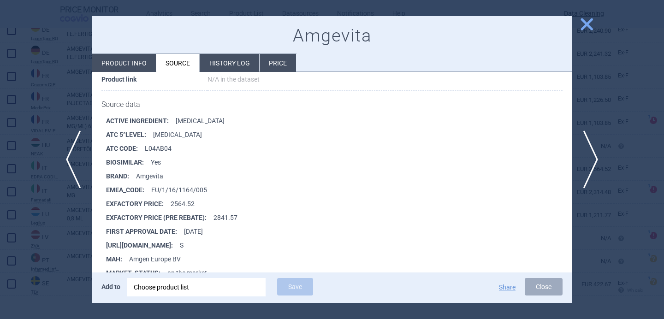
scroll to position [111, 0]
click at [598, 155] on span "next" at bounding box center [593, 160] width 21 height 58
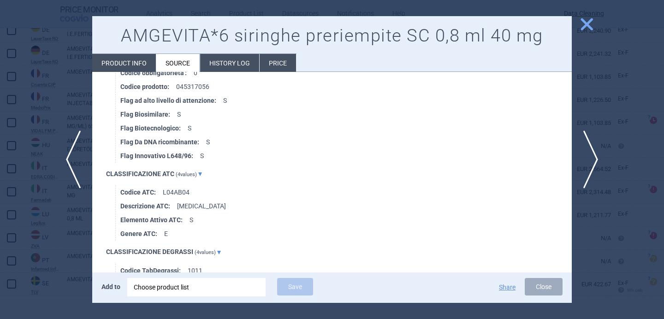
scroll to position [621, 0]
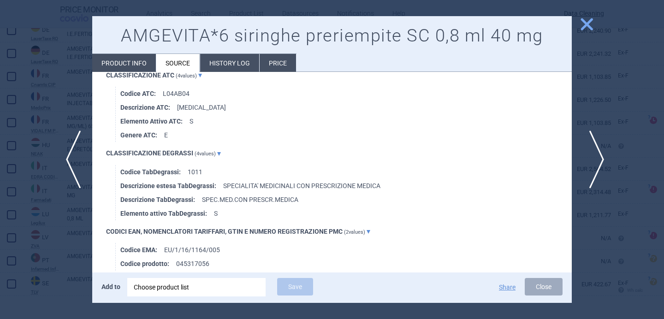
click at [595, 163] on span "next" at bounding box center [593, 160] width 21 height 58
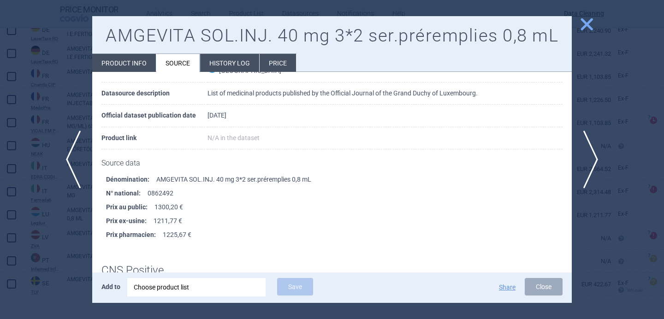
scroll to position [56, 0]
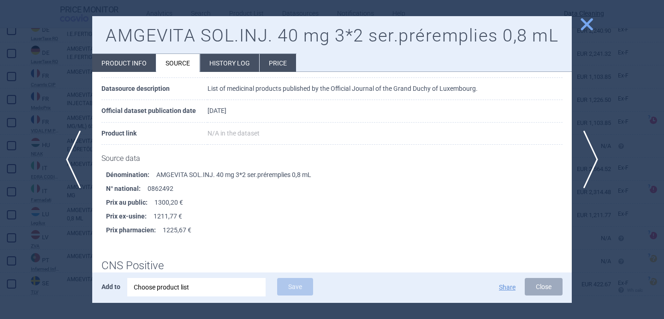
click at [138, 65] on li "Product info" at bounding box center [124, 63] width 64 height 18
select select "EUR"
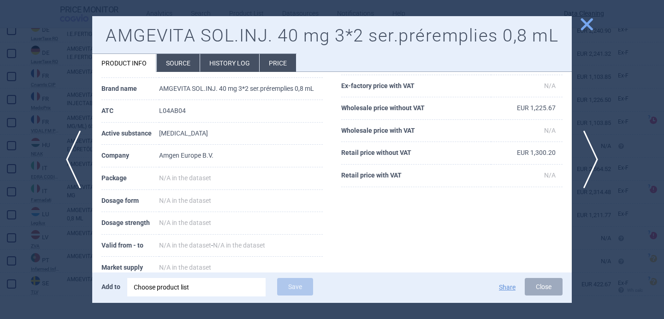
click at [30, 255] on div at bounding box center [332, 159] width 664 height 319
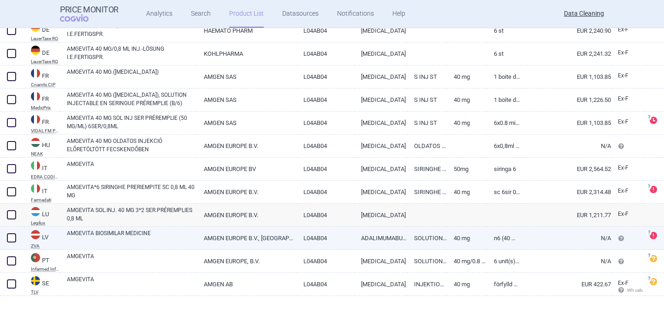
click at [104, 240] on link "AMGEVITA BIOSIMILAR MEDICINE" at bounding box center [132, 237] width 130 height 17
select select "EUR"
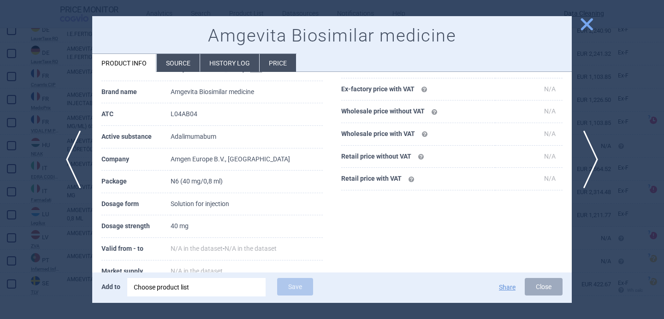
scroll to position [114, 0]
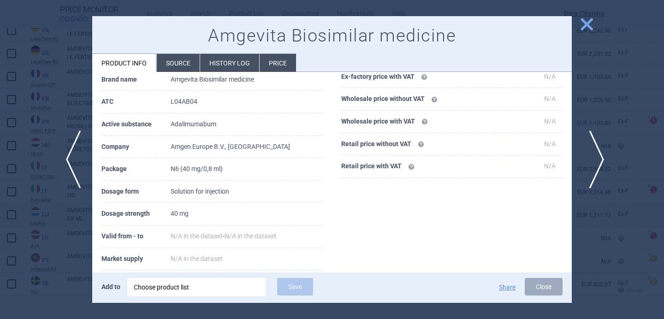
click at [598, 160] on span "next" at bounding box center [593, 160] width 21 height 58
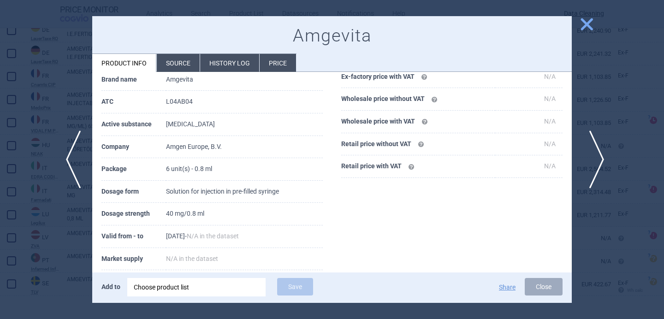
click at [597, 154] on span "next" at bounding box center [593, 160] width 21 height 58
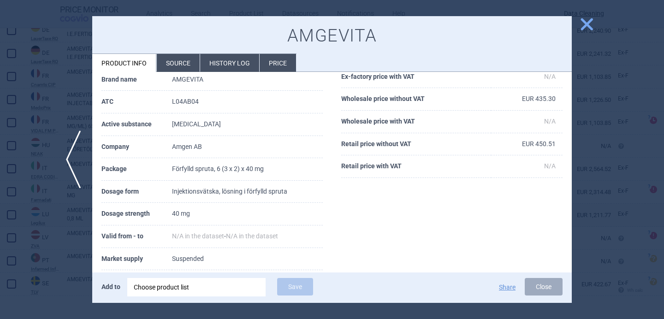
click at [68, 255] on div at bounding box center [332, 159] width 664 height 319
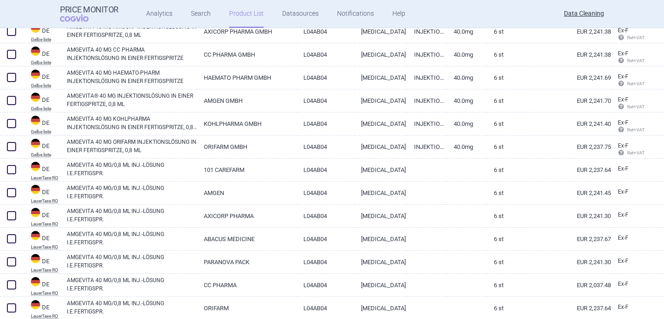
scroll to position [653, 0]
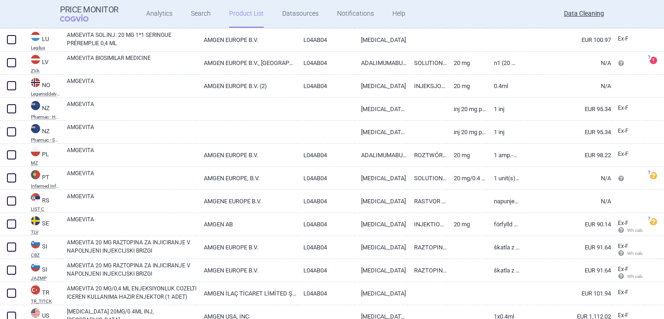
scroll to position [1469, 0]
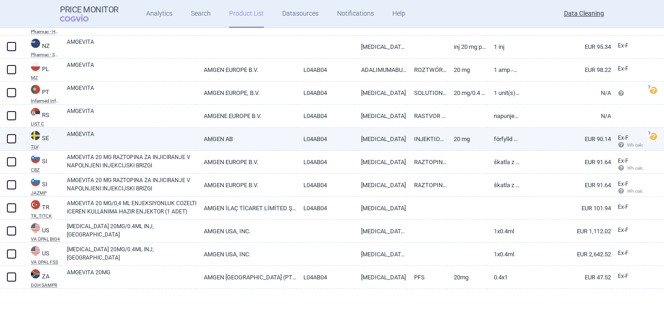
click at [159, 139] on link "AMGEVITA" at bounding box center [132, 138] width 130 height 17
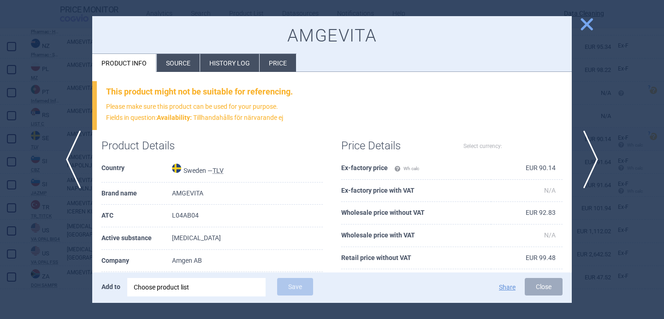
select select "EUR"
click at [46, 205] on div at bounding box center [332, 159] width 664 height 319
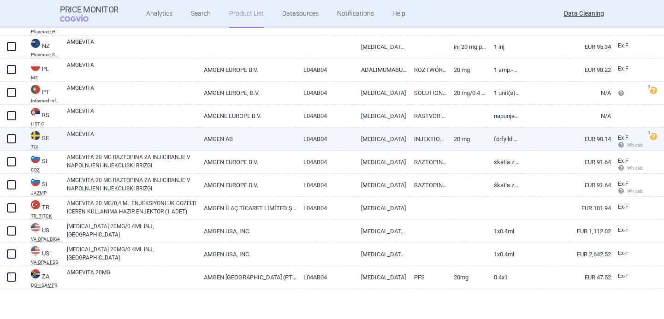
click at [154, 137] on link "AMGEVITA" at bounding box center [132, 138] width 130 height 17
select select "EUR"
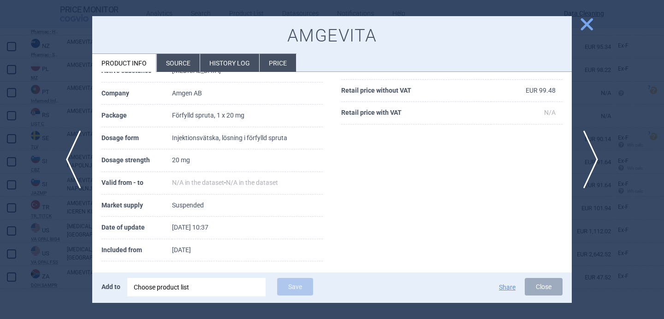
scroll to position [174, 0]
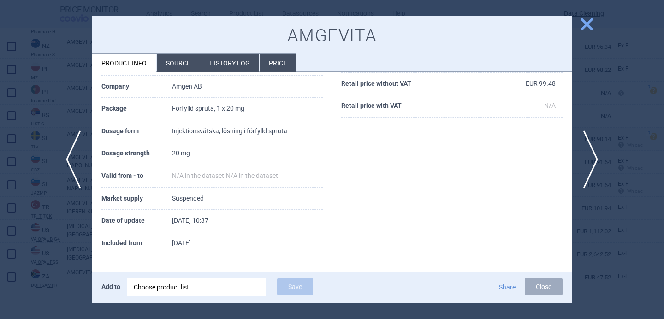
click at [182, 59] on li "Source" at bounding box center [178, 63] width 43 height 18
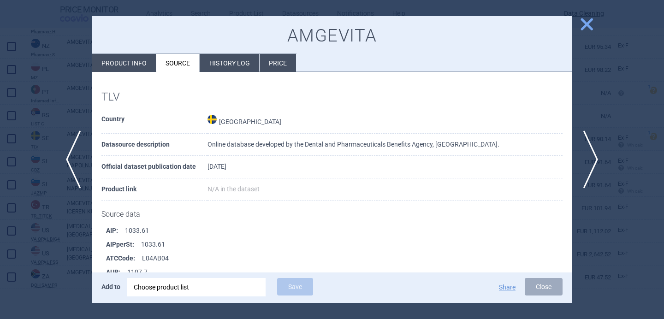
click at [62, 110] on div at bounding box center [332, 159] width 664 height 319
